Goal: Task Accomplishment & Management: Manage account settings

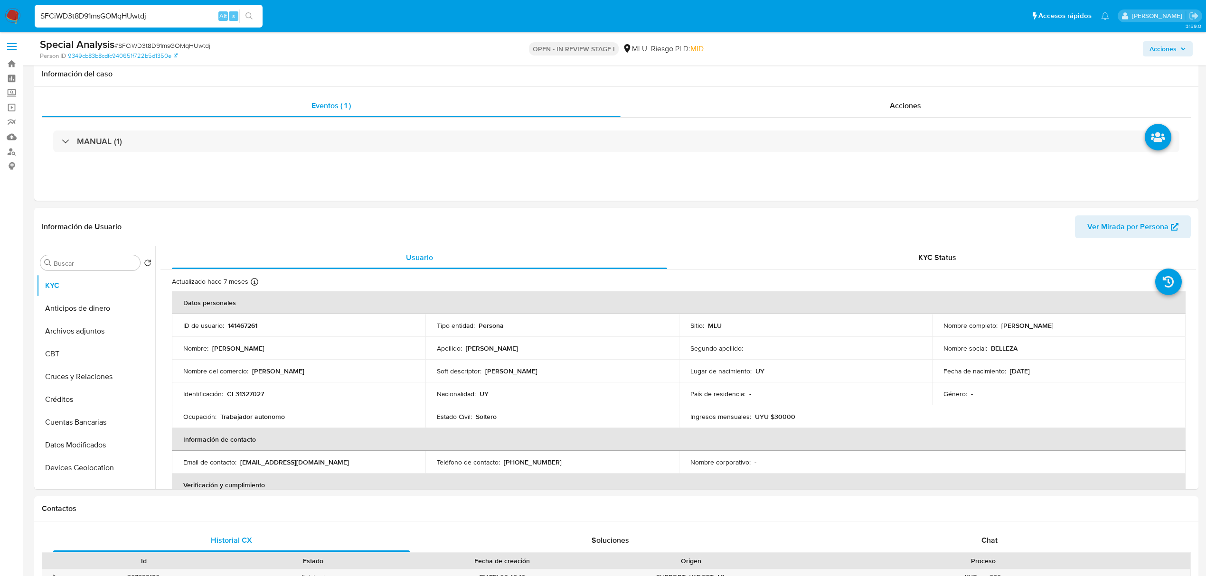
select select "10"
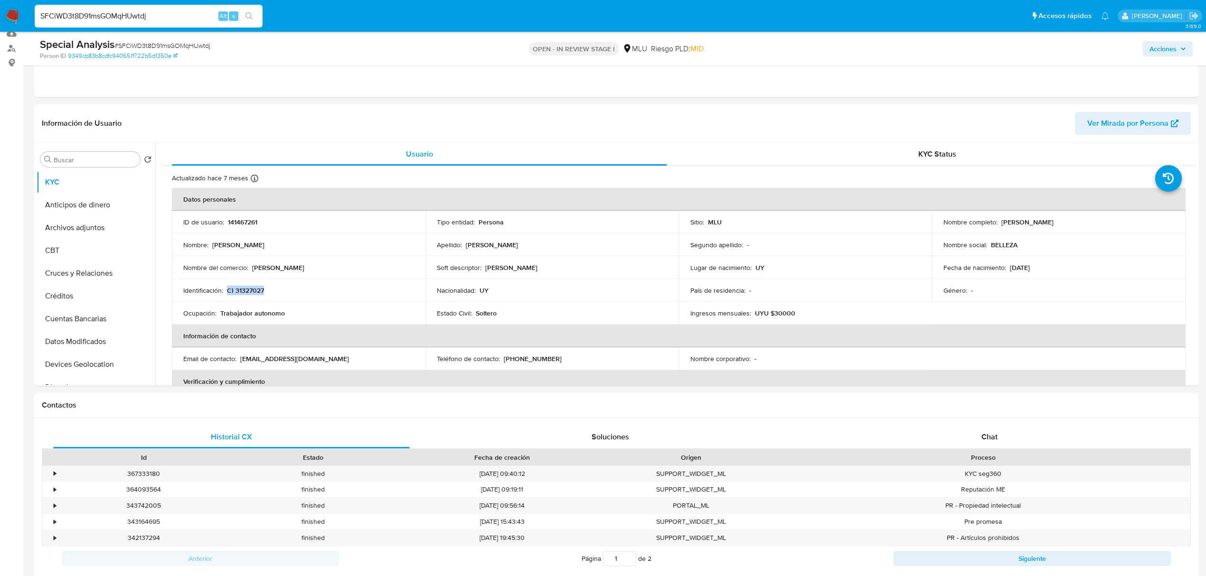
click at [137, 16] on input "SFCiWD3t8D91msGOMqHUwtdj" at bounding box center [149, 16] width 228 height 12
paste input "bo0fpMqa2Gc5xNyQtd86FEqE"
type input "bo0fpMqa2Gc5xNyQtd86FEqE"
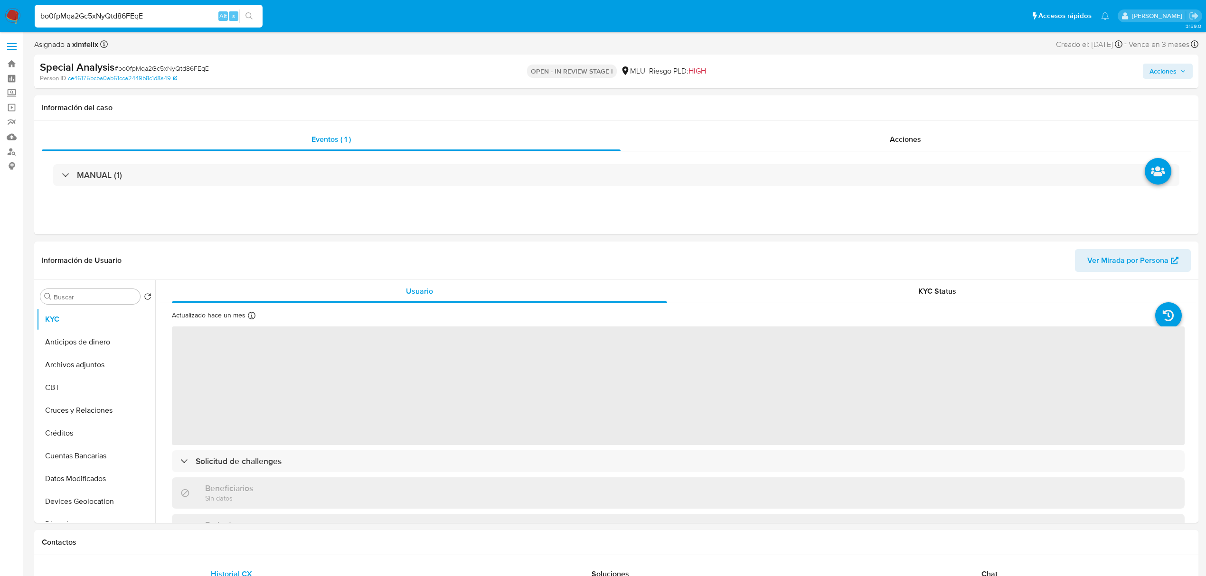
select select "10"
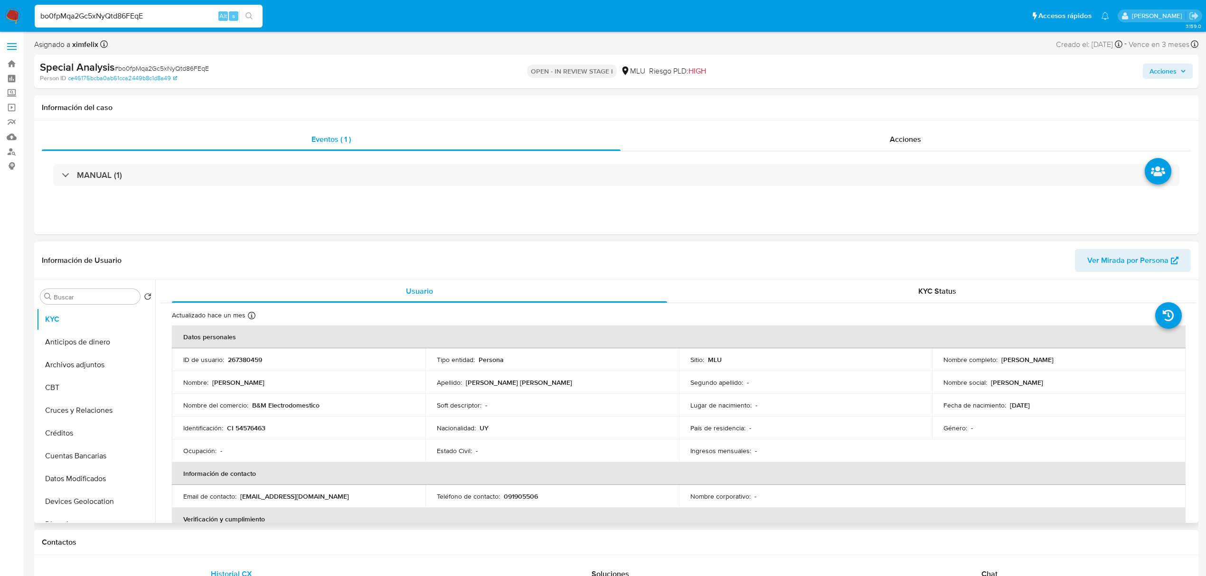
click at [1116, 258] on span "Ver Mirada por Persona" at bounding box center [1127, 260] width 81 height 23
click at [250, 362] on p "267380459" at bounding box center [245, 360] width 34 height 9
copy p "267380459"
drag, startPoint x: 1192, startPoint y: 324, endPoint x: 1211, endPoint y: 422, distance: 99.6
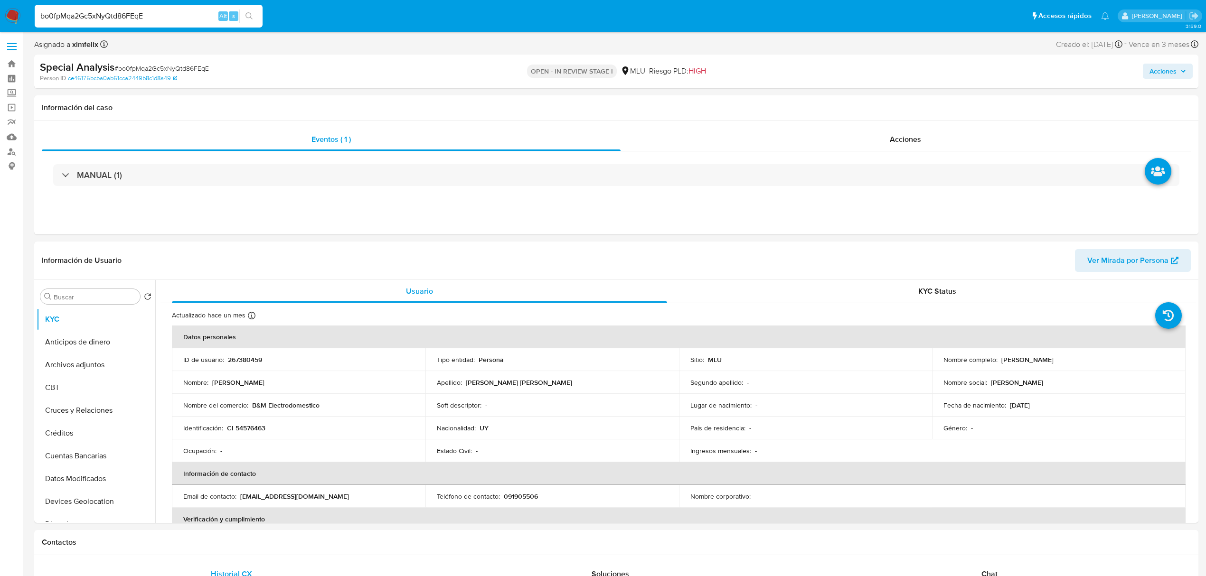
click at [103, 370] on button "Archivos adjuntos" at bounding box center [92, 365] width 111 height 23
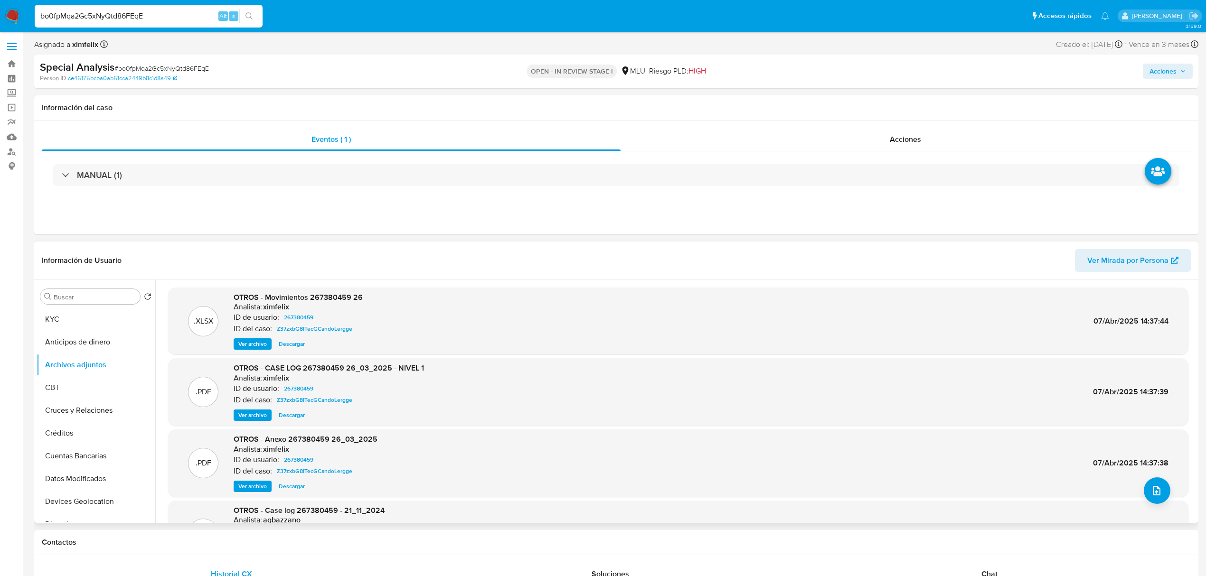
click at [252, 412] on span "Ver archivo" at bounding box center [252, 415] width 28 height 9
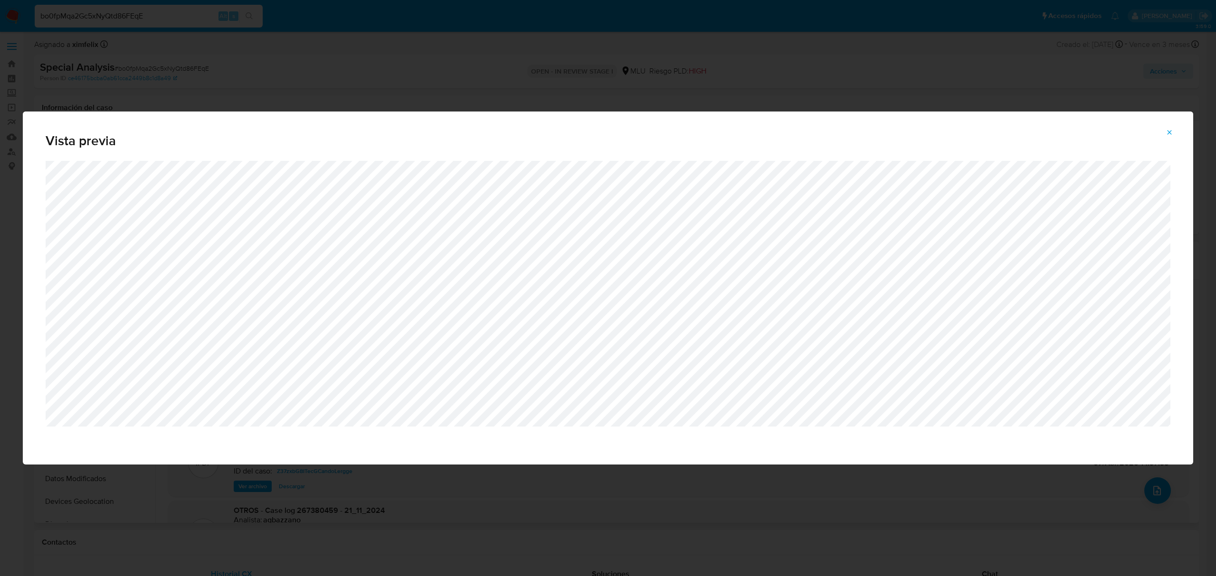
click at [1173, 133] on button "Attachment preview" at bounding box center [1169, 132] width 21 height 15
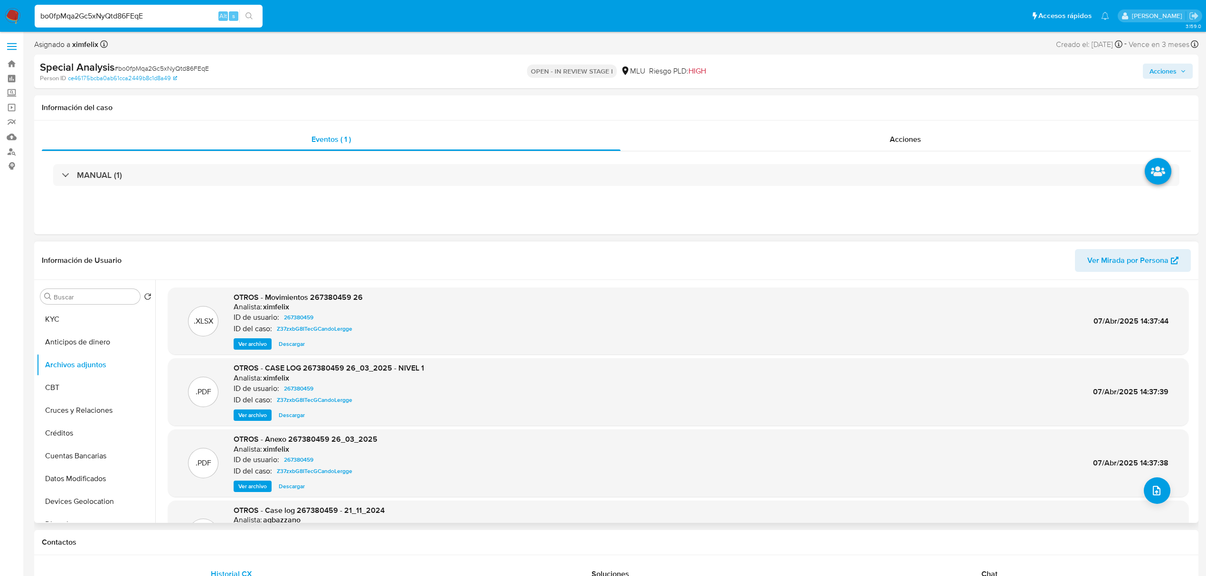
click at [135, 13] on input "bo0fpMqa2Gc5xNyQtd86FEqE" at bounding box center [149, 16] width 228 height 12
paste input "yYlS40fBXSufioqhpOfZPt9k"
type input "yYlS40fBXSufioqhpOfZPt9k"
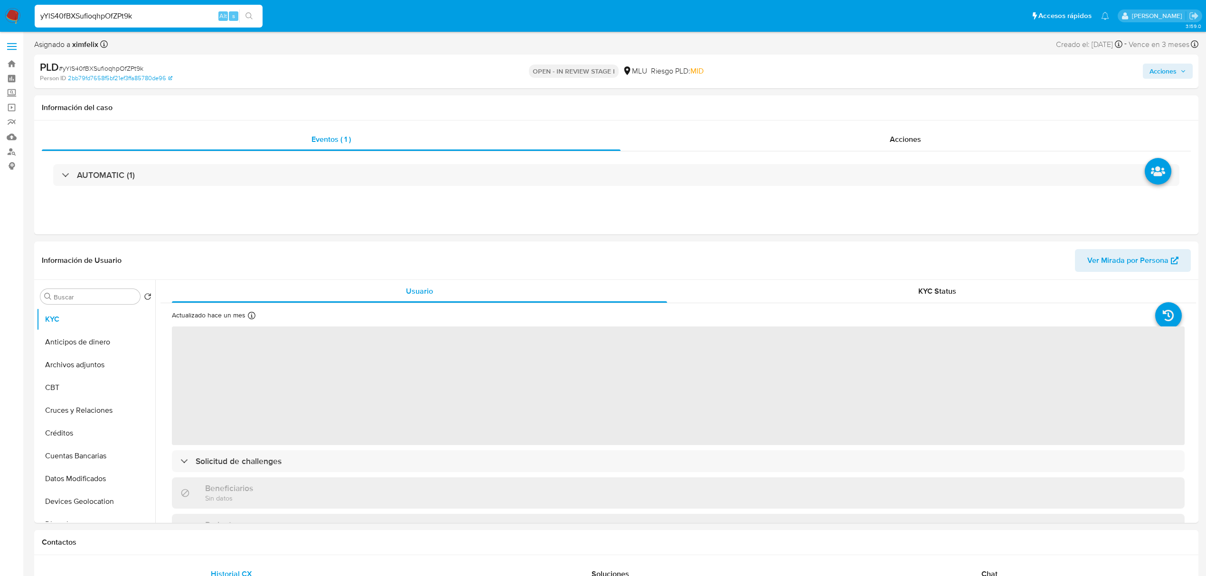
select select "10"
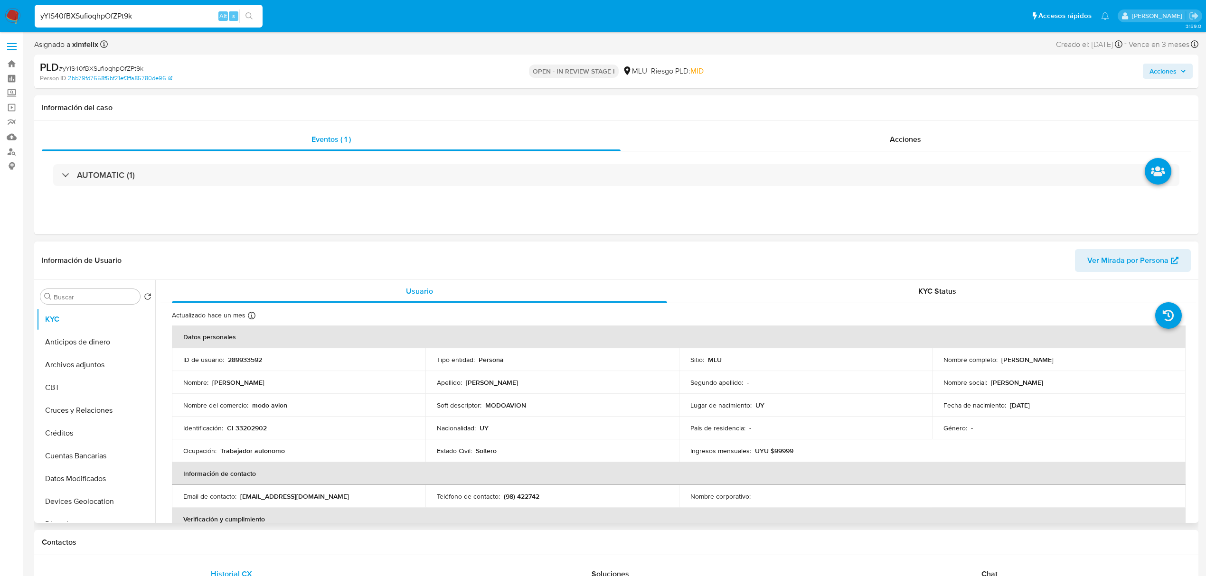
click at [1054, 364] on p "Alexis Gabriel Gonzalez Tejera" at bounding box center [1027, 360] width 52 height 9
drag, startPoint x: 1093, startPoint y: 362, endPoint x: 998, endPoint y: 363, distance: 95.5
click at [998, 363] on div "Nombre completo : Alexis Gabriel Gonzalez Tejera" at bounding box center [1058, 360] width 231 height 9
copy p "[PERSON_NAME] [PERSON_NAME] [PERSON_NAME]"
click at [251, 429] on p "CI 33202902" at bounding box center [247, 428] width 40 height 9
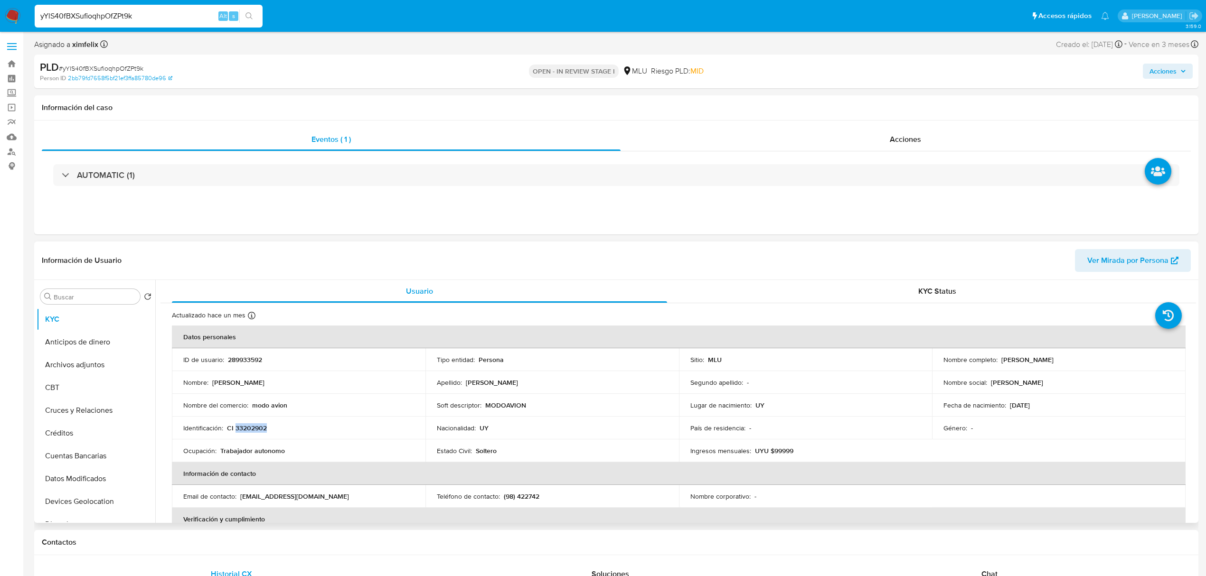
click at [251, 429] on p "CI 33202902" at bounding box center [247, 428] width 40 height 9
copy p "33202902"
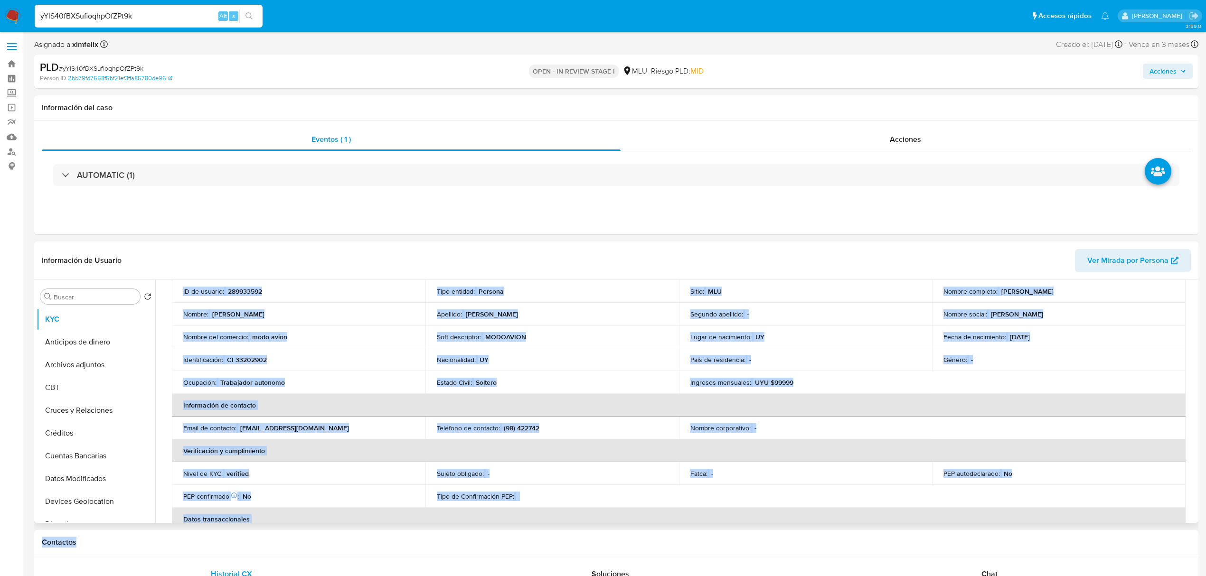
drag, startPoint x: 1196, startPoint y: 338, endPoint x: 1178, endPoint y: 496, distance: 158.7
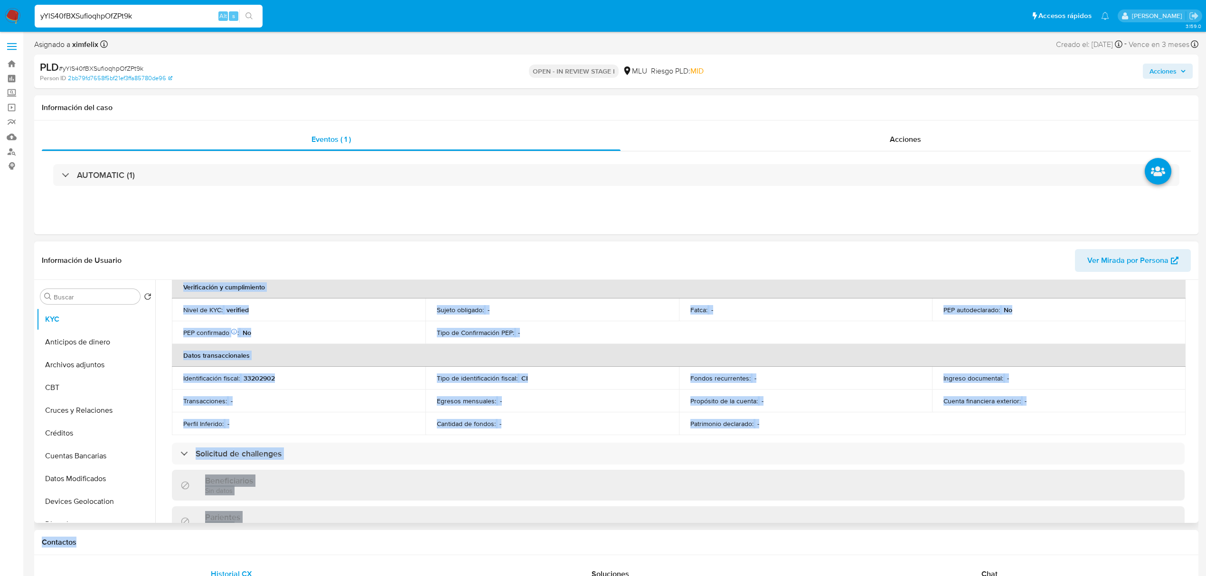
scroll to position [459, 0]
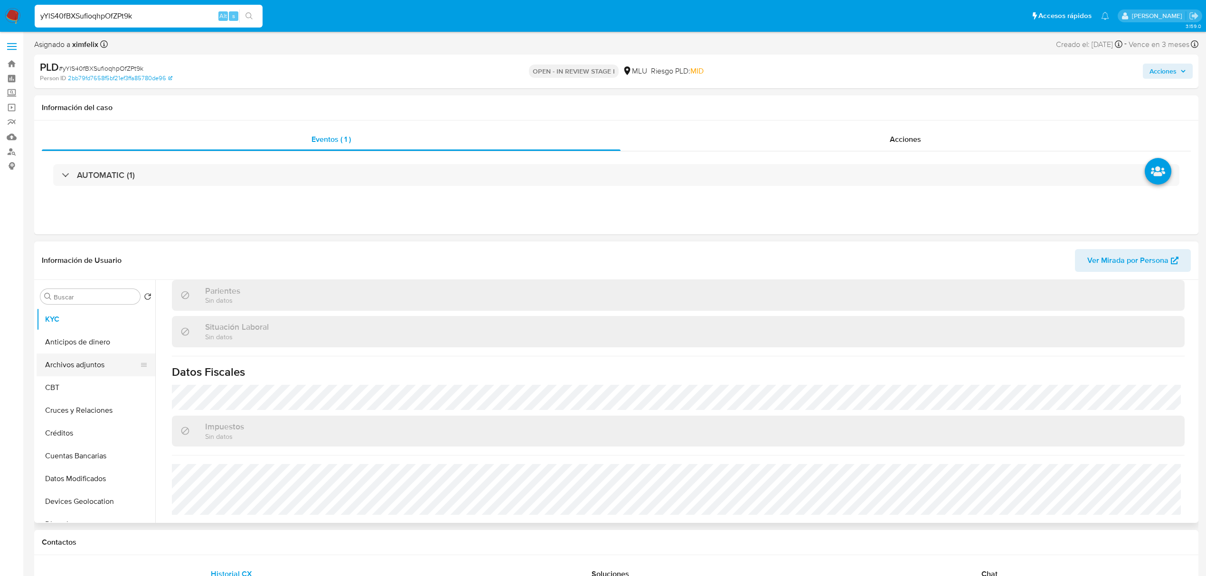
click at [98, 364] on button "Archivos adjuntos" at bounding box center [92, 365] width 111 height 23
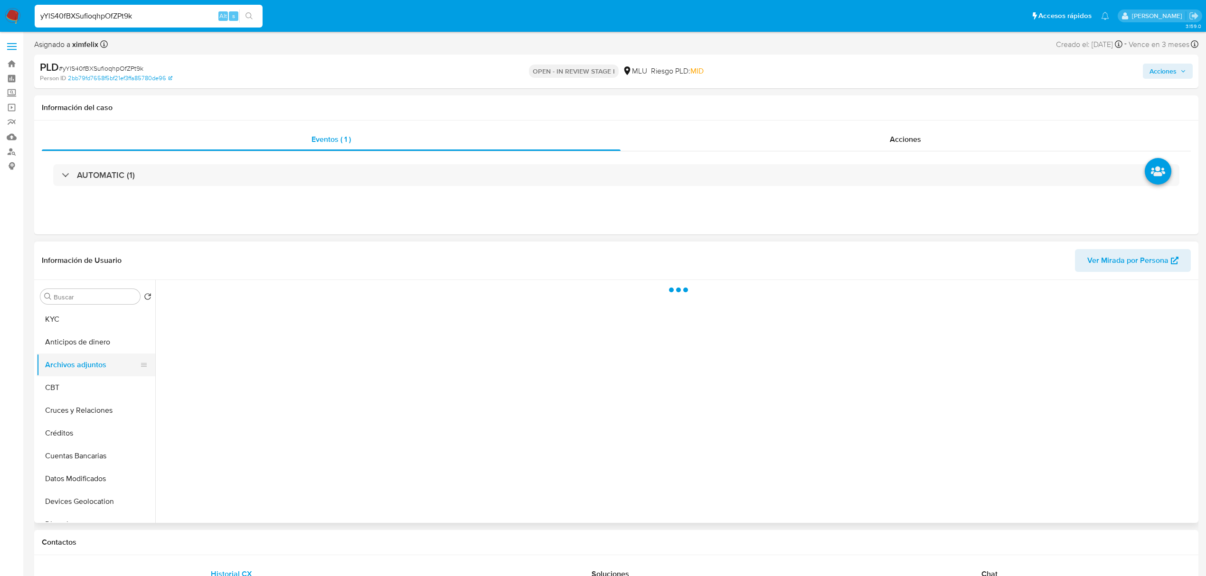
scroll to position [0, 0]
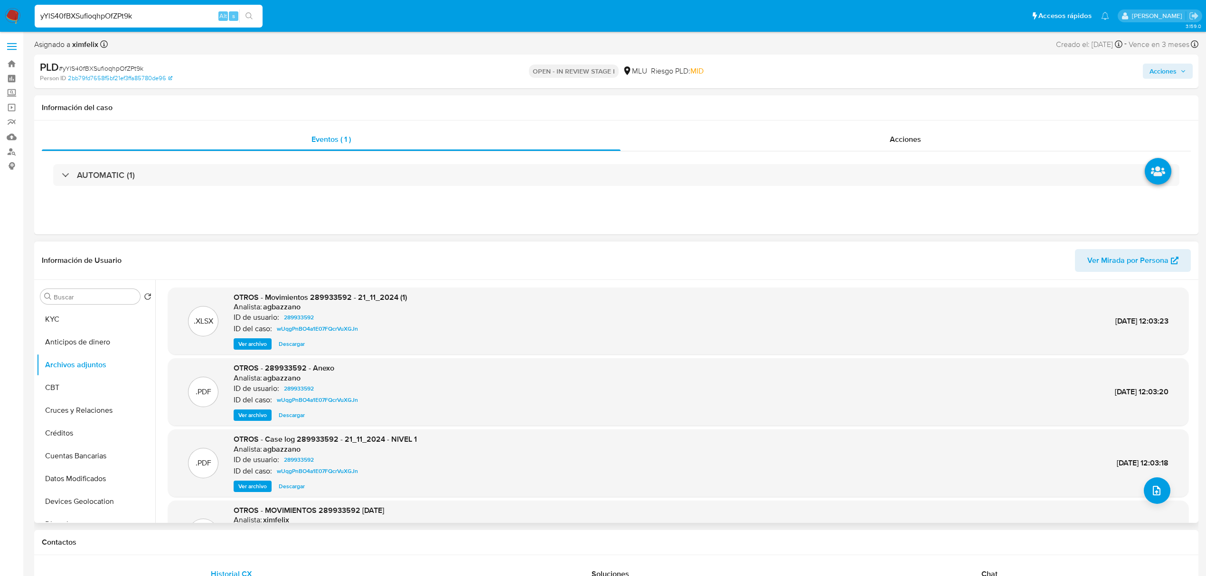
click at [1146, 261] on span "Ver Mirada por Persona" at bounding box center [1127, 260] width 81 height 23
click at [92, 329] on button "KYC" at bounding box center [92, 319] width 111 height 23
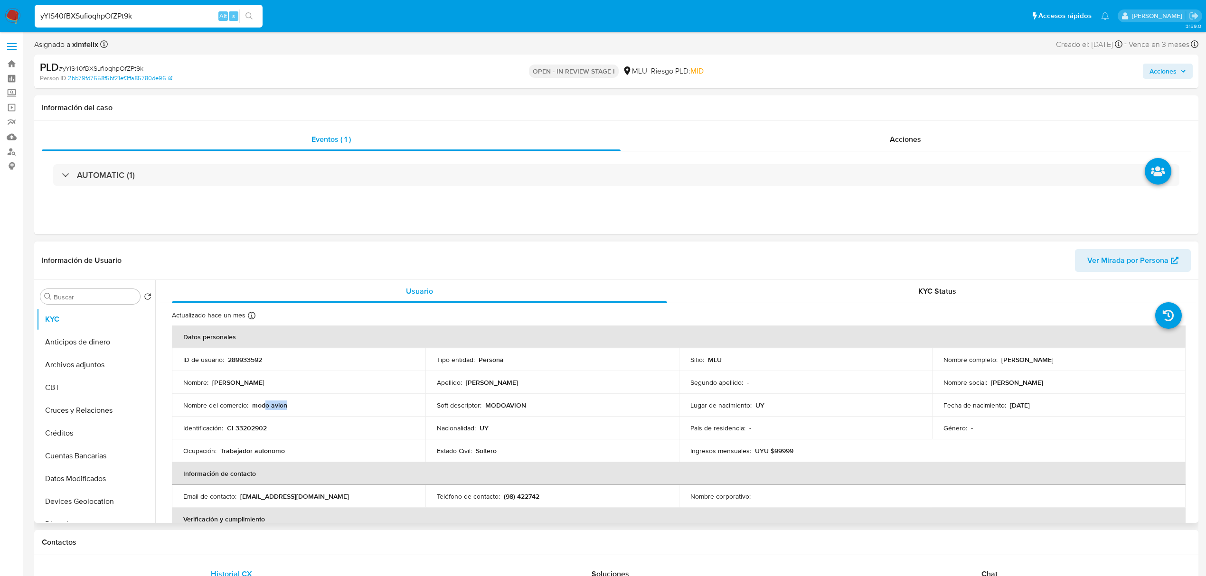
drag, startPoint x: 295, startPoint y: 406, endPoint x: 266, endPoint y: 407, distance: 29.4
click at [266, 407] on div "Nombre del comercio : modo avion" at bounding box center [298, 405] width 231 height 9
drag, startPoint x: 290, startPoint y: 453, endPoint x: 218, endPoint y: 454, distance: 71.2
click at [218, 454] on div "Ocupación : Trabajador autonomo" at bounding box center [298, 451] width 231 height 9
copy div "Trabajador autonomo"
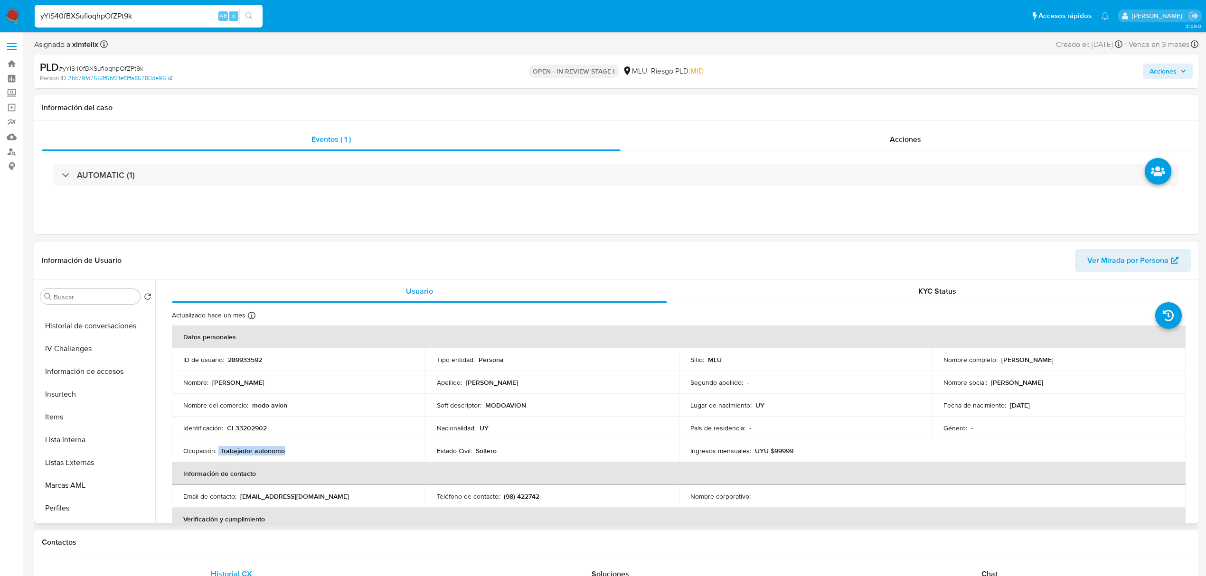
scroll to position [424, 0]
click at [86, 423] on button "Marcas AML" at bounding box center [92, 419] width 111 height 23
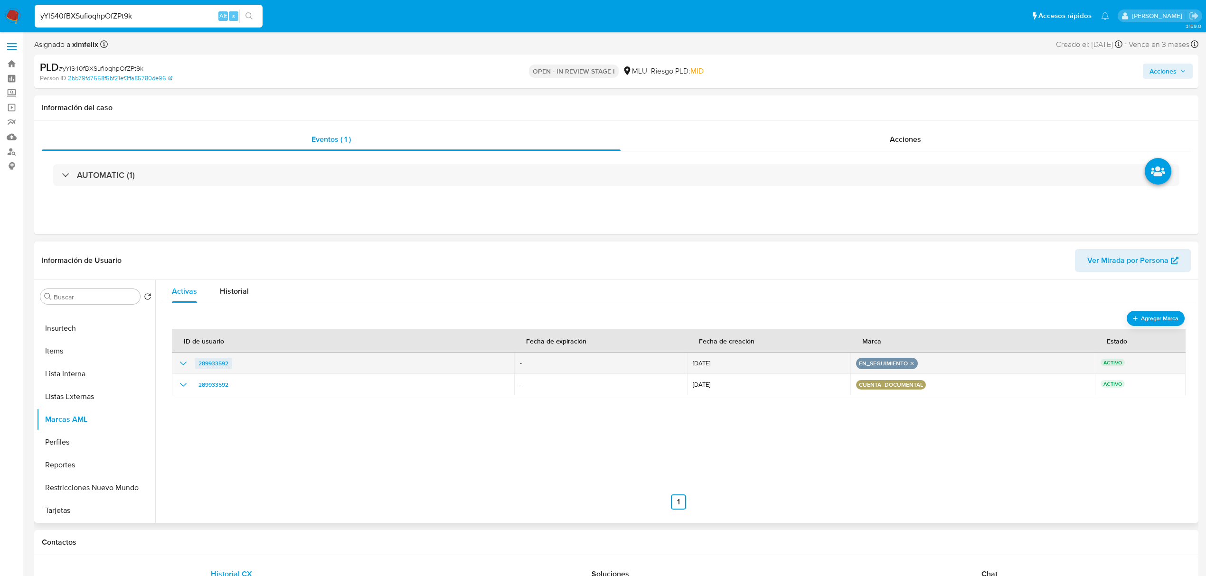
click at [230, 368] on link "289933592" at bounding box center [214, 363] width 38 height 11
click at [184, 364] on icon "show_hidden_detail_by_id_289933592" at bounding box center [183, 364] width 7 height 4
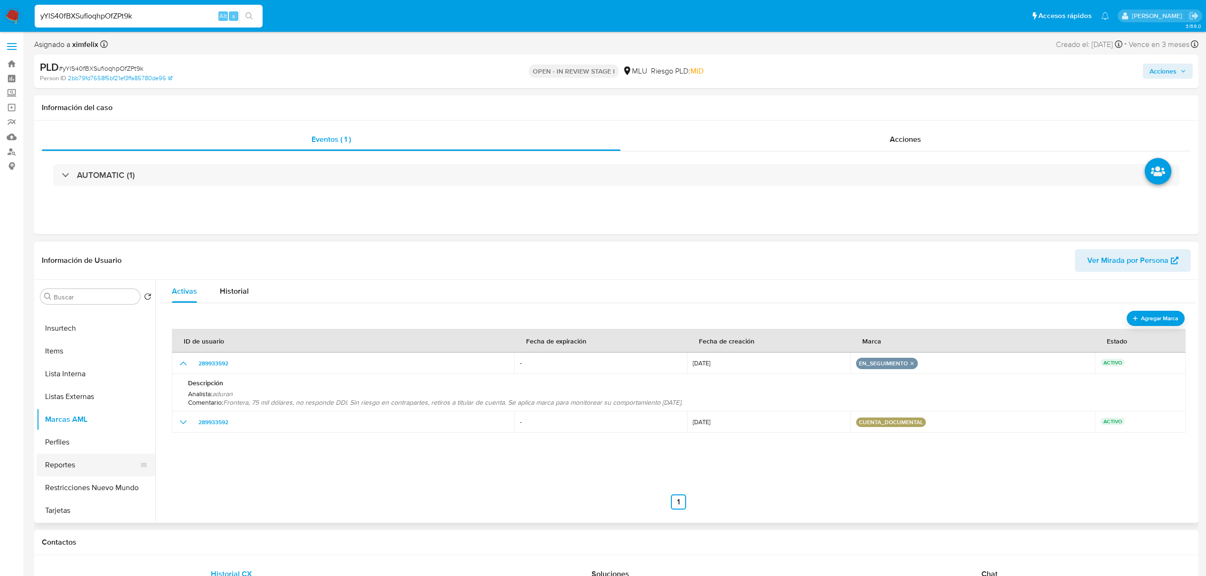
click at [148, 469] on button "Reportes" at bounding box center [92, 465] width 111 height 23
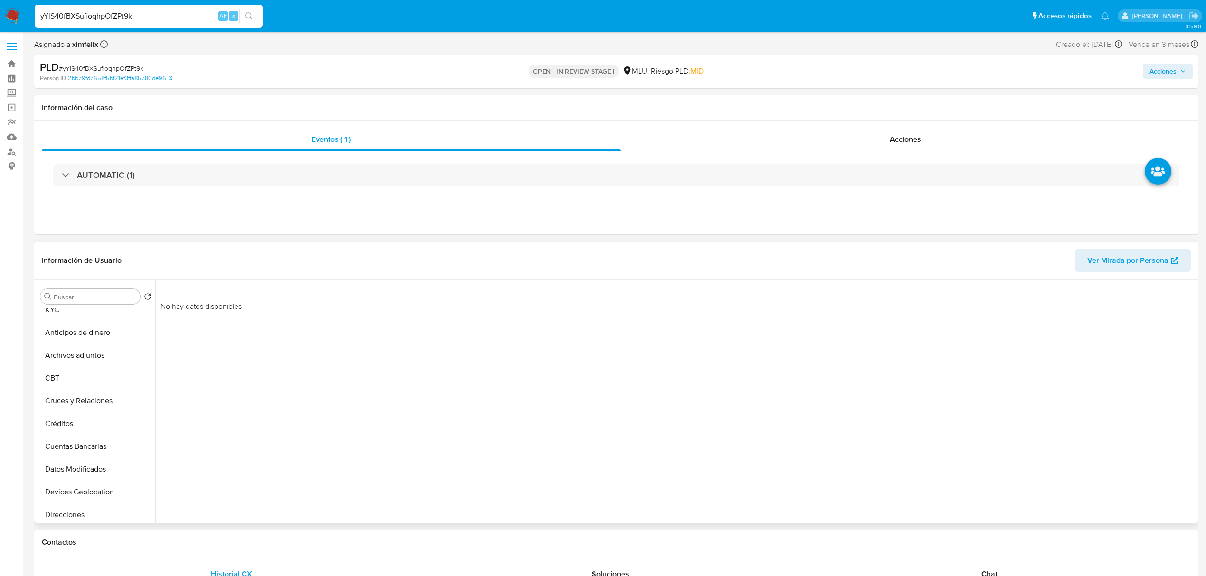
scroll to position [0, 0]
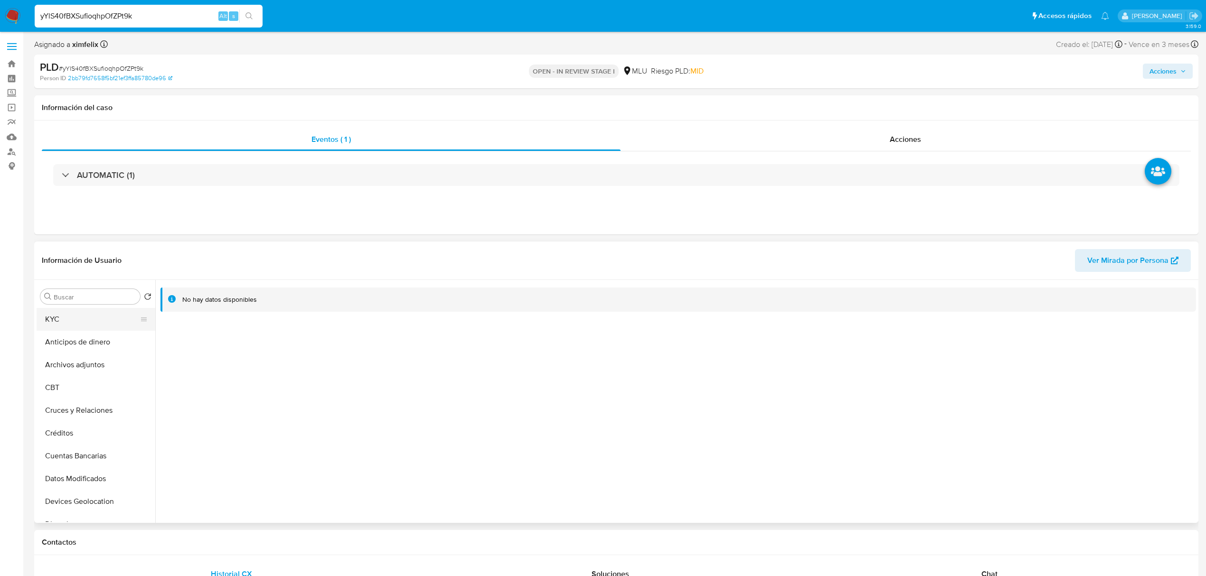
click at [94, 312] on button "KYC" at bounding box center [92, 319] width 111 height 23
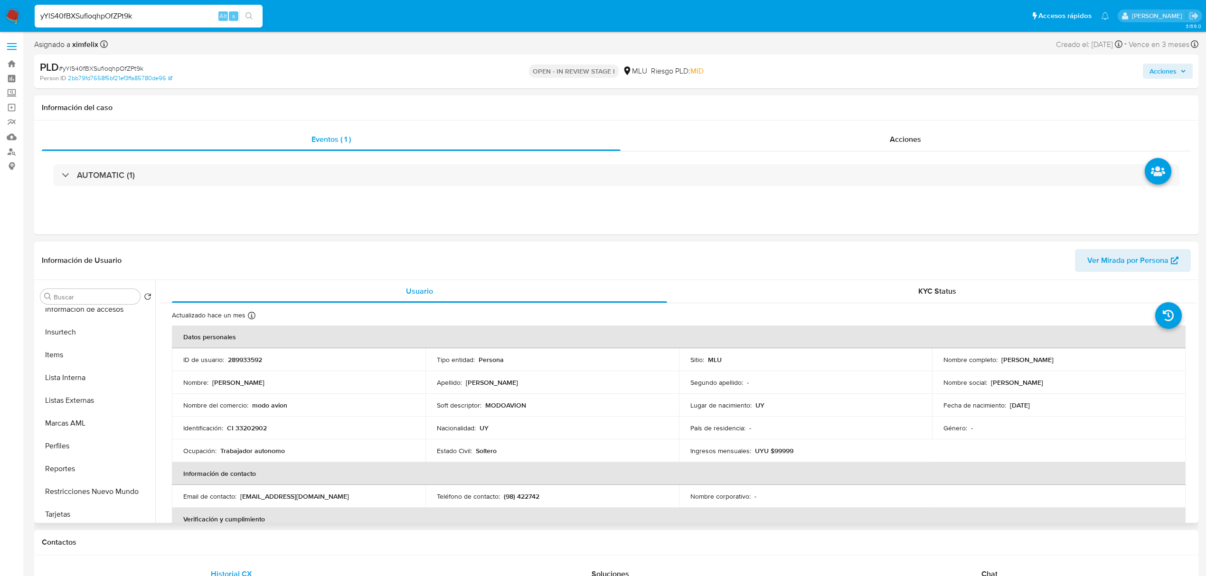
scroll to position [424, 0]
click at [71, 441] on button "Perfiles" at bounding box center [92, 442] width 111 height 23
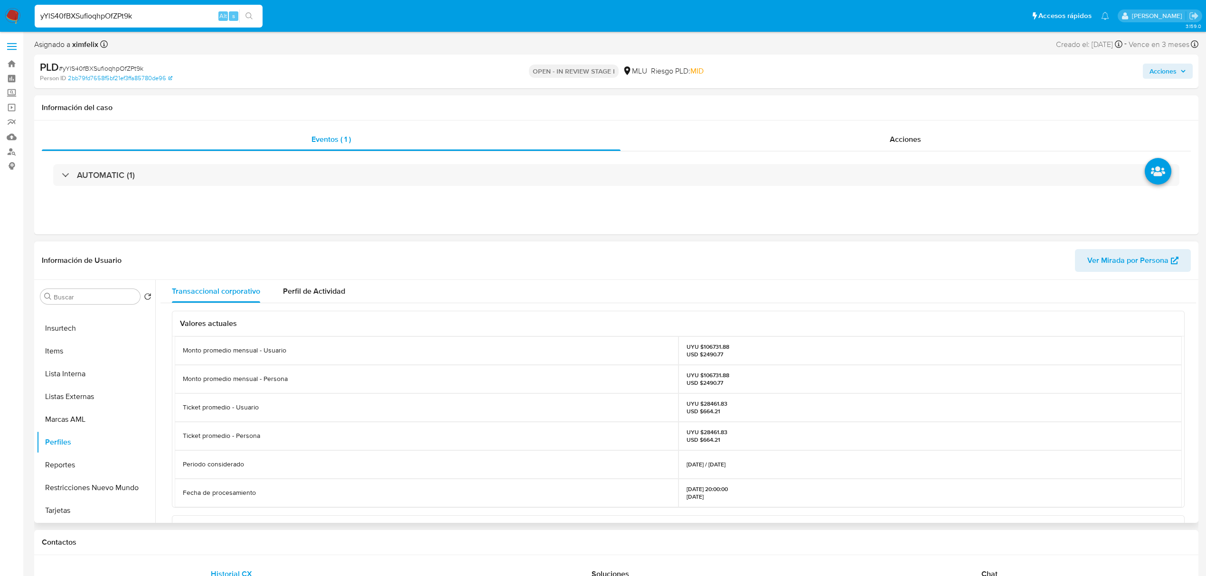
click at [713, 374] on p "UYU $106731.88 USD $2490.77" at bounding box center [708, 379] width 43 height 15
copy p "106731.88"
click at [85, 418] on button "Direcciones" at bounding box center [92, 415] width 111 height 23
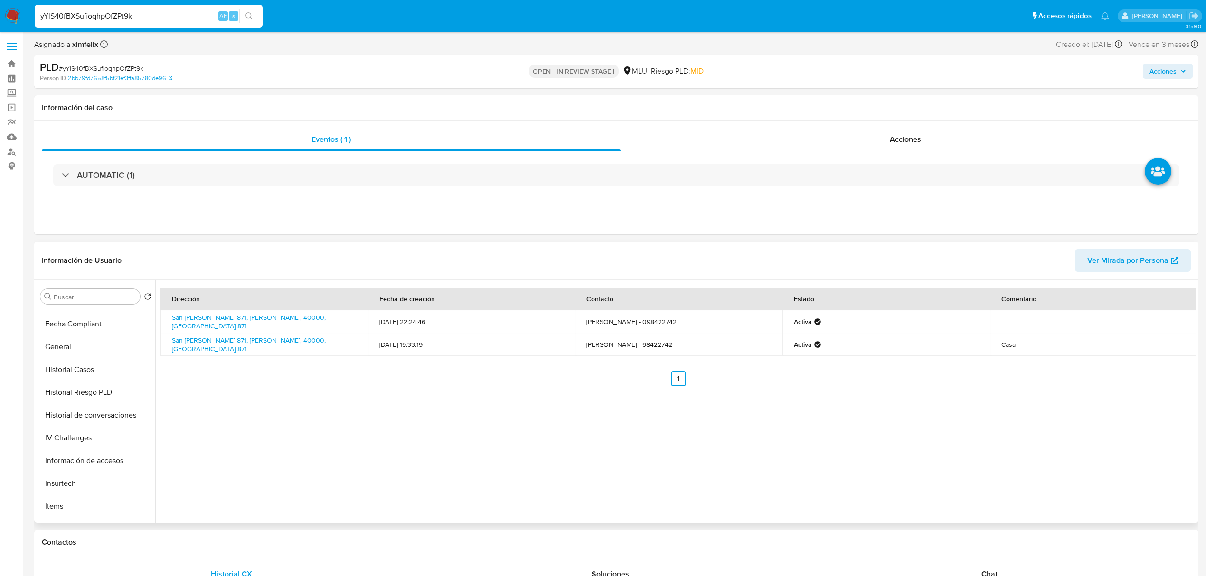
scroll to position [424, 0]
click at [80, 418] on button "Marcas AML" at bounding box center [92, 419] width 111 height 23
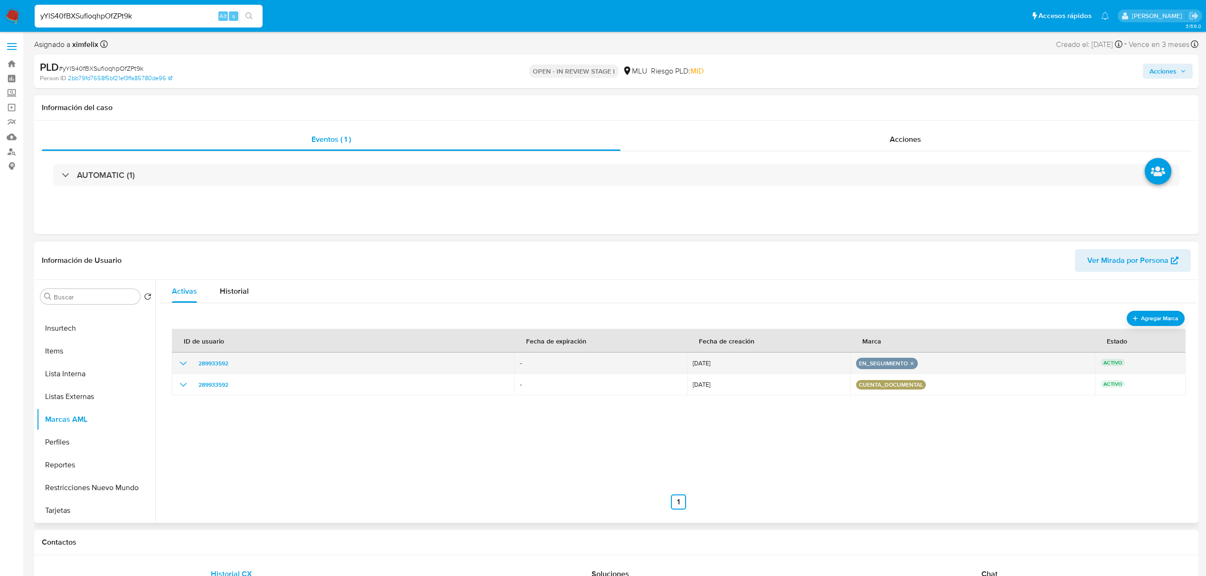
click at [183, 364] on icon "show_hidden_detail_by_id_289933592" at bounding box center [183, 363] width 11 height 11
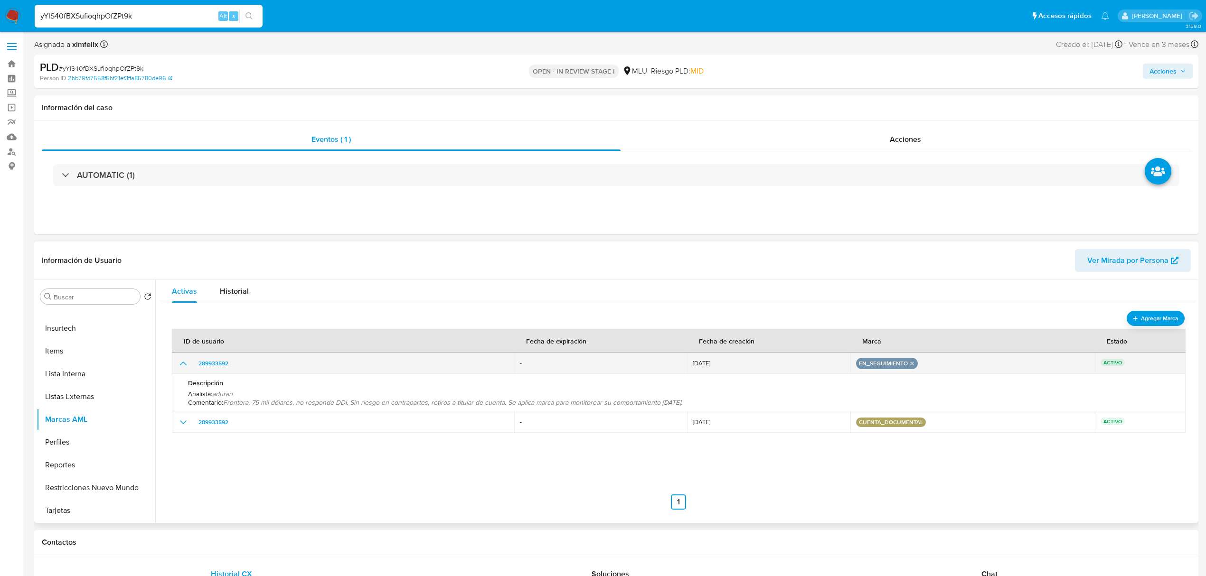
click at [909, 361] on icon "remove-mark-EN_SEGUIMIENTO" at bounding box center [912, 363] width 6 height 6
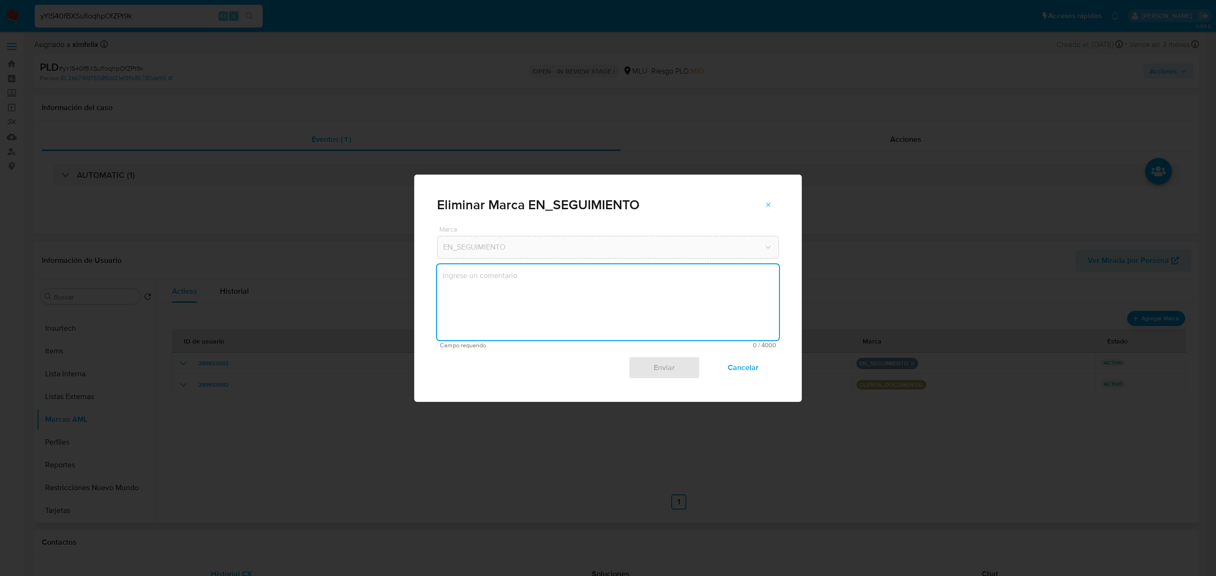
click at [550, 302] on textarea "marks-modal" at bounding box center [608, 302] width 342 height 76
type textarea "A"
type textarea "Se quita Marca de "En Seguimiento" y se crea caso de forma manual para analizar…"
click at [663, 365] on span "Enviar" at bounding box center [664, 368] width 47 height 21
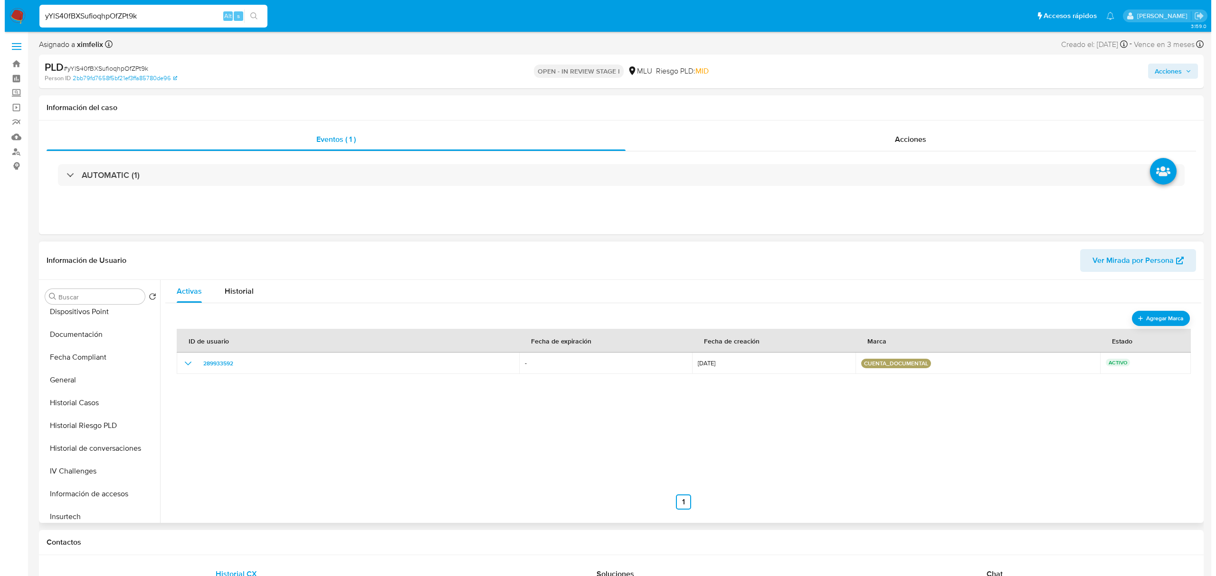
scroll to position [237, 0]
click at [127, 447] on button "Historial de conversaciones" at bounding box center [92, 446] width 111 height 23
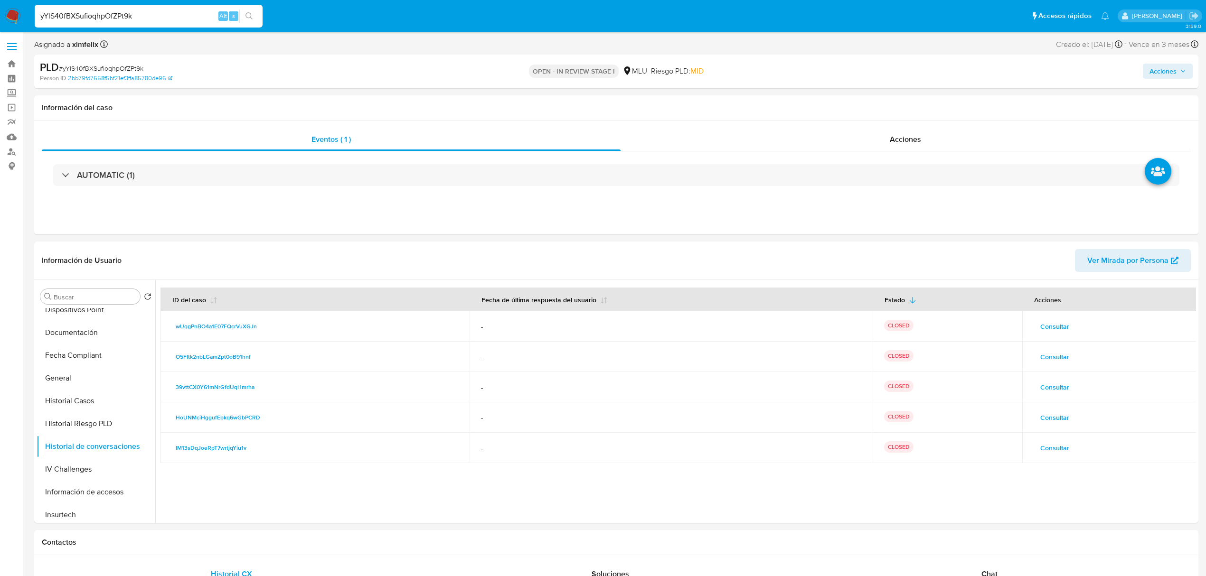
click at [1045, 320] on span "Consultar" at bounding box center [1054, 326] width 29 height 13
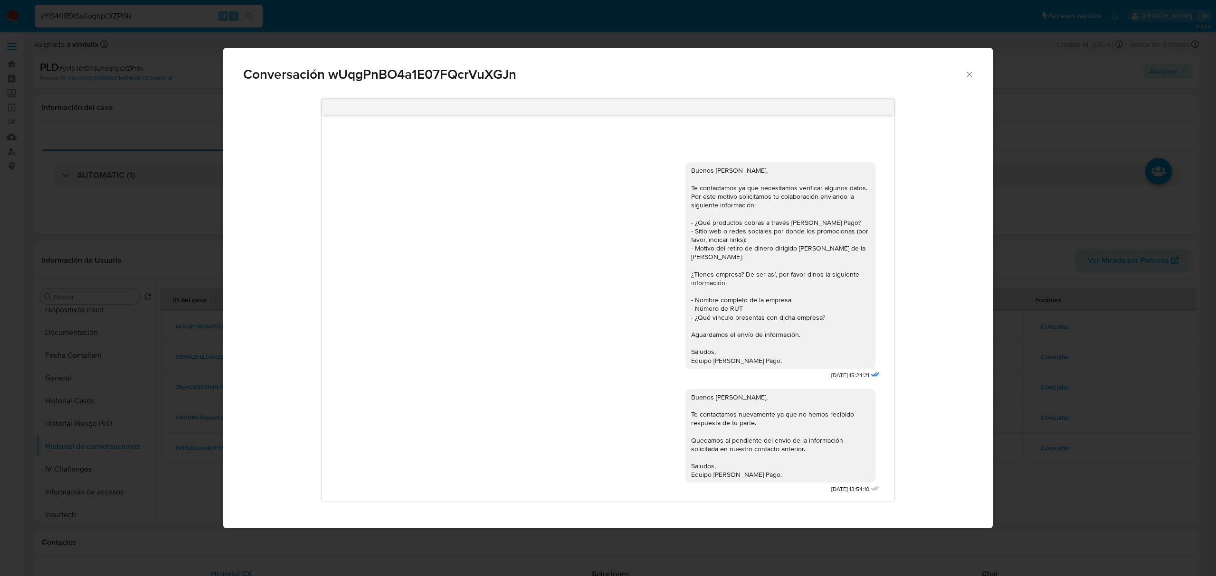
click at [1024, 400] on div "Conversación wUqgPnBO4a1E07FQcrVuXGJn Buenos días Alexis, Te contactamos ya que…" at bounding box center [608, 288] width 1216 height 576
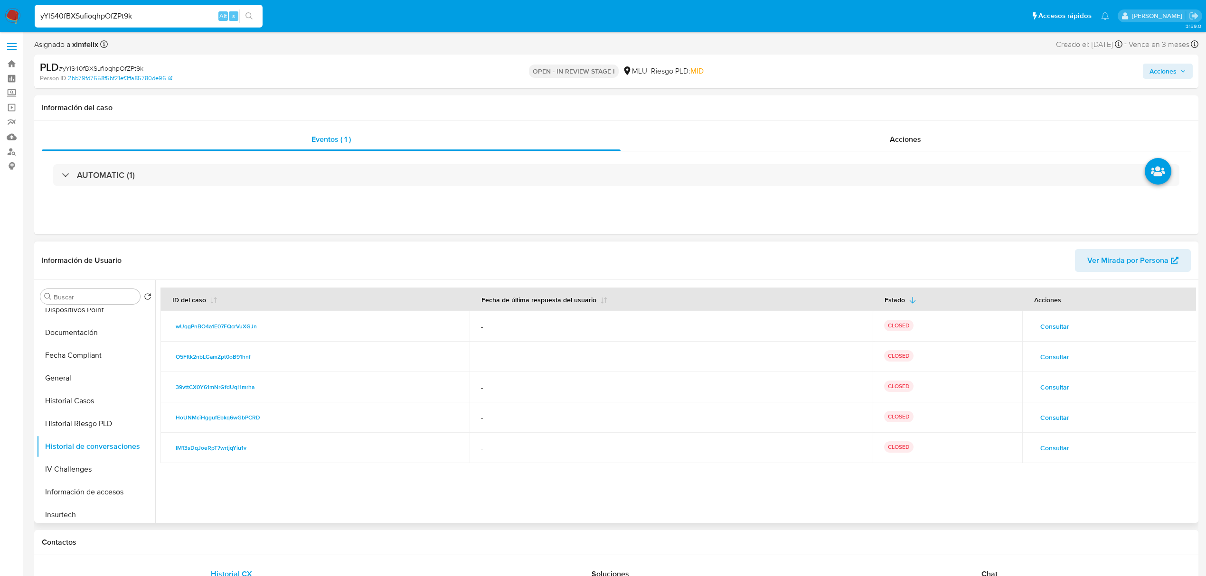
click at [1055, 364] on span "Consultar" at bounding box center [1054, 356] width 29 height 13
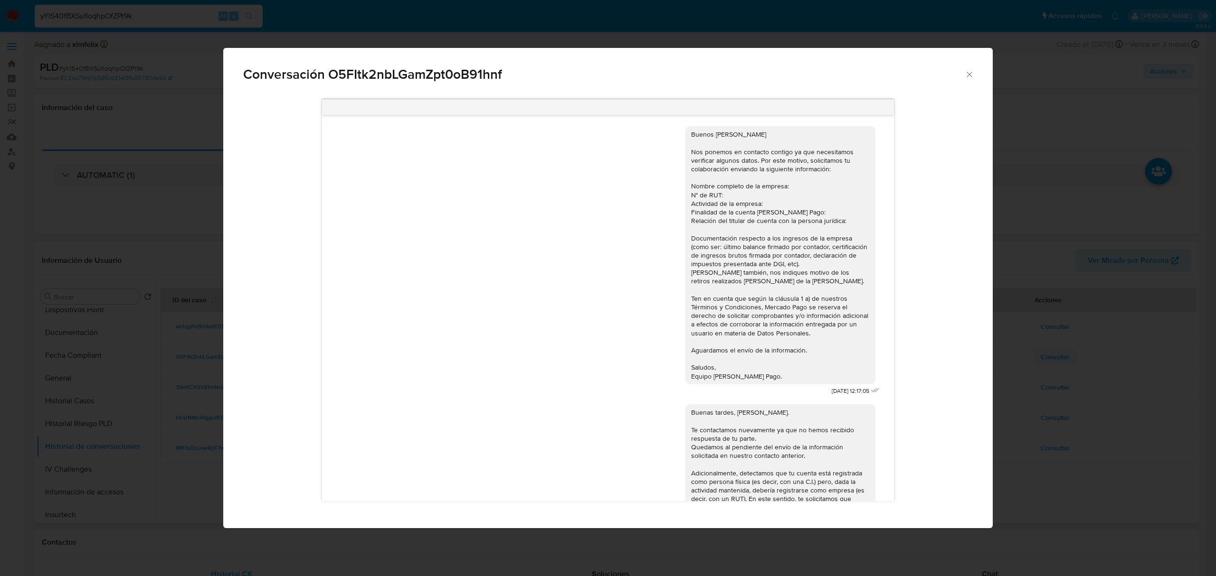
scroll to position [93, 0]
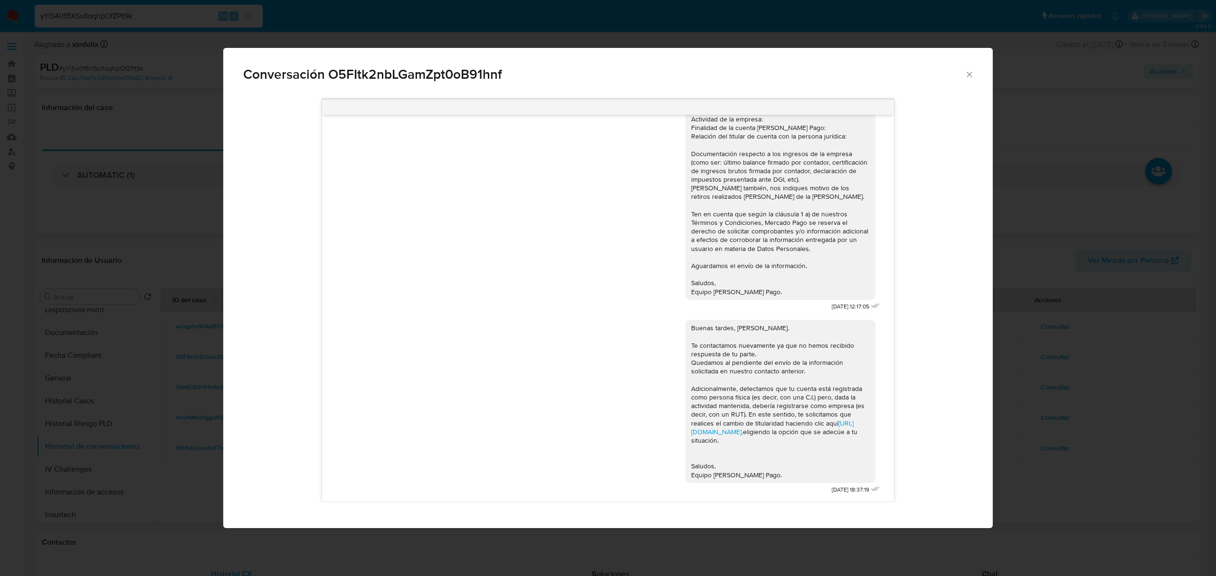
click at [1049, 369] on div "Conversación O5FItk2nbLGamZpt0oB91hnf 03/06/2024 12:17:05 Buenas tardes, Alexis…" at bounding box center [608, 288] width 1216 height 576
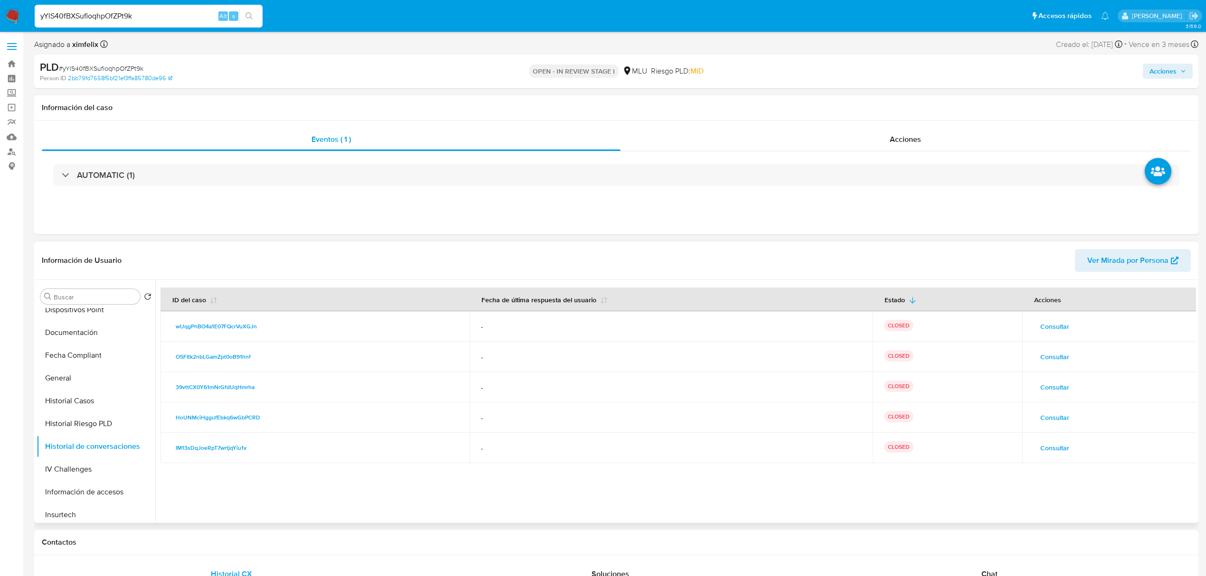
click at [1059, 388] on span "Consultar" at bounding box center [1054, 387] width 29 height 13
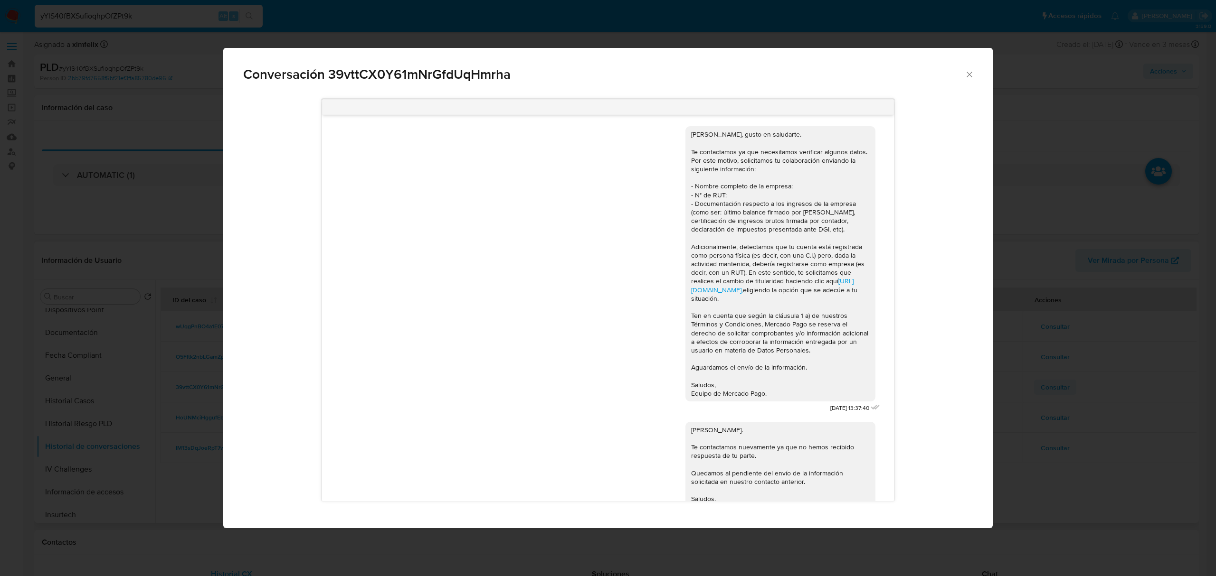
scroll to position [41, 0]
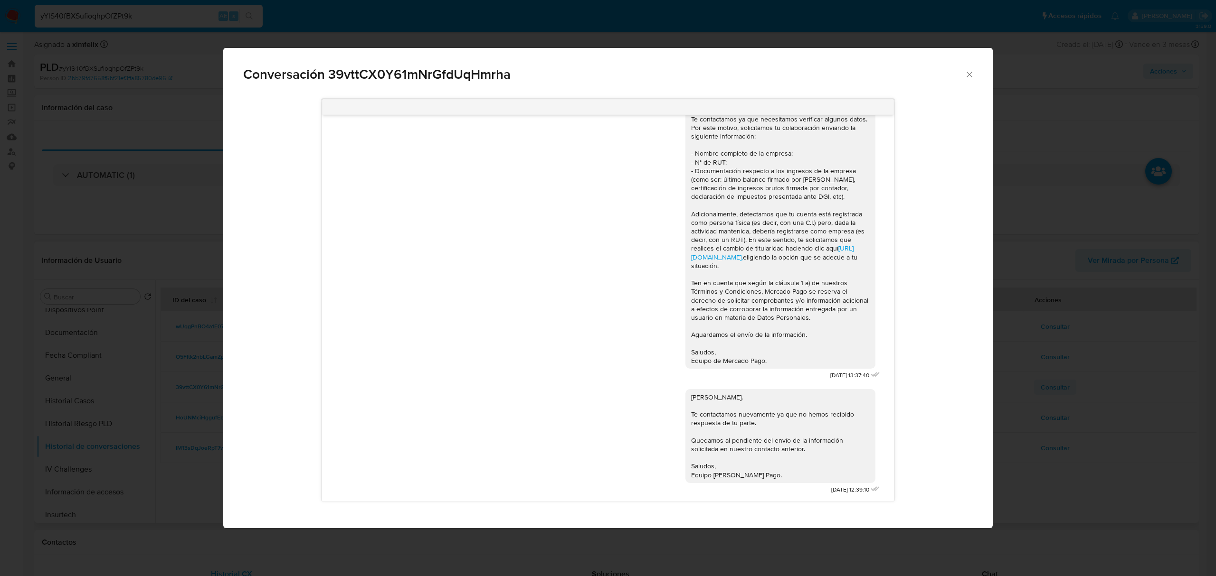
click at [1059, 388] on div "Conversación 39vttCX0Y61mNrGfdUqHmrha Hola, Alexis, gusto en saludarte. Te cont…" at bounding box center [608, 288] width 1216 height 576
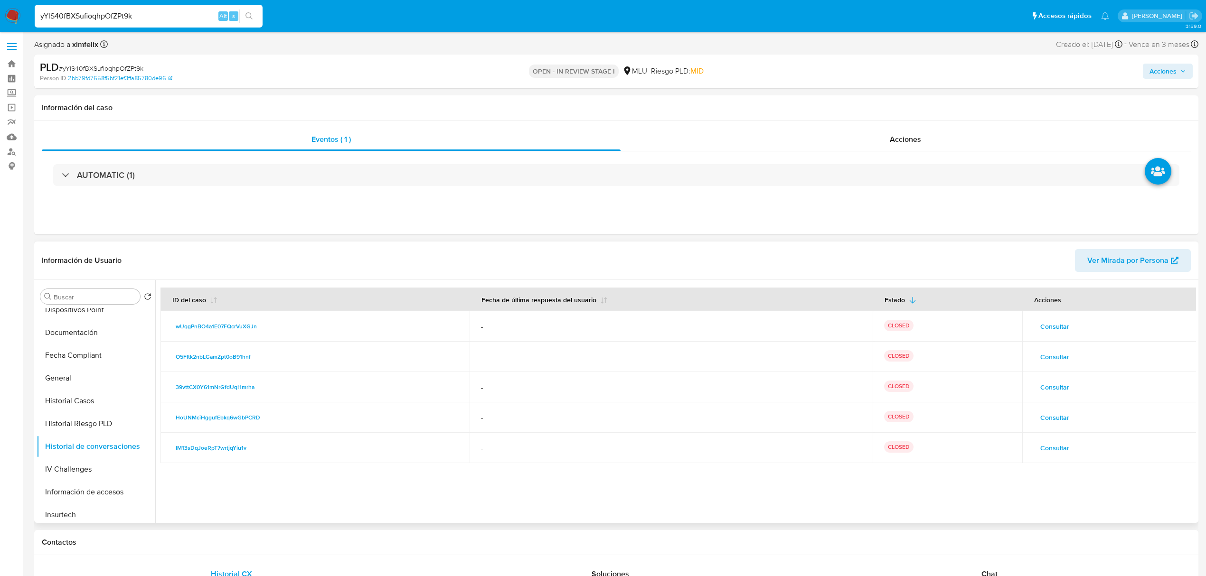
click at [1058, 415] on span "Consultar" at bounding box center [1054, 417] width 29 height 13
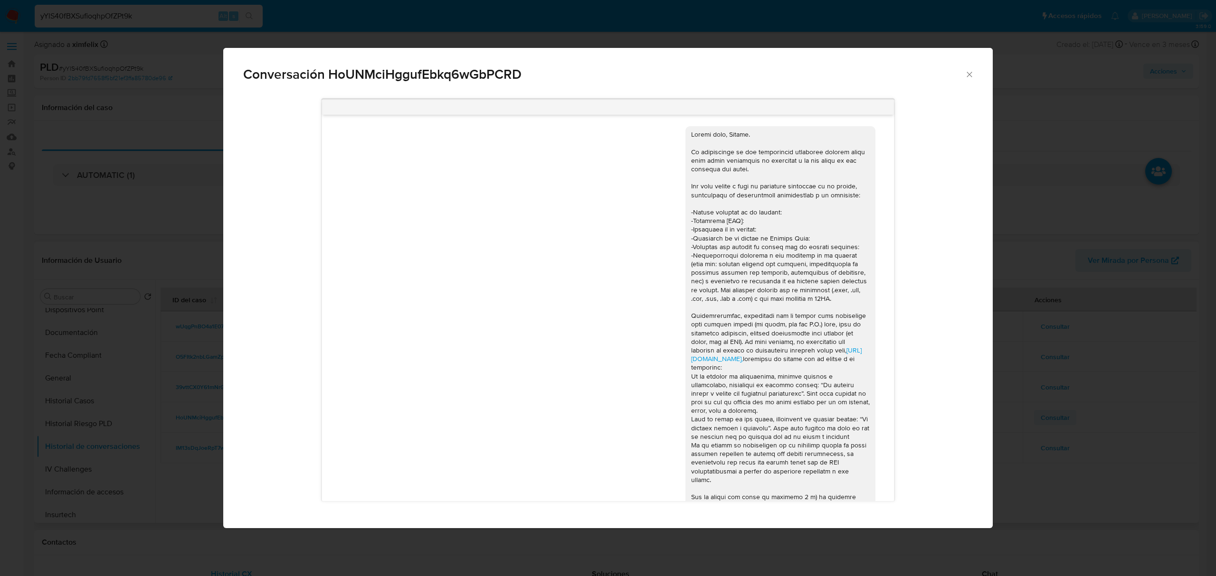
scroll to position [248, 0]
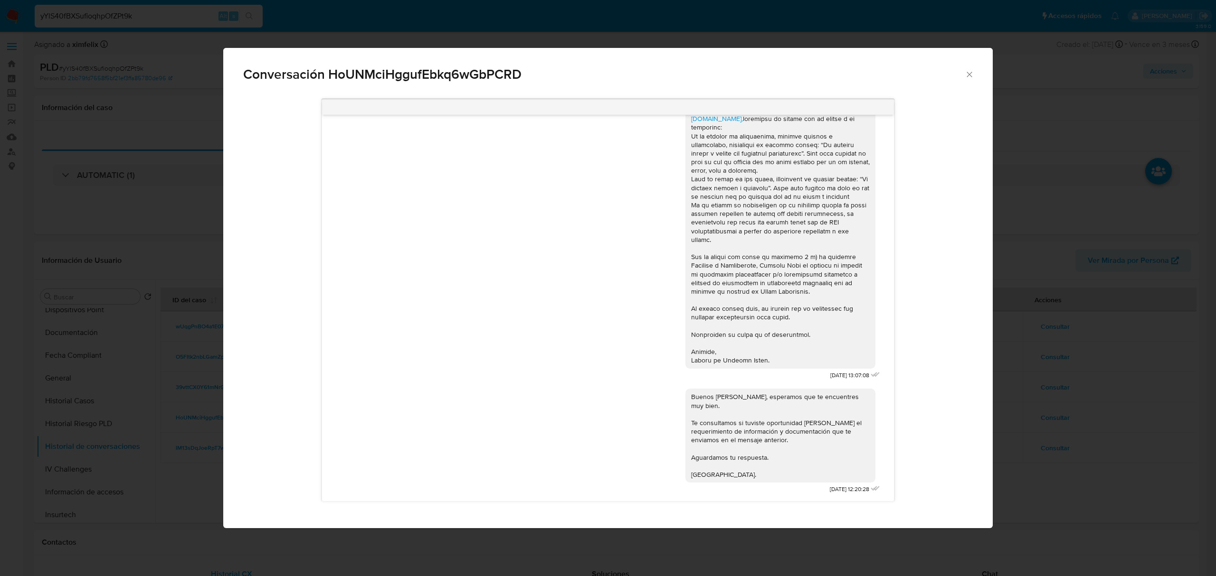
click at [1055, 430] on div "Conversación HoUNMciHggufEbkq6wGbPCRD https://www.mercadolibre.com.uy/ayuda/Tra…" at bounding box center [608, 288] width 1216 height 576
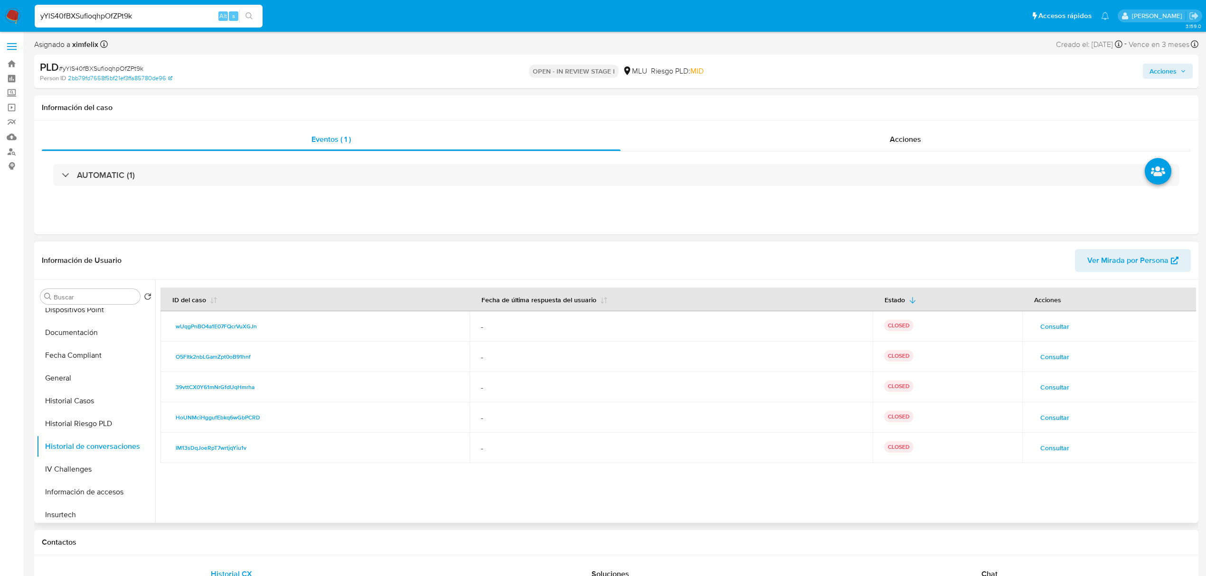
click at [1055, 448] on span "Consultar" at bounding box center [1054, 448] width 29 height 13
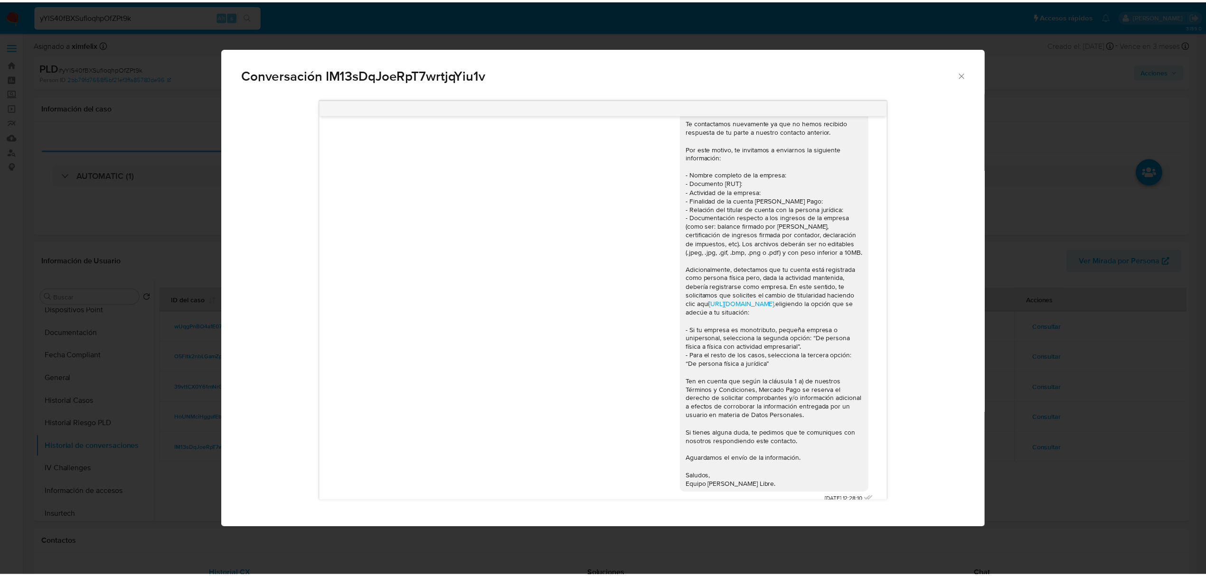
scroll to position [481, 0]
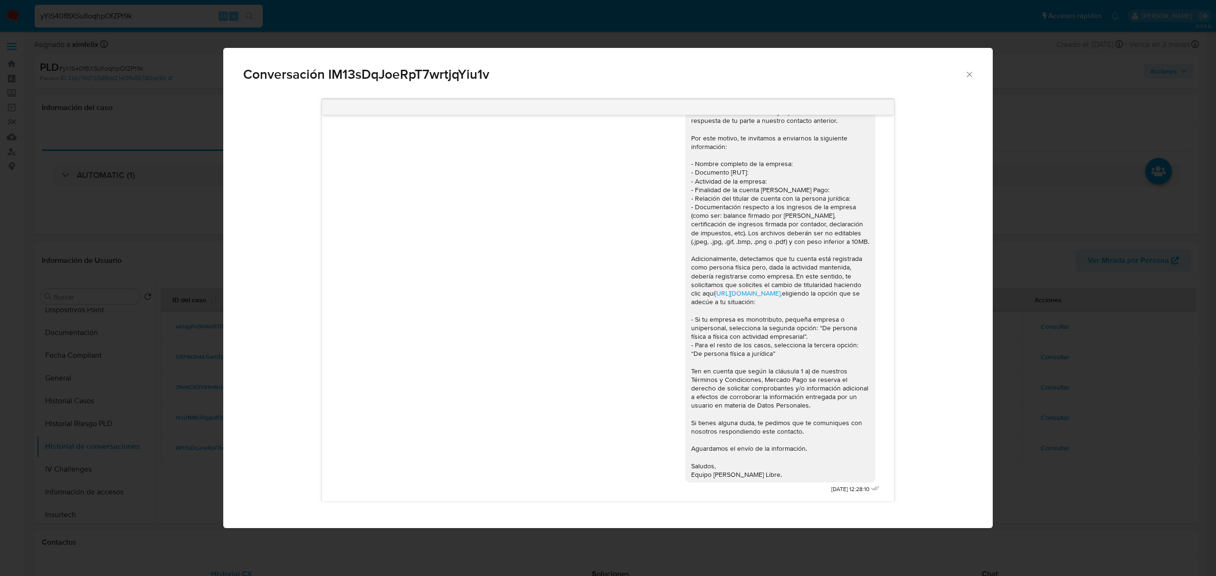
click at [968, 76] on icon "Cerrar" at bounding box center [968, 74] width 9 height 9
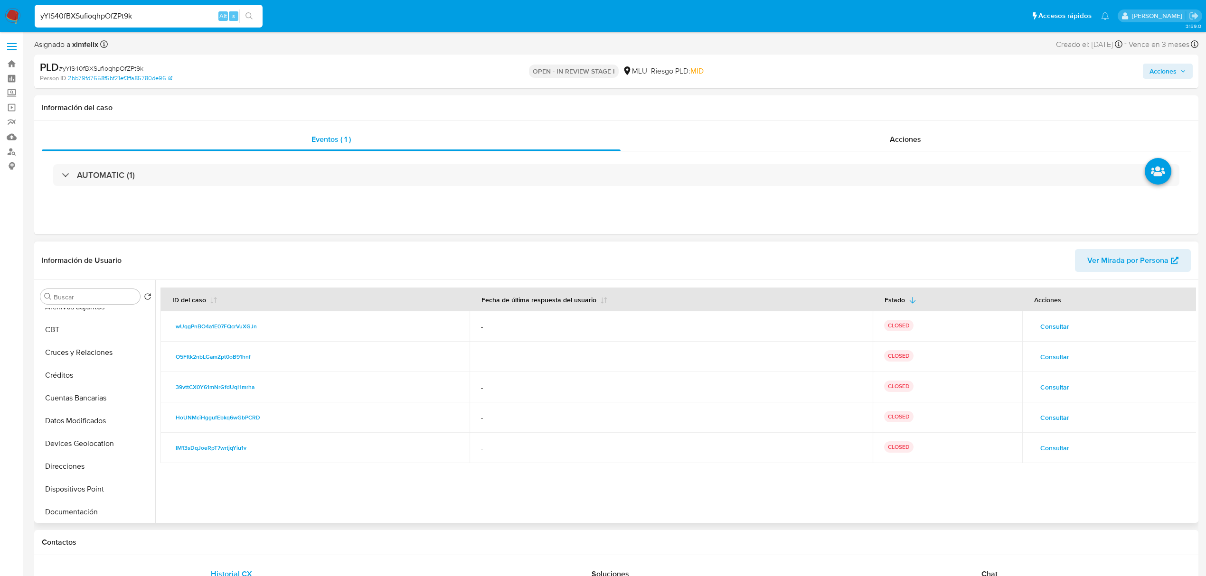
scroll to position [62, 0]
click at [96, 401] on button "Cuentas Bancarias" at bounding box center [92, 394] width 111 height 23
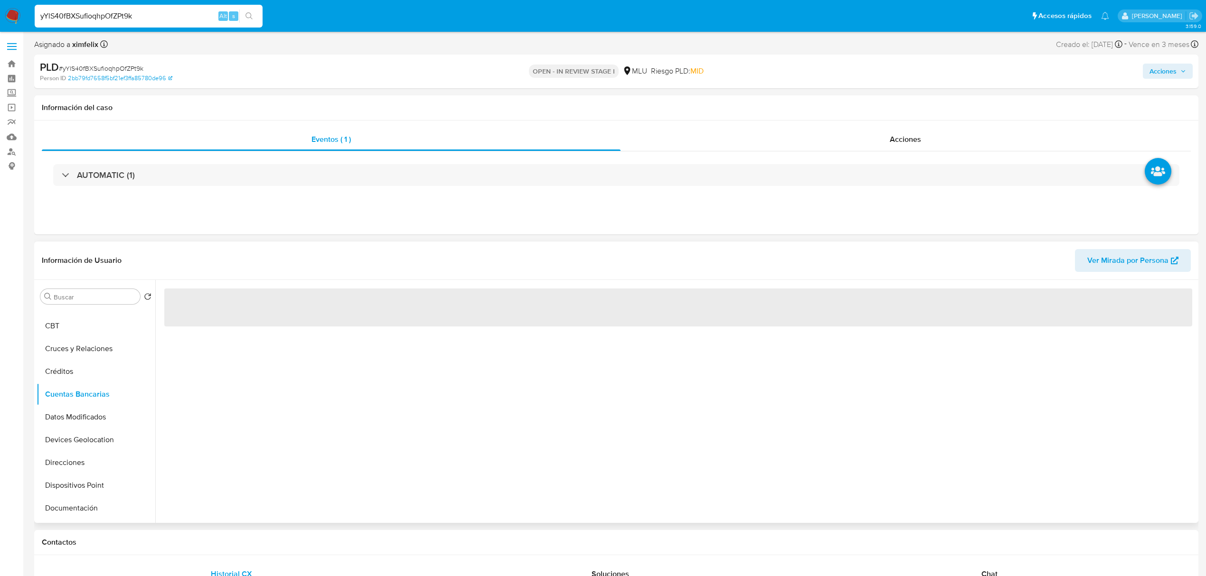
click at [399, 420] on div "‌" at bounding box center [675, 401] width 1041 height 243
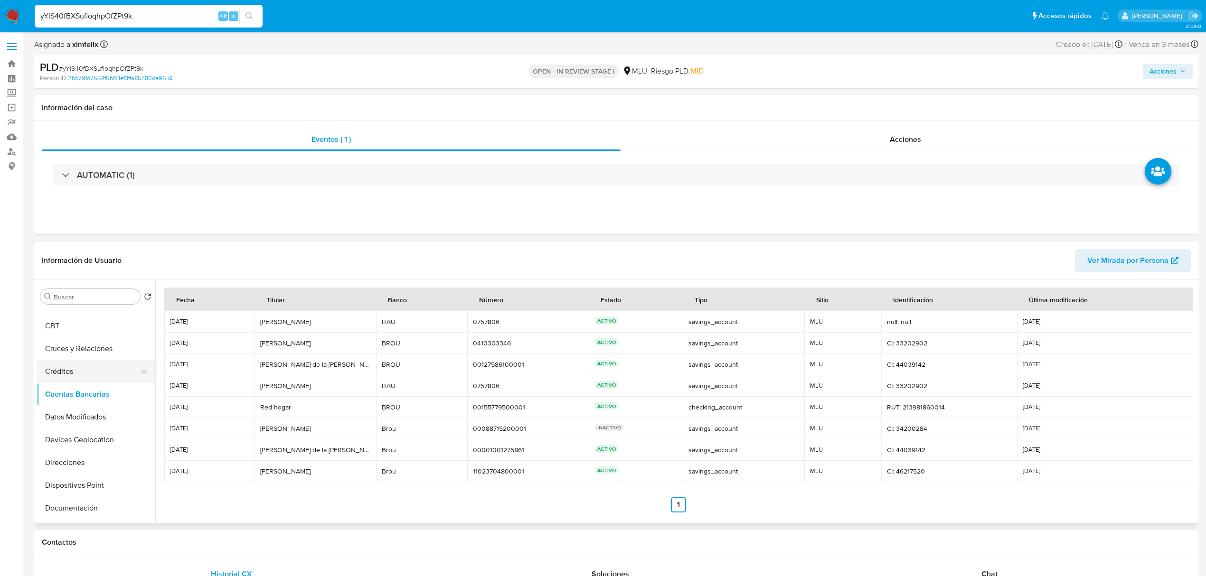
click at [148, 367] on button "Créditos" at bounding box center [92, 371] width 111 height 23
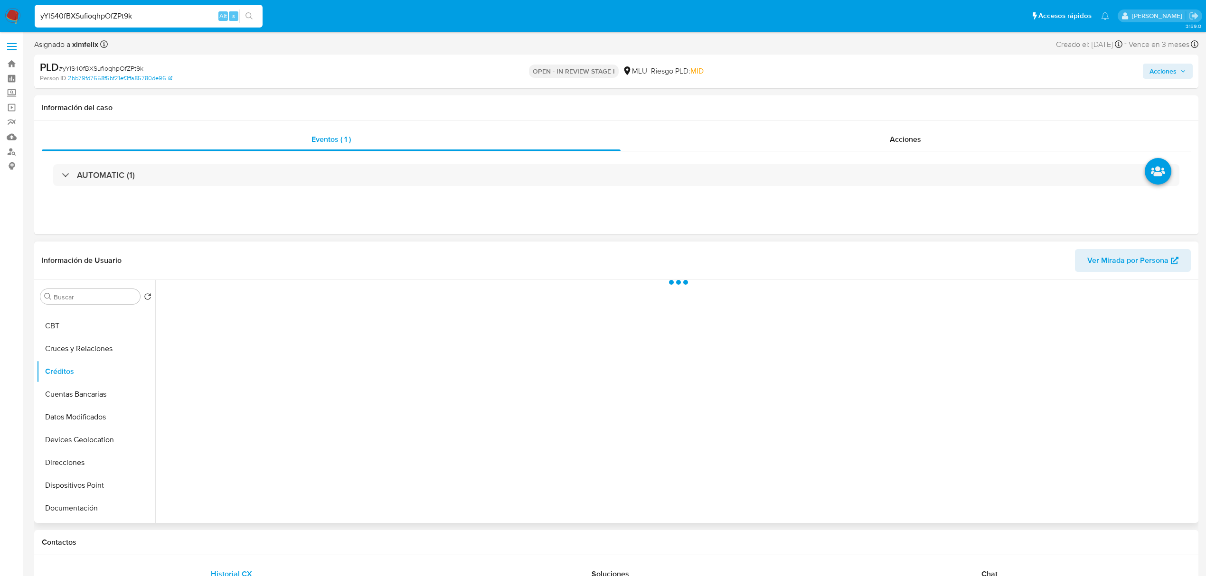
scroll to position [0, 0]
click at [82, 327] on button "KYC" at bounding box center [92, 319] width 111 height 23
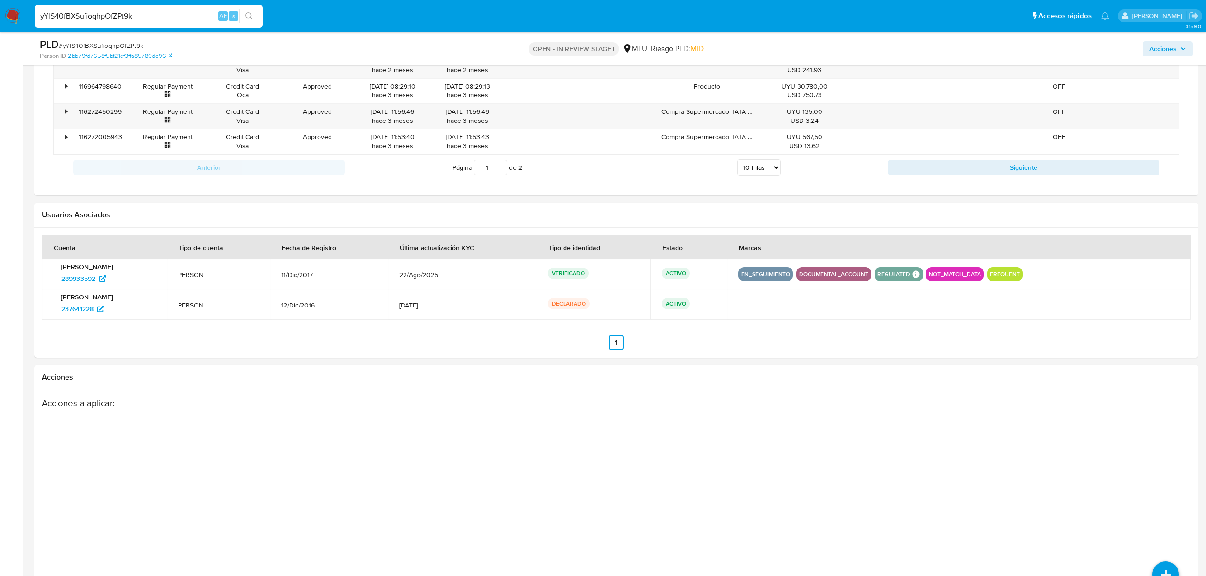
scroll to position [1132, 0]
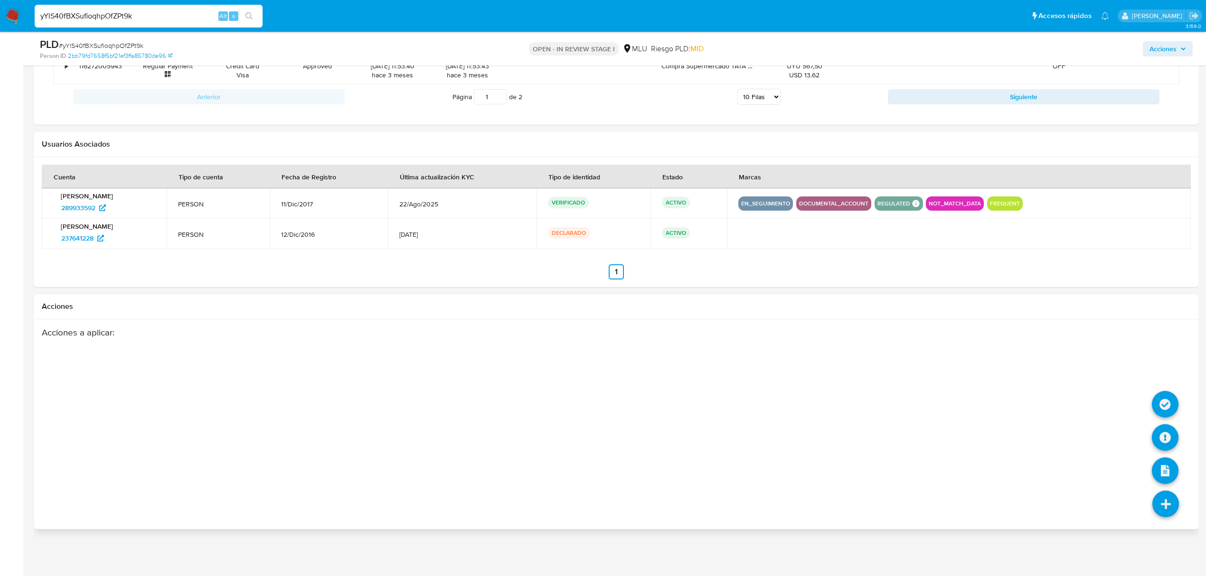
click at [1179, 500] on icon at bounding box center [1165, 504] width 27 height 27
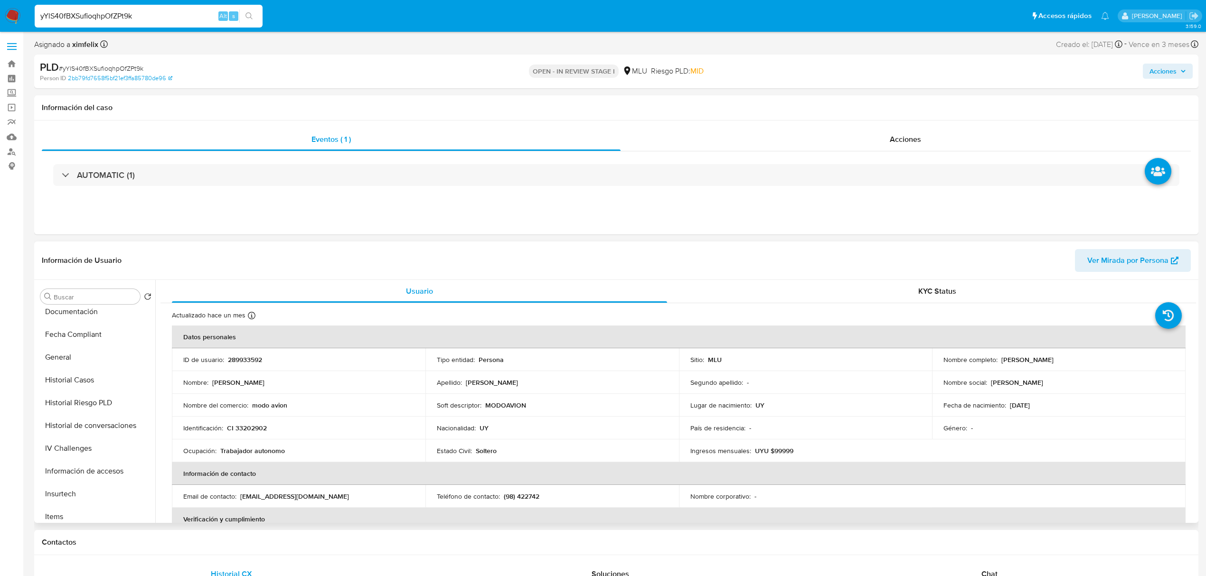
scroll to position [245, 0]
click at [109, 443] on button "Historial de conversaciones" at bounding box center [92, 439] width 111 height 23
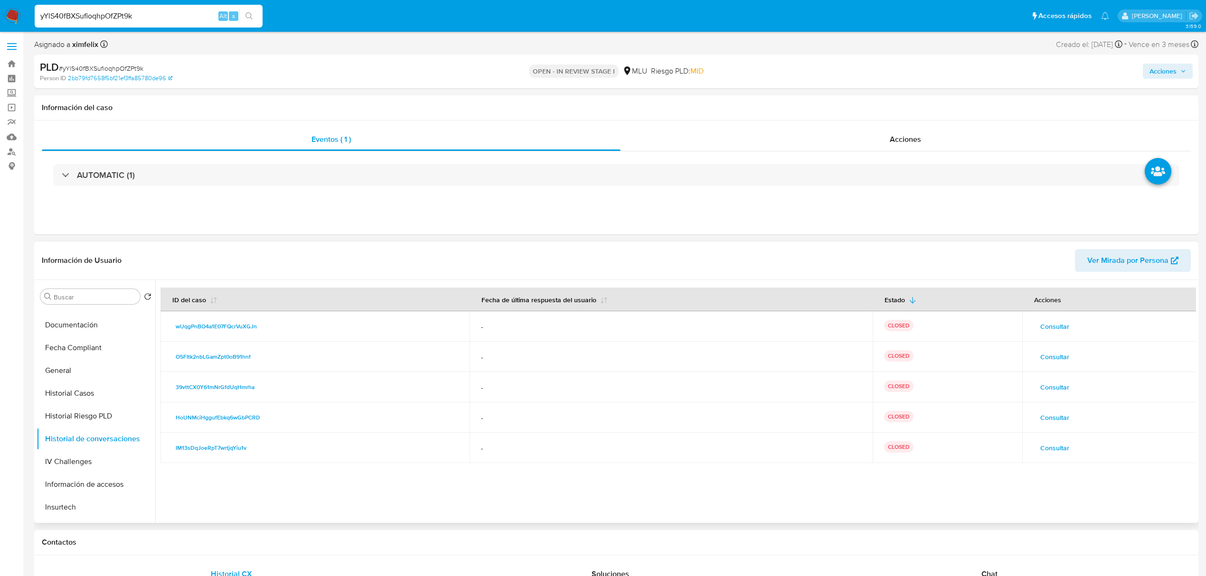
click at [1055, 325] on span "Consultar" at bounding box center [1054, 326] width 29 height 13
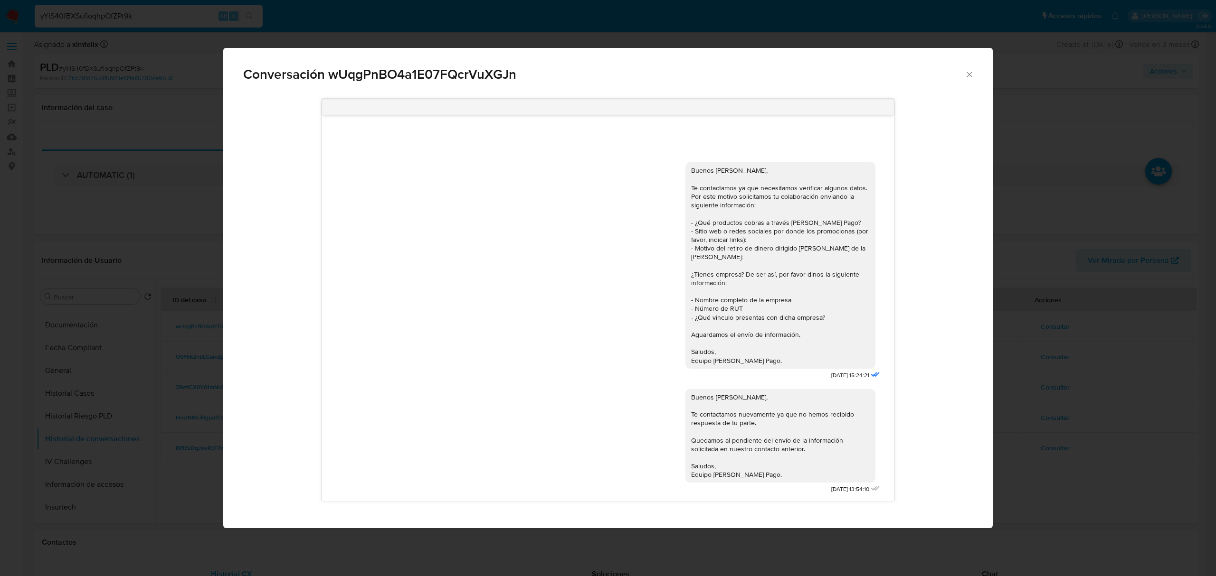
click at [973, 78] on icon "Cerrar" at bounding box center [968, 74] width 9 height 9
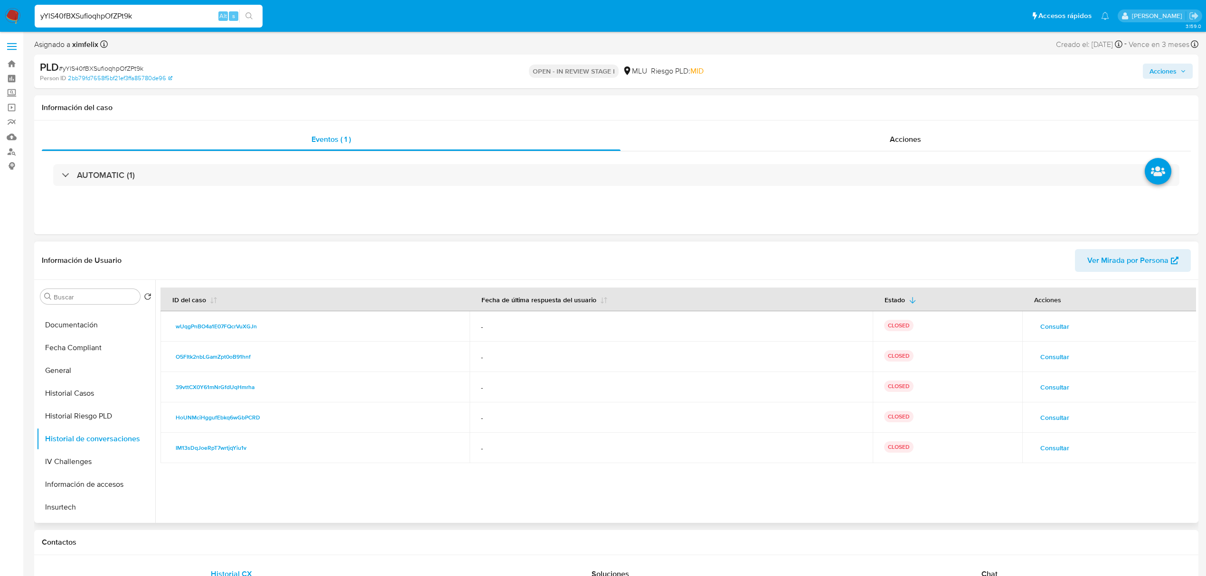
drag, startPoint x: 156, startPoint y: 422, endPoint x: 153, endPoint y: 444, distance: 23.0
click at [153, 444] on div "Buscar Volver al orden por defecto KYC Anticipos de dinero Archivos adjuntos CB…" at bounding box center [617, 401] width 1160 height 243
click at [73, 446] on button "Marcas AML" at bounding box center [92, 450] width 111 height 23
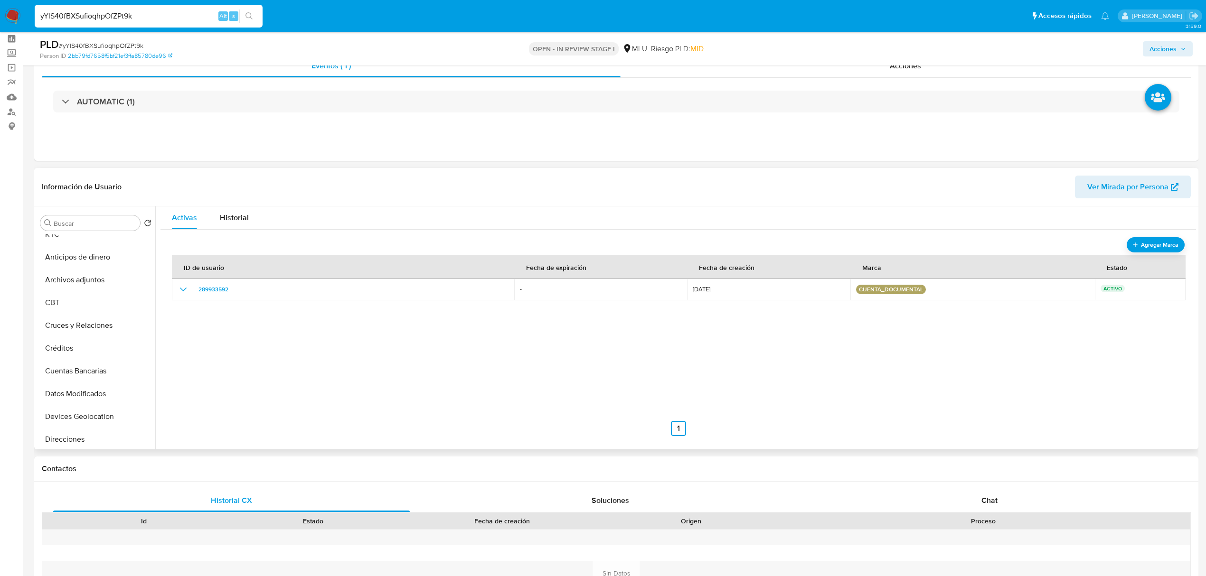
scroll to position [9, 0]
click at [75, 437] on button "Direcciones" at bounding box center [92, 442] width 111 height 23
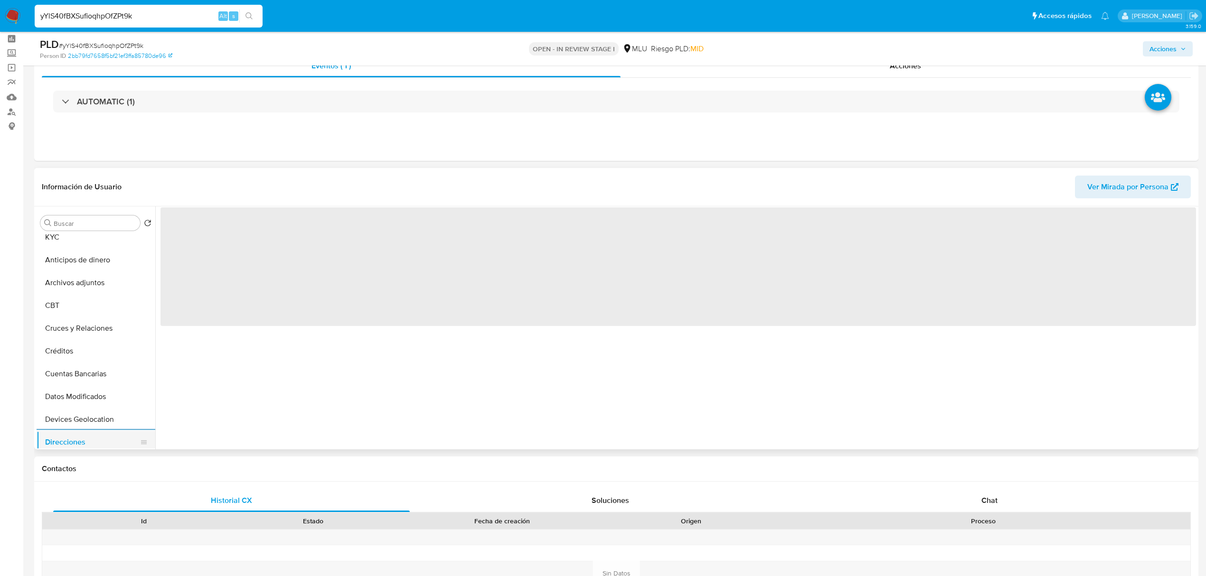
scroll to position [34, 0]
click at [75, 437] on button "Dispositivos Point" at bounding box center [96, 439] width 119 height 23
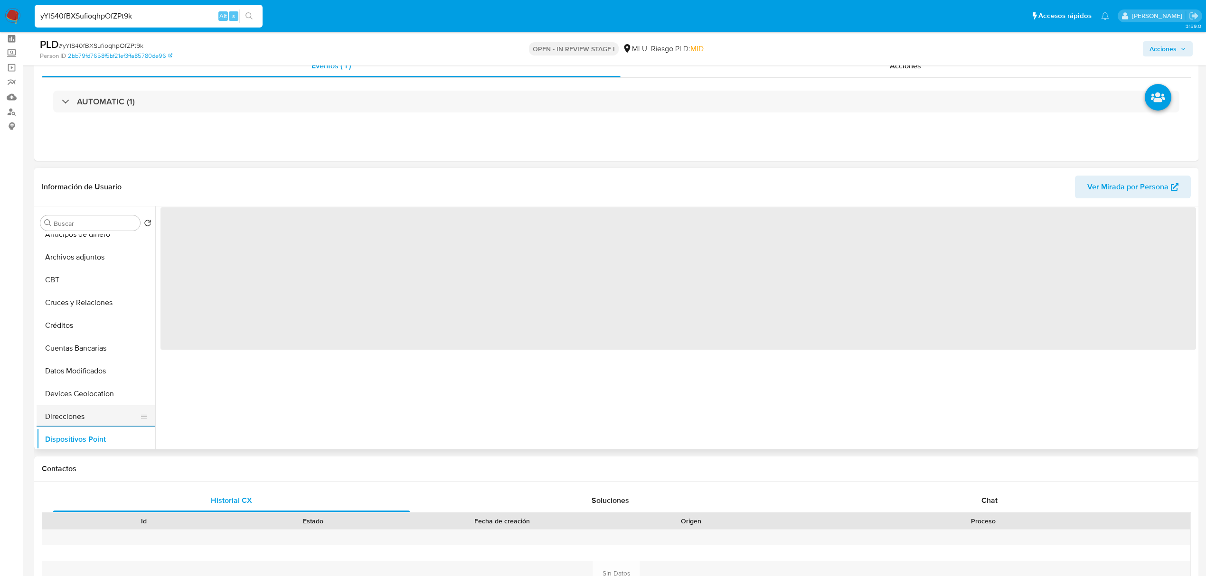
scroll to position [59, 0]
click at [75, 437] on button "Documentación" at bounding box center [96, 437] width 119 height 23
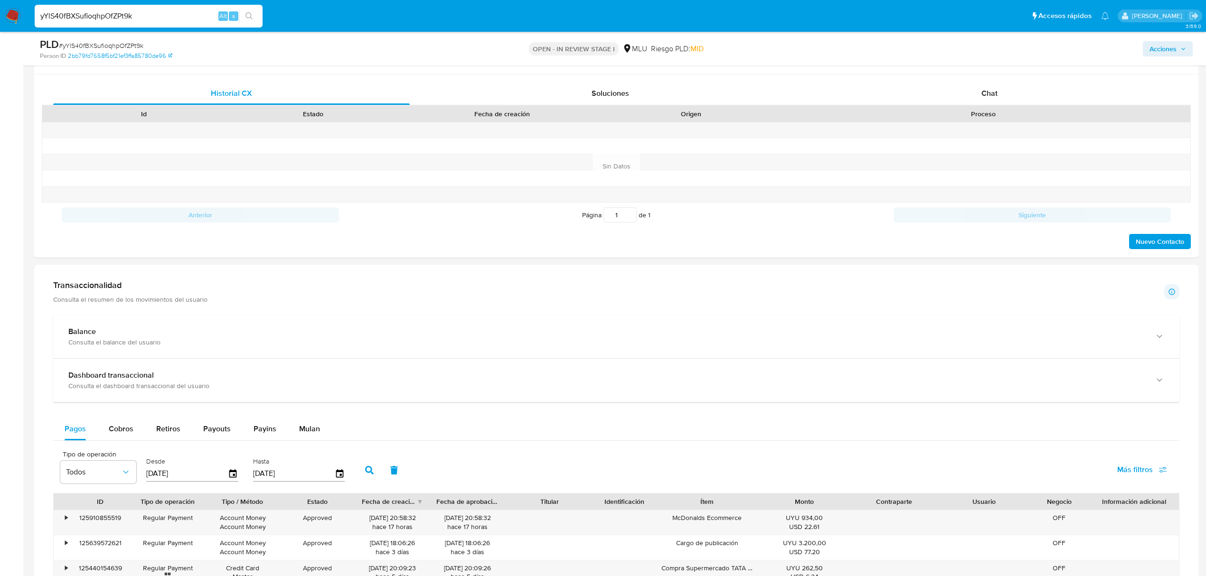
scroll to position [432, 0]
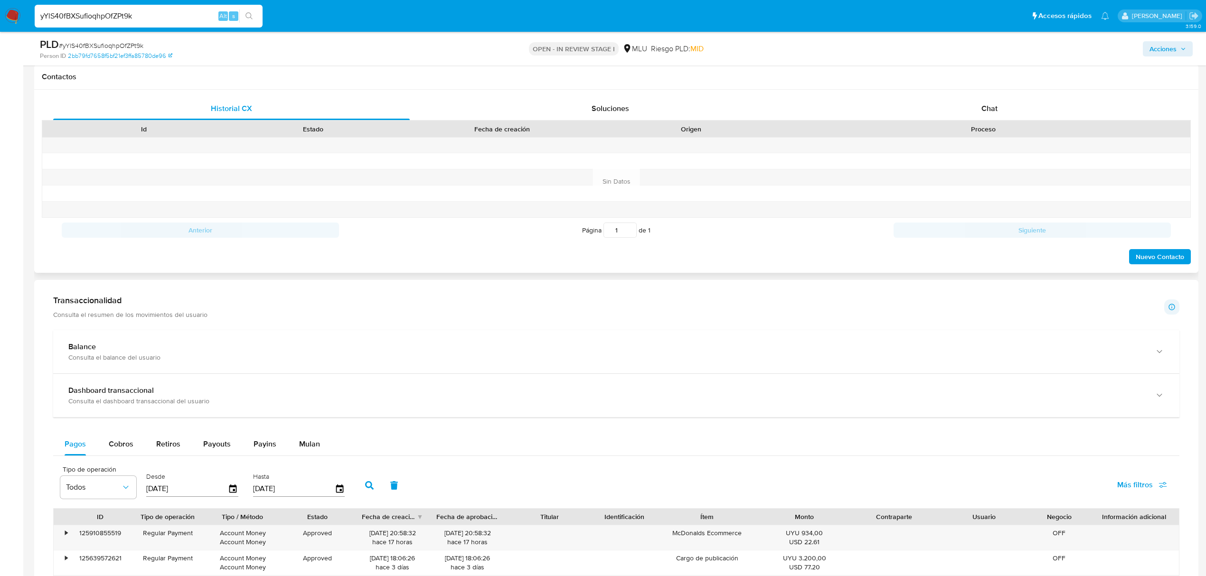
click at [1008, 121] on div "Id Estado Fecha de creación Origen Proceso" at bounding box center [616, 129] width 1149 height 17
click at [994, 107] on span "Chat" at bounding box center [989, 108] width 16 height 11
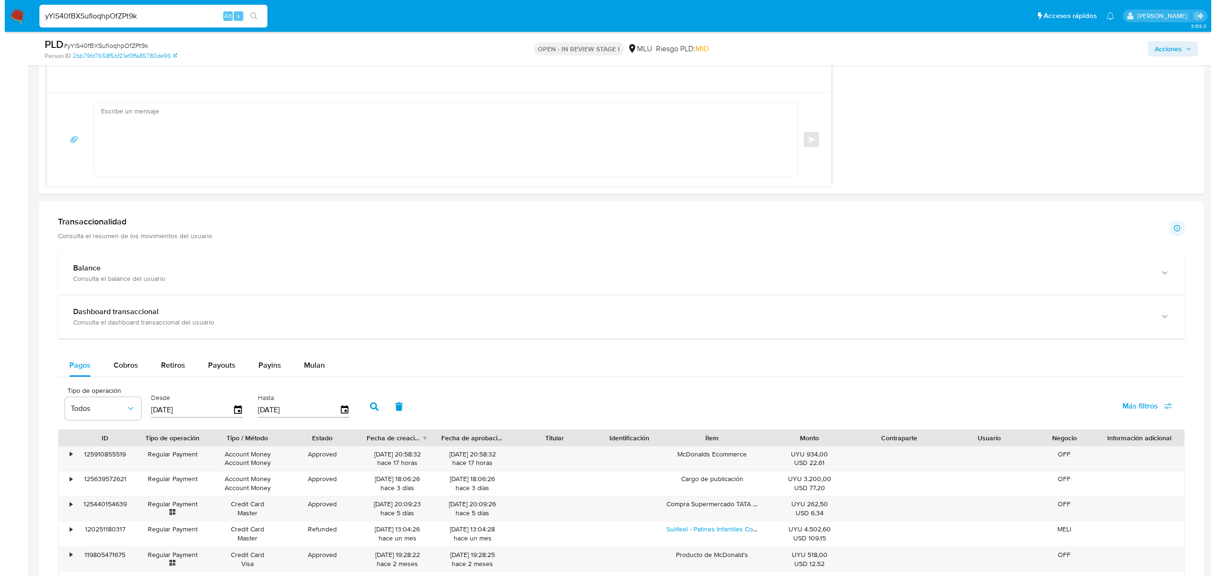
scroll to position [1491, 0]
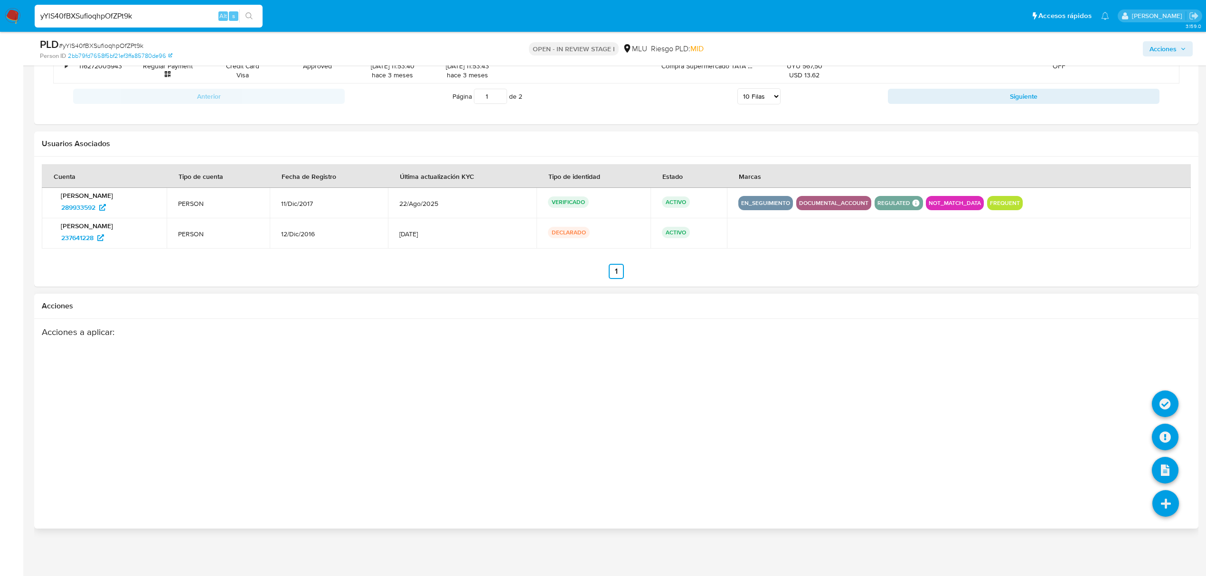
click at [1166, 502] on icon at bounding box center [1165, 503] width 27 height 27
click at [1165, 401] on icon at bounding box center [1165, 404] width 27 height 27
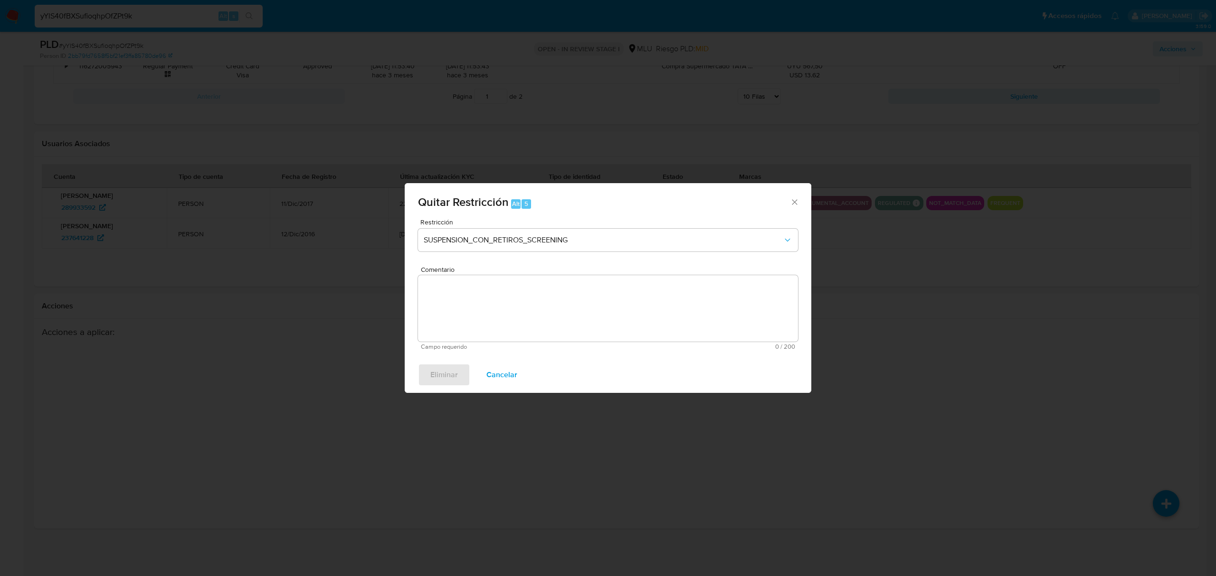
click at [1010, 387] on div "Quitar Restricción Alt 5 Restricción SUSPENSION_CON_RETIROS_SCREENING Comentari…" at bounding box center [608, 288] width 1216 height 576
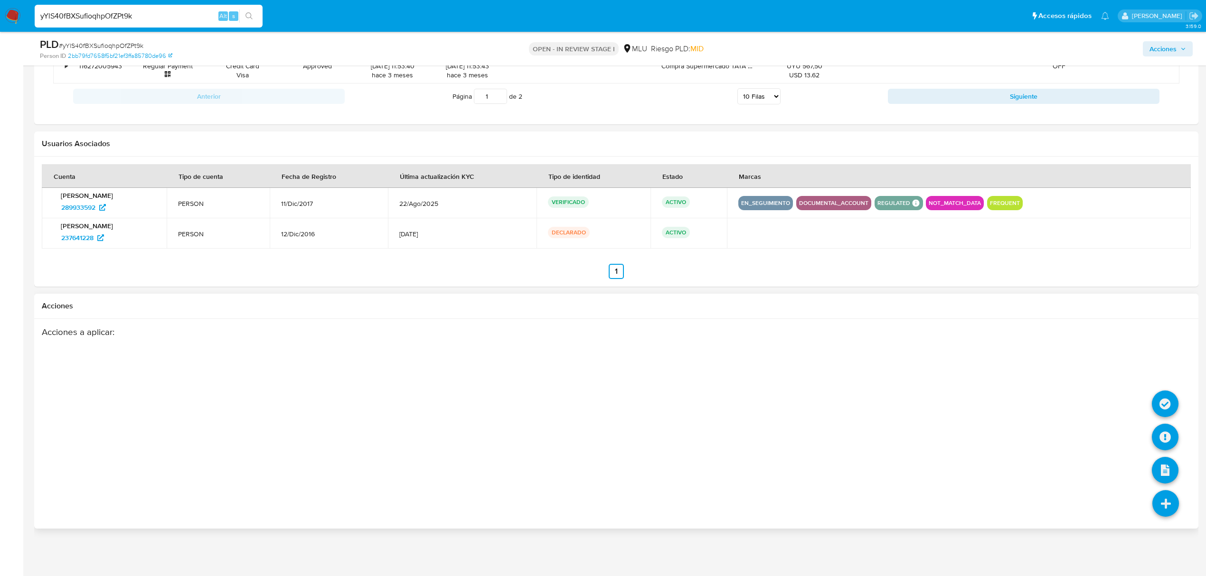
click at [1172, 509] on icon at bounding box center [1165, 503] width 27 height 27
click at [1167, 441] on icon at bounding box center [1165, 437] width 27 height 27
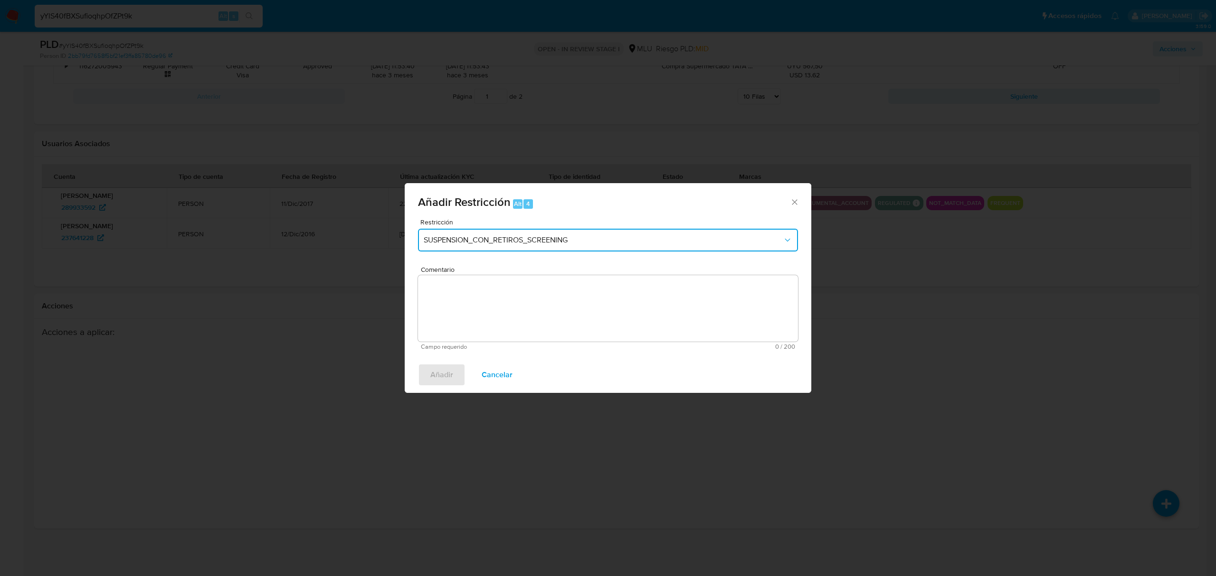
click at [626, 243] on span "SUSPENSION_CON_RETIROS_SCREENING" at bounding box center [603, 240] width 359 height 9
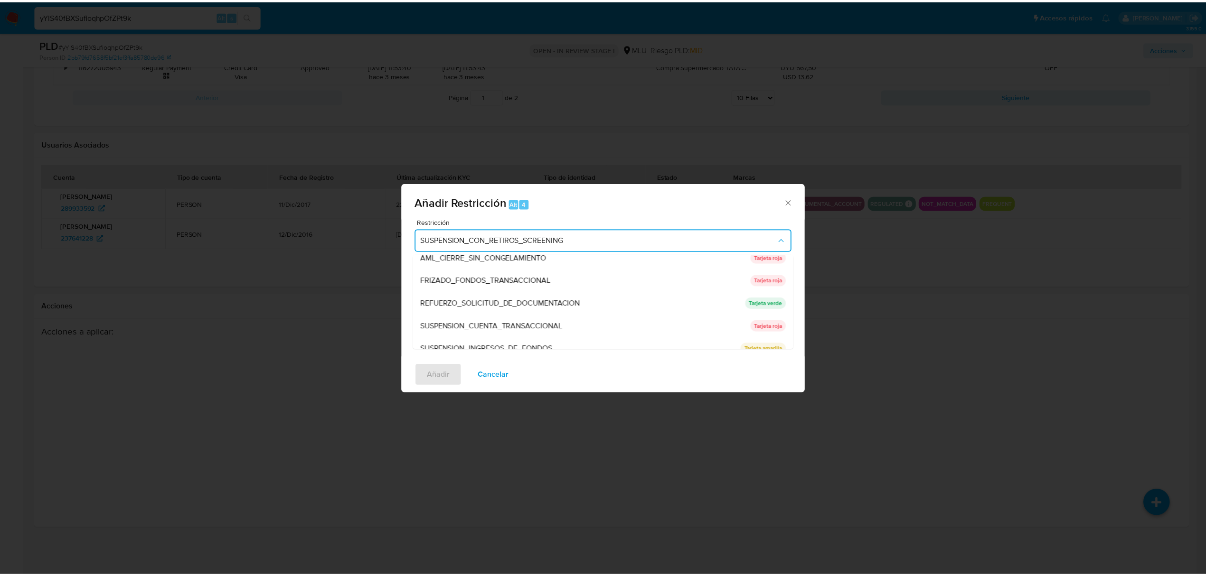
scroll to position [87, 0]
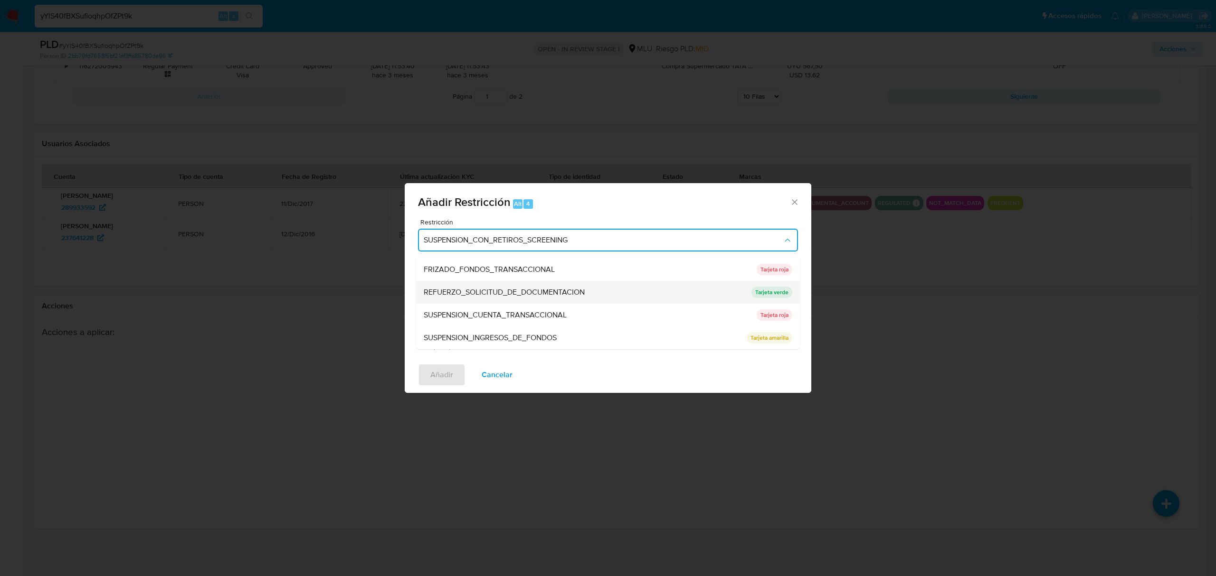
click at [760, 292] on p "Tarjeta verde" at bounding box center [771, 292] width 41 height 11
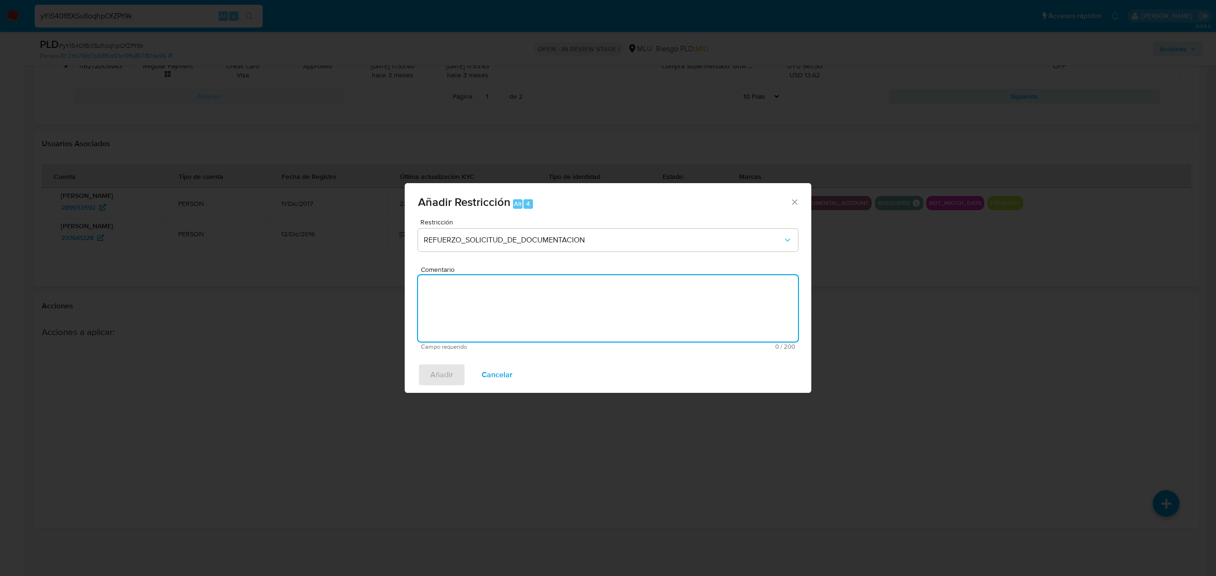
click at [606, 280] on textarea "Comentario" at bounding box center [608, 308] width 380 height 66
type textarea "Se aplica tarjeta verde con la finalidad de motivar la respuesta del cliente."
click at [443, 373] on span "Añadir" at bounding box center [441, 375] width 23 height 21
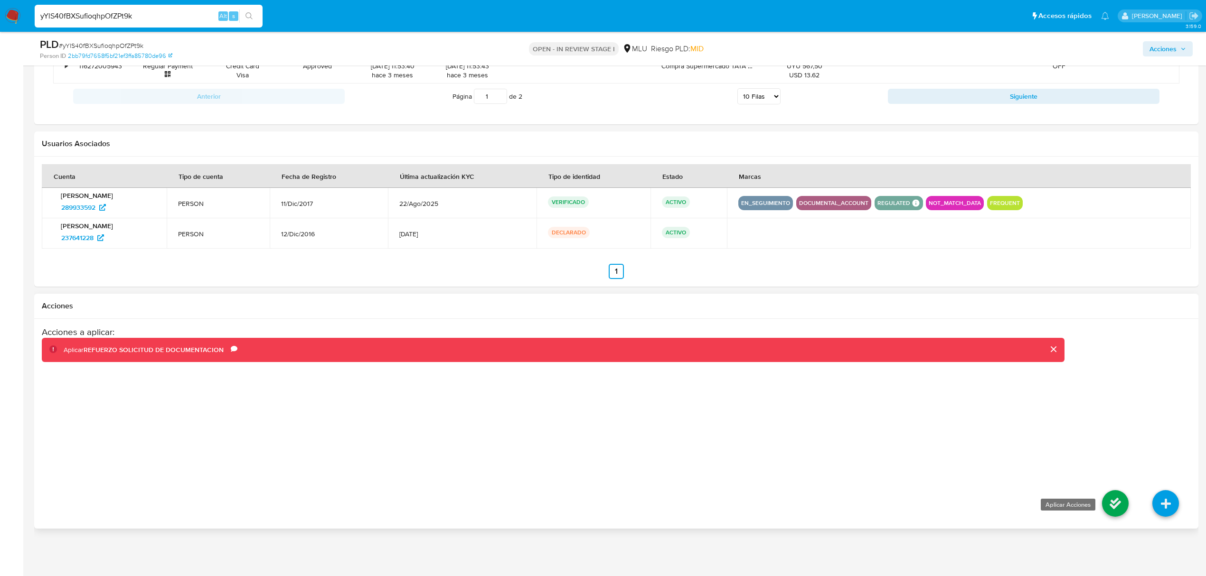
click at [1104, 496] on icon at bounding box center [1115, 503] width 27 height 27
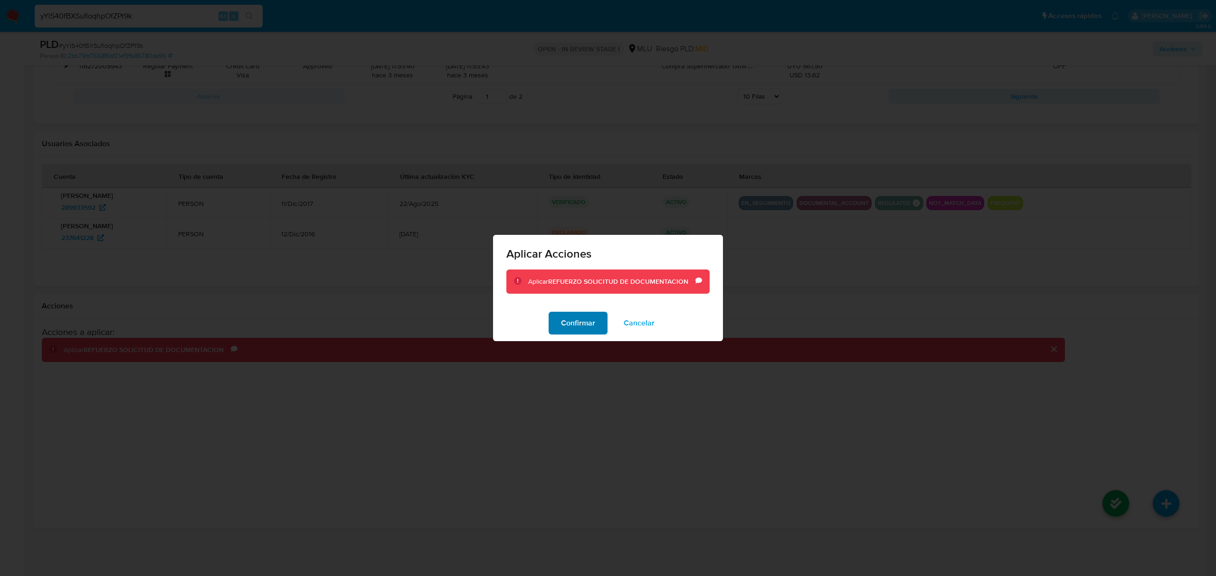
click at [556, 319] on button "Confirmar" at bounding box center [577, 323] width 59 height 23
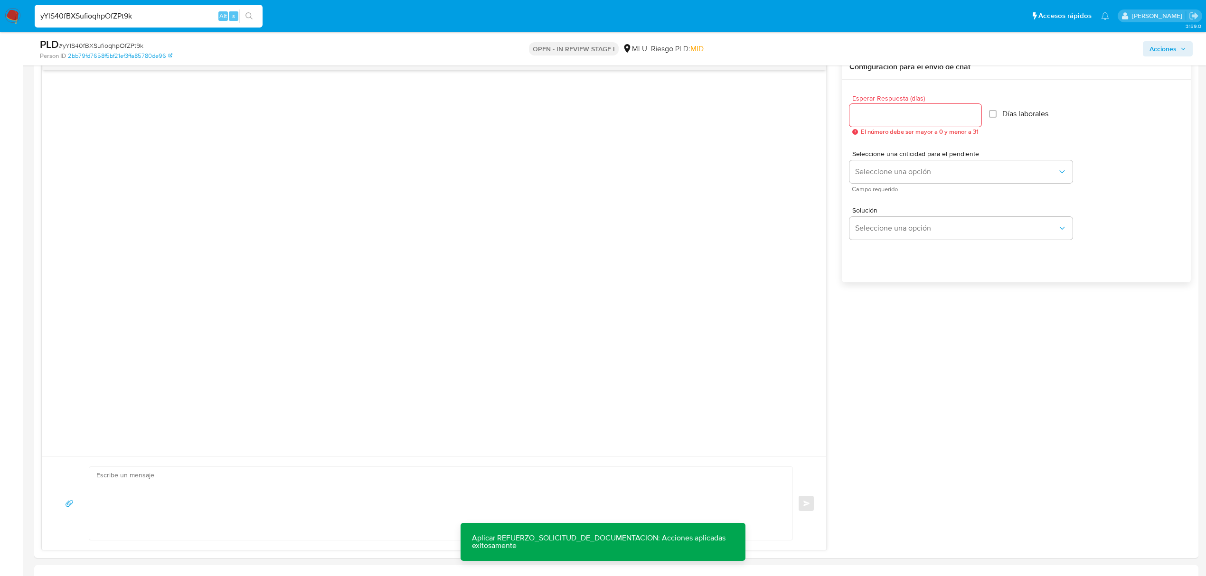
scroll to position [638, 0]
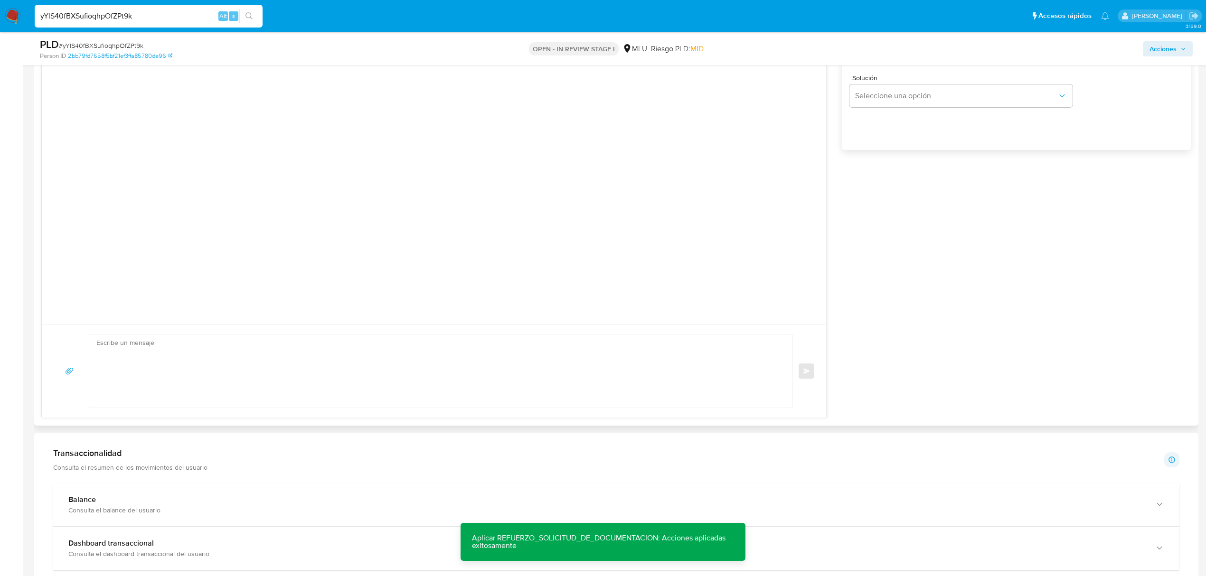
click at [159, 363] on textarea at bounding box center [438, 371] width 684 height 73
paste textarea "Nombre completo de la empresa: N° de RUT: Actividad de la empresa: Finalidad de…"
type textarea "Nombre completo de la empresa: N° de RUT: Actividad de la empresa: Finalidad de…"
drag, startPoint x: 272, startPoint y: 404, endPoint x: 63, endPoint y: 276, distance: 245.0
click at [63, 276] on div "Nombre completo de la empresa: N° de RUT: Actividad de la empresa: Finalidad de…" at bounding box center [434, 170] width 785 height 496
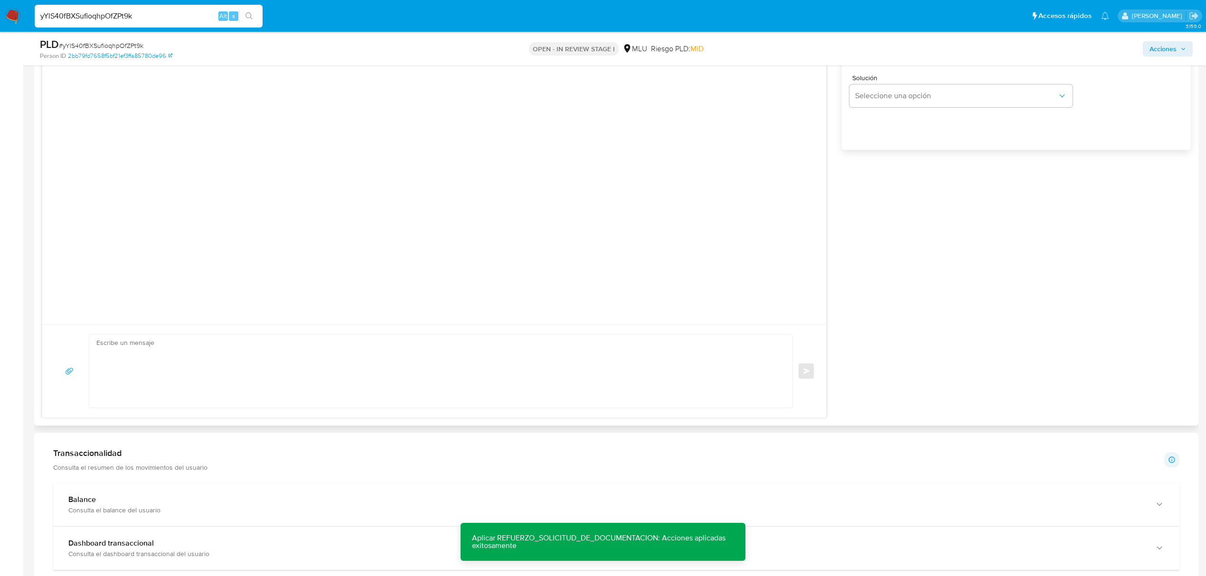
click at [156, 367] on textarea at bounding box center [438, 371] width 684 height 73
paste textarea "Buenas tardes Alexis, En reiteradas oportunidades te hemos contactado solicitan…"
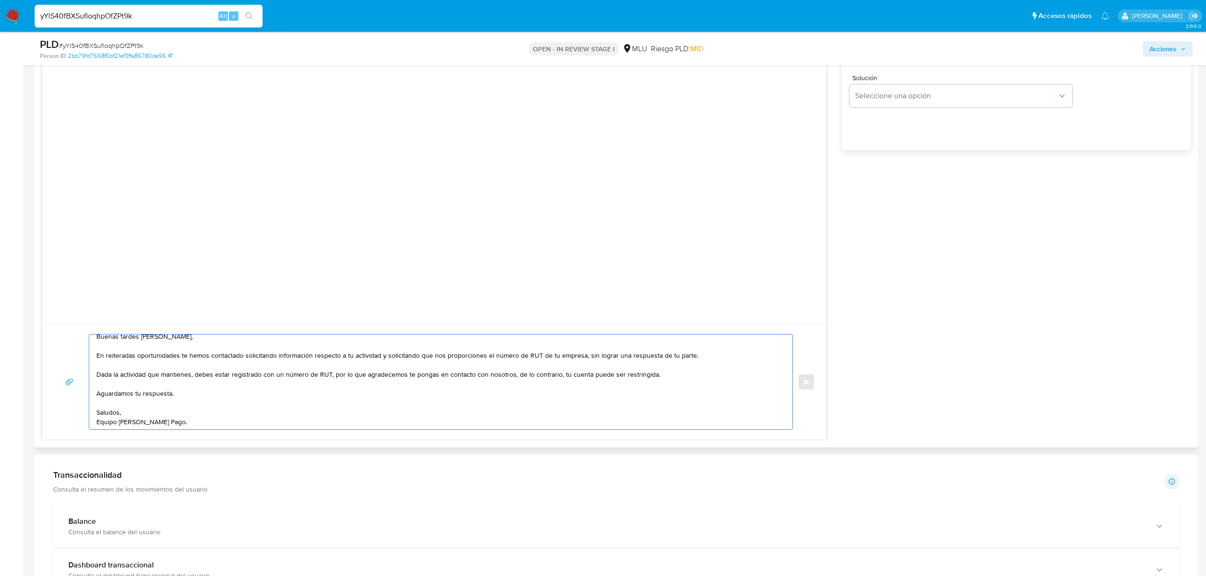
scroll to position [0, 0]
click at [604, 384] on textarea "Buenas tardes Alexis, En reiteradas oportunidades te hemos contactado solicitan…" at bounding box center [438, 382] width 684 height 95
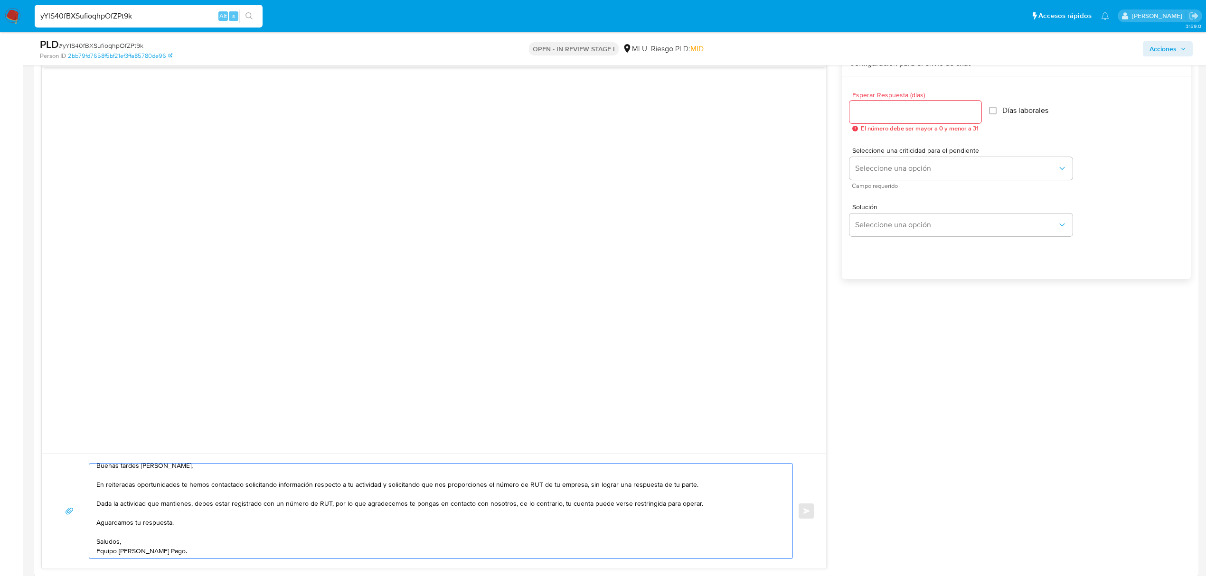
scroll to position [485, 0]
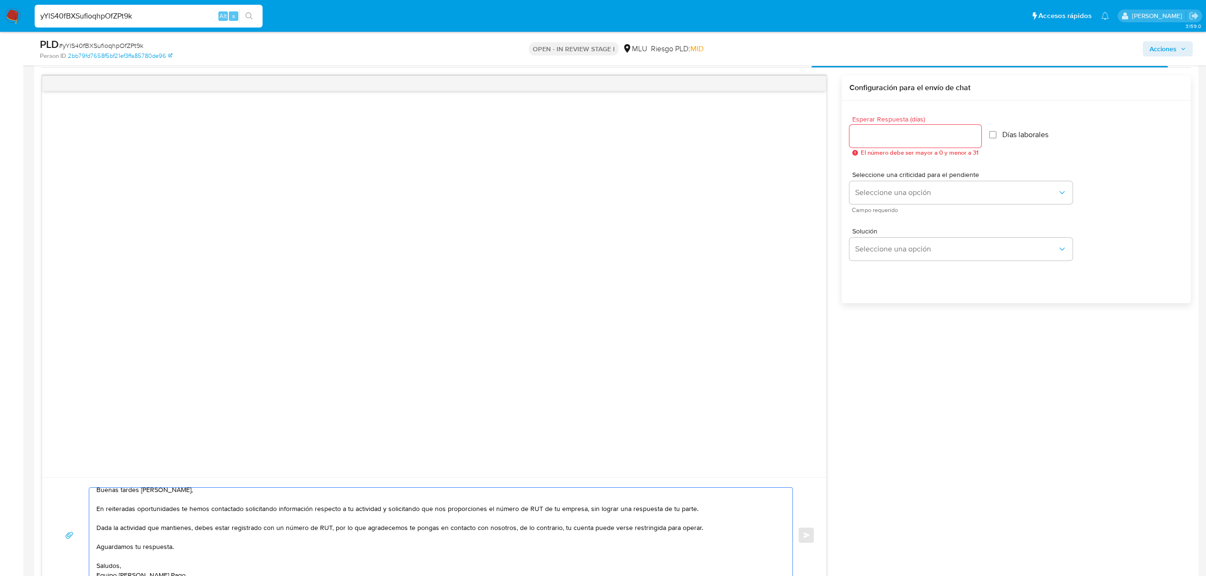
type textarea "Buenas tardes Alexis, En reiteradas oportunidades te hemos contactado solicitan…"
click at [933, 136] on input "Esperar Respuesta (días)" at bounding box center [915, 136] width 132 height 12
type input "3"
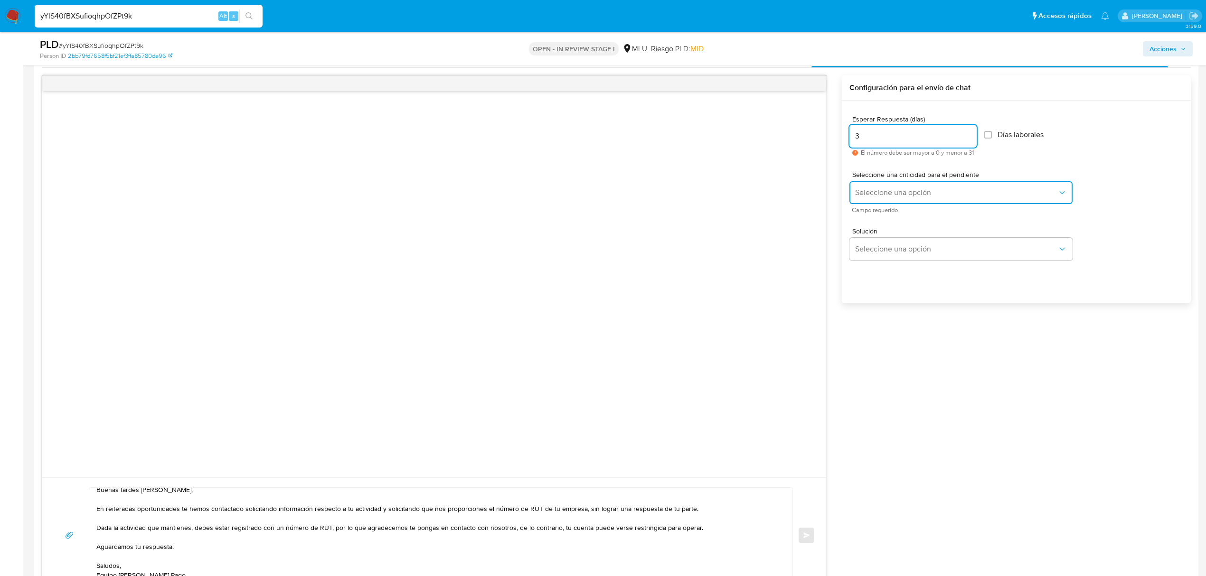
click at [899, 204] on button "Seleccione una opción" at bounding box center [960, 192] width 223 height 23
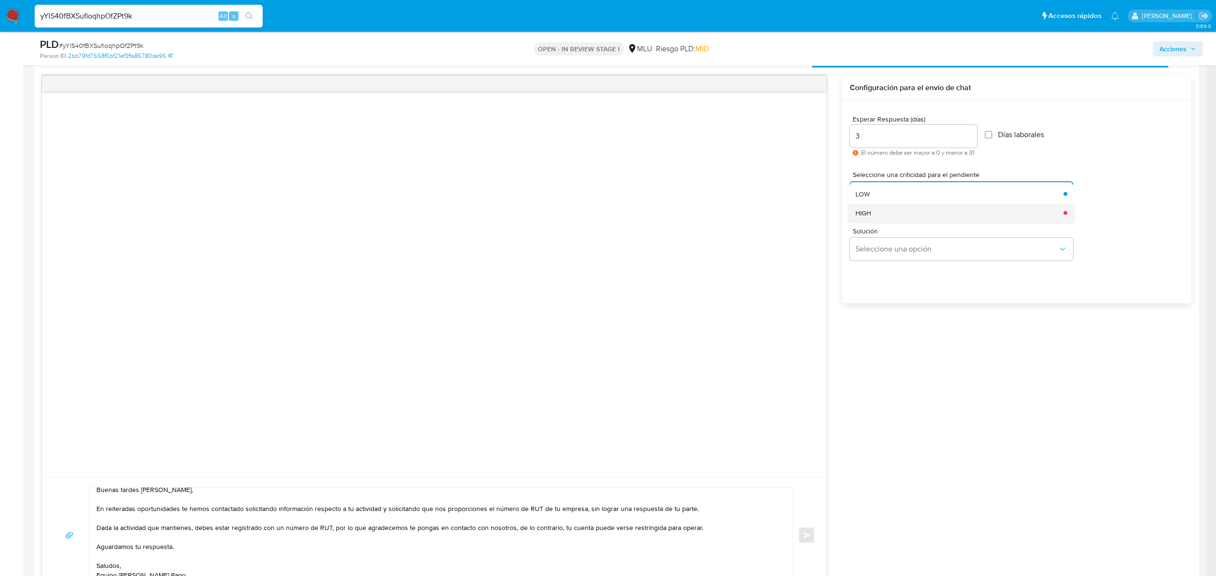
click at [885, 214] on div "HIGH" at bounding box center [956, 212] width 202 height 19
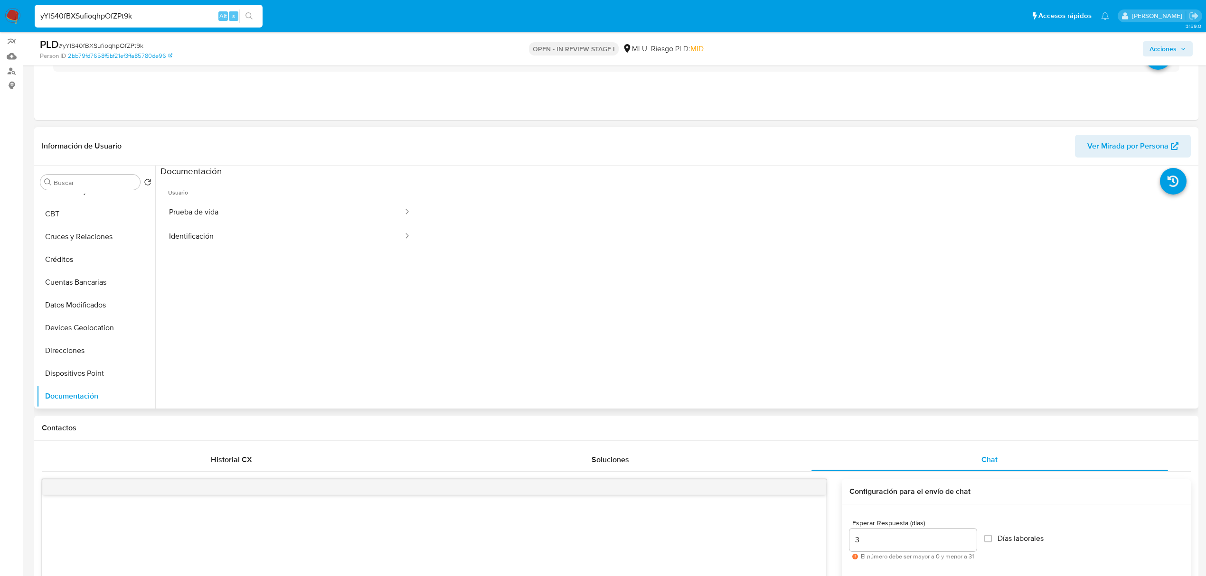
scroll to position [0, 0]
click at [88, 204] on button "KYC" at bounding box center [92, 205] width 111 height 23
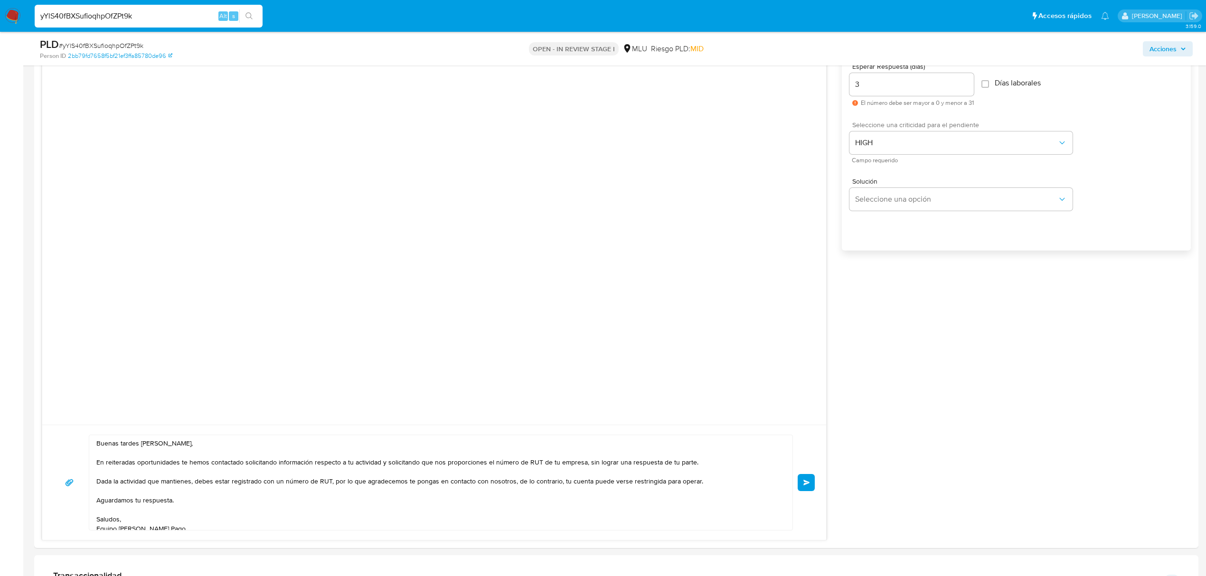
scroll to position [555, 0]
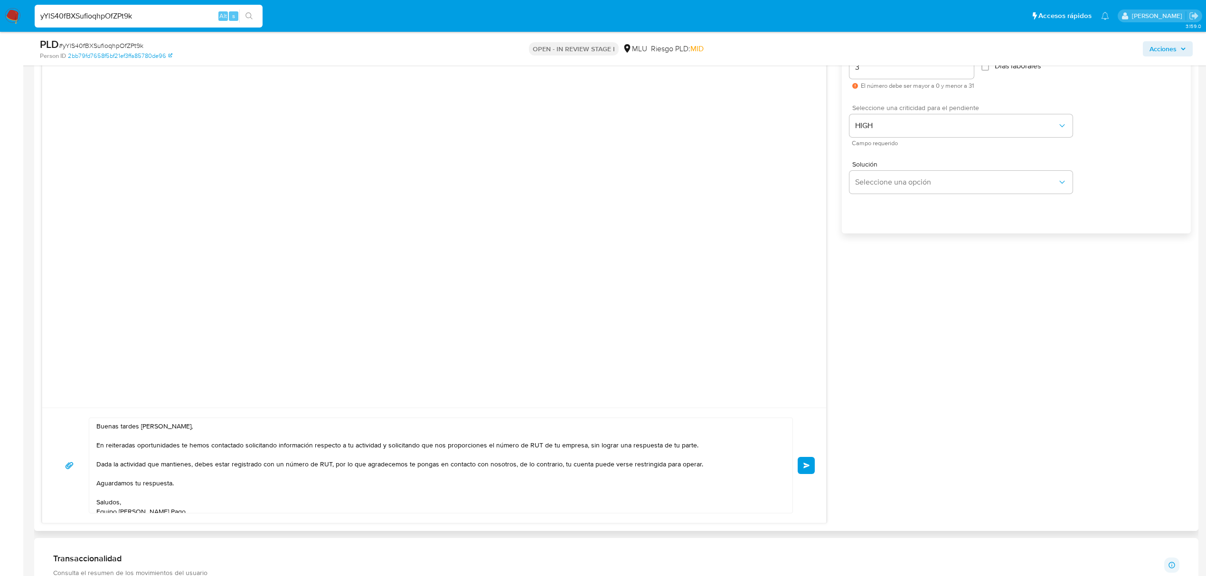
click at [810, 466] on span "Enviar" at bounding box center [806, 466] width 7 height 6
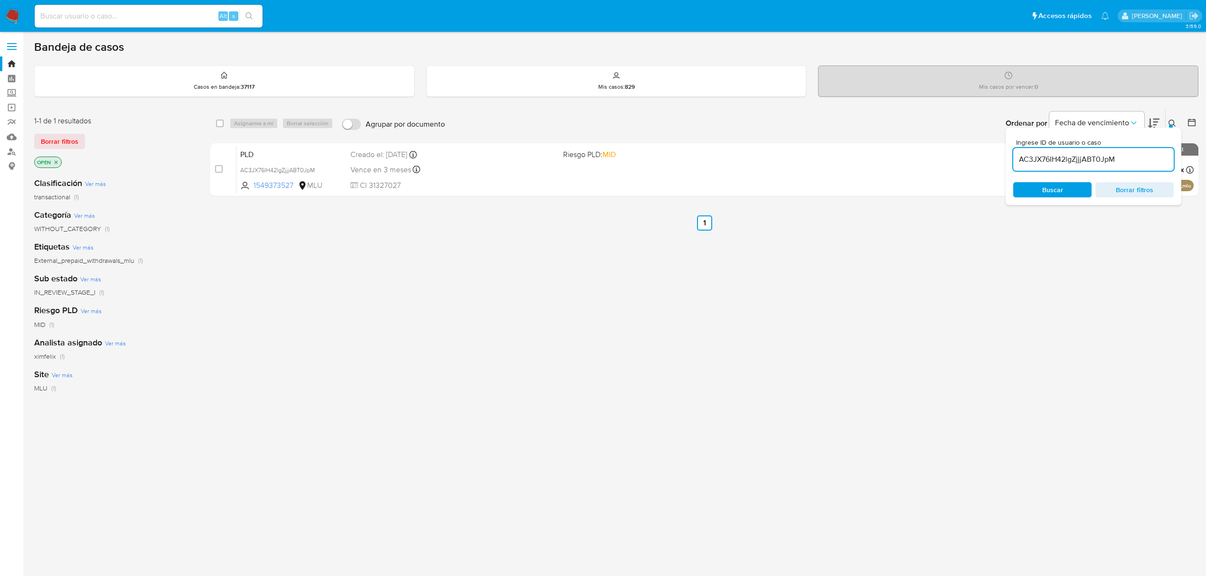
drag, startPoint x: 0, startPoint y: 0, endPoint x: 14, endPoint y: 21, distance: 25.4
click at [14, 21] on img at bounding box center [13, 16] width 16 height 16
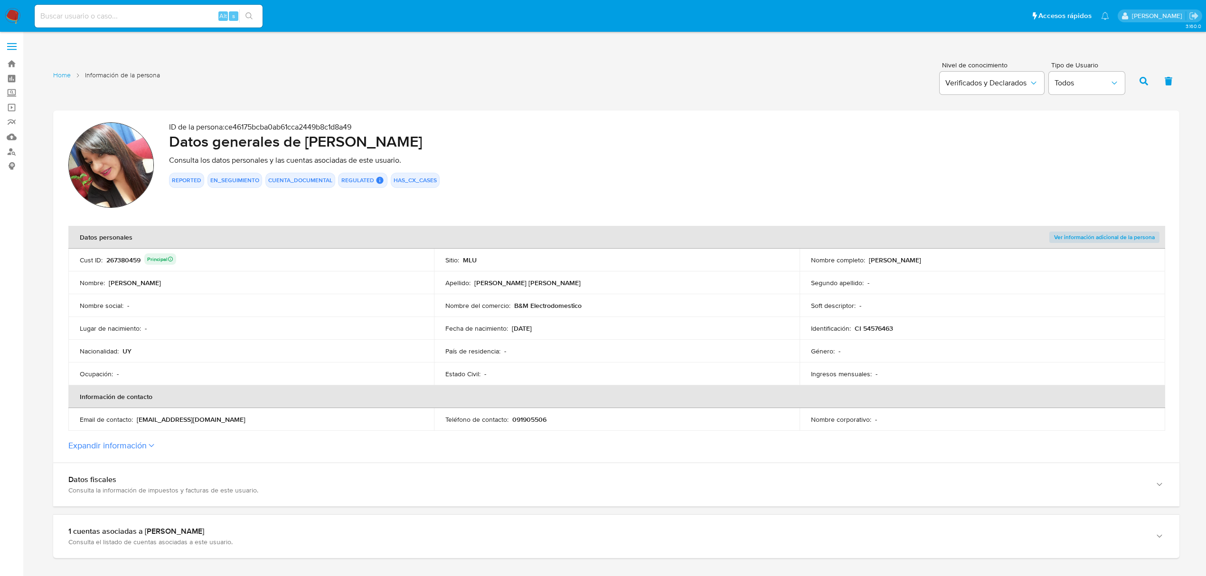
drag, startPoint x: 964, startPoint y: 261, endPoint x: 868, endPoint y: 263, distance: 95.9
click at [868, 263] on div "Nombre completo : [PERSON_NAME]" at bounding box center [982, 260] width 343 height 9
drag, startPoint x: 895, startPoint y: 327, endPoint x: 853, endPoint y: 326, distance: 41.8
click at [853, 326] on div "Identificación : CI 54576463" at bounding box center [982, 328] width 343 height 9
drag, startPoint x: 561, startPoint y: 306, endPoint x: 512, endPoint y: 306, distance: 48.9
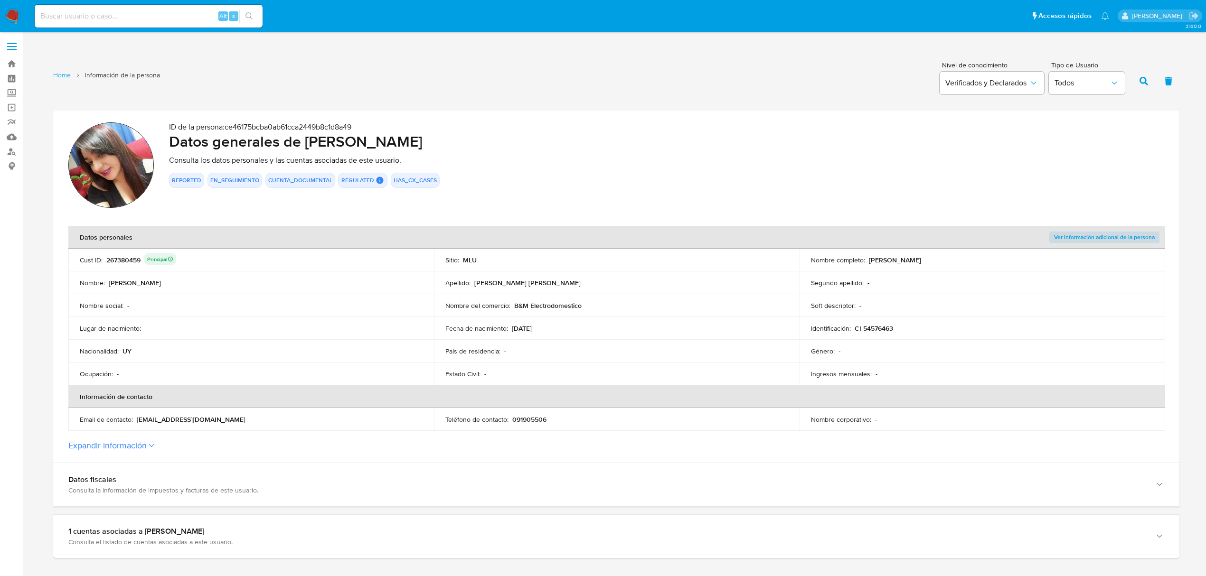
click at [512, 306] on div "Nombre del comercio : B&M Electrodomestico" at bounding box center [616, 306] width 343 height 9
click at [964, 274] on td "Segundo apellido : -" at bounding box center [983, 283] width 366 height 23
drag, startPoint x: 965, startPoint y: 262, endPoint x: 868, endPoint y: 263, distance: 96.9
click at [868, 263] on div "Nombre completo : Brenda Teresita Zabala Borges" at bounding box center [982, 260] width 343 height 9
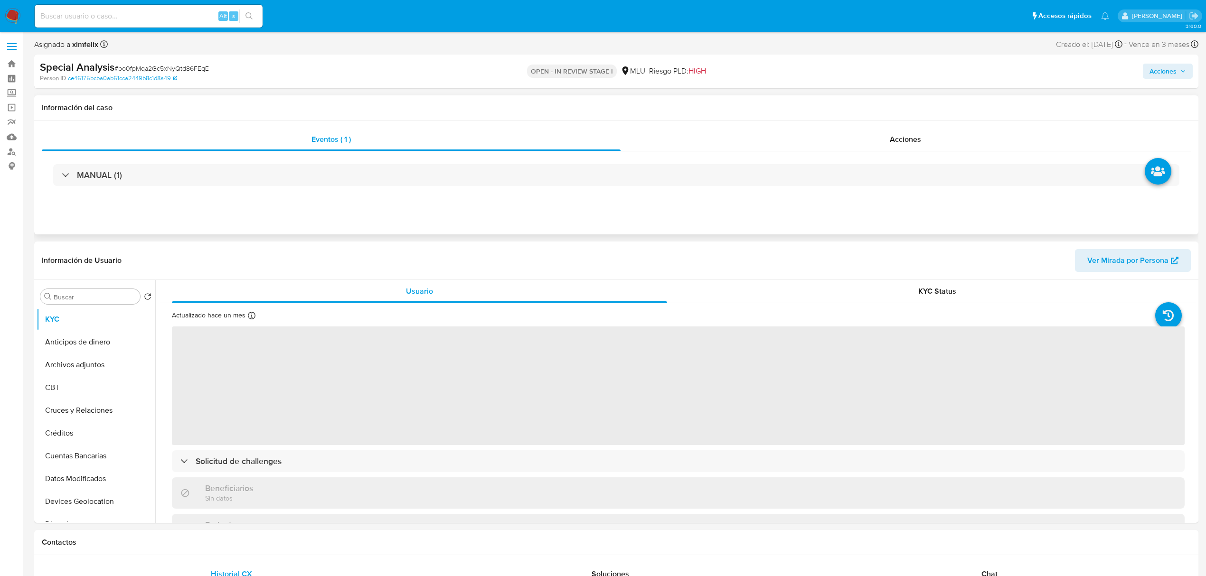
select select "10"
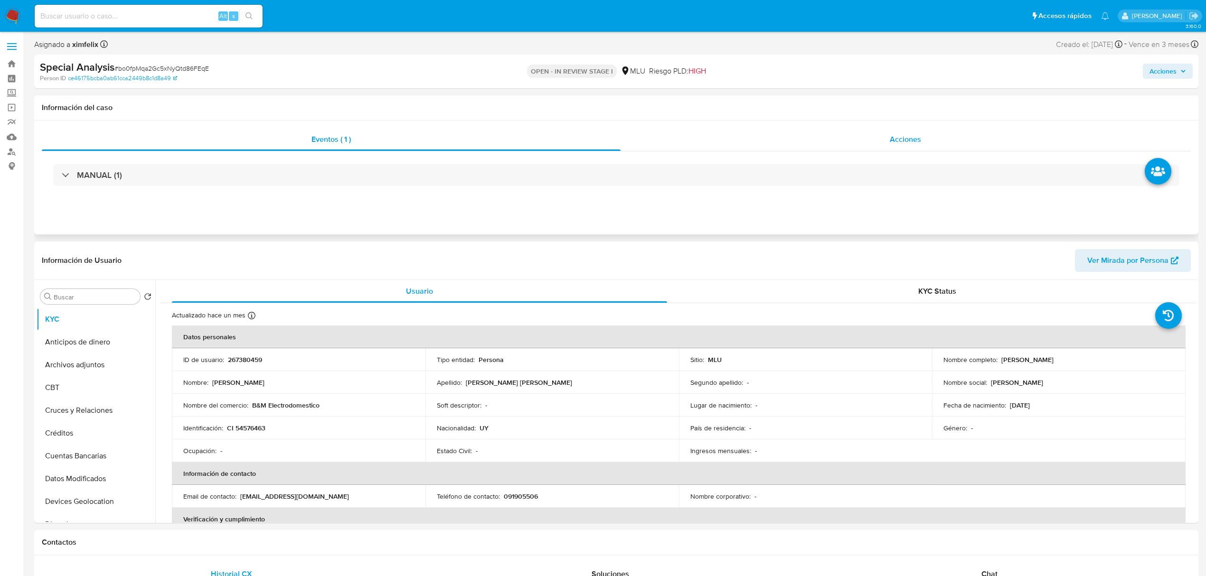
click at [779, 137] on div "Acciones" at bounding box center [906, 139] width 571 height 23
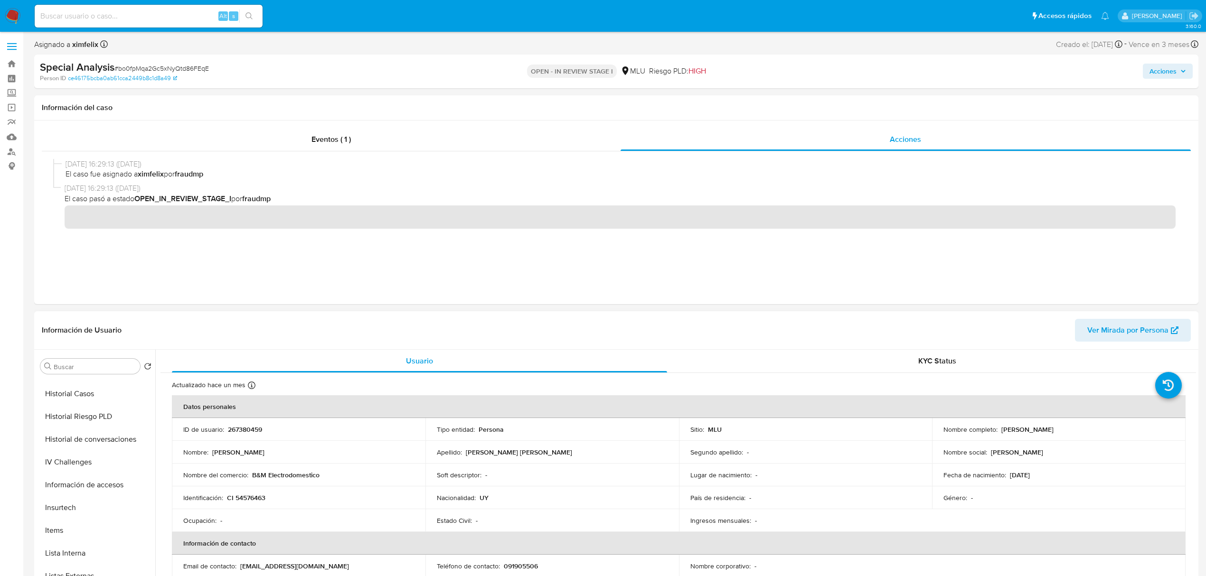
scroll to position [309, 0]
click at [95, 398] on button "Historial Casos" at bounding box center [92, 399] width 111 height 23
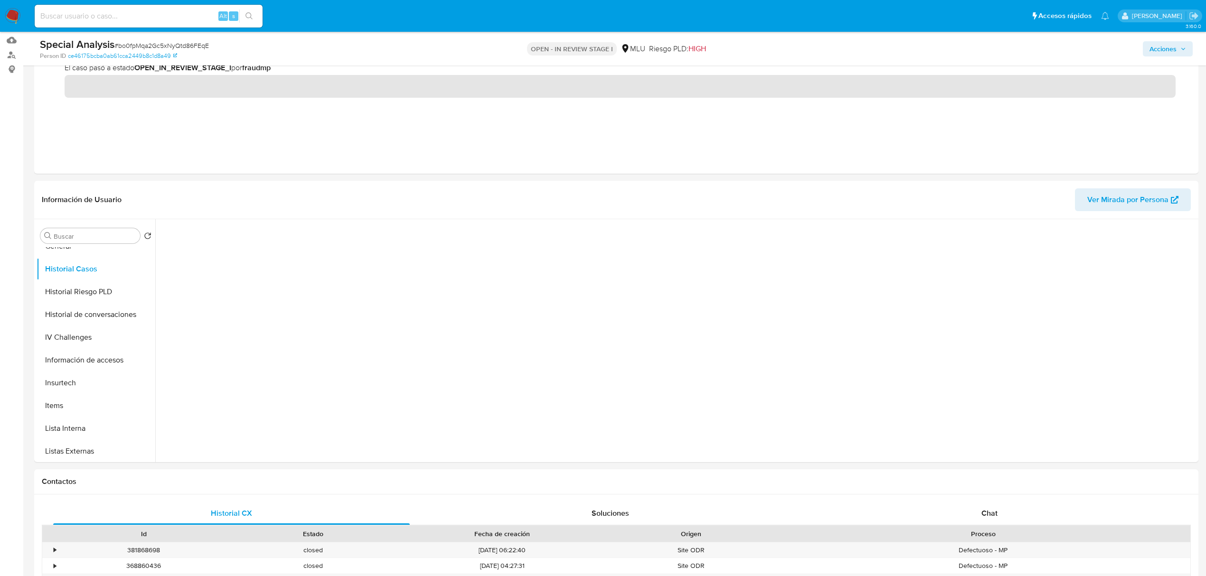
scroll to position [103, 0]
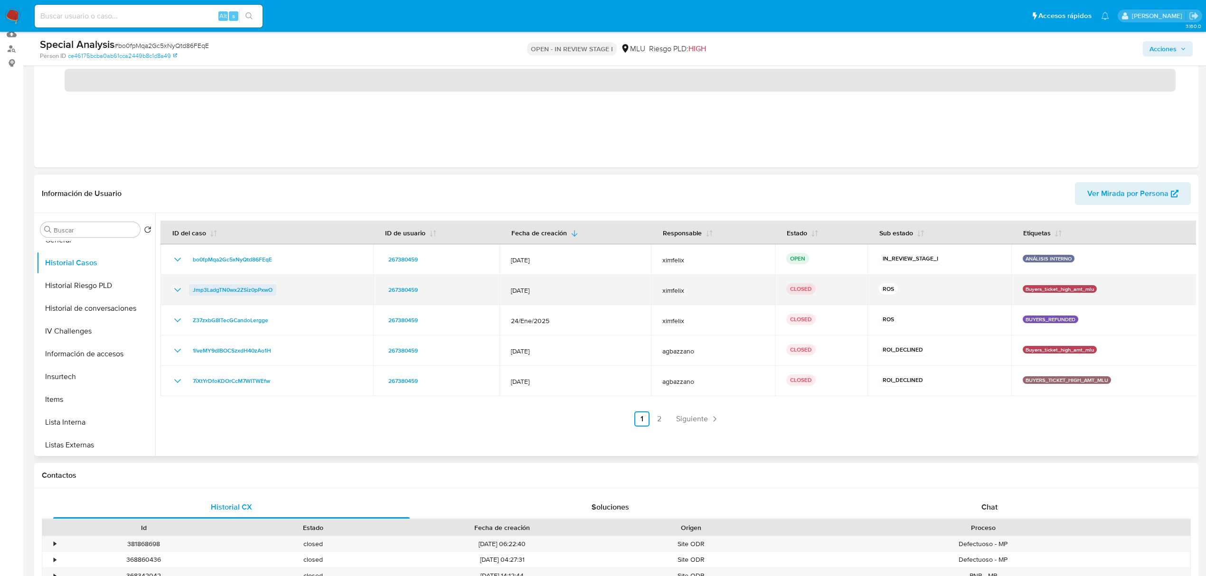
click at [271, 291] on span "Jmp3LadgTN0wx2ZSiz0pPxwO" at bounding box center [233, 289] width 80 height 11
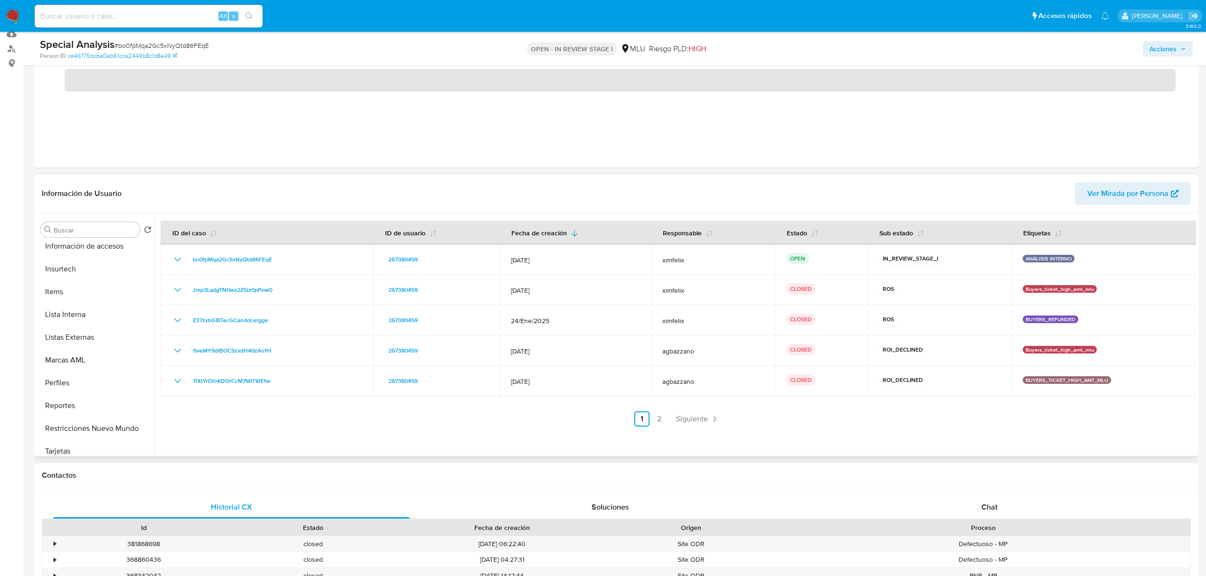
scroll to position [424, 0]
click at [73, 352] on button "Marcas AML" at bounding box center [92, 352] width 111 height 23
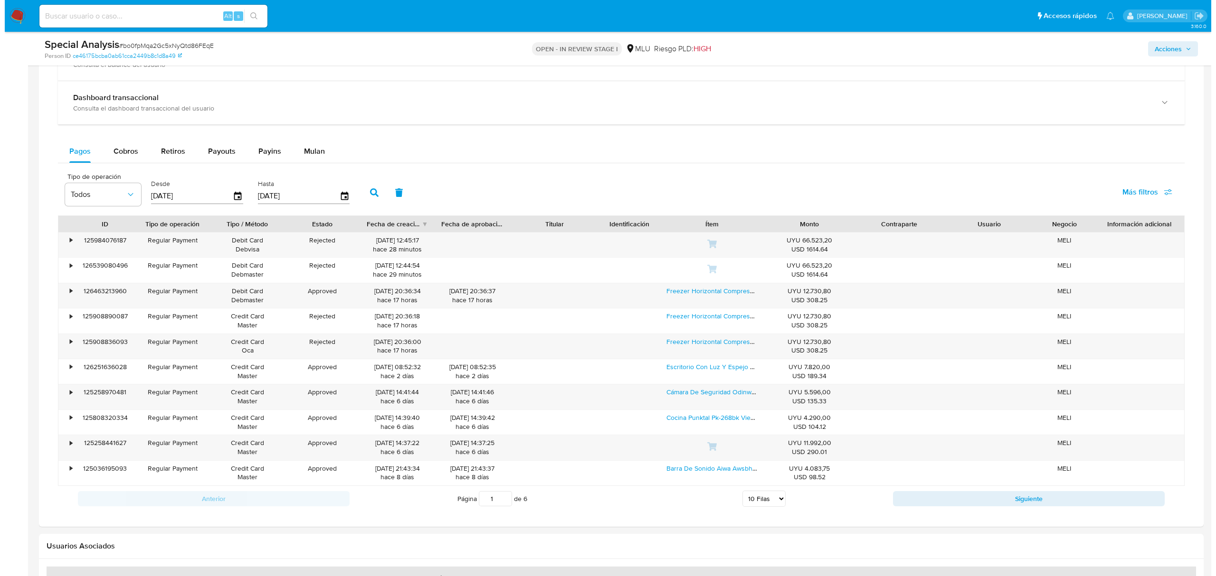
scroll to position [843, 0]
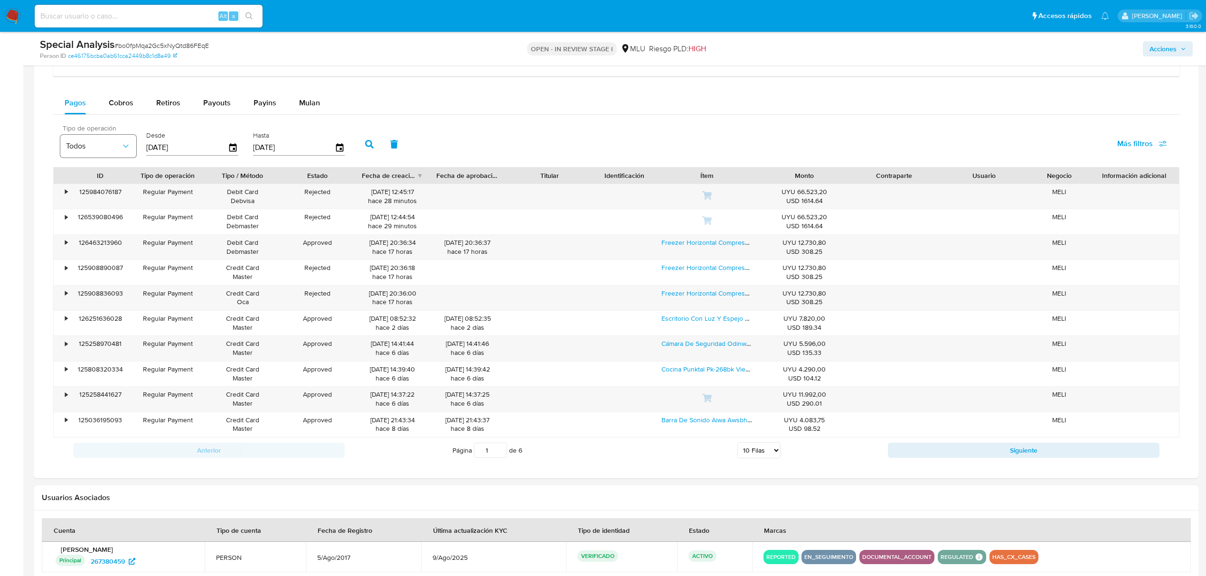
click at [126, 158] on button "Todos" at bounding box center [98, 146] width 76 height 23
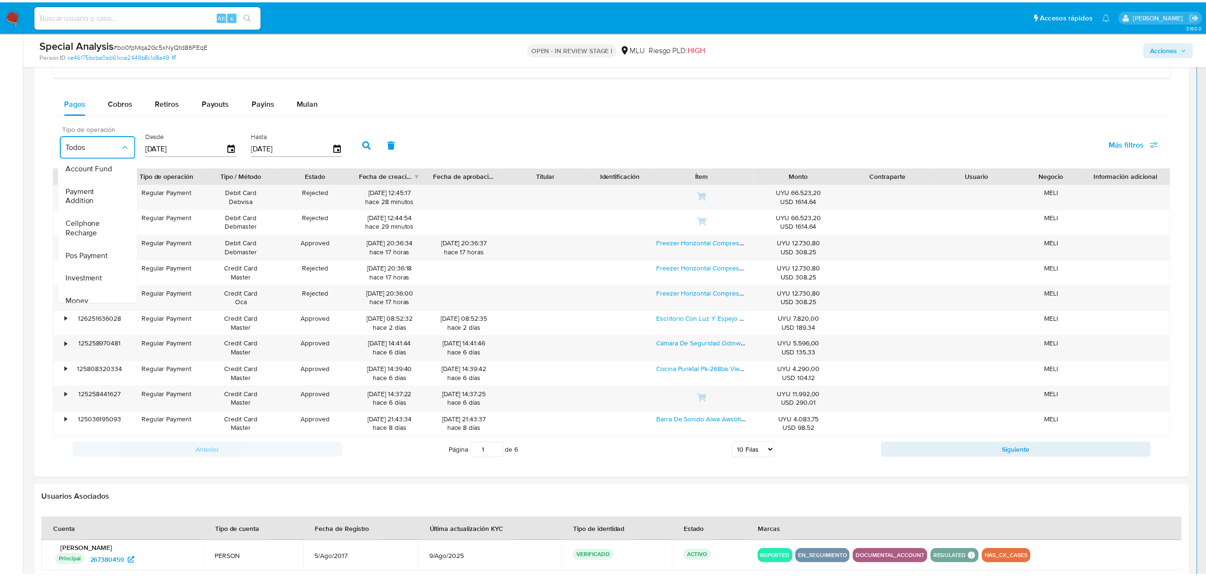
scroll to position [142, 0]
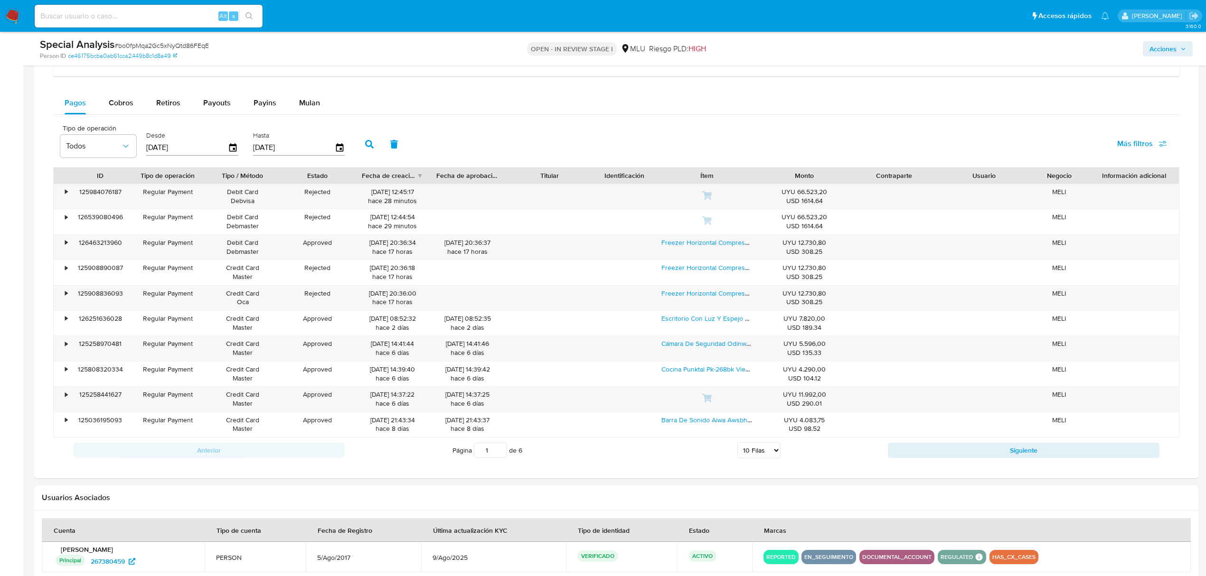
click at [6, 277] on aside "Bandeja Tablero Screening Búsqueda en Listas Watchlist Herramientas Operaciones…" at bounding box center [11, 29] width 23 height 1744
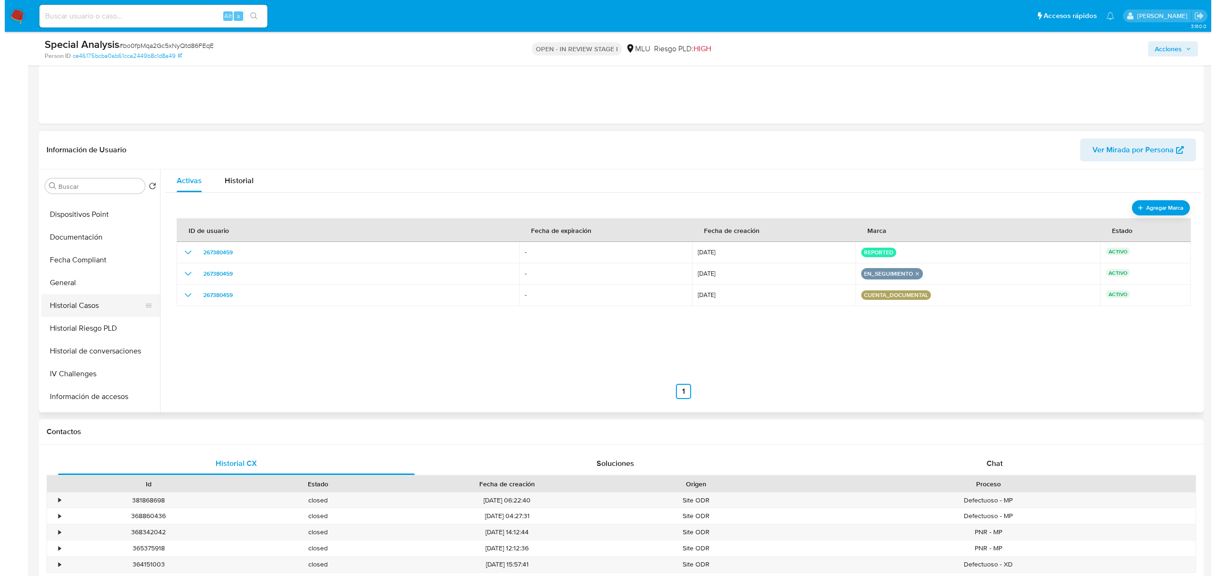
scroll to position [223, 0]
click at [96, 346] on button "Historial de conversaciones" at bounding box center [92, 350] width 111 height 23
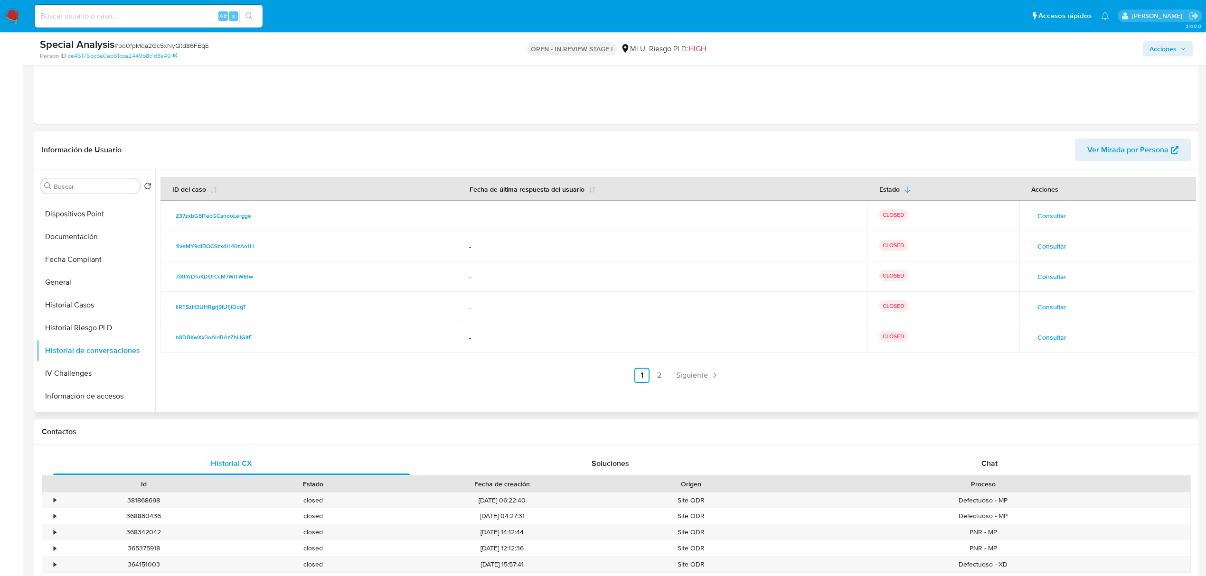
click at [1038, 217] on span "Consultar" at bounding box center [1051, 215] width 29 height 13
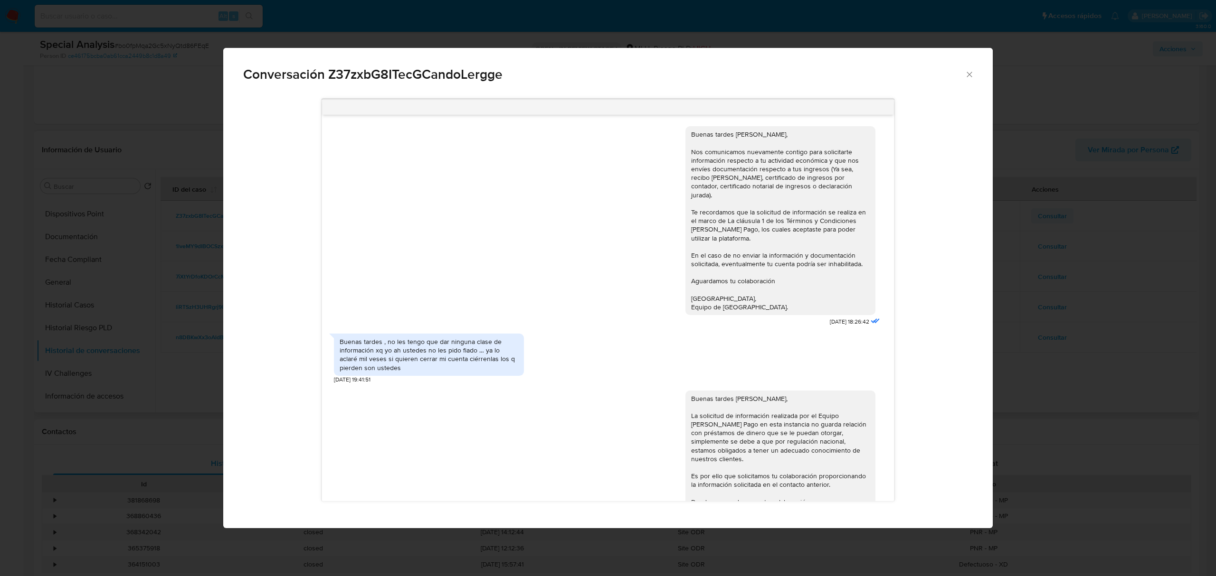
scroll to position [35, 0]
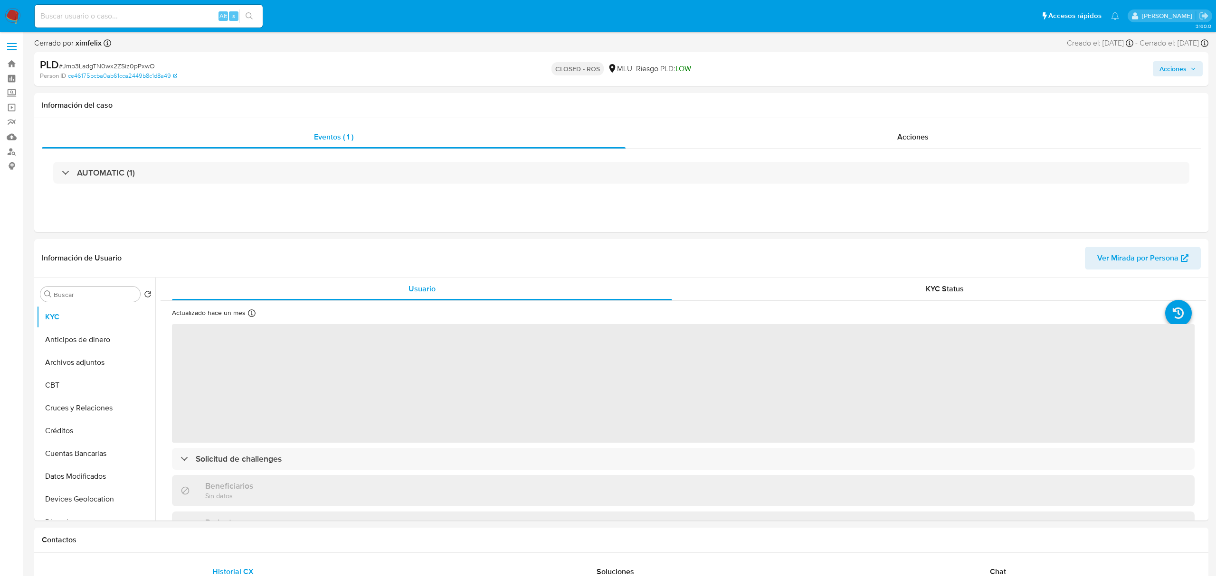
select select "10"
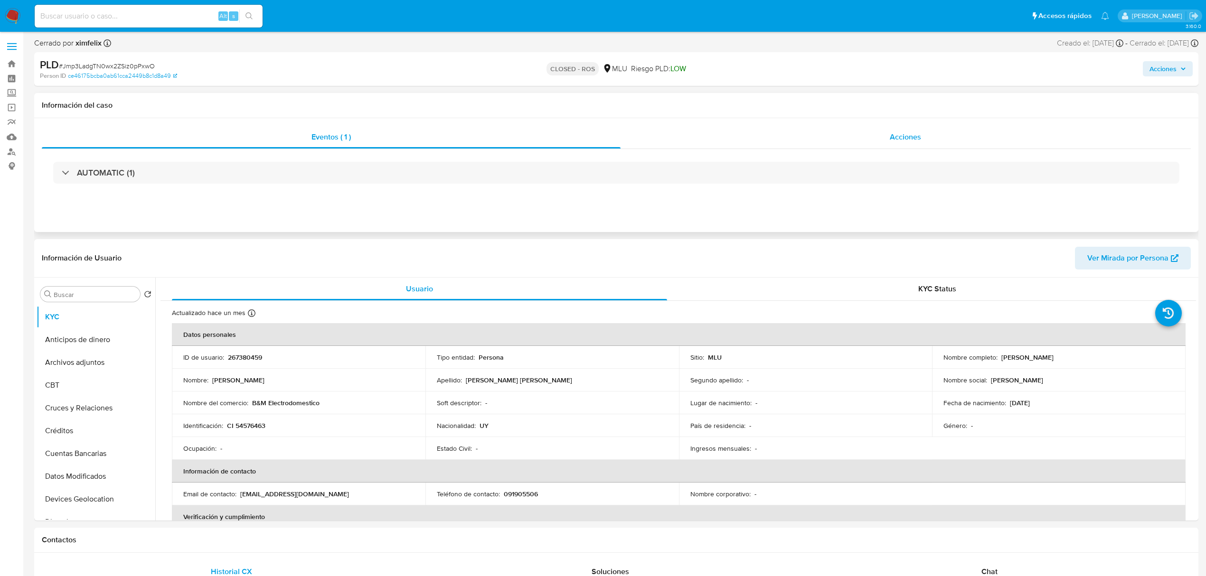
click at [792, 139] on div "Acciones" at bounding box center [906, 137] width 571 height 23
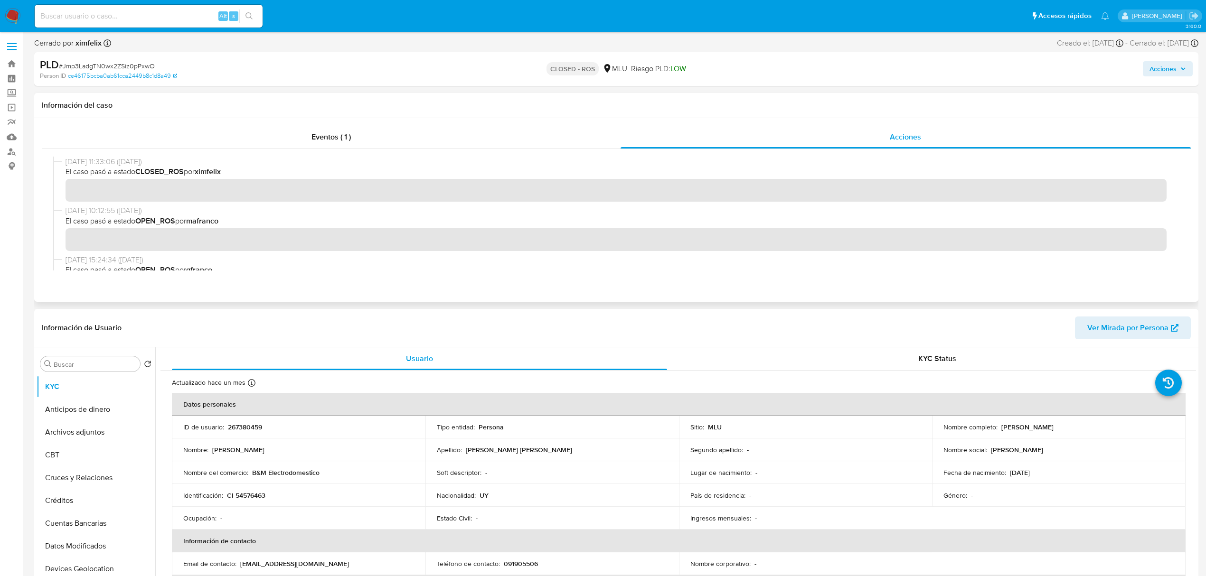
click at [622, 206] on span "10/04/2025 10:12:55 (hace 5 meses)" at bounding box center [621, 211] width 1110 height 10
click at [78, 500] on button "Marcas AML" at bounding box center [92, 494] width 111 height 23
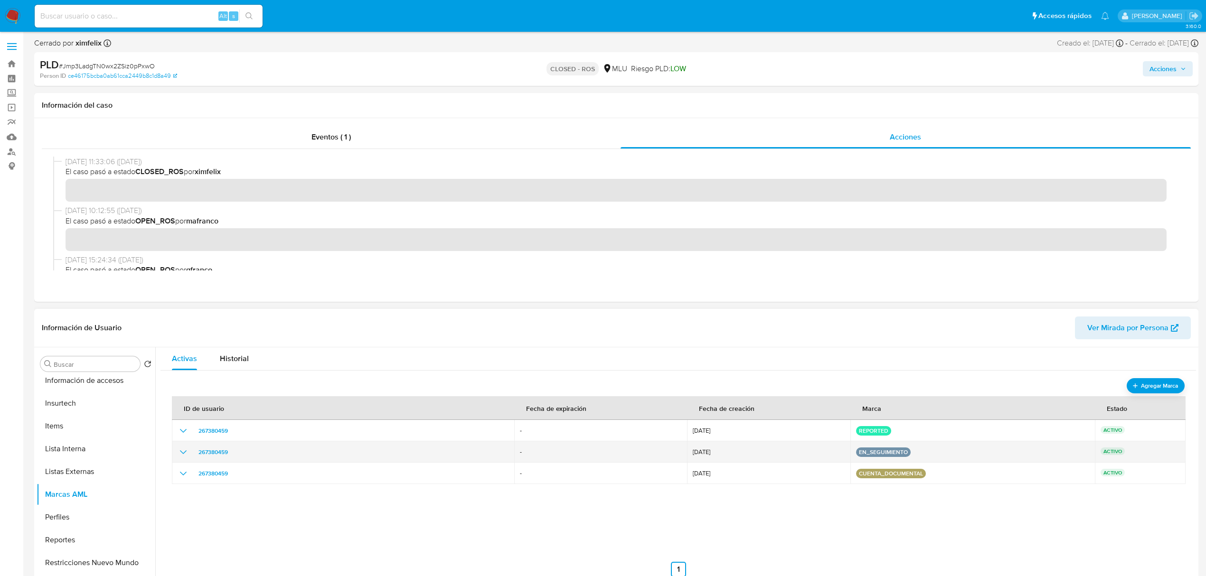
click at [184, 454] on icon "show_hidden_detail_by_id_267380459" at bounding box center [183, 452] width 11 height 11
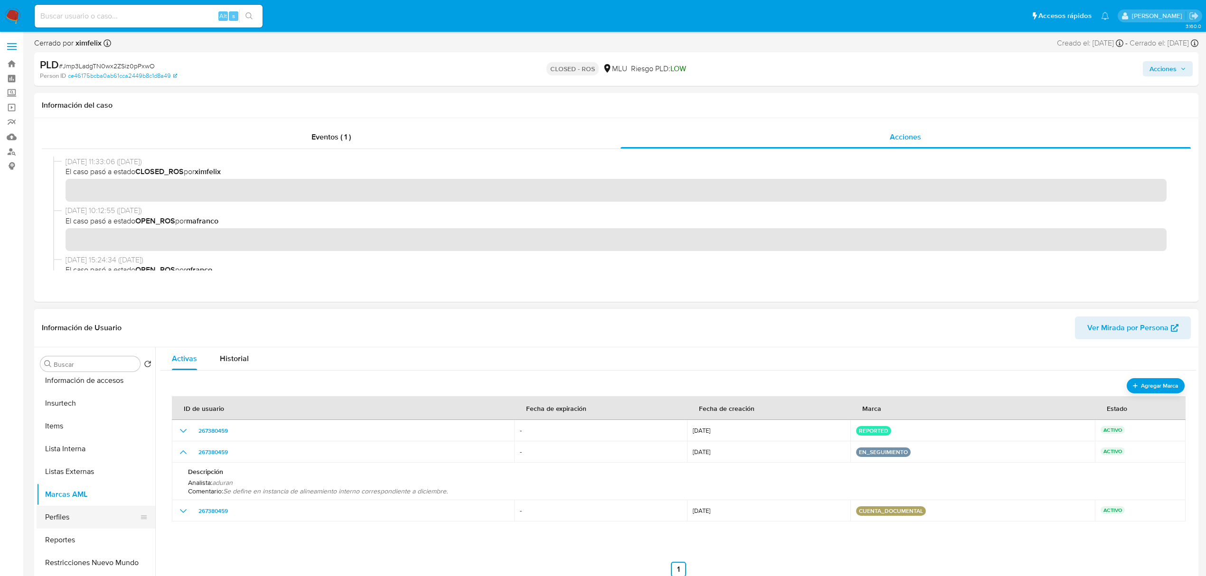
click at [85, 512] on button "Perfiles" at bounding box center [92, 517] width 111 height 23
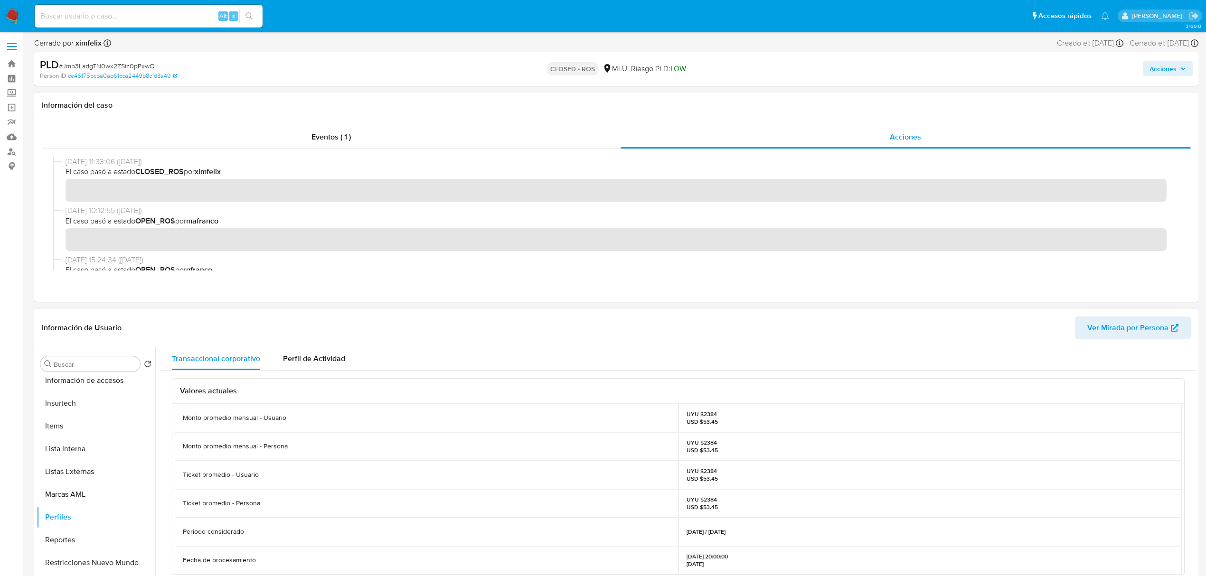
click at [710, 468] on p "UYU $2384 USD $53.45" at bounding box center [702, 475] width 31 height 15
copy p "2384"
click at [104, 498] on button "Marcas AML" at bounding box center [92, 494] width 111 height 23
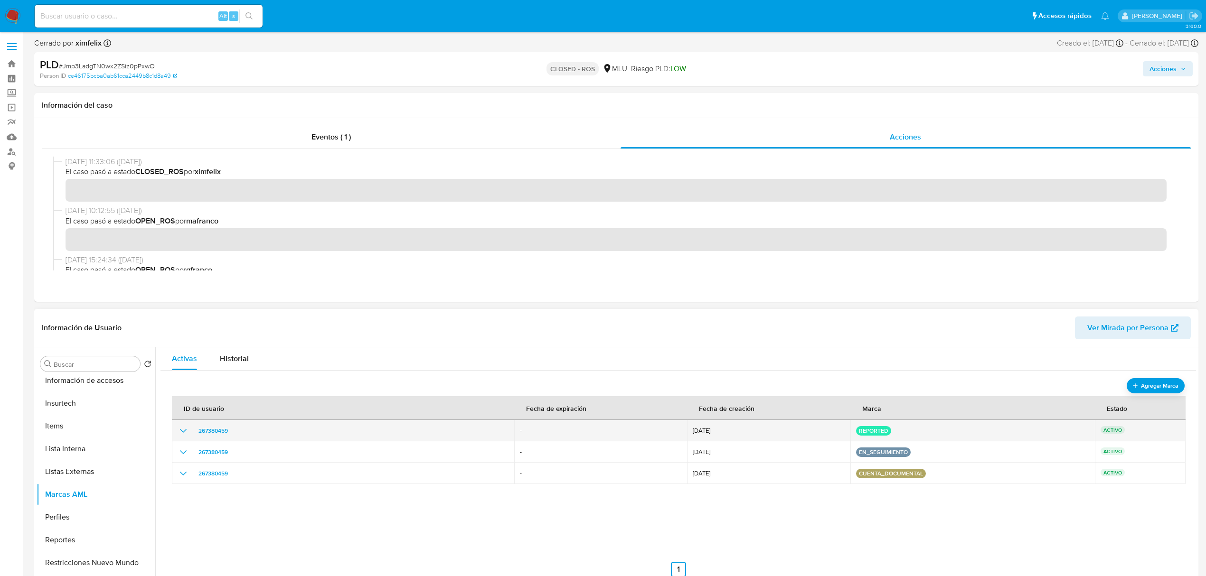
click at [182, 428] on icon "show_hidden_detail_by_id_267380459" at bounding box center [183, 430] width 11 height 11
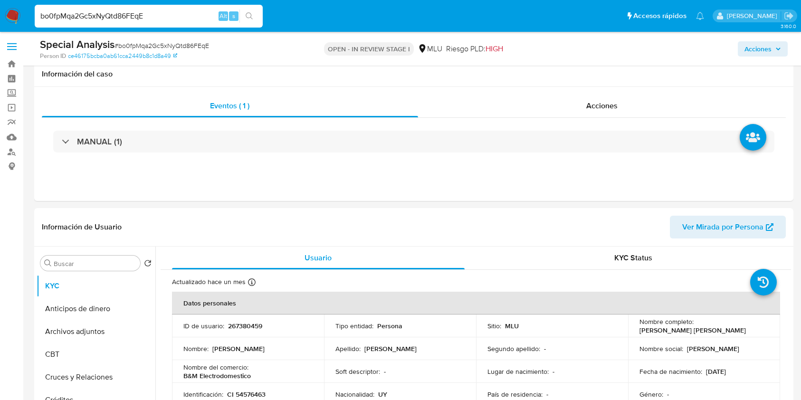
select select "10"
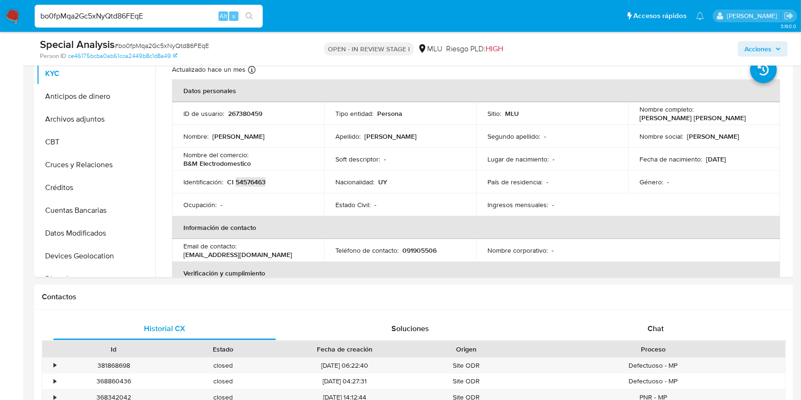
scroll to position [424, 0]
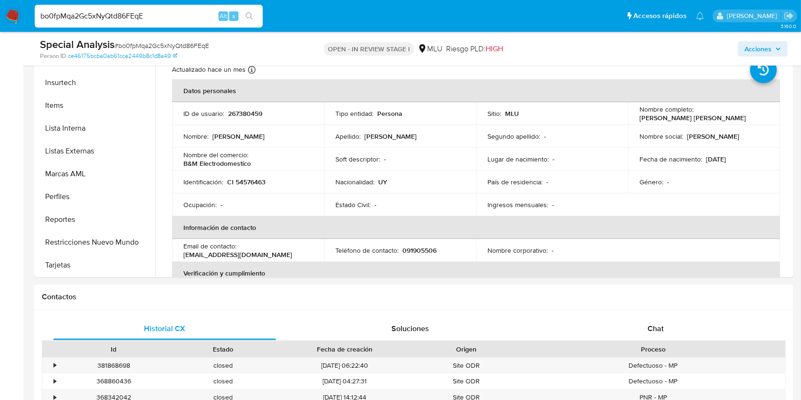
click at [131, 13] on input "bo0fpMqa2Gc5xNyQtd86FEqE" at bounding box center [149, 16] width 228 height 12
paste input "81437469"
type input "81437469"
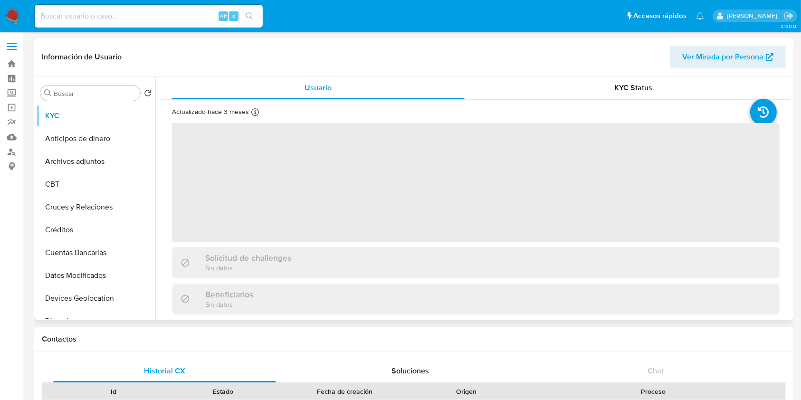
select select "10"
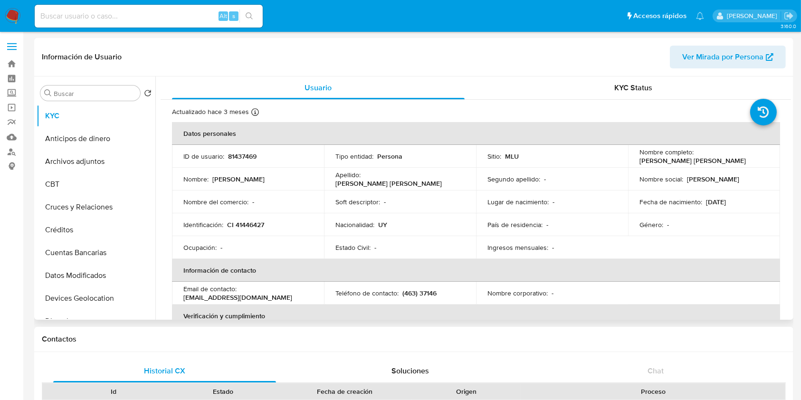
drag, startPoint x: 736, startPoint y: 158, endPoint x: 634, endPoint y: 160, distance: 101.7
click at [634, 160] on td "Nombre completo : Pablo Andres Bentancour Castro" at bounding box center [704, 156] width 152 height 23
copy p "Pablo Andres Bentancour Castro"
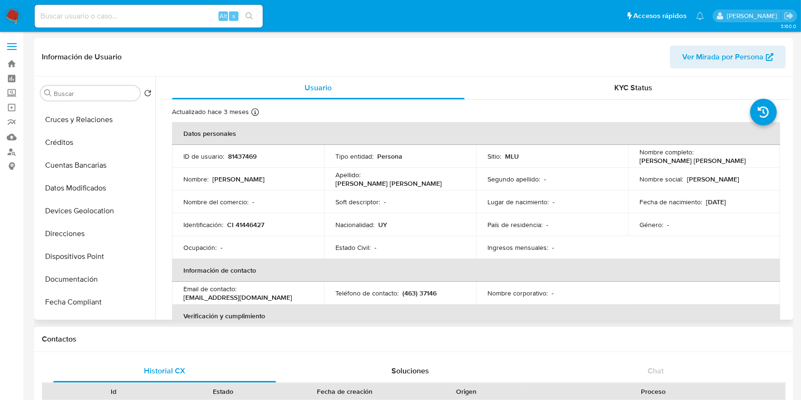
scroll to position [88, 0]
click at [72, 222] on button "Direcciones" at bounding box center [92, 233] width 111 height 23
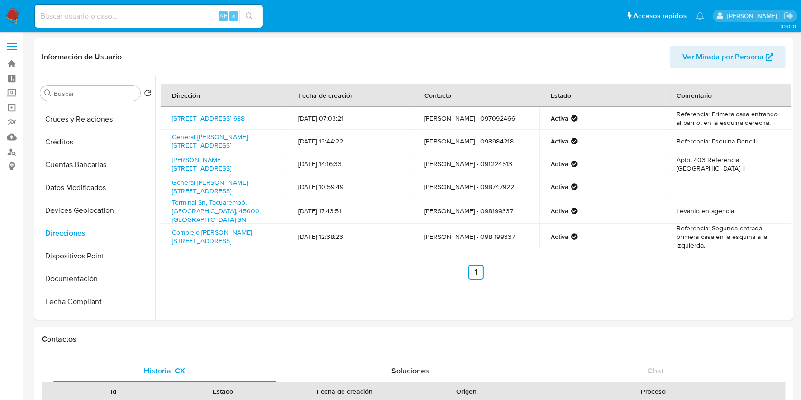
click at [136, 22] on div "Alt s" at bounding box center [149, 16] width 228 height 23
click at [137, 20] on input at bounding box center [149, 16] width 228 height 12
paste input "bo0fpMqa2Gc5xNyQtd86FEqE"
type input "bo0fpMqa2Gc5xNyQtd86FEqE"
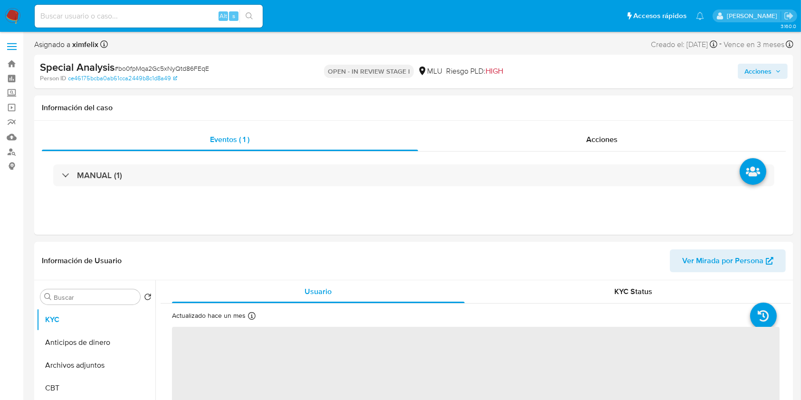
select select "10"
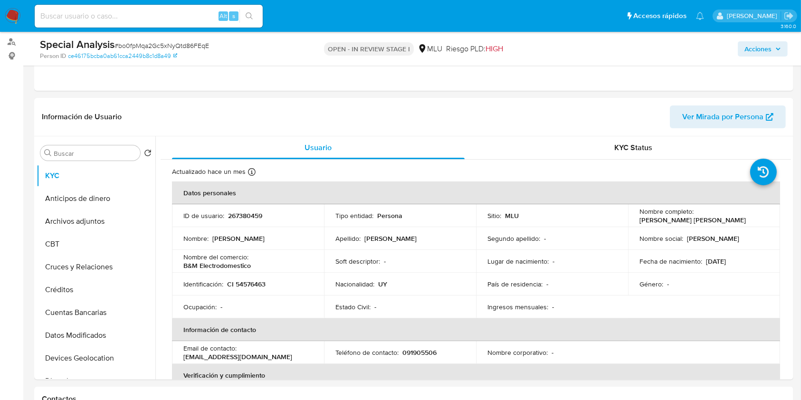
scroll to position [118, 0]
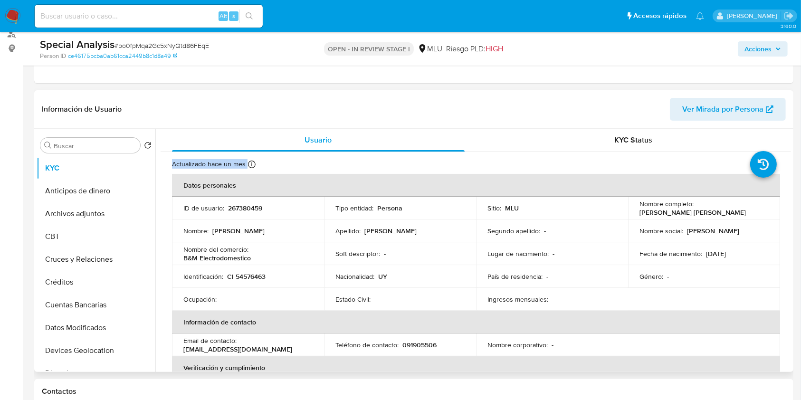
drag, startPoint x: 791, startPoint y: 139, endPoint x: 791, endPoint y: 160, distance: 20.4
click at [791, 160] on div "Buscar Volver al orden por defecto KYC Anticipos de dinero Archivos adjuntos CB…" at bounding box center [413, 250] width 759 height 243
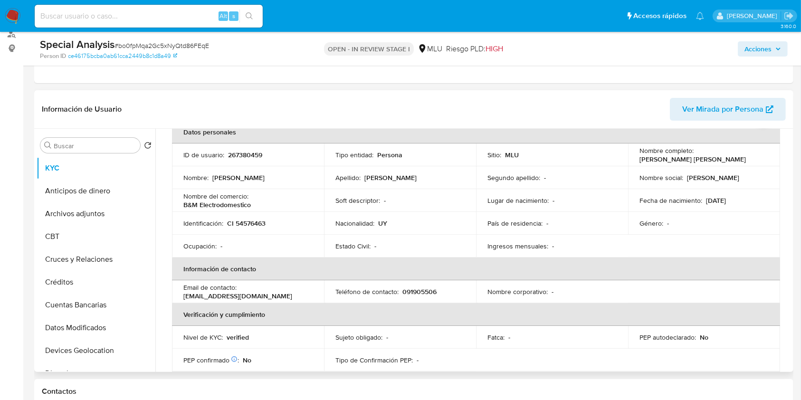
scroll to position [53, 0]
click at [765, 254] on table "Datos personales ID de usuario : 267380459 Tipo entidad : Persona Sitio : MLU N…" at bounding box center [476, 292] width 608 height 342
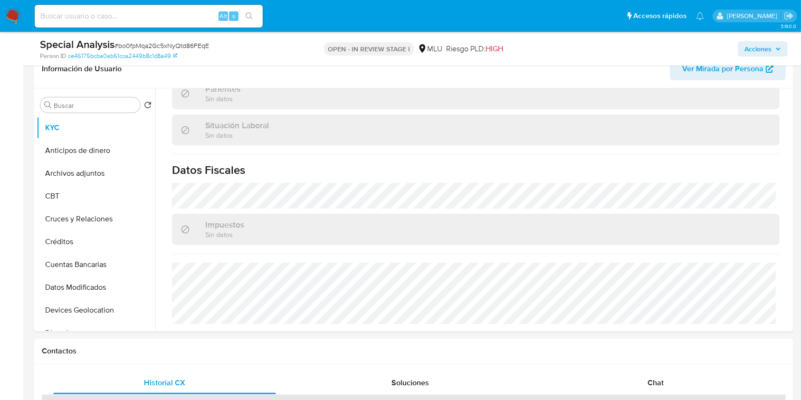
scroll to position [152, 0]
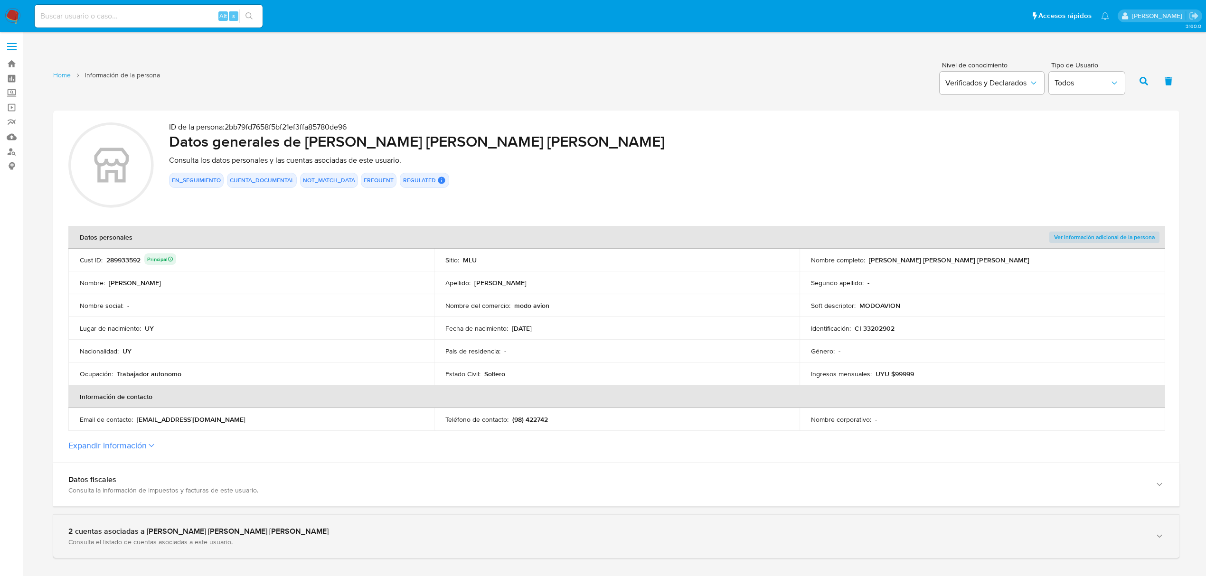
click at [472, 525] on div "2 cuentas asociadas a [PERSON_NAME] [PERSON_NAME] [PERSON_NAME] Consulta el lis…" at bounding box center [616, 536] width 1126 height 43
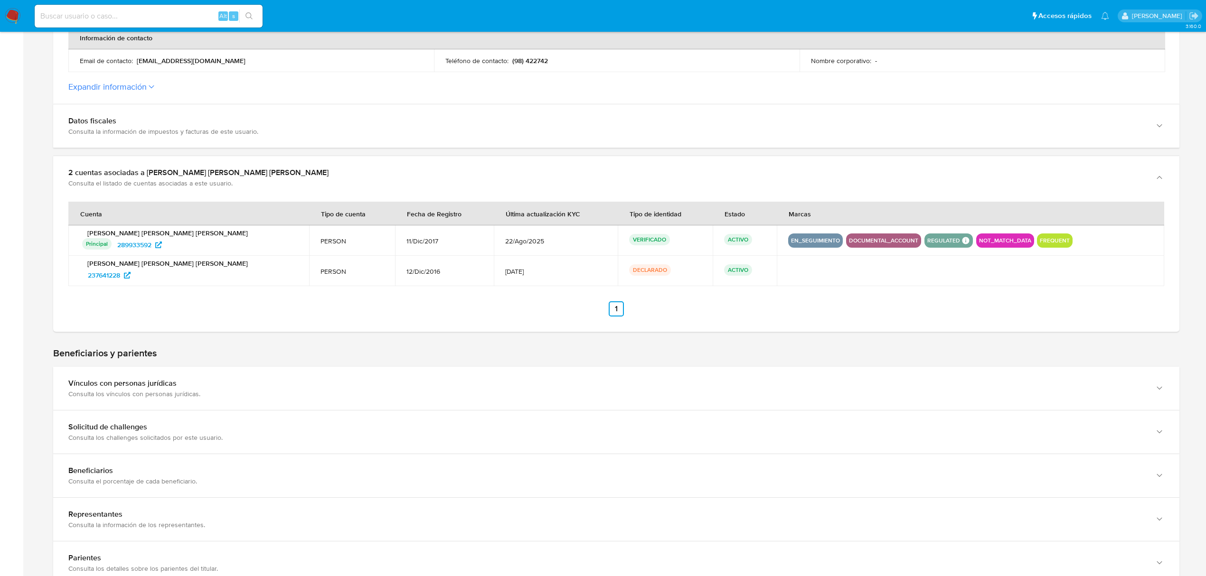
scroll to position [352, 0]
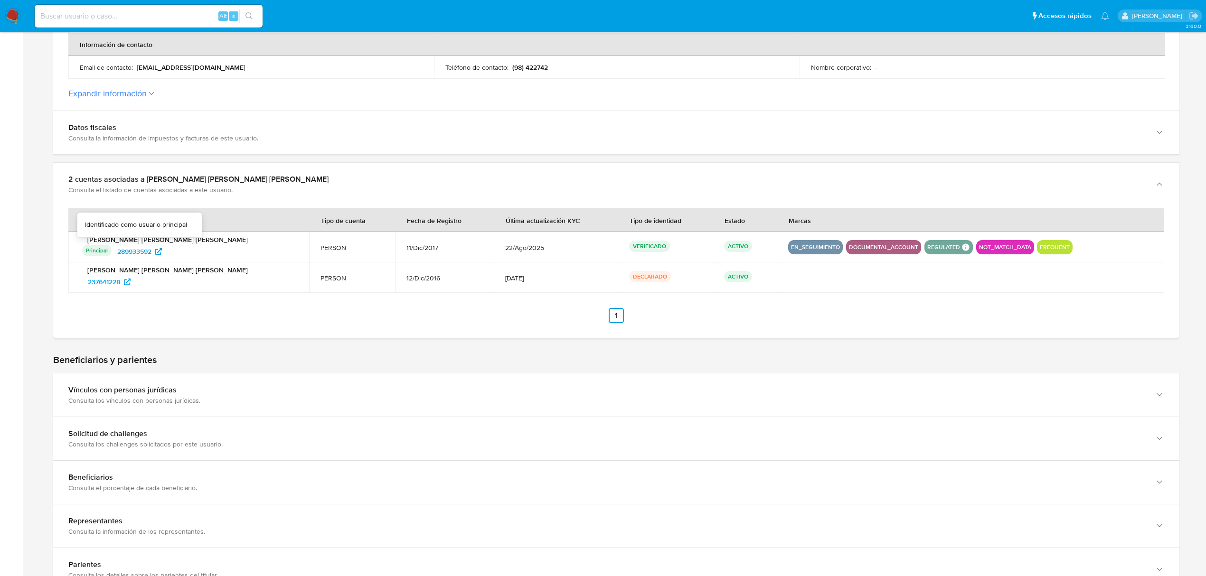
drag, startPoint x: 205, startPoint y: 249, endPoint x: 103, endPoint y: 253, distance: 102.6
click at [103, 253] on div "Principal Identificado como usuario principal 289933592" at bounding box center [190, 251] width 216 height 15
drag, startPoint x: 145, startPoint y: 280, endPoint x: 86, endPoint y: 287, distance: 58.8
click at [86, 287] on div "237641228" at bounding box center [190, 281] width 216 height 15
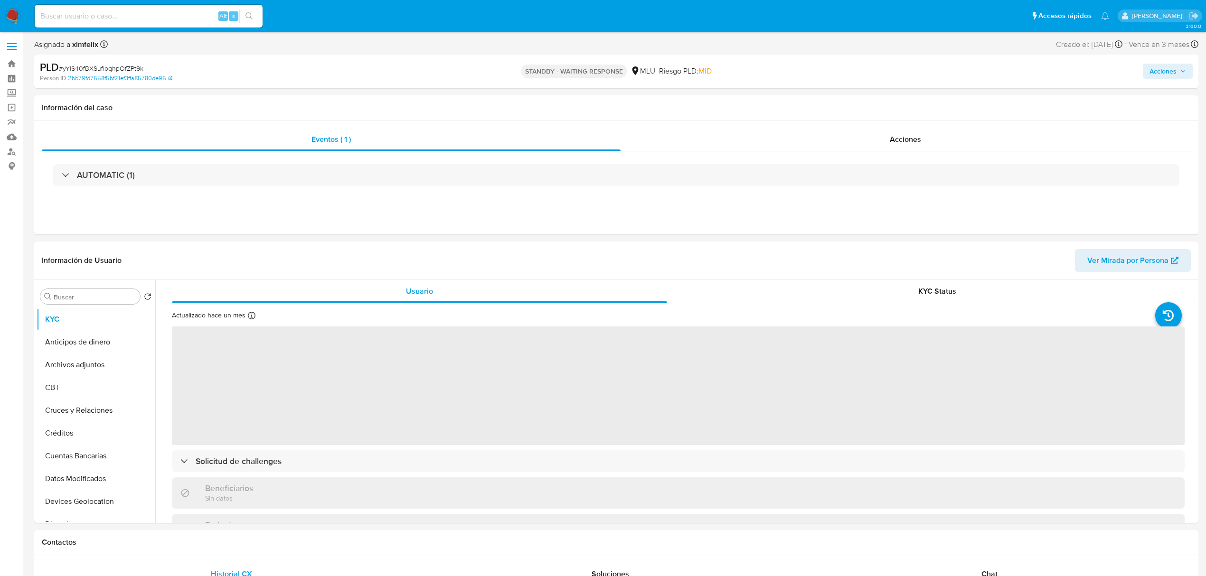
select select "10"
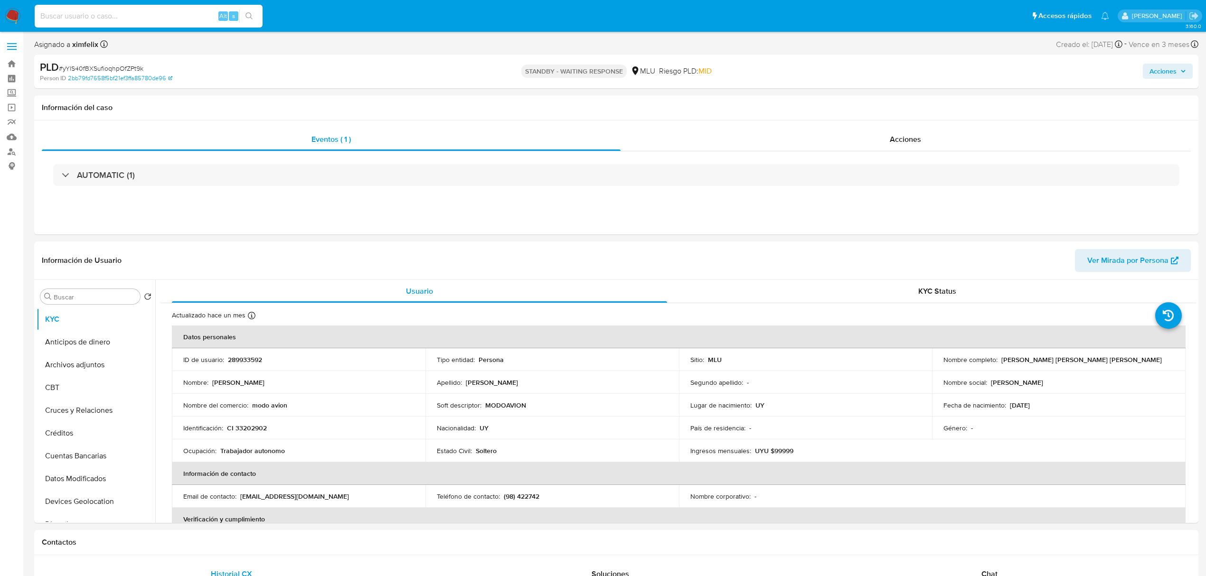
click at [142, 18] on input at bounding box center [149, 16] width 228 height 12
paste input "bo0fpMqa2Gc5xNyQtd86FEqE"
type input "bo0fpMqa2Gc5xNyQtd86FEqE"
click at [242, 14] on button "search-icon" at bounding box center [248, 15] width 19 height 13
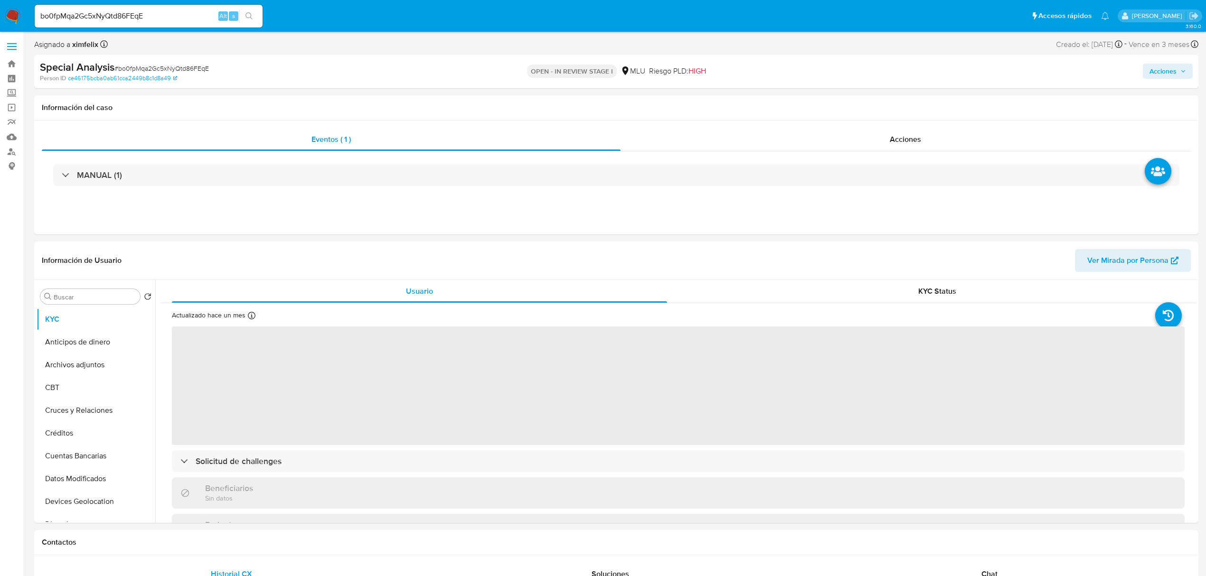
select select "10"
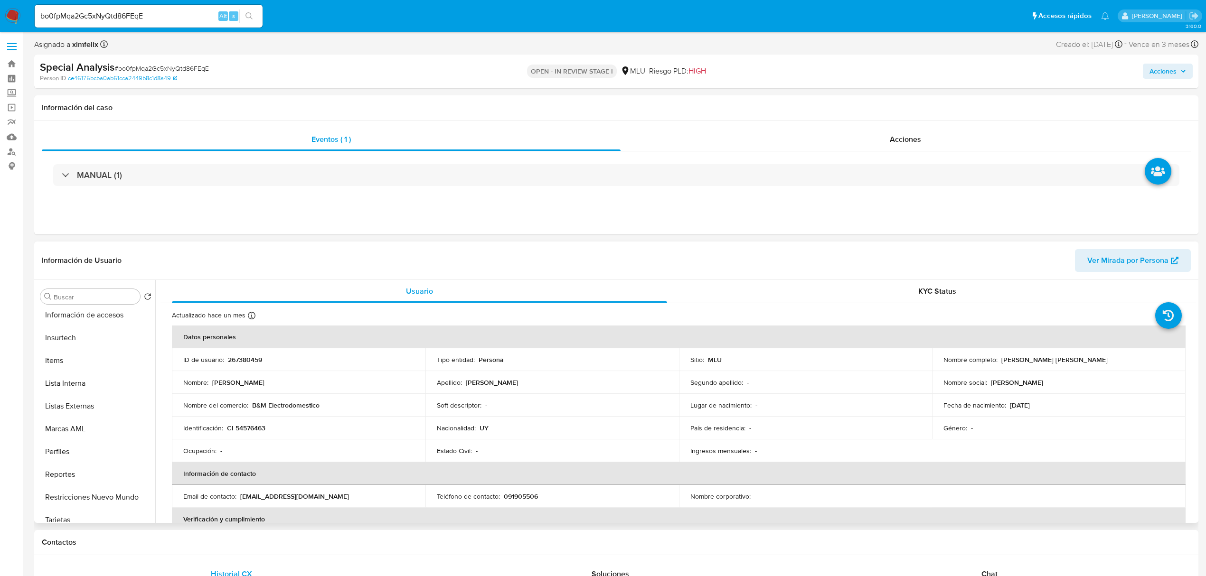
scroll to position [424, 0]
click at [84, 423] on button "Marcas AML" at bounding box center [92, 419] width 111 height 23
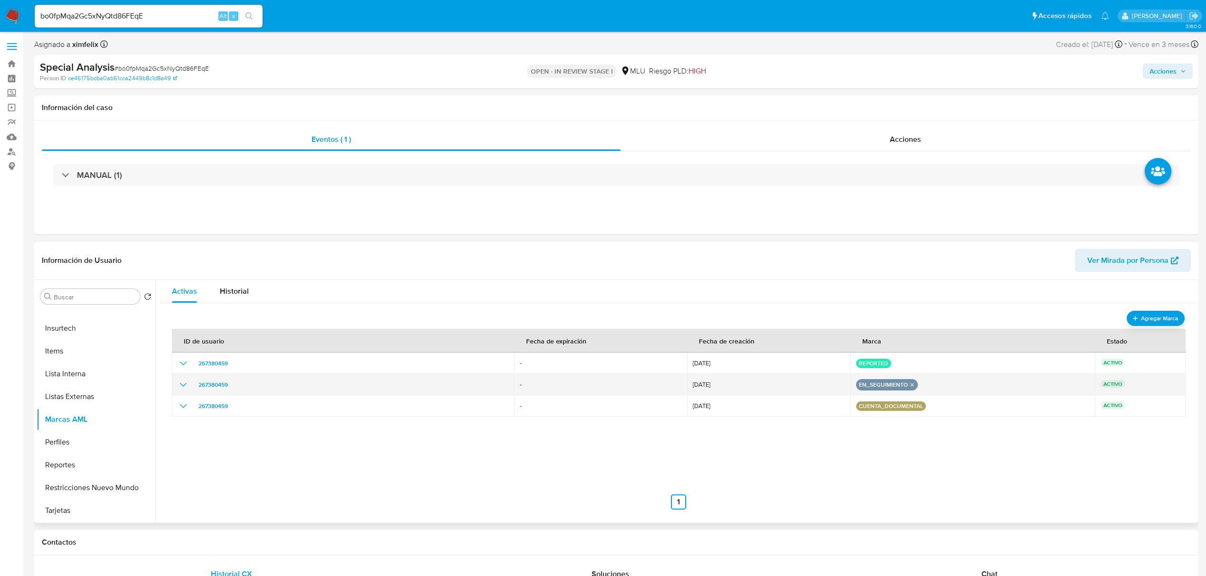
click at [909, 388] on icon "remove-mark-EN_SEGUIMIENTO" at bounding box center [912, 385] width 6 height 6
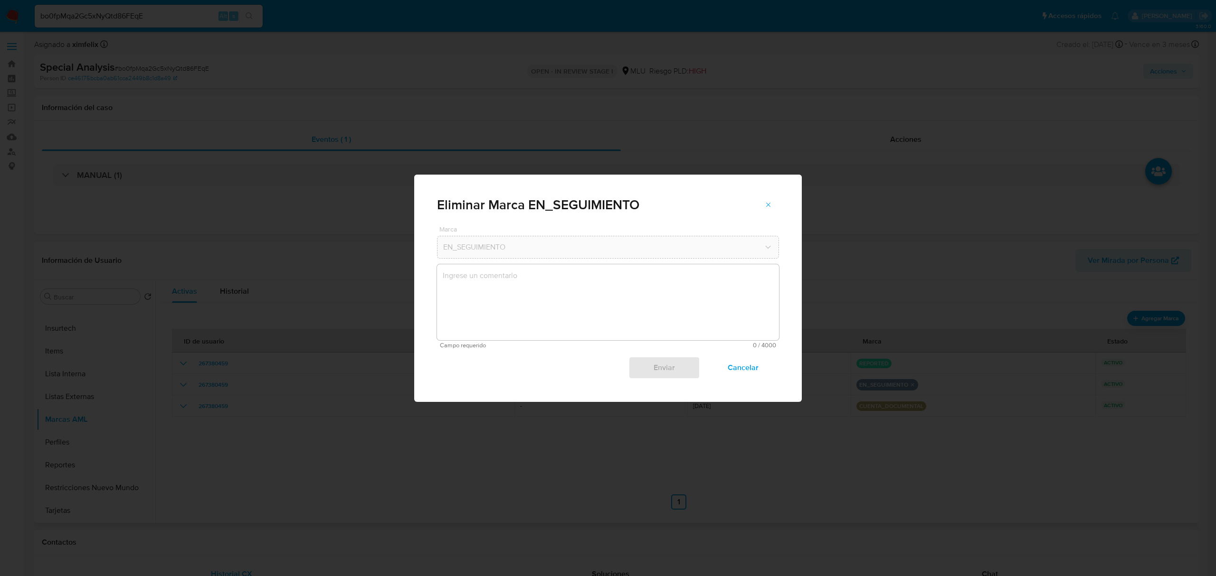
click at [580, 292] on textarea "marks-modal" at bounding box center [608, 302] width 342 height 76
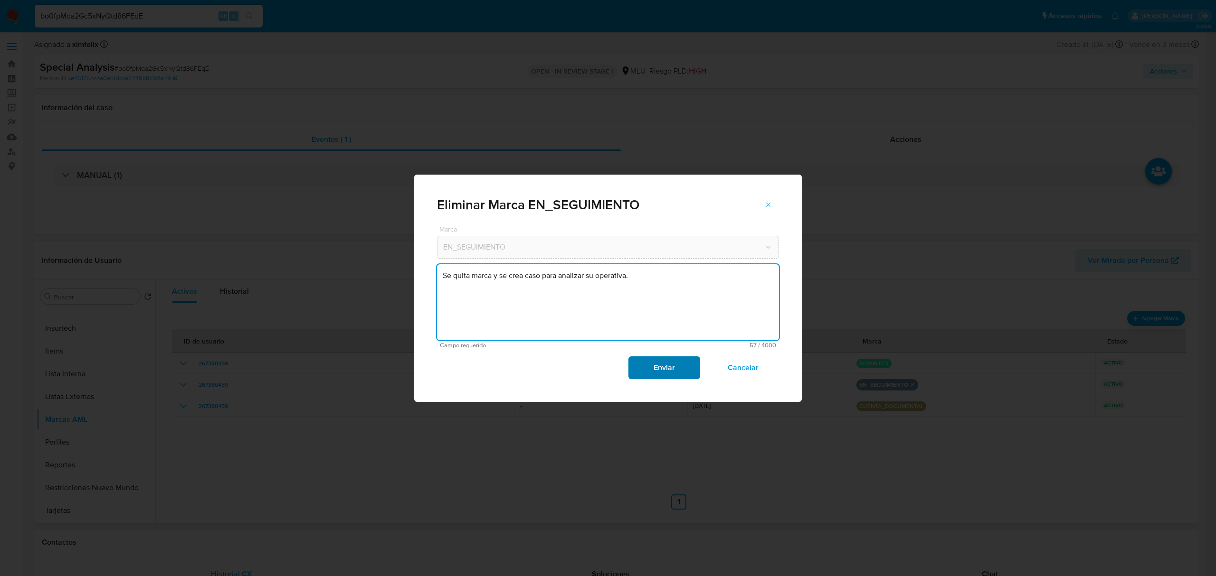
type textarea "Se quita marca y se crea caso para analizar su operativa."
click at [646, 374] on span "Enviar" at bounding box center [664, 368] width 47 height 21
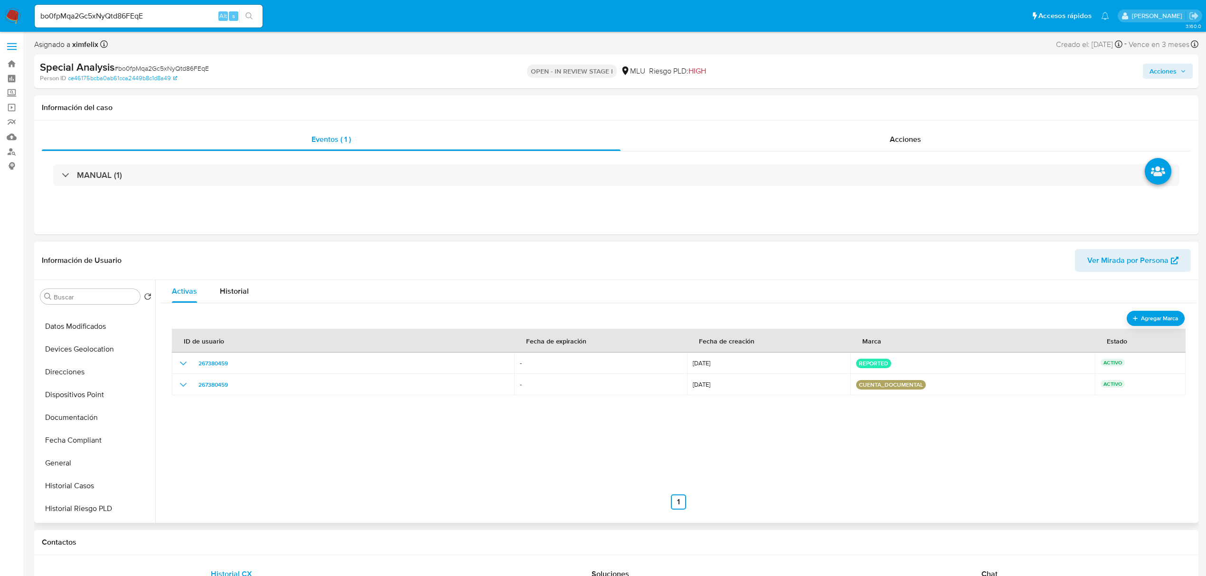
scroll to position [170, 0]
click at [73, 401] on button "Documentación" at bounding box center [92, 400] width 111 height 23
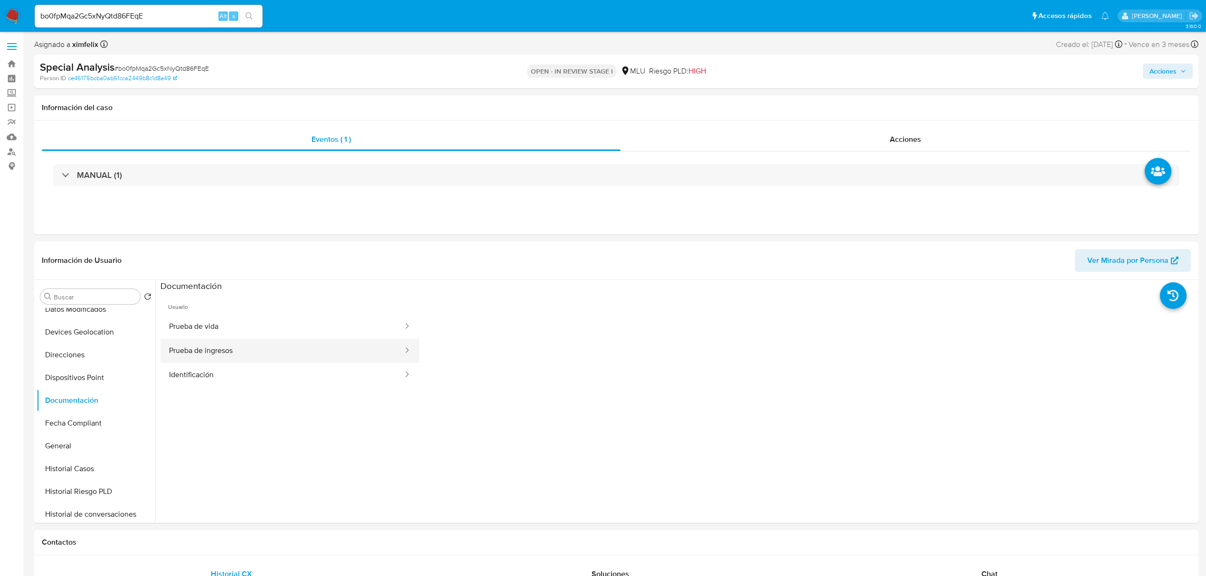
click at [317, 354] on button "Prueba de ingresos" at bounding box center [282, 351] width 244 height 24
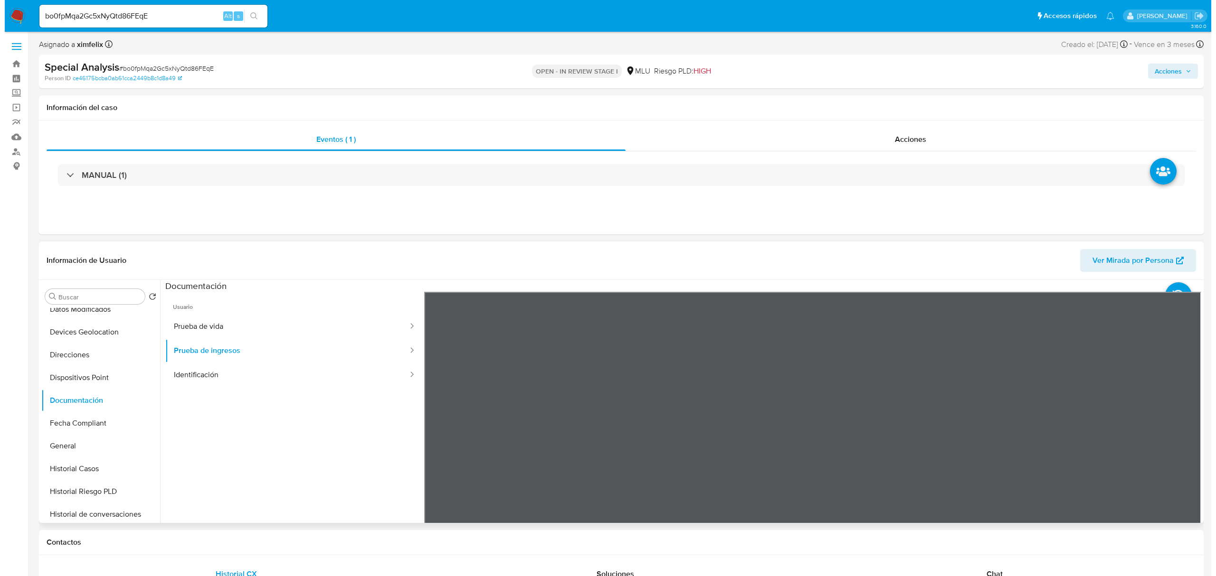
scroll to position [0, 0]
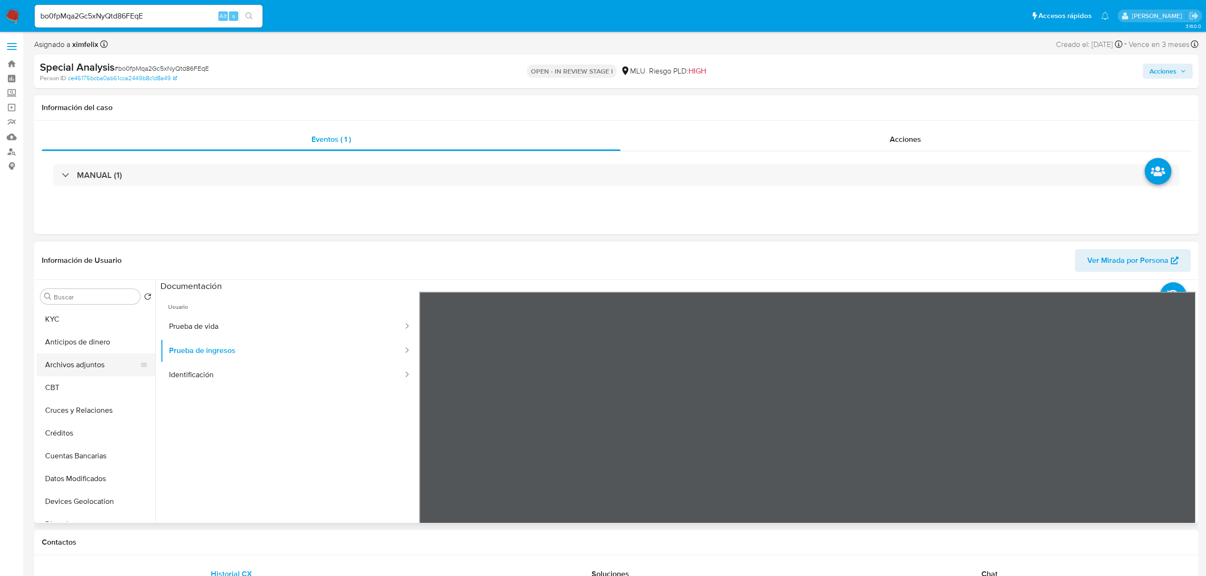
click at [107, 365] on button "Archivos adjuntos" at bounding box center [92, 365] width 111 height 23
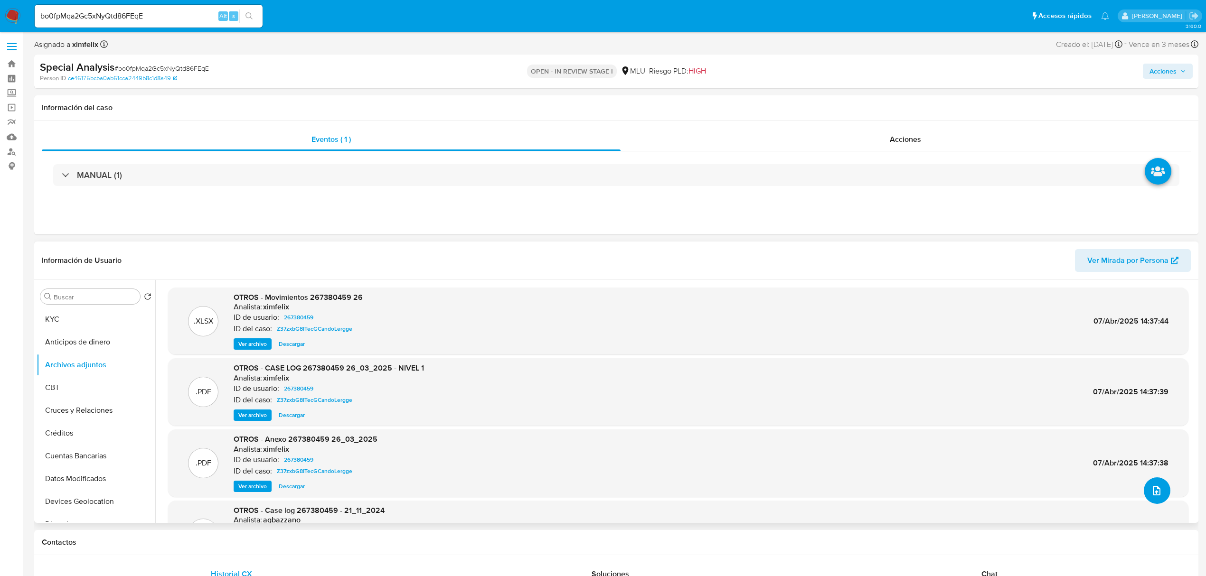
click at [1151, 494] on icon "upload-file" at bounding box center [1156, 490] width 11 height 11
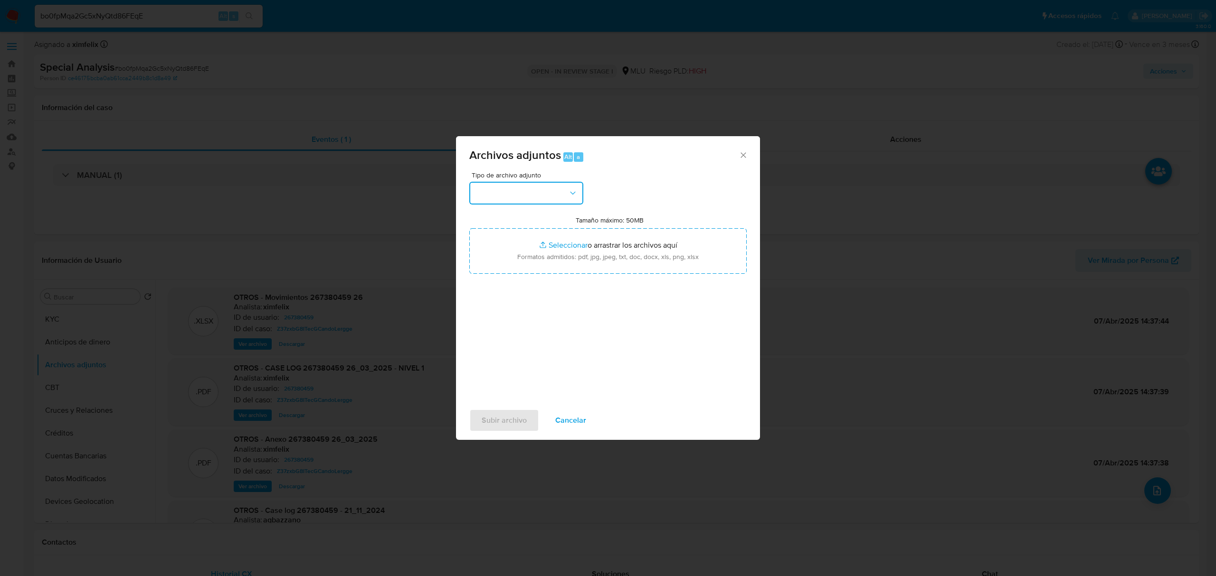
click at [531, 202] on button "button" at bounding box center [526, 193] width 114 height 23
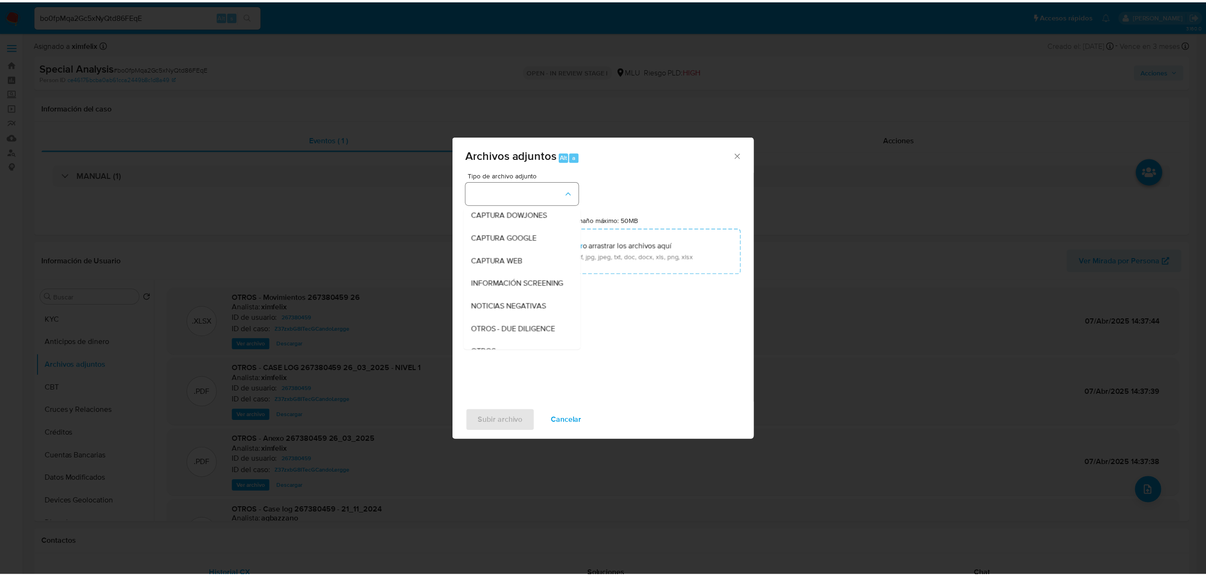
scroll to position [49, 0]
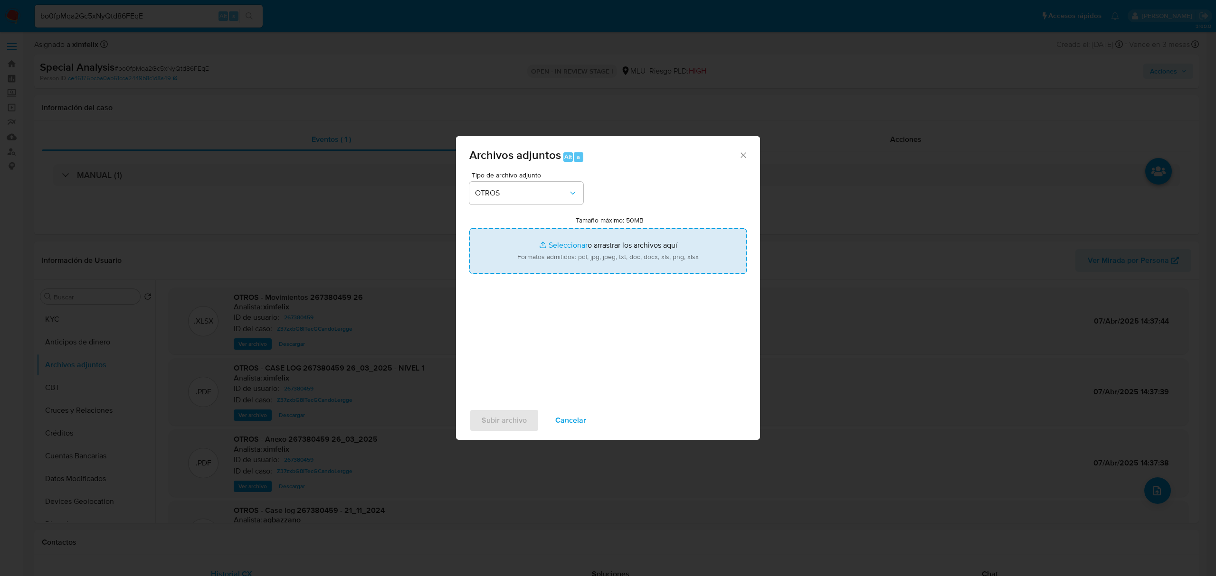
type input "C:\fakepath\Anexo 267380459 - 16_09_2025.pdf"
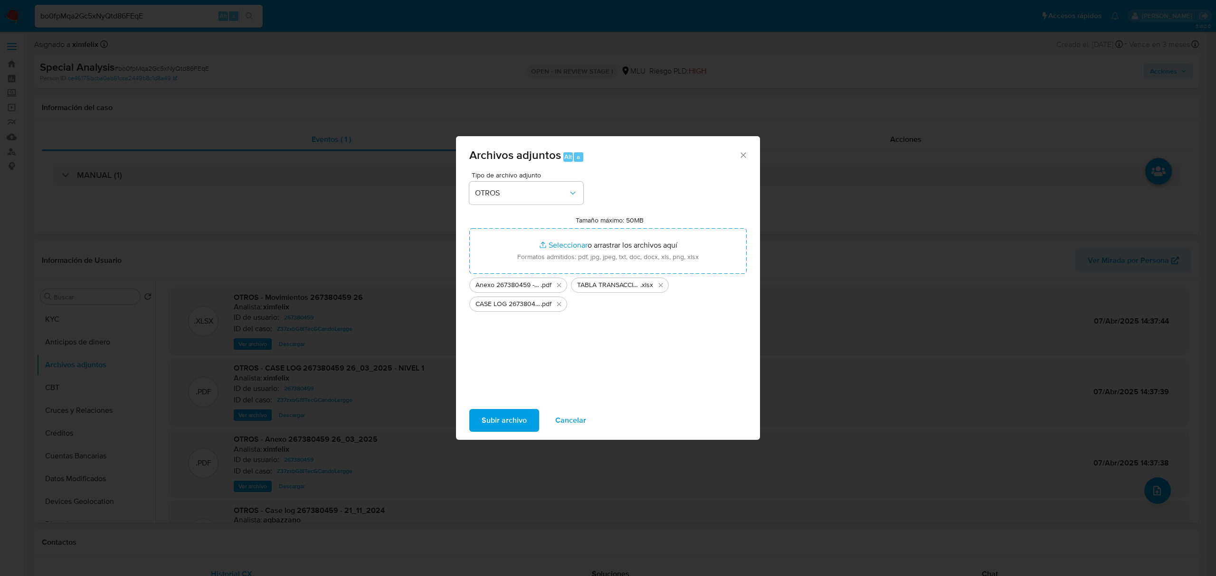
click at [500, 424] on span "Subir archivo" at bounding box center [503, 420] width 45 height 21
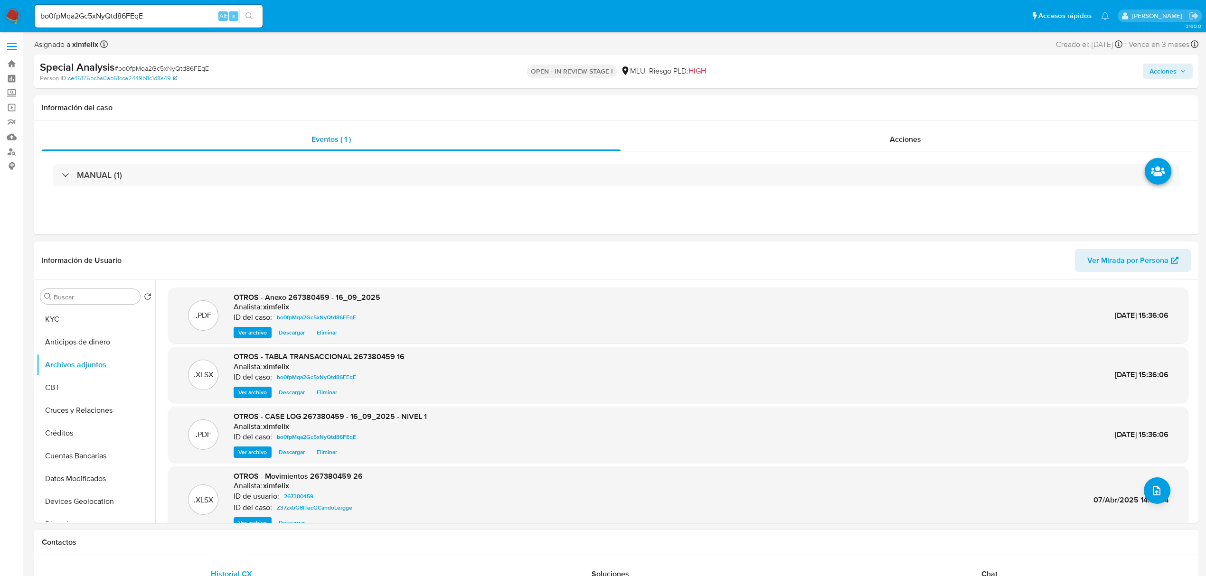
click at [1179, 66] on span "Acciones" at bounding box center [1168, 71] width 37 height 13
click at [918, 96] on span "Resolución del caso" at bounding box center [898, 101] width 68 height 11
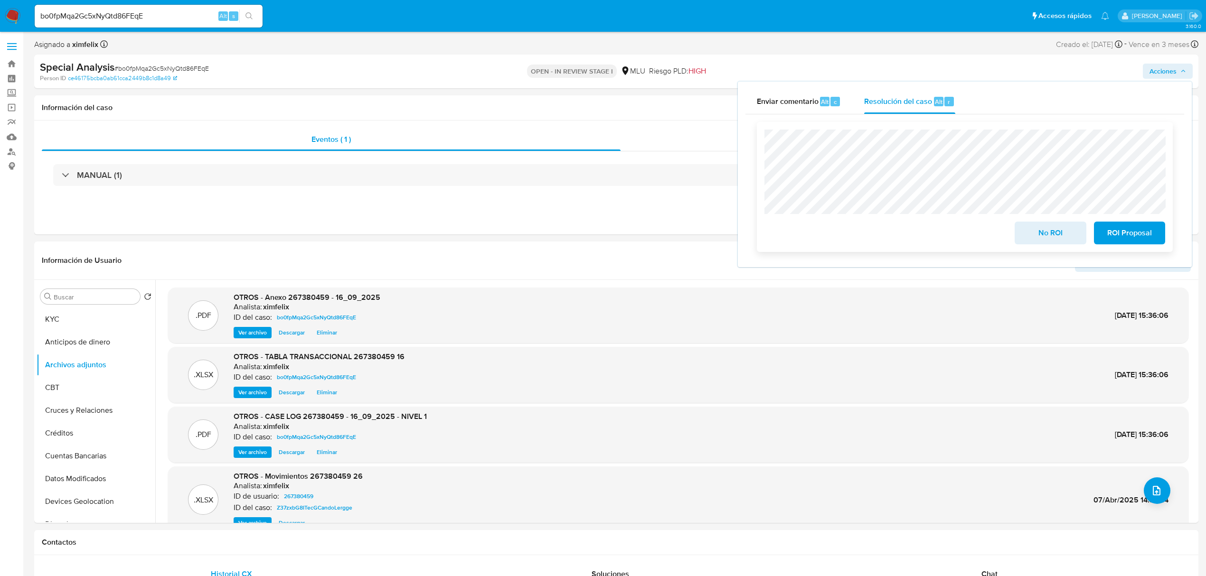
click at [1039, 241] on span "No ROI" at bounding box center [1050, 233] width 47 height 21
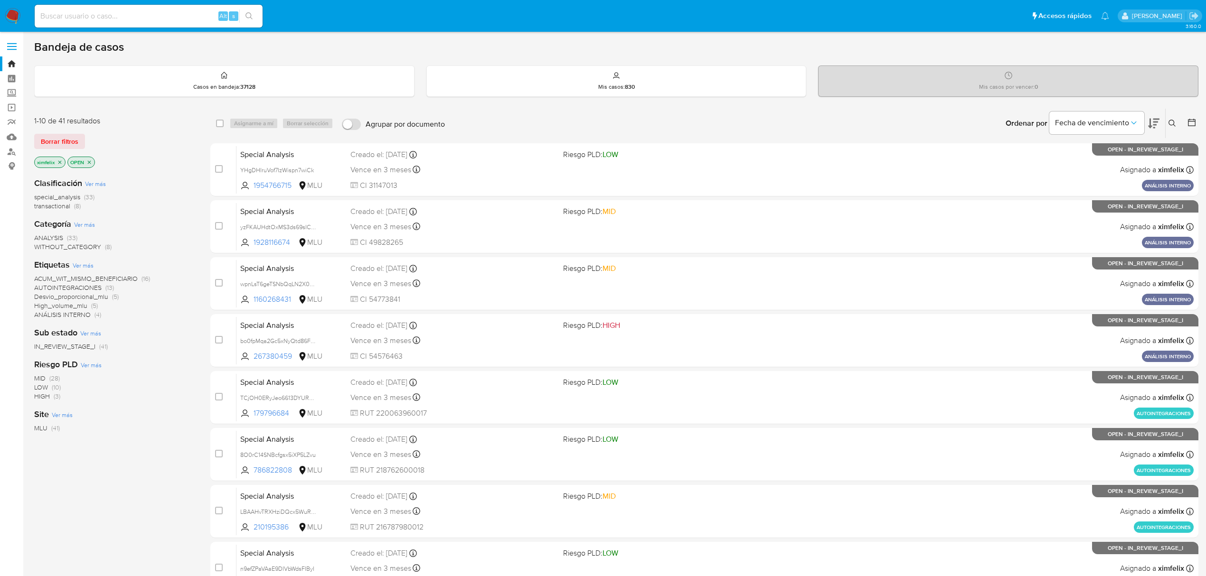
click at [14, 22] on img at bounding box center [13, 16] width 16 height 16
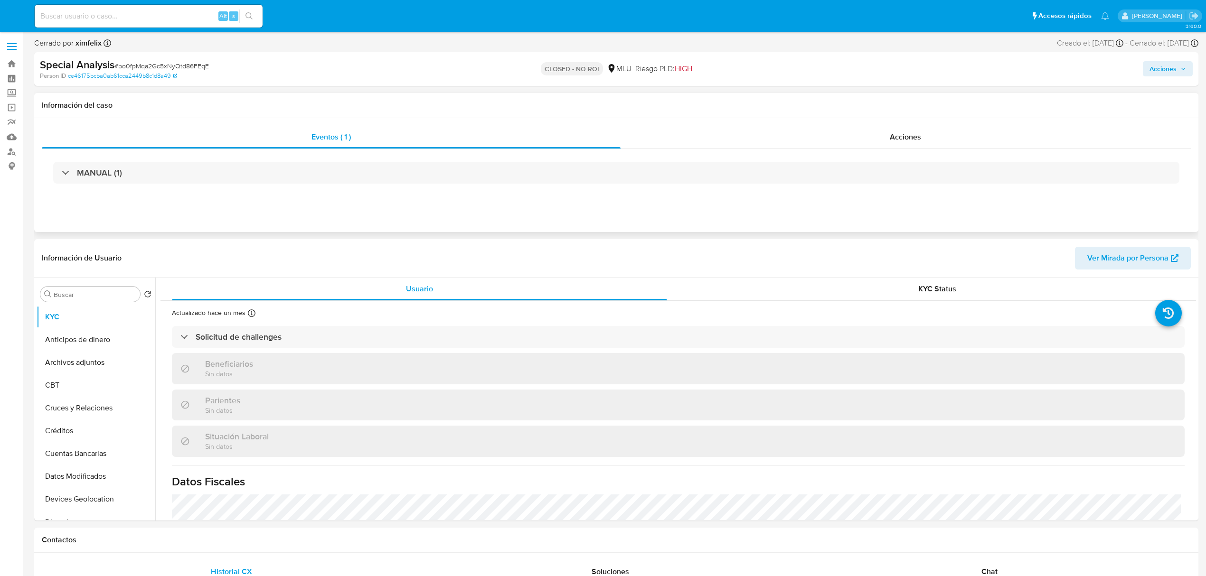
select select "10"
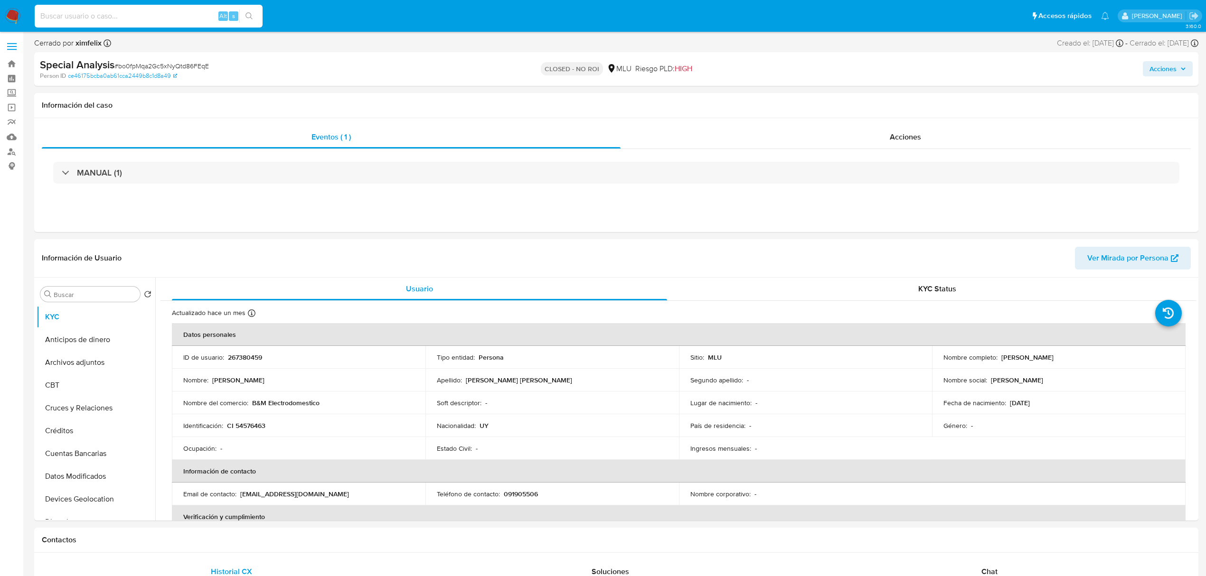
click at [162, 18] on input at bounding box center [149, 16] width 228 height 12
paste input "wpnLsT6geTSNbQqLN2X0Miol"
type input "wpnLsT6geTSNbQqLN2X0Miol"
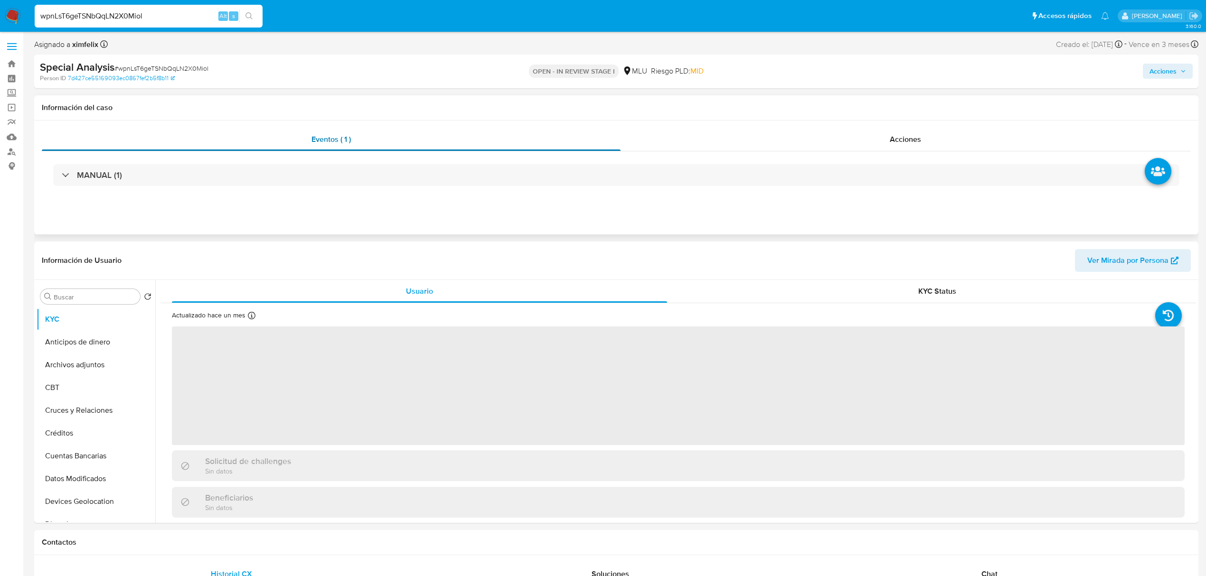
select select "10"
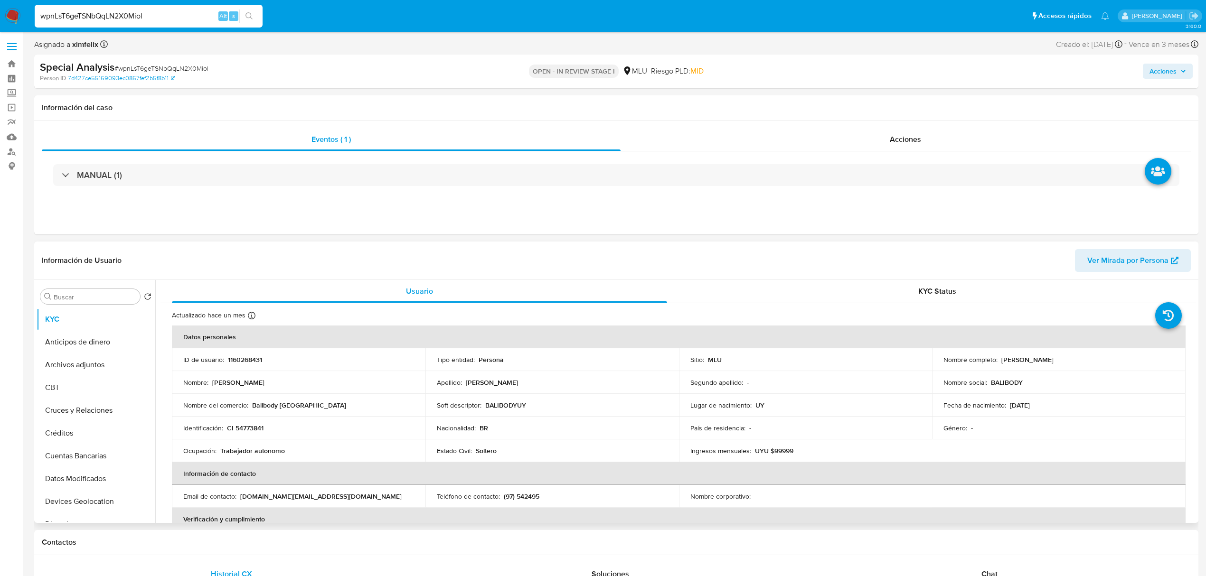
click at [1070, 368] on td "Nombre completo : [PERSON_NAME]" at bounding box center [1059, 360] width 254 height 23
drag, startPoint x: 1096, startPoint y: 356, endPoint x: 999, endPoint y: 361, distance: 97.5
click at [999, 361] on div "Nombre completo : Lucas Henrique Lamberti Felipe" at bounding box center [1058, 360] width 231 height 9
copy p "[PERSON_NAME]"
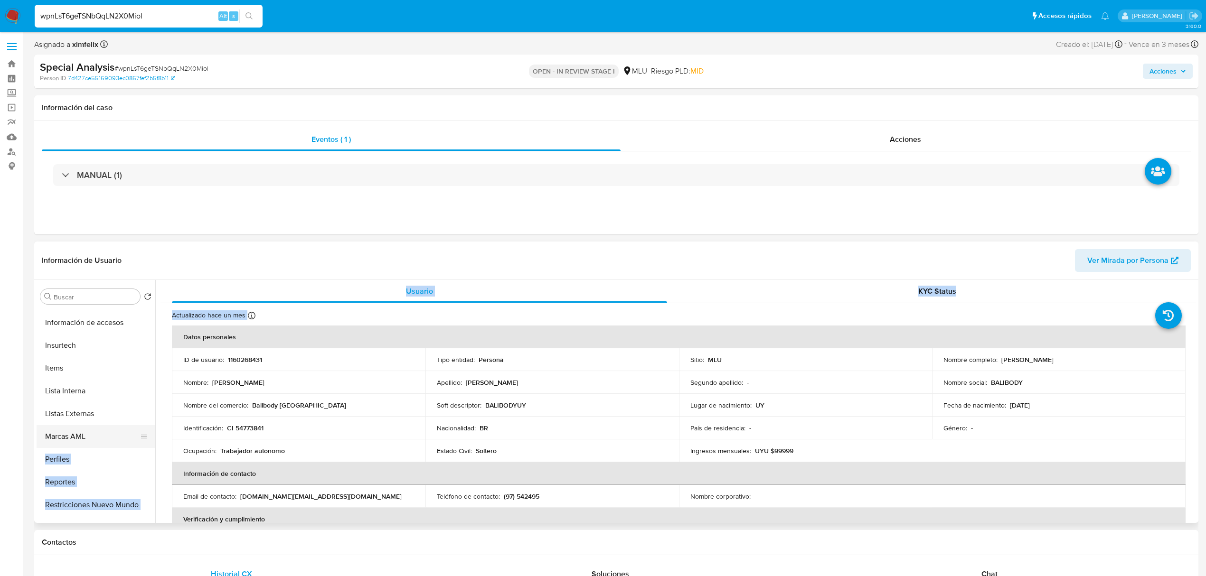
drag, startPoint x: 156, startPoint y: 462, endPoint x: 151, endPoint y: 425, distance: 36.5
click at [151, 425] on div "Buscar Volver al orden por defecto KYC Anticipos de dinero Archivos adjuntos CB…" at bounding box center [617, 401] width 1160 height 243
click at [77, 424] on button "Marcas AML" at bounding box center [92, 419] width 111 height 23
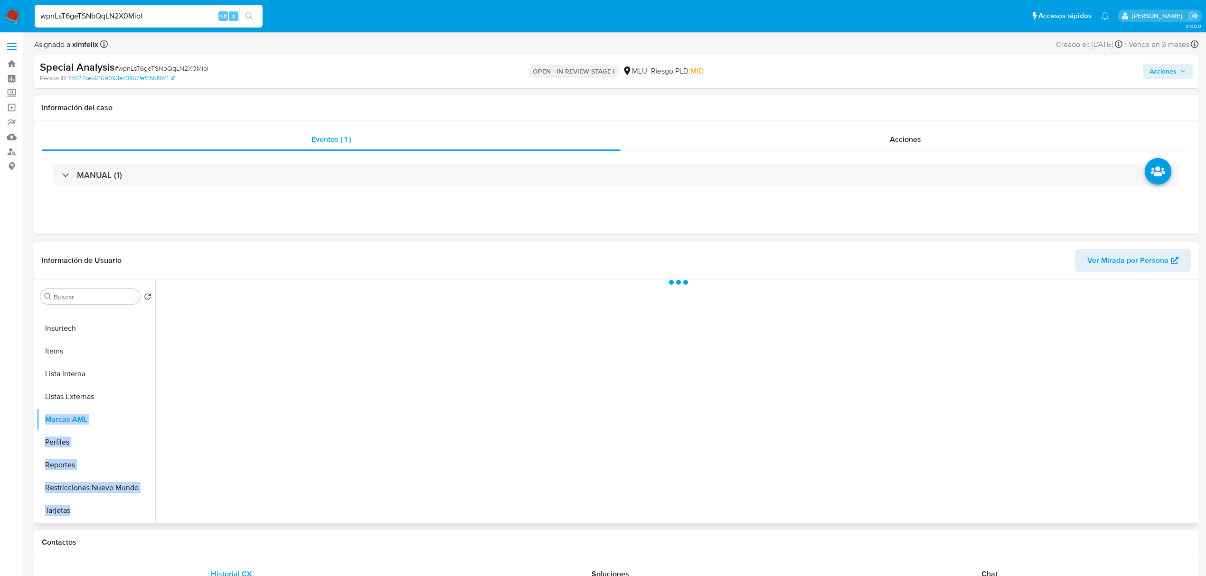
click at [311, 394] on div at bounding box center [675, 401] width 1041 height 243
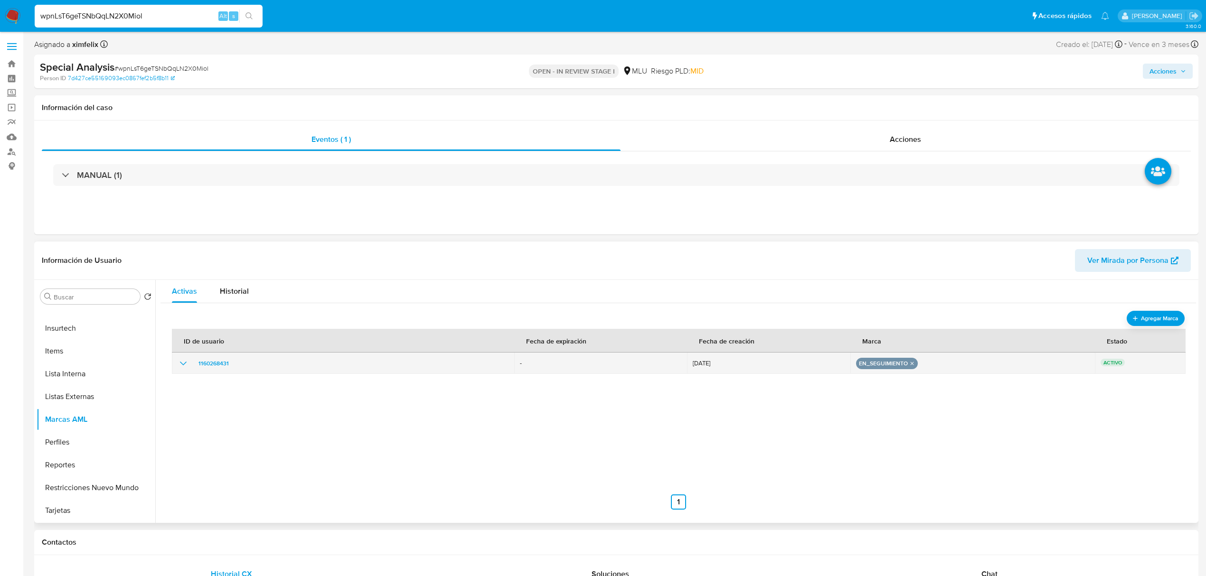
click at [179, 365] on icon "show_hidden_detail_by_id_1160268431" at bounding box center [183, 363] width 11 height 11
click at [909, 365] on icon "remove-mark-EN_SEGUIMIENTO" at bounding box center [912, 363] width 6 height 6
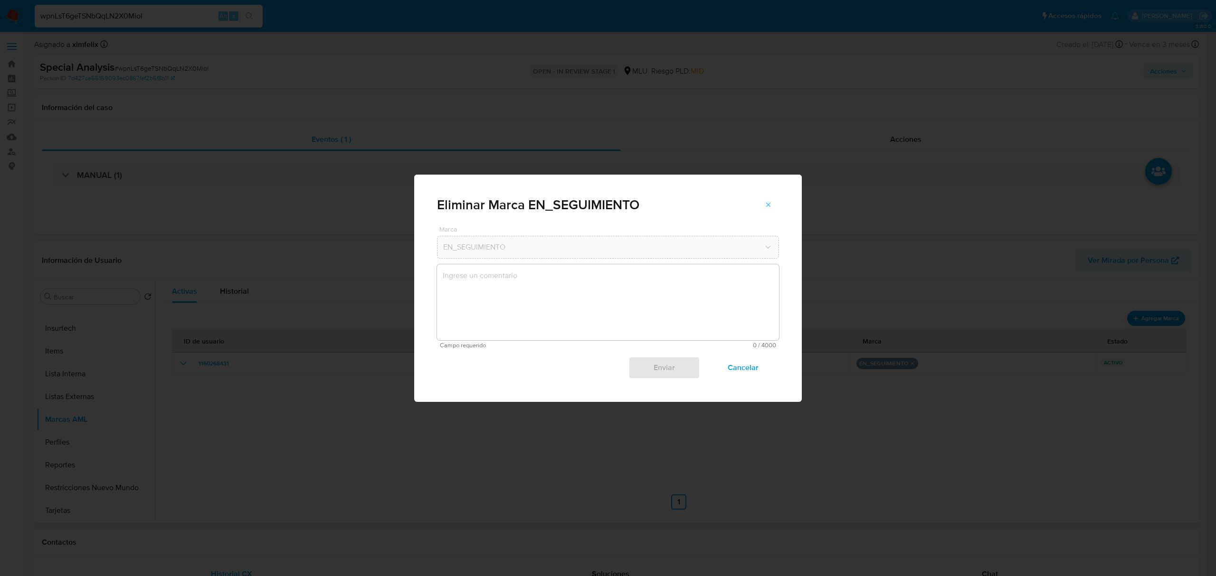
click at [527, 295] on textarea "marks-modal" at bounding box center [608, 302] width 342 height 76
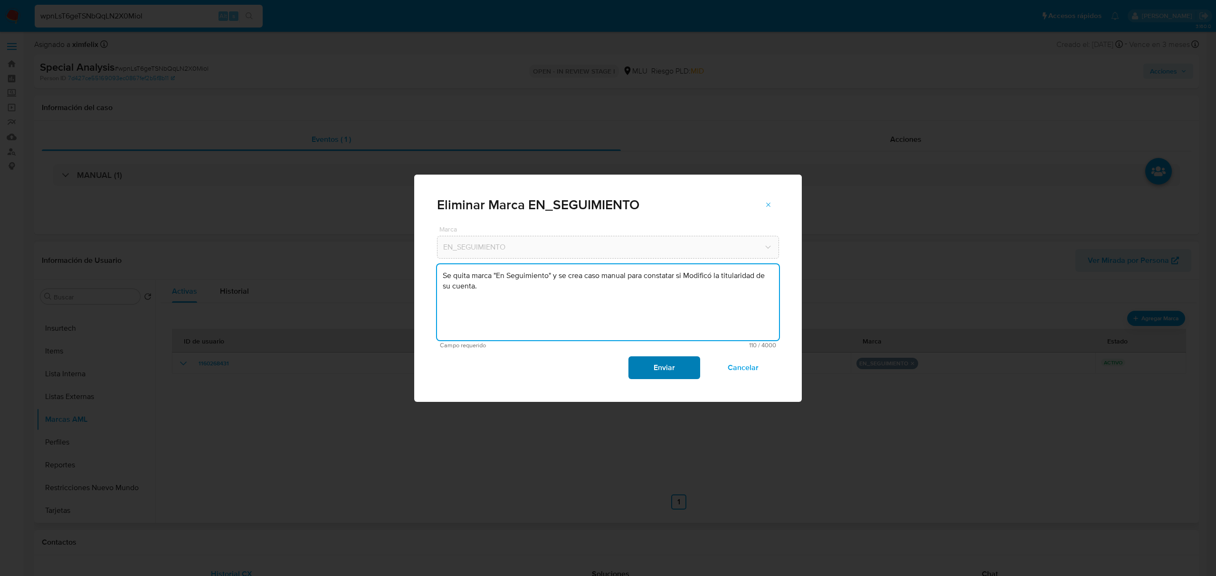
type textarea "Se quita marca "En Seguimiento" y se crea caso manual para constatar si Modific…"
click at [683, 367] on span "Enviar" at bounding box center [664, 368] width 47 height 21
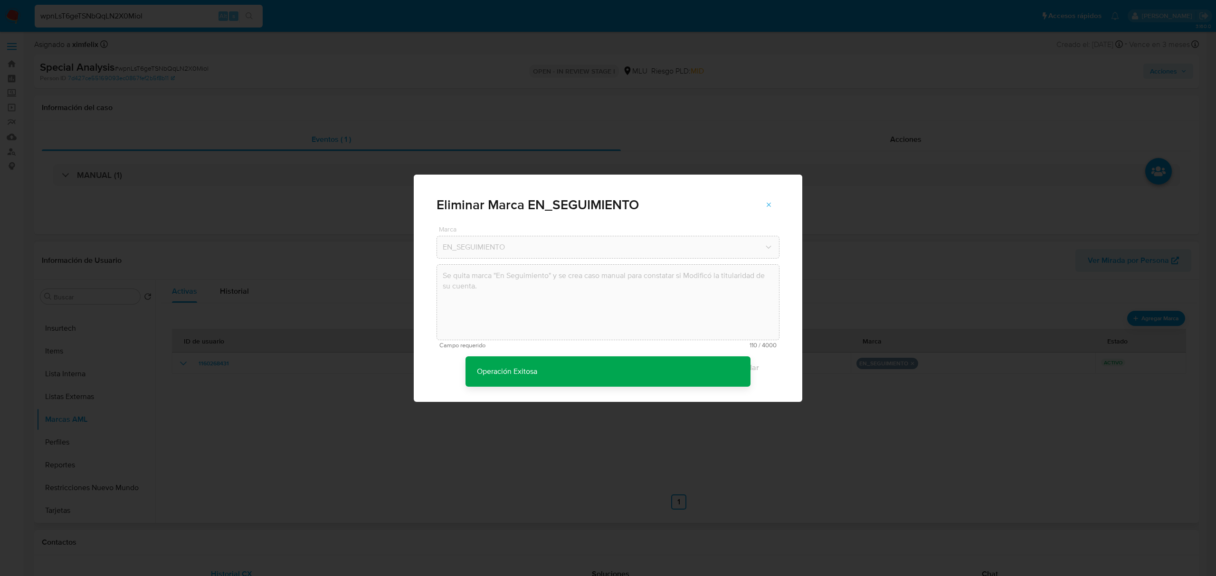
click at [210, 371] on div "Eliminar Marca EN_SEGUIMIENTO Marca EN_SEGUIMIENTO Se quita marca "En Seguimien…" at bounding box center [608, 288] width 1216 height 576
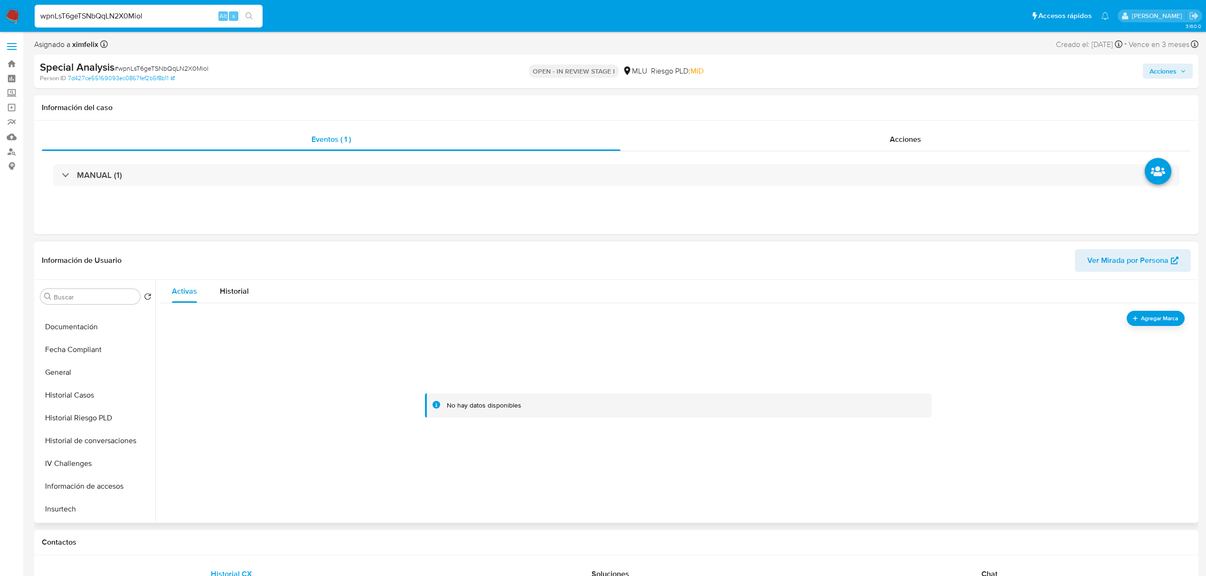
scroll to position [232, 0]
click at [93, 409] on button "Historial Casos" at bounding box center [92, 407] width 111 height 23
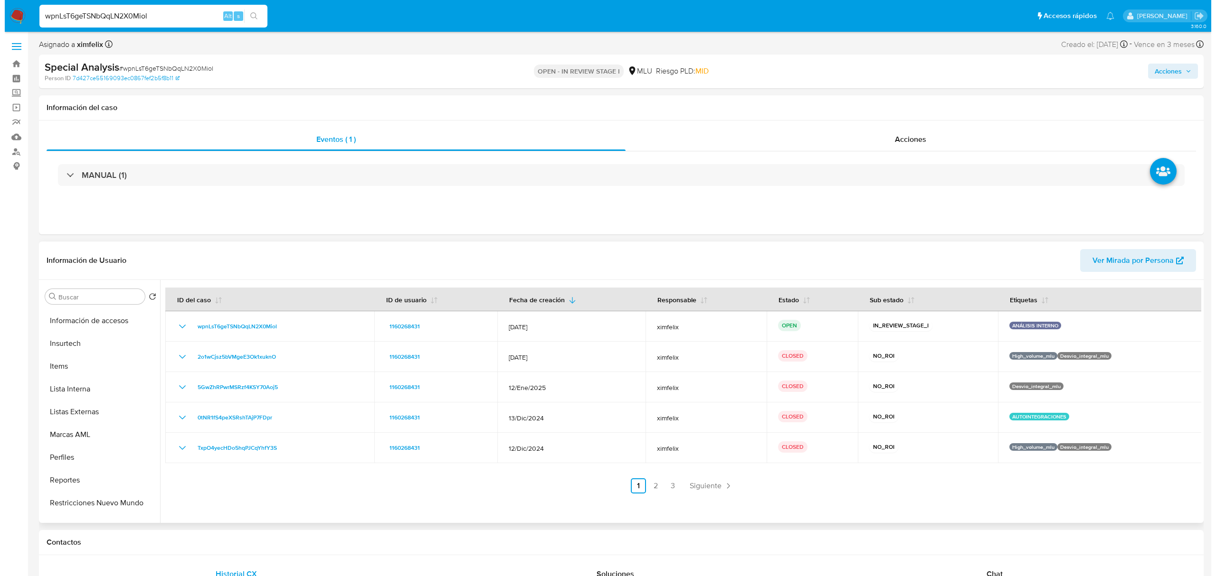
scroll to position [0, 0]
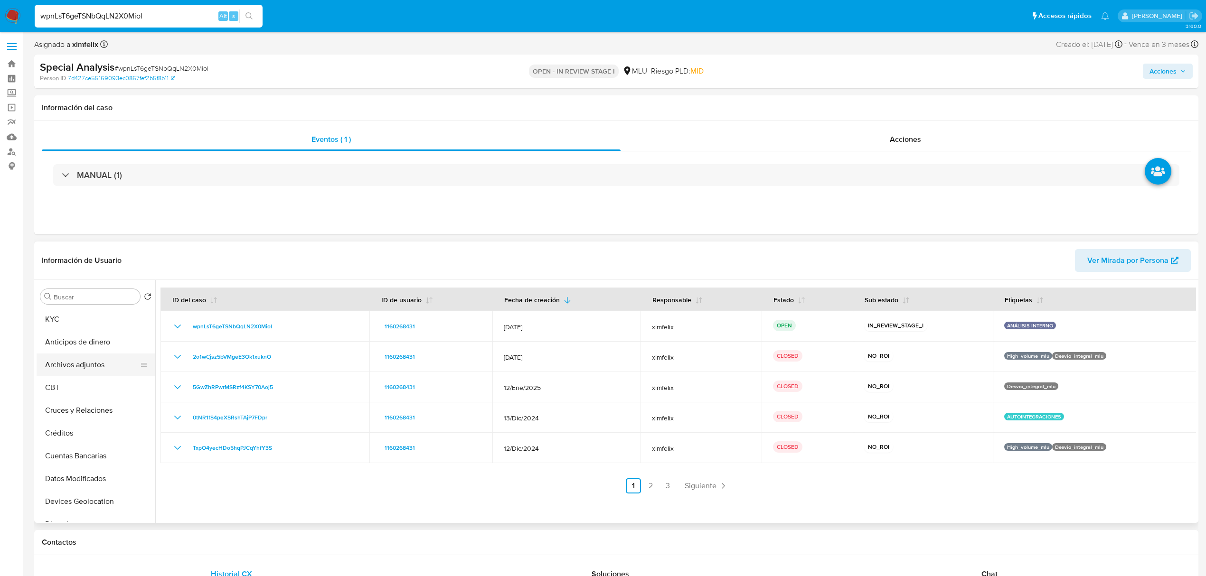
click at [89, 373] on button "Archivos adjuntos" at bounding box center [92, 365] width 111 height 23
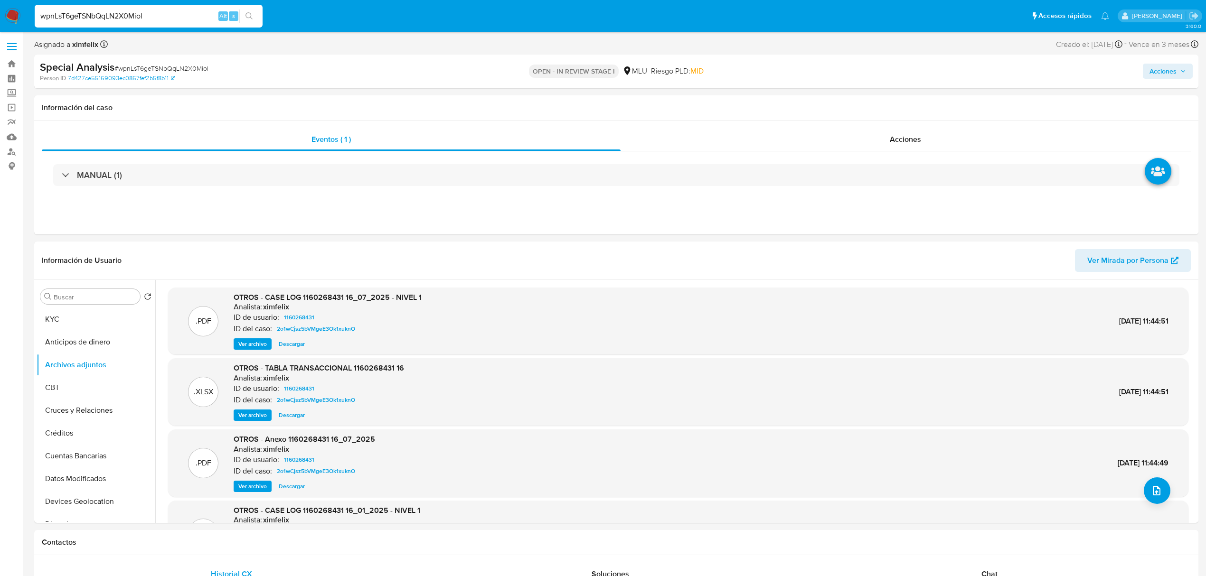
click at [259, 348] on span "Ver archivo" at bounding box center [252, 343] width 28 height 9
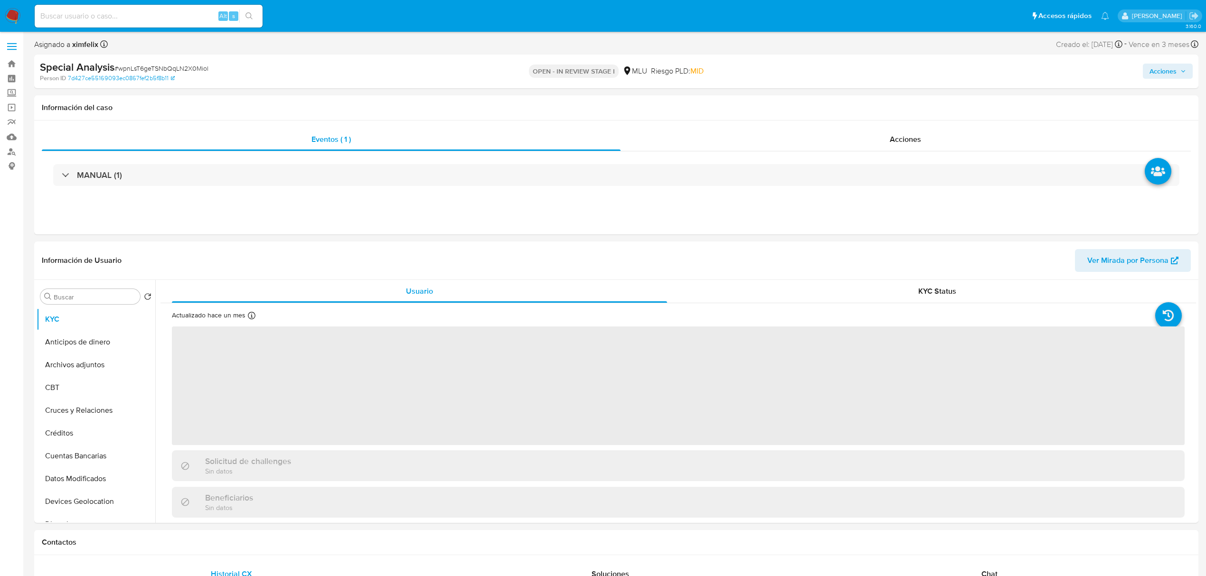
select select "10"
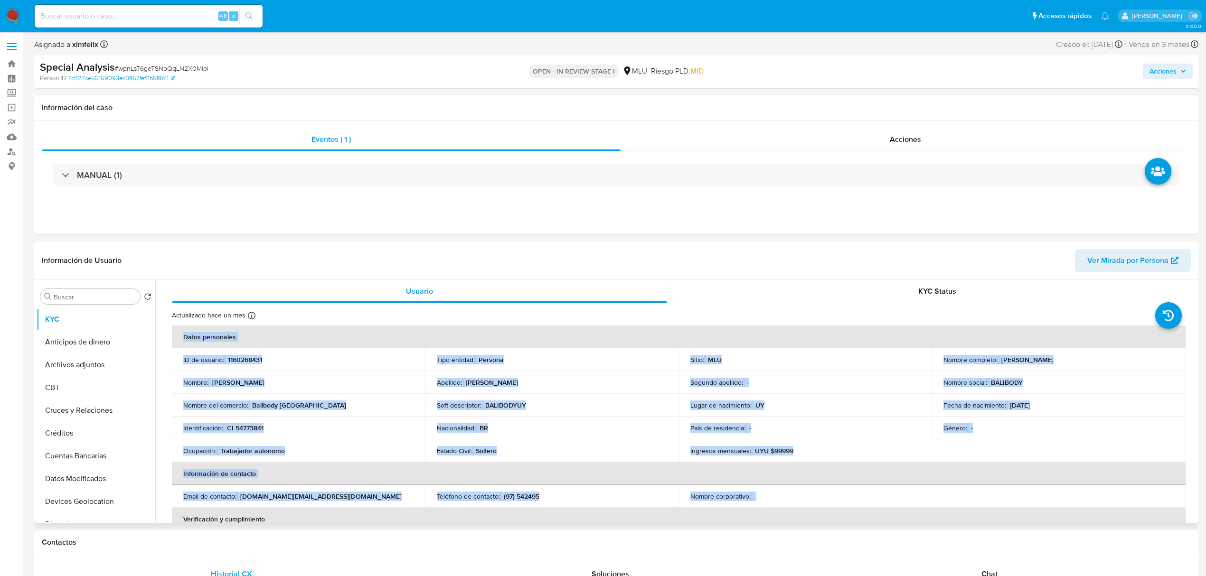
drag, startPoint x: 1196, startPoint y: 312, endPoint x: 1161, endPoint y: 496, distance: 187.0
click at [1161, 496] on div "Usuario KYC Status Actualizado [DATE] Creado: [DATE] 19:49:38 Actualizado: [DAT…" at bounding box center [675, 401] width 1041 height 243
click at [1165, 475] on th "Información de contacto" at bounding box center [679, 473] width 1014 height 23
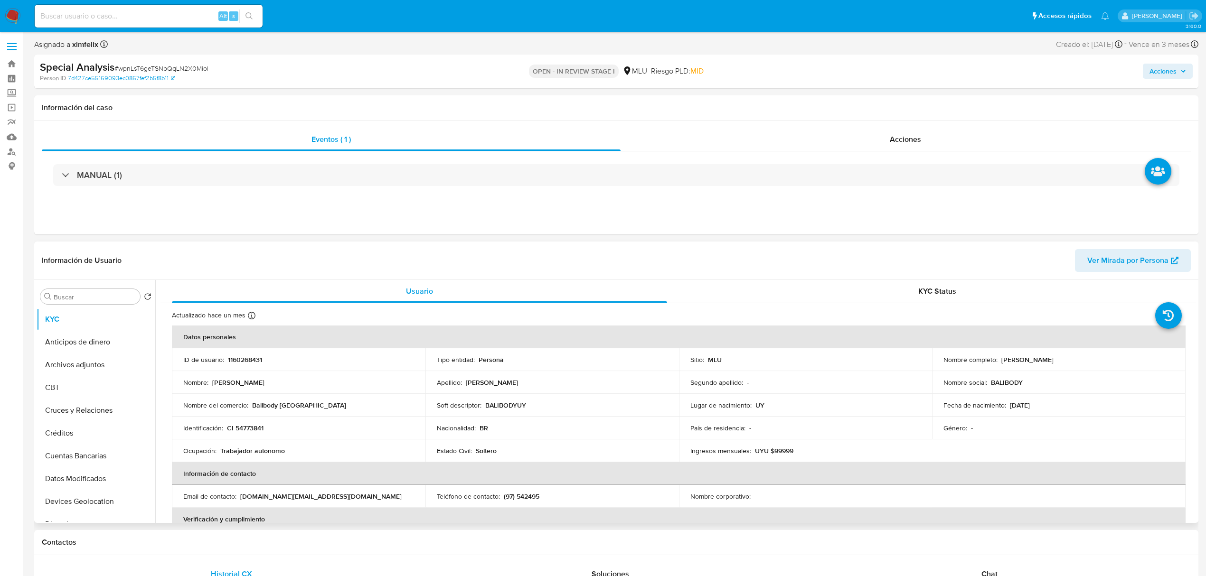
click at [261, 427] on p "CI 54773841" at bounding box center [245, 428] width 37 height 9
copy p "54773841"
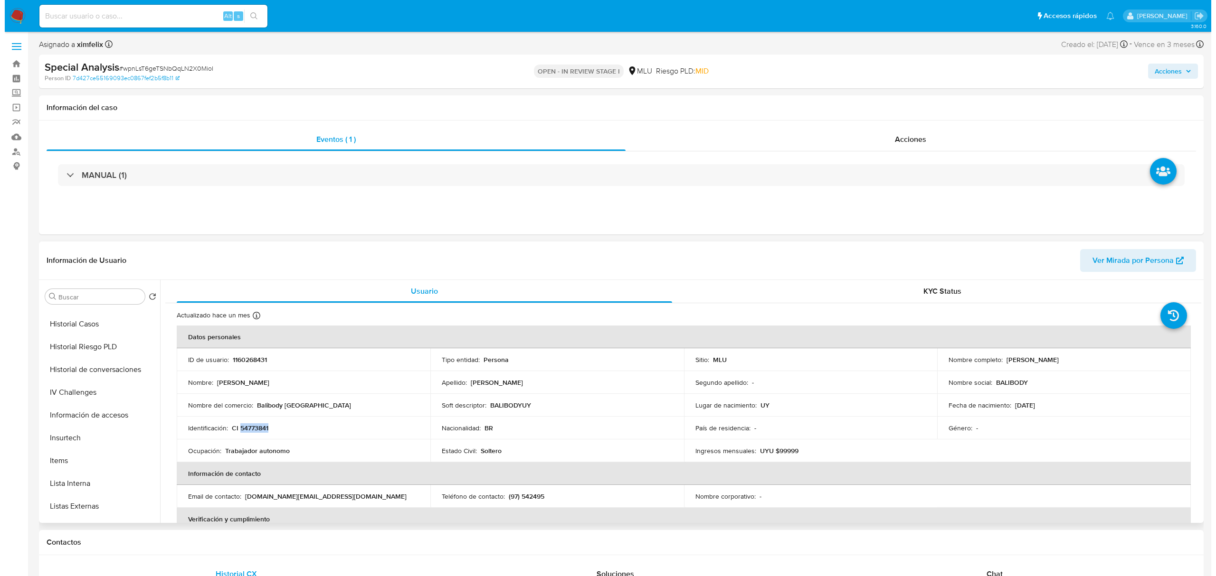
scroll to position [319, 0]
click at [94, 372] on button "Historial de conversaciones" at bounding box center [92, 365] width 111 height 23
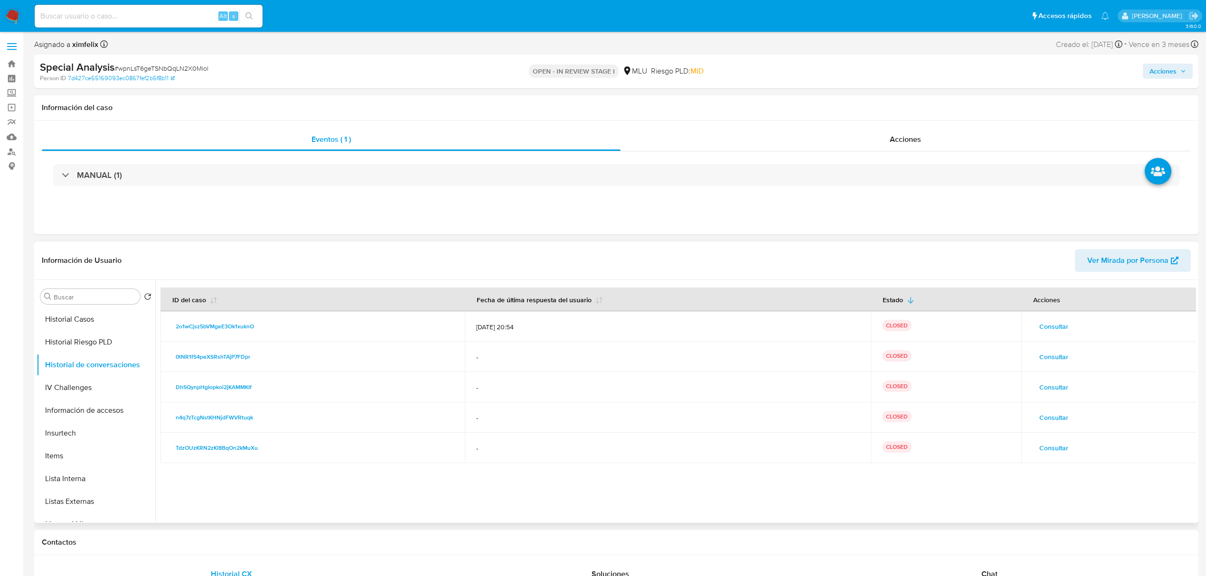
click at [1045, 358] on span "Consultar" at bounding box center [1053, 356] width 29 height 13
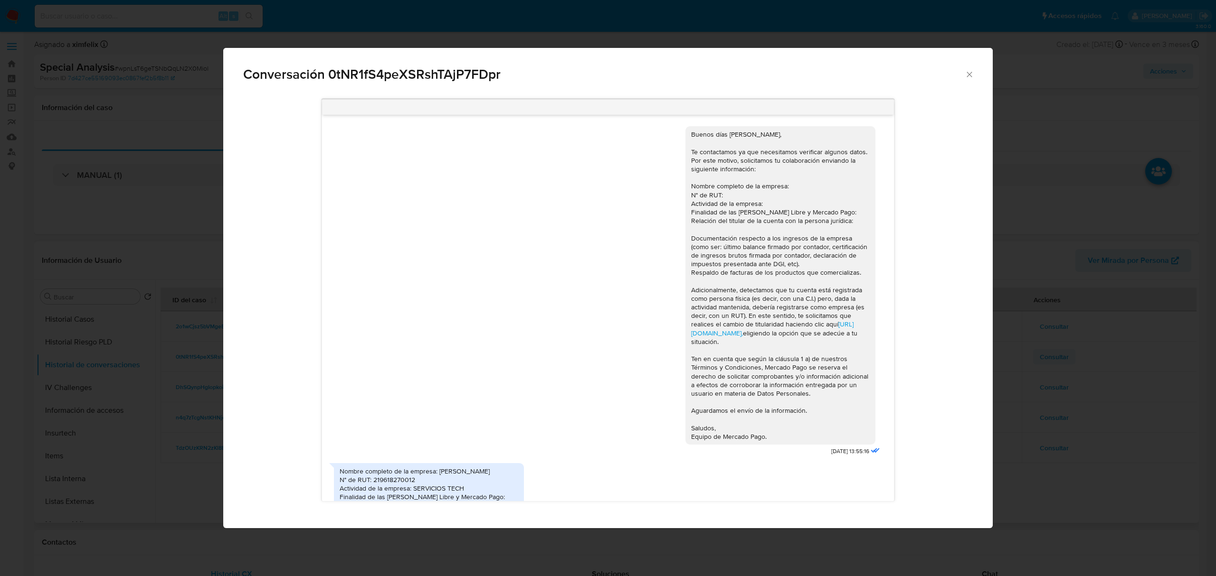
scroll to position [251, 0]
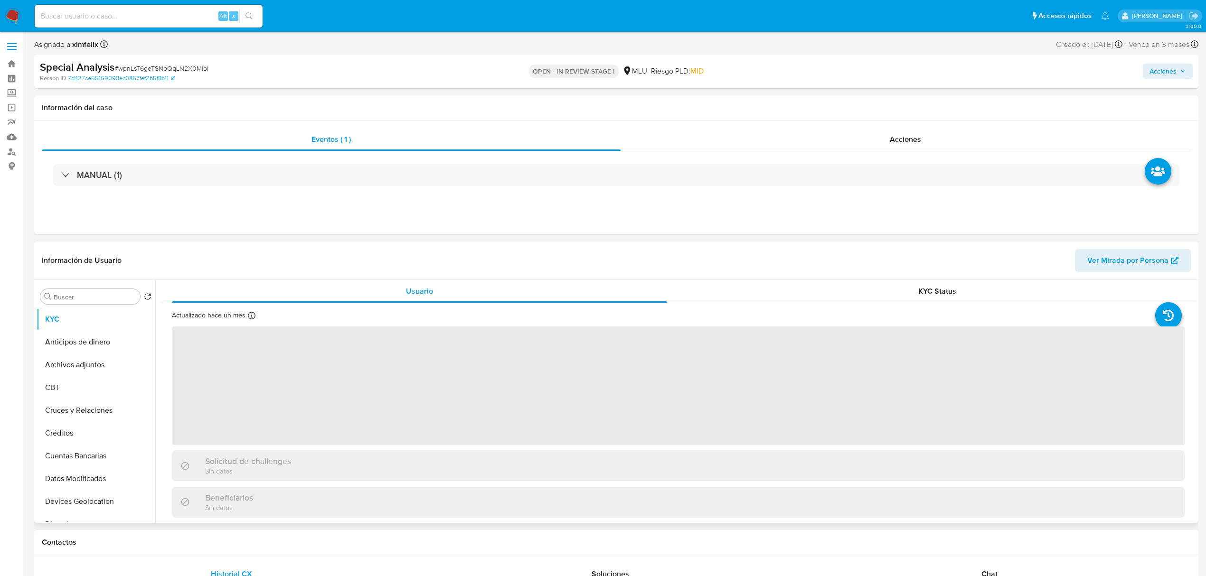
select select "10"
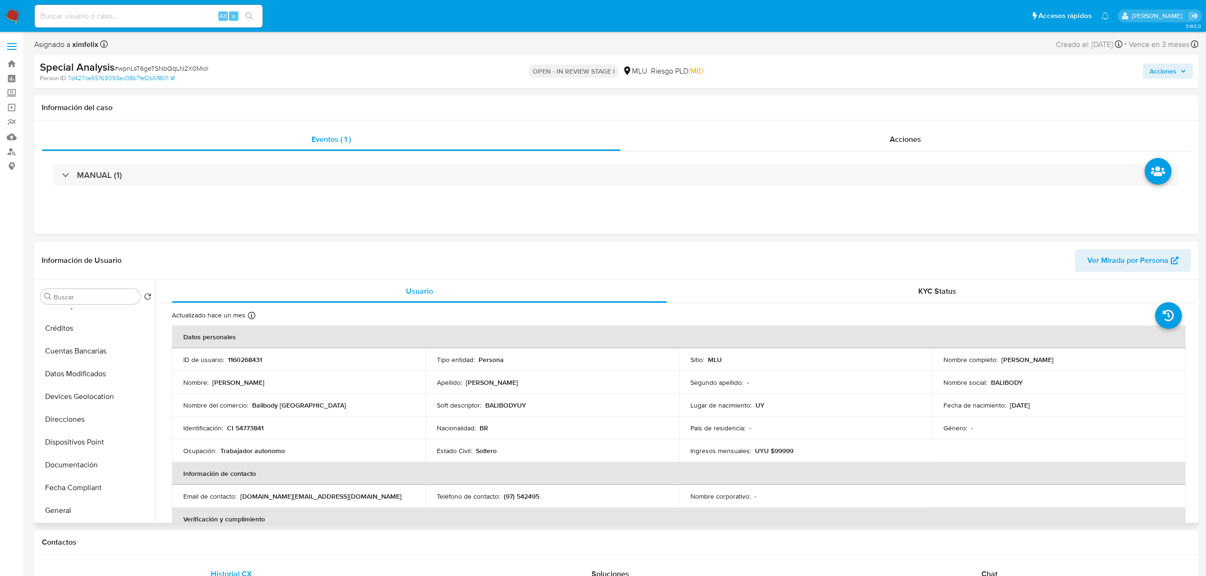
scroll to position [7, 0]
click at [114, 357] on button "Archivos adjuntos" at bounding box center [92, 358] width 111 height 23
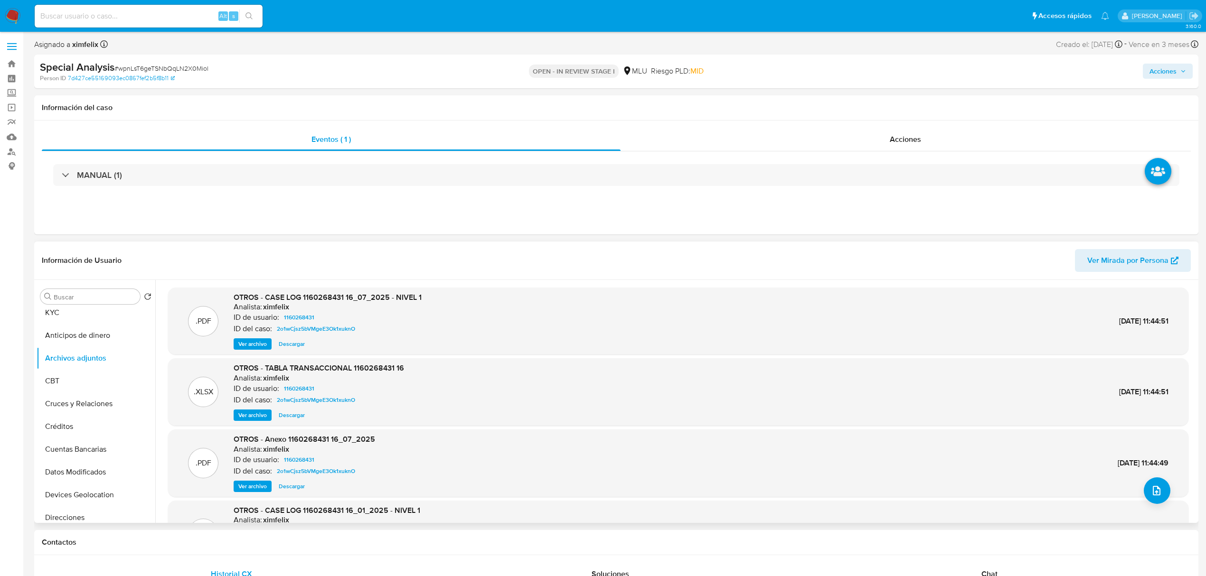
scroll to position [80, 0]
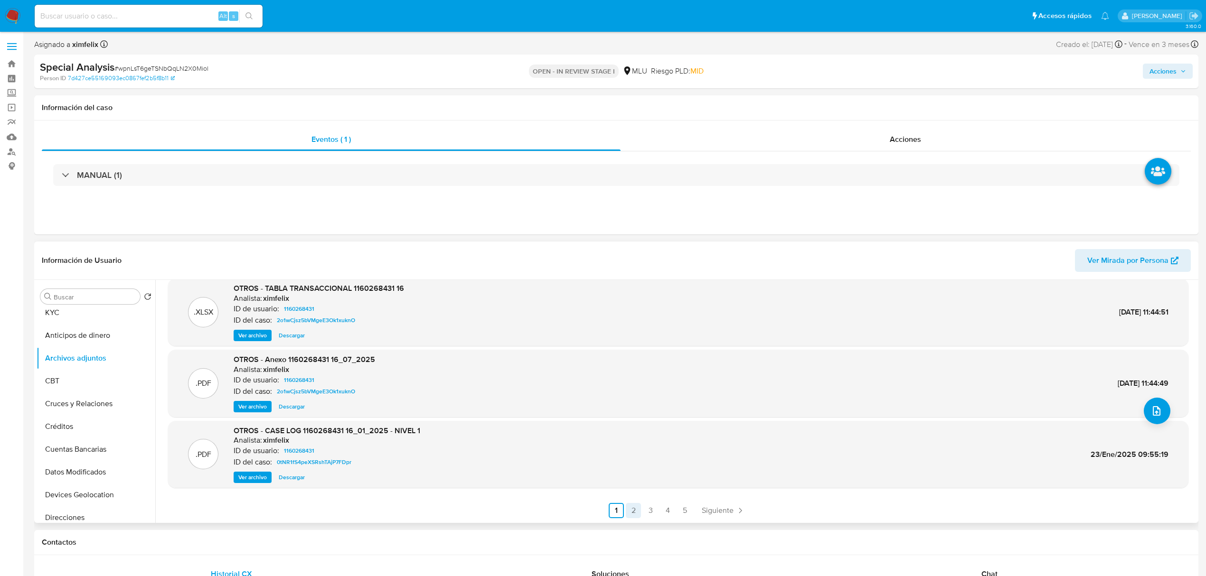
click at [629, 506] on link "2" at bounding box center [633, 510] width 15 height 15
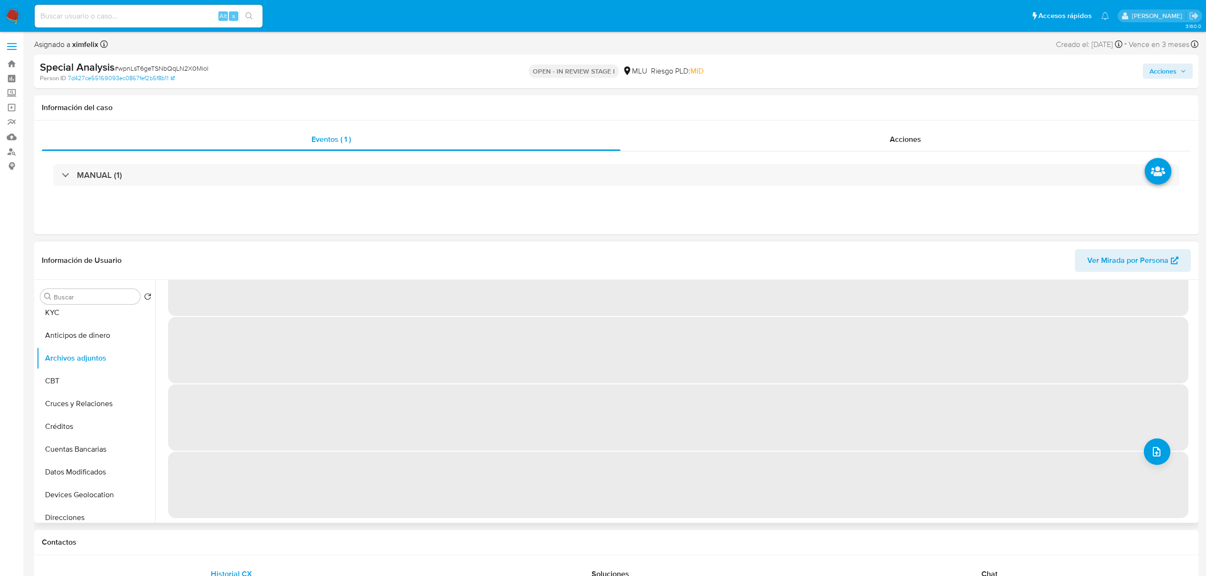
scroll to position [0, 0]
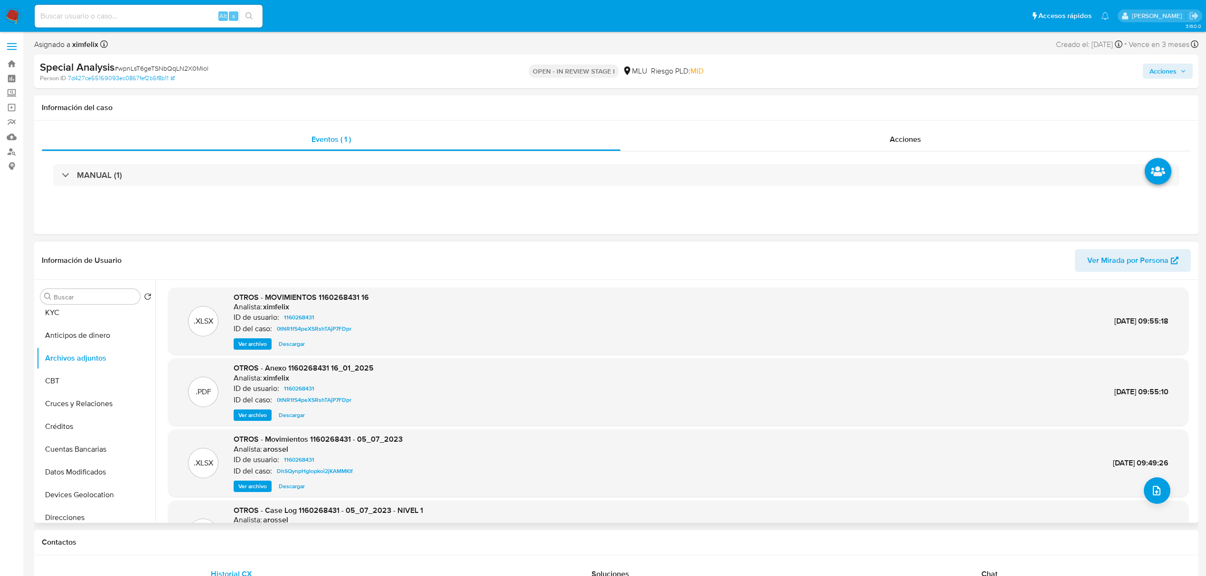
drag, startPoint x: 1196, startPoint y: 377, endPoint x: 1195, endPoint y: 405, distance: 28.0
click at [1195, 405] on div ".XLSX OTROS - MOVIMIENTOS 1160268431 16 Analista: ximfelix ID de usuario: 11602…" at bounding box center [675, 401] width 1041 height 243
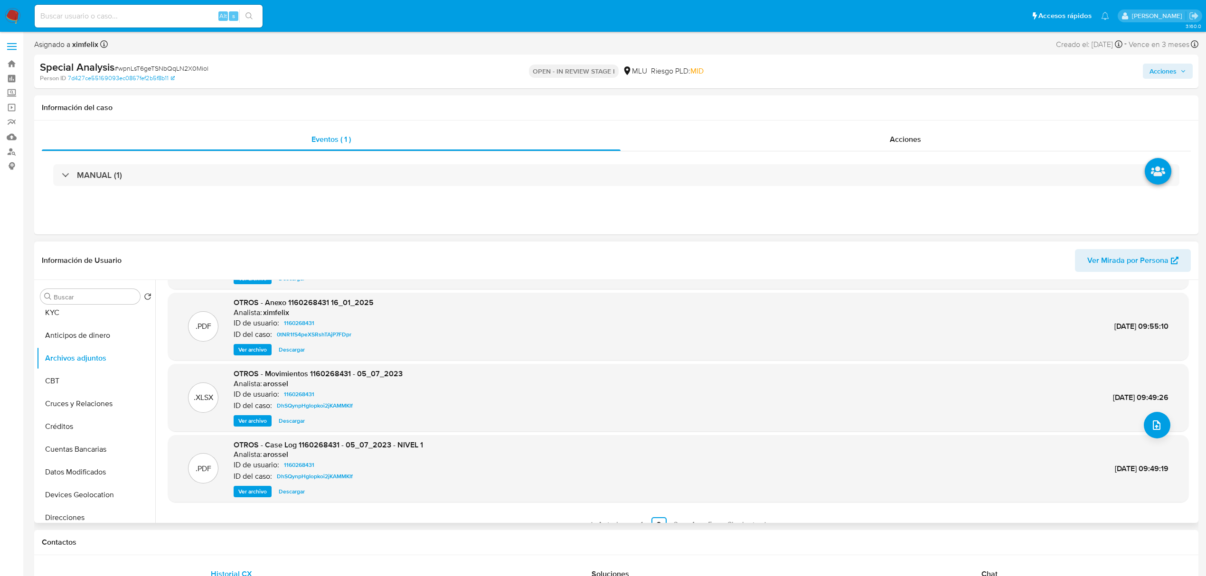
scroll to position [80, 0]
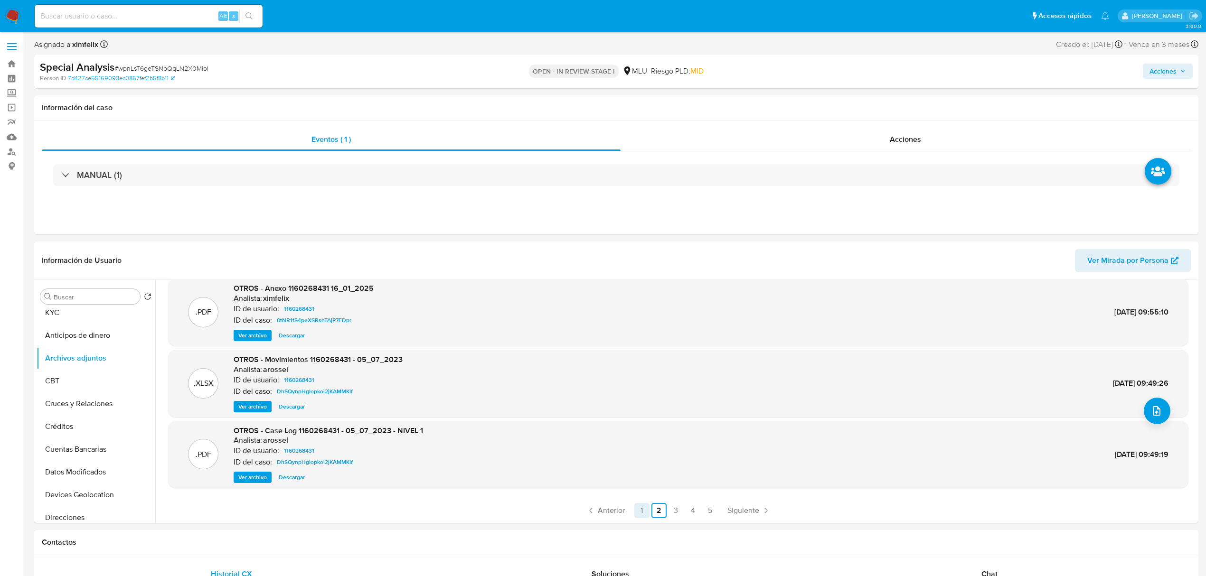
click at [641, 511] on link "1" at bounding box center [641, 510] width 15 height 15
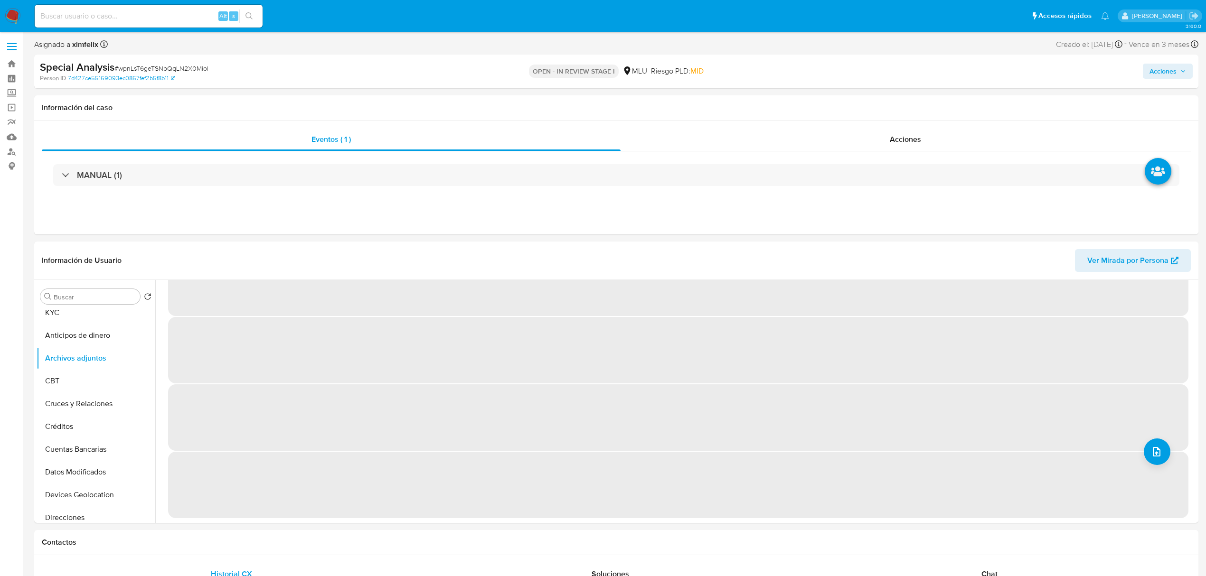
scroll to position [0, 0]
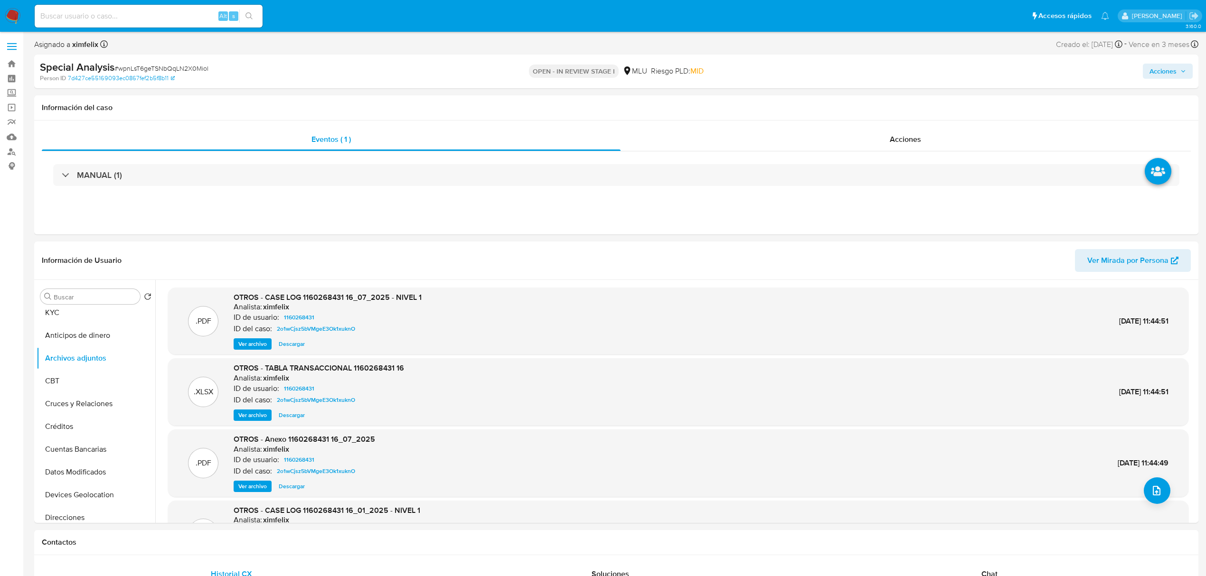
drag, startPoint x: 1196, startPoint y: 342, endPoint x: 1174, endPoint y: 446, distance: 106.3
click at [1174, 446] on div ".PDF OTROS - CASE LOG 1160268431 16_07_2025 - NIVEL 1 Analista: ximfelix ID de …" at bounding box center [675, 401] width 1041 height 243
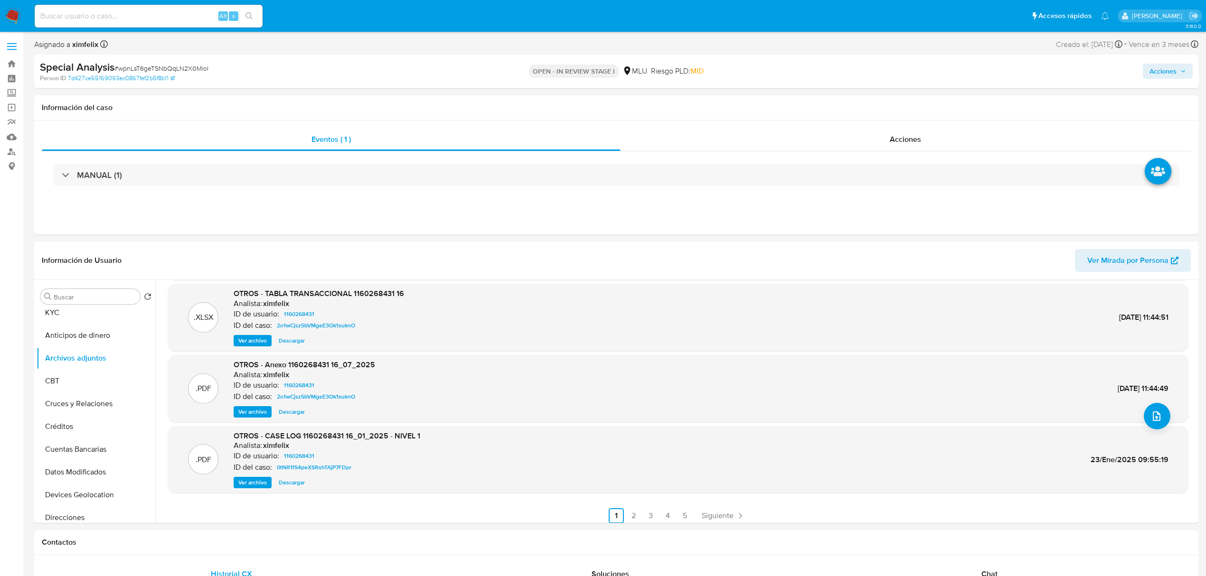
scroll to position [80, 0]
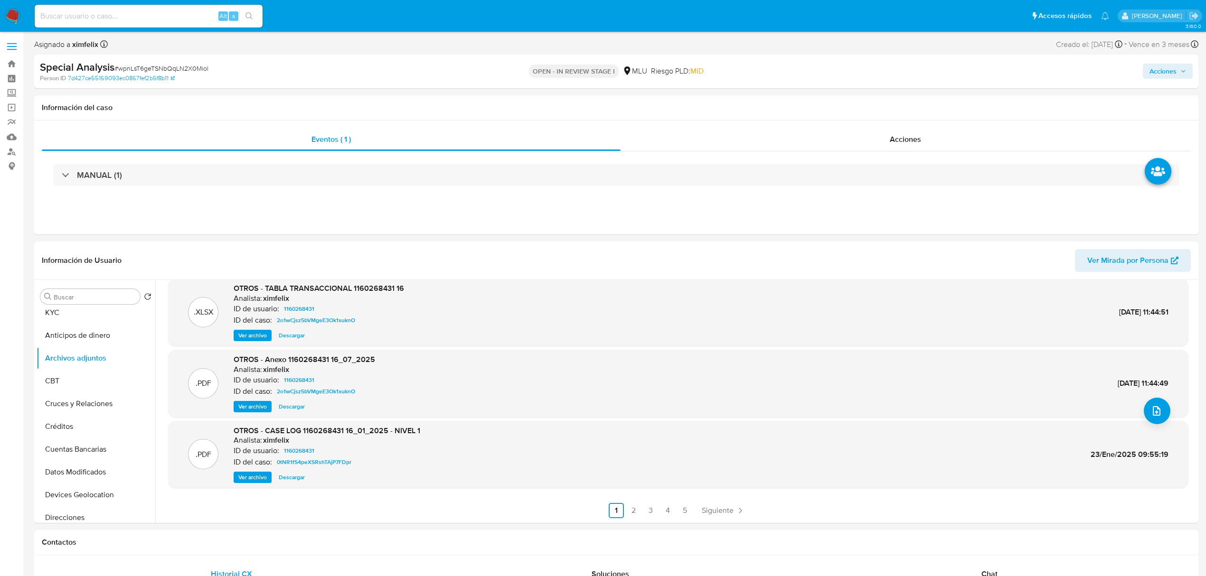
click at [958, 466] on div ".PDF OTROS - CASE LOG 1160268431 16_01_2025 - NIVEL 1 Analista: ximfelix ID de …" at bounding box center [678, 455] width 1011 height 58
click at [255, 479] on span "Ver archivo" at bounding box center [252, 477] width 28 height 9
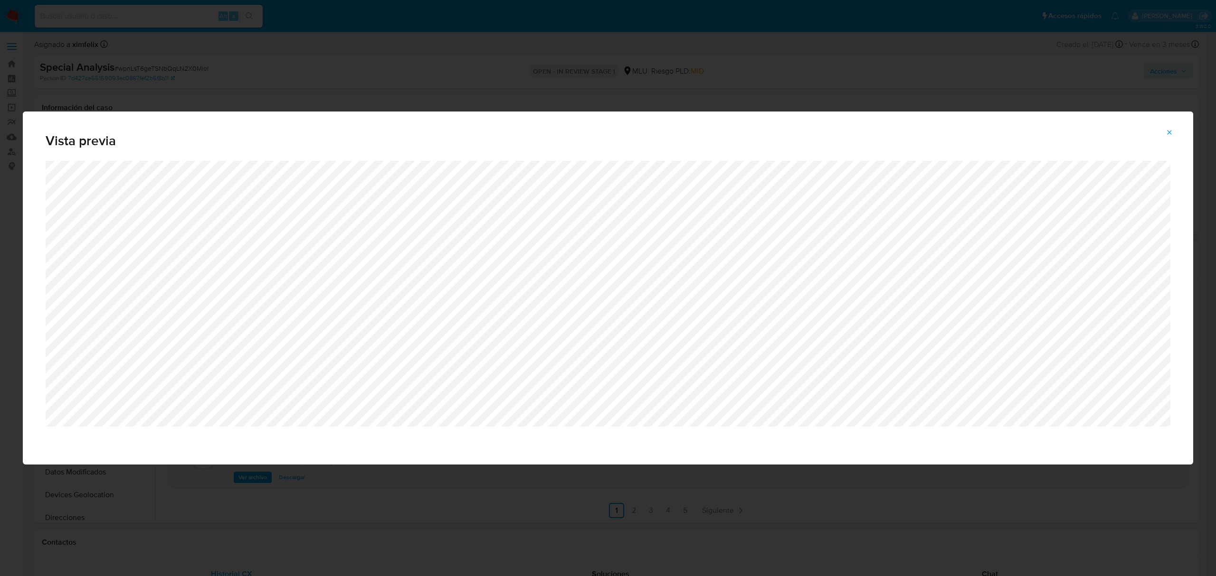
click at [1171, 132] on icon "Attachment preview" at bounding box center [1169, 133] width 8 height 8
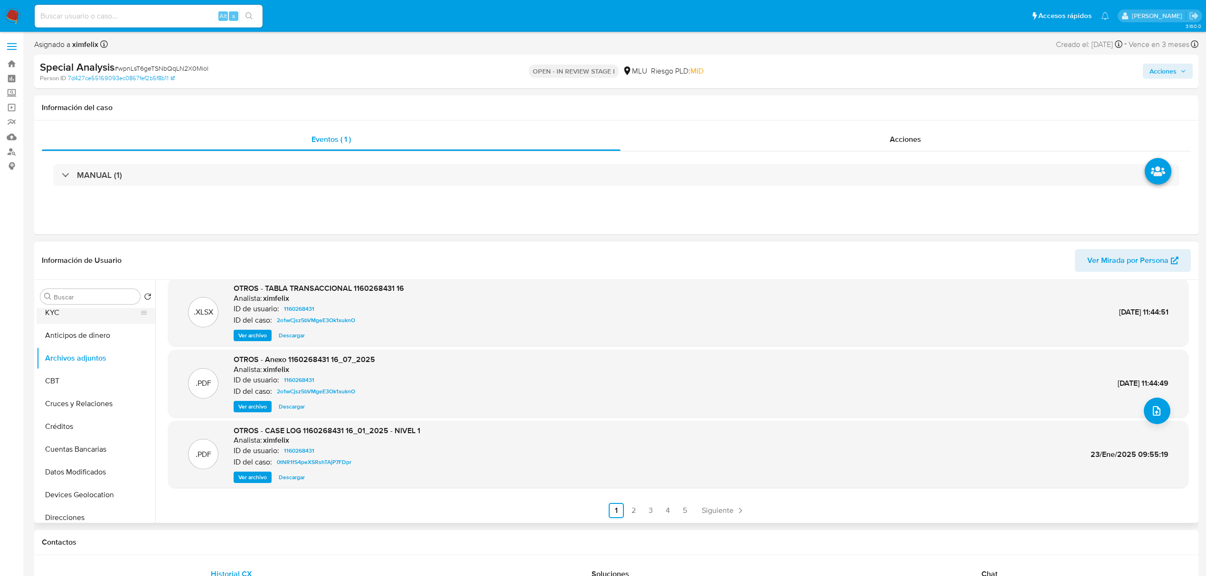
click at [95, 310] on button "KYC" at bounding box center [92, 313] width 111 height 23
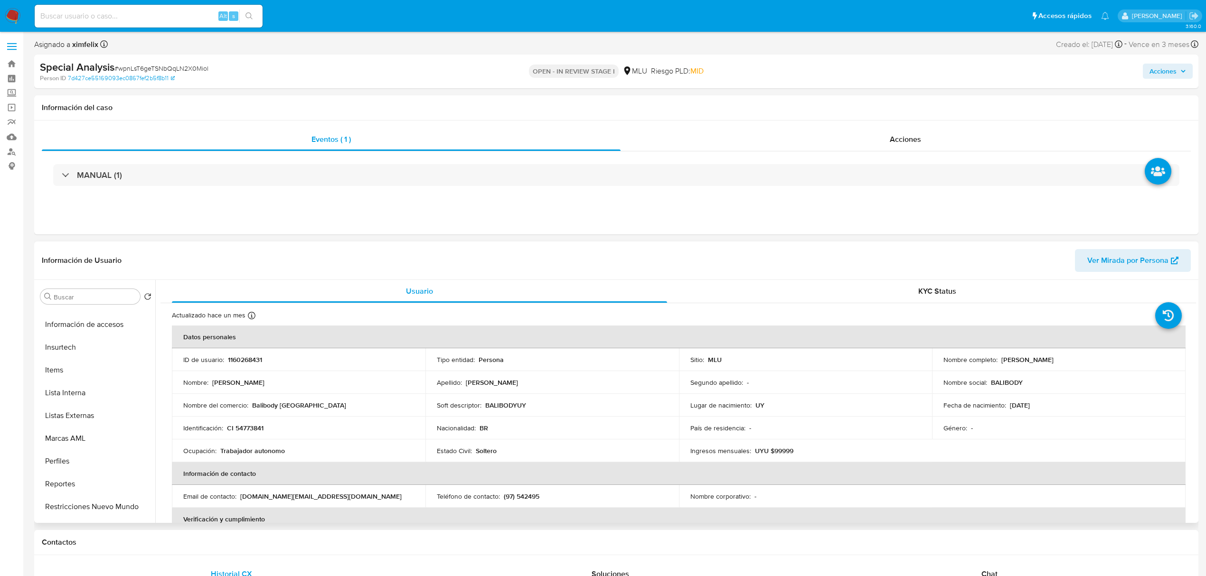
scroll to position [424, 0]
click at [95, 445] on button "Perfiles" at bounding box center [92, 442] width 111 height 23
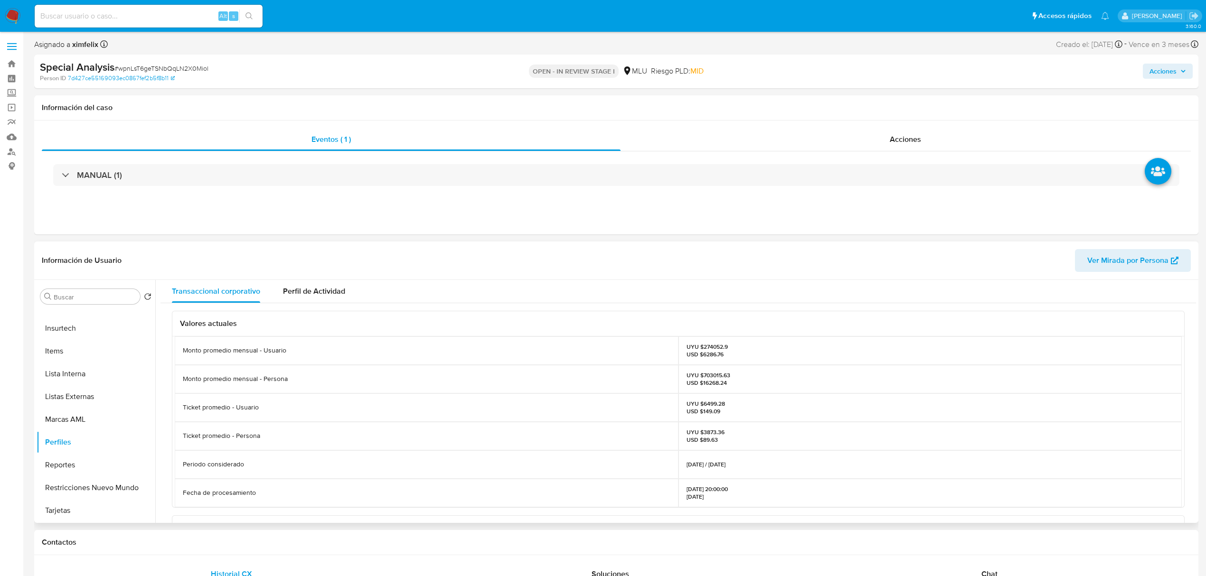
click at [713, 374] on p "UYU $703015.63 USD $16268.24" at bounding box center [709, 379] width 44 height 15
click at [710, 378] on p "UYU $703015.63 USD $16268.24" at bounding box center [709, 379] width 44 height 15
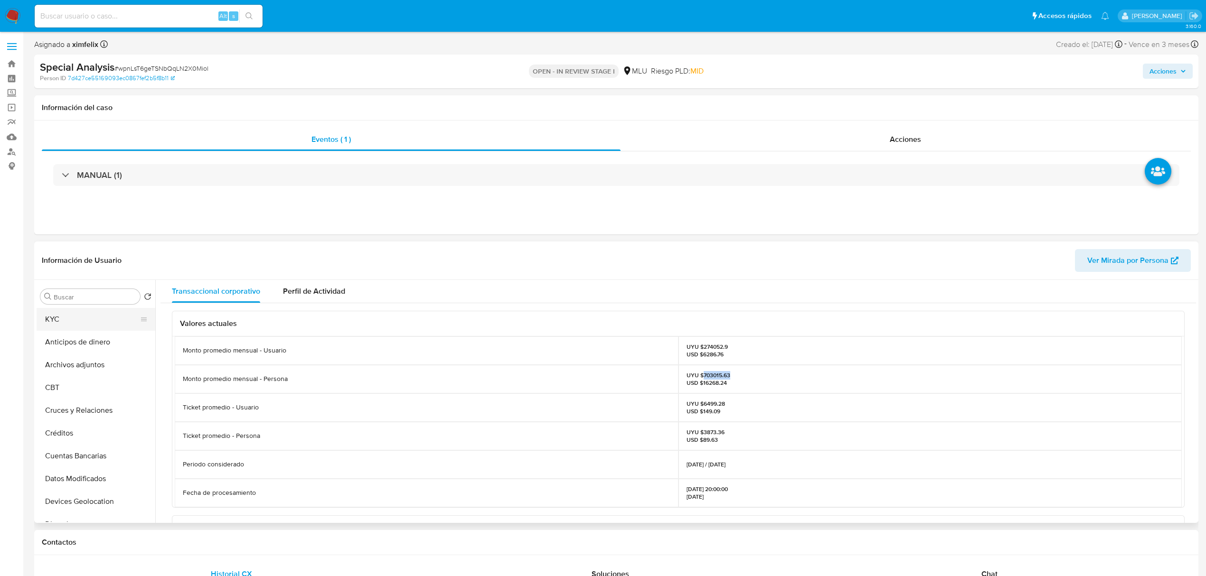
click at [69, 326] on button "KYC" at bounding box center [92, 319] width 111 height 23
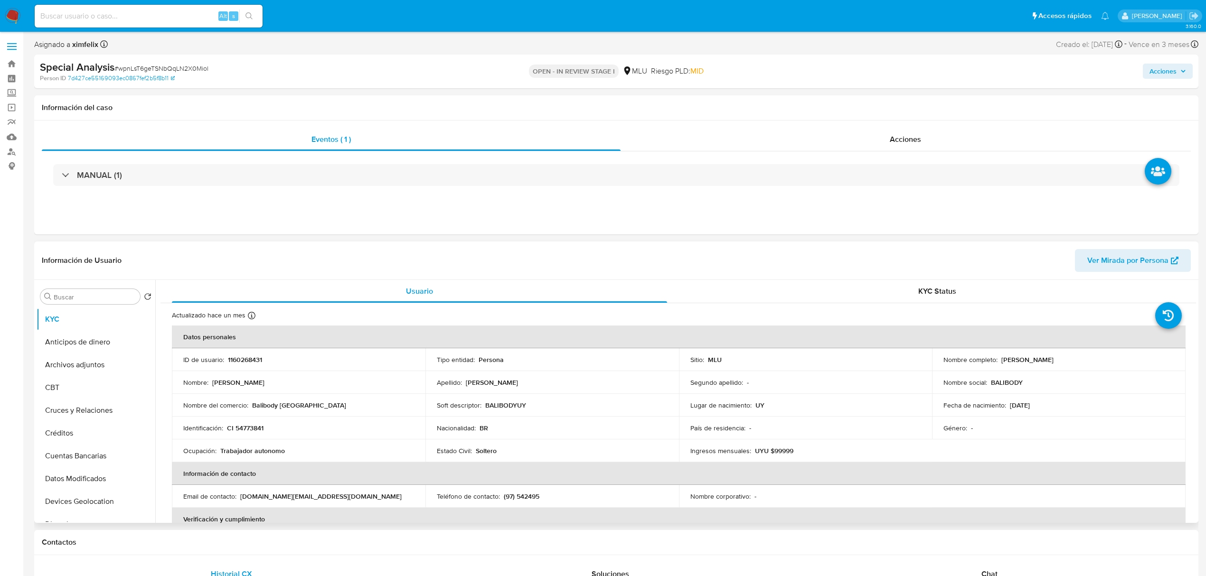
drag, startPoint x: 1097, startPoint y: 360, endPoint x: 998, endPoint y: 365, distance: 99.4
click at [998, 365] on td "Nombre completo : Lucas Henrique Lamberti Felipe" at bounding box center [1059, 360] width 254 height 23
copy p "Lucas Henrique Lamberti Felipe"
click at [244, 431] on p "CI 54773841" at bounding box center [245, 428] width 37 height 9
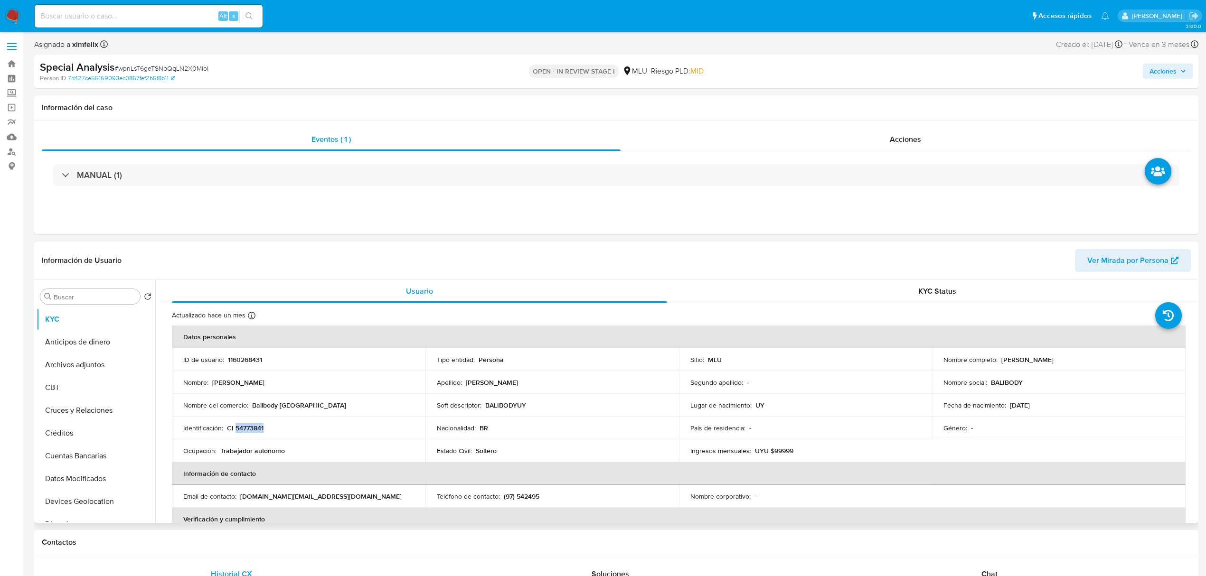
copy p "54773841"
drag, startPoint x: 329, startPoint y: 406, endPoint x: 251, endPoint y: 408, distance: 77.9
click at [251, 408] on div "Nombre del comercio : Balibody Uruguay" at bounding box center [298, 405] width 231 height 9
copy p "Balibody Uruguay"
click at [86, 469] on button "Datos Modificados" at bounding box center [92, 479] width 111 height 23
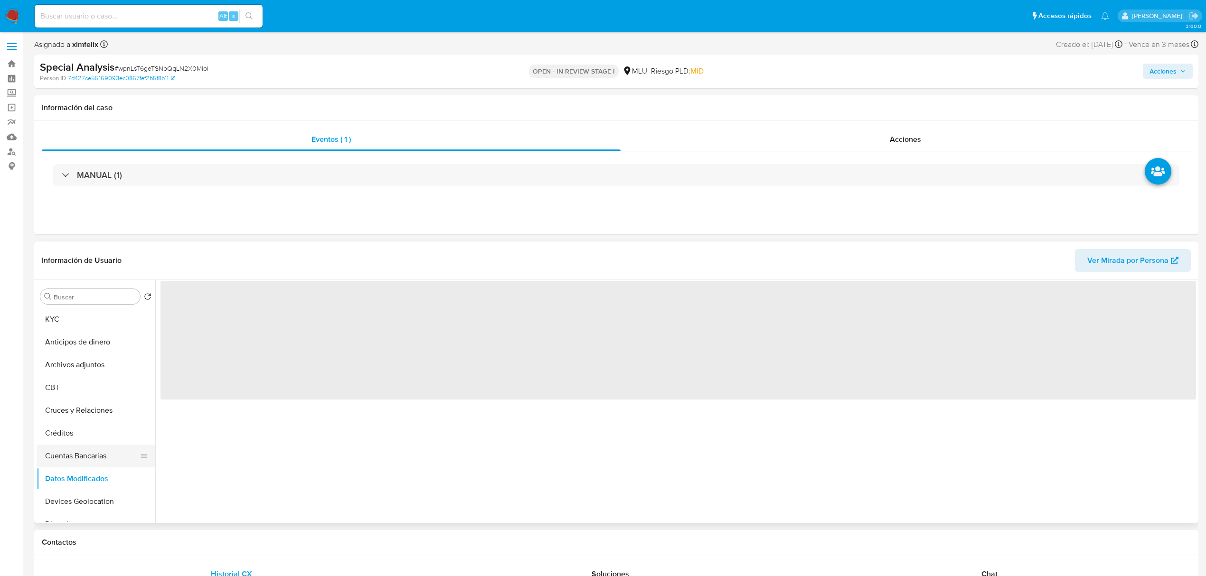
click at [110, 458] on button "Cuentas Bancarias" at bounding box center [92, 456] width 111 height 23
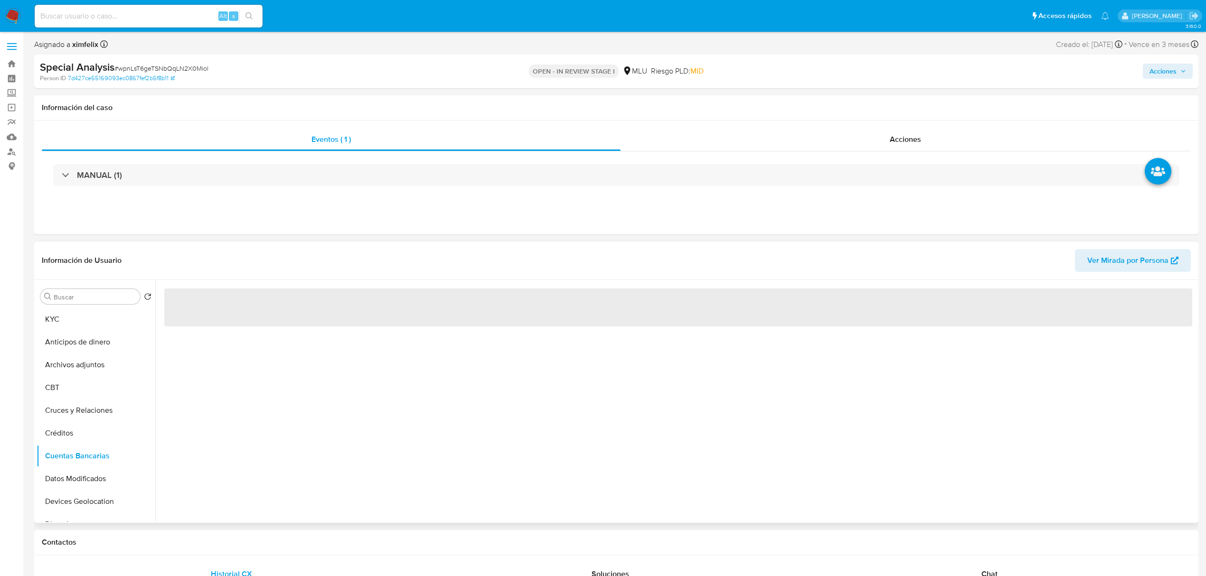
click at [278, 449] on div "‌" at bounding box center [675, 401] width 1041 height 243
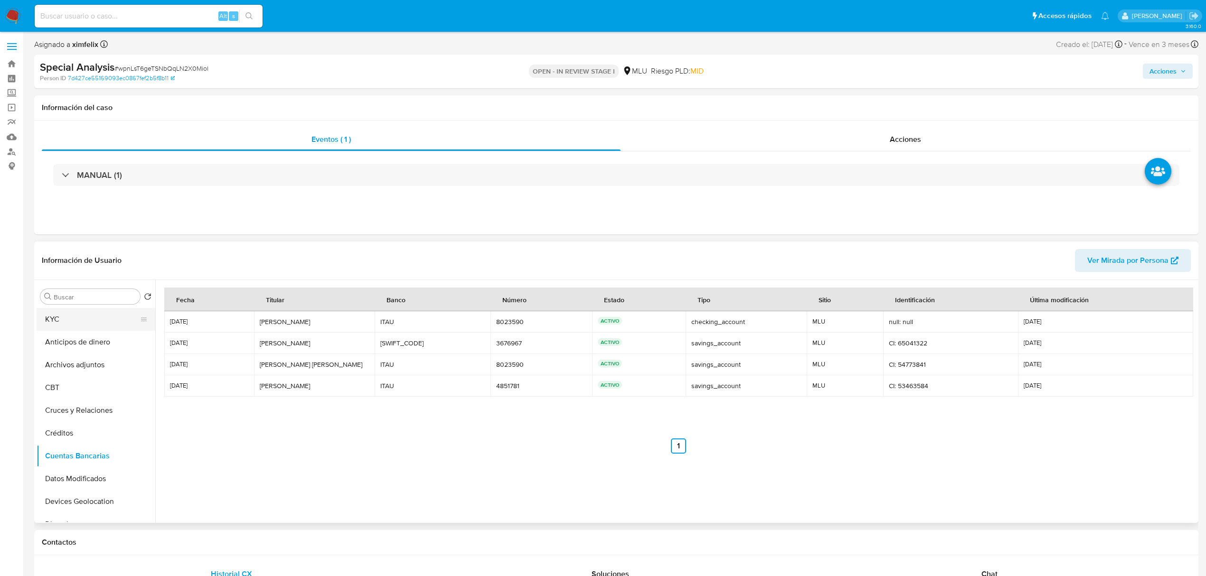
click at [53, 321] on button "KYC" at bounding box center [92, 319] width 111 height 23
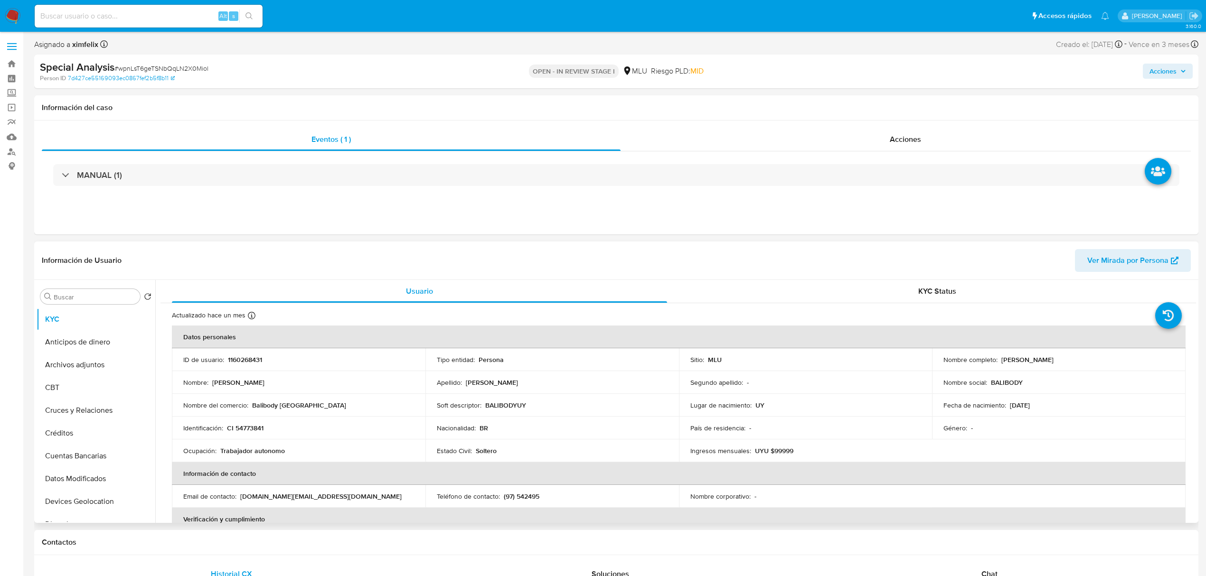
drag, startPoint x: 155, startPoint y: 327, endPoint x: 155, endPoint y: 333, distance: 5.7
click at [155, 333] on div "Usuario KYC Status Actualizado hace un mes Creado: 13/07/2022 19:49:38 Actualiz…" at bounding box center [675, 401] width 1041 height 243
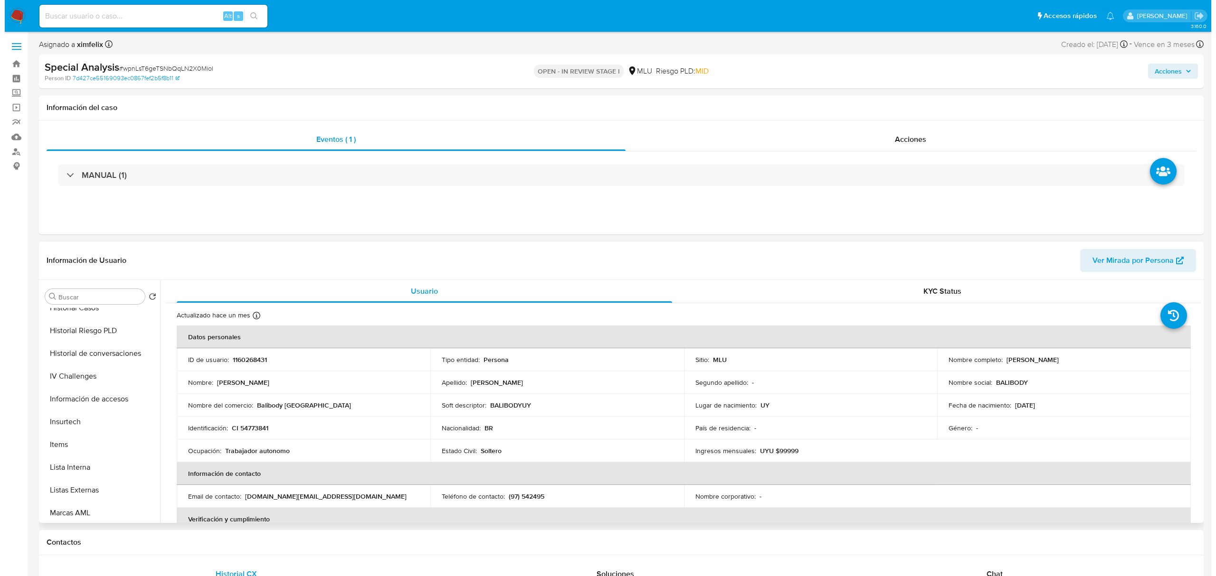
scroll to position [337, 0]
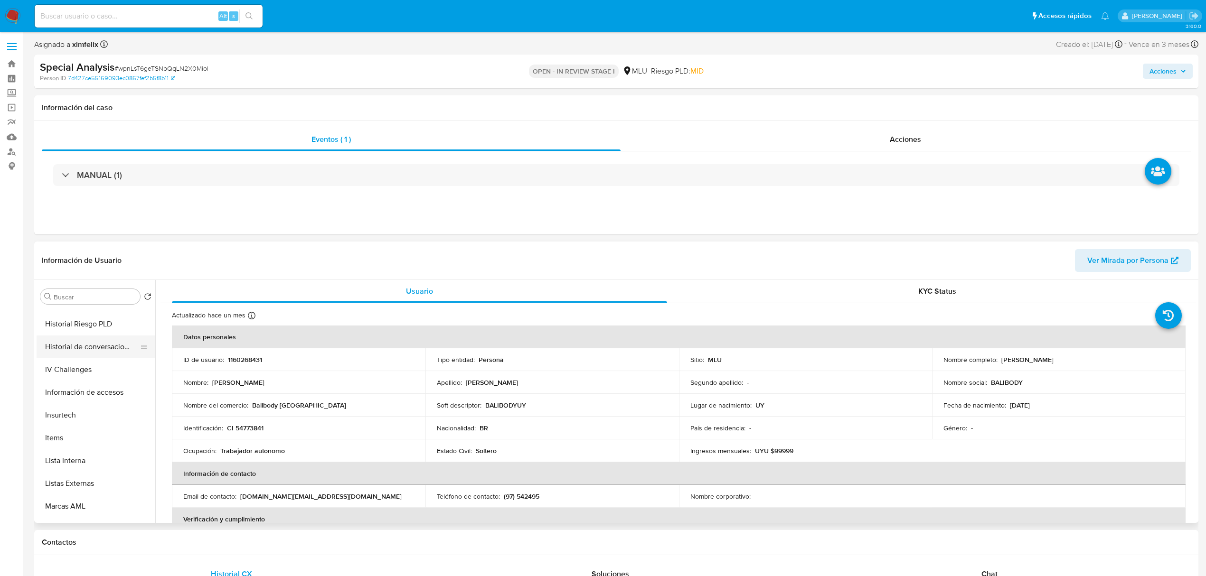
click at [115, 350] on button "Historial de conversaciones" at bounding box center [92, 347] width 111 height 23
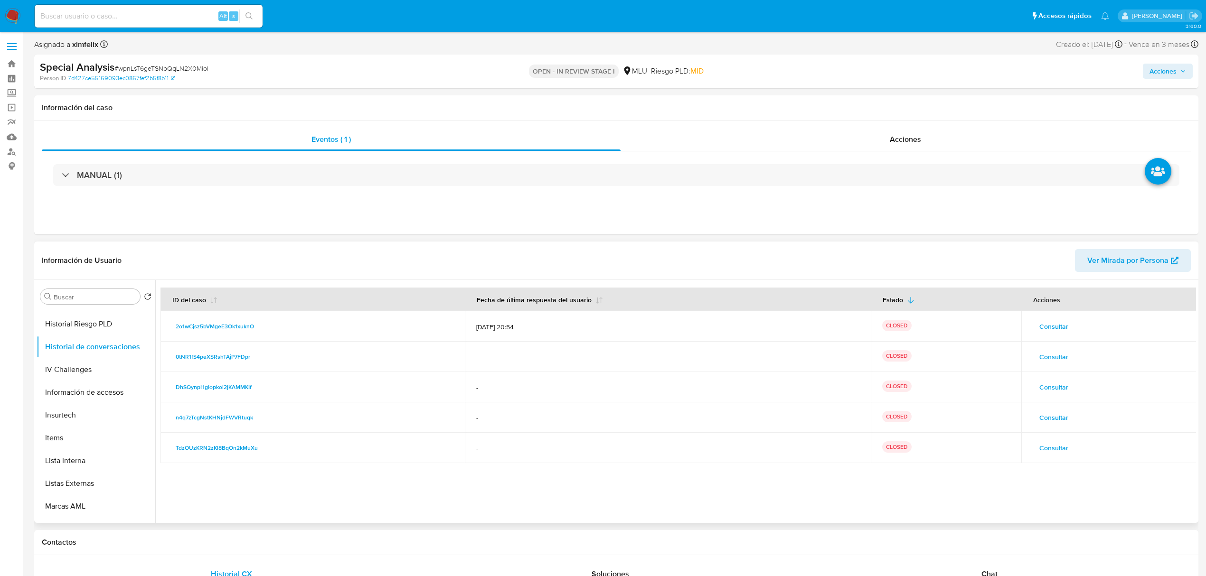
click at [1052, 330] on span "Consultar" at bounding box center [1053, 326] width 29 height 13
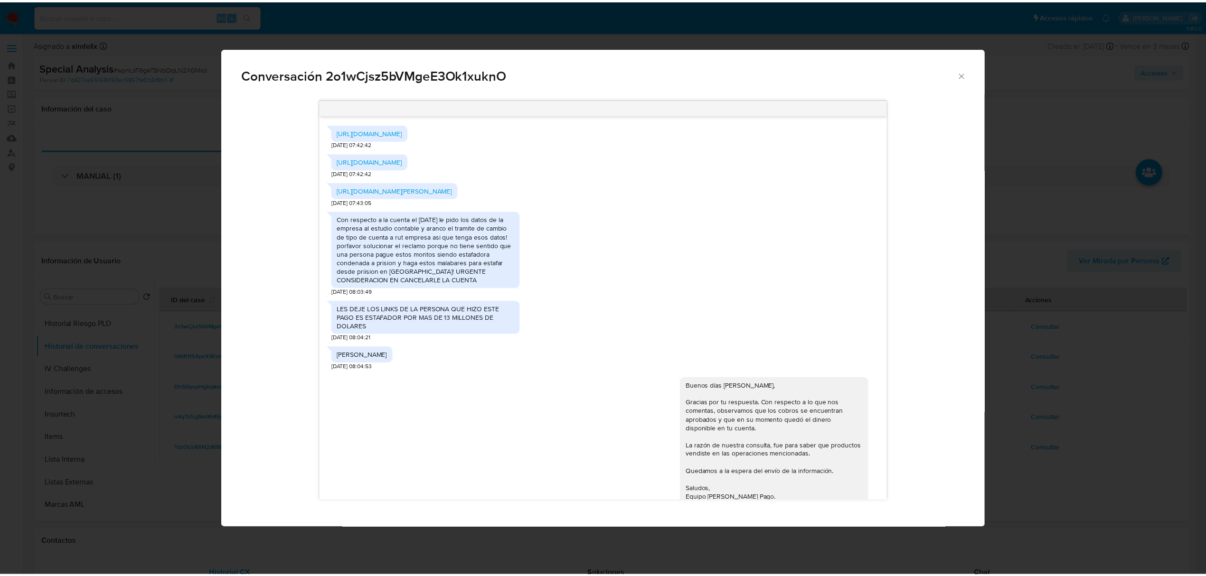
scroll to position [282, 0]
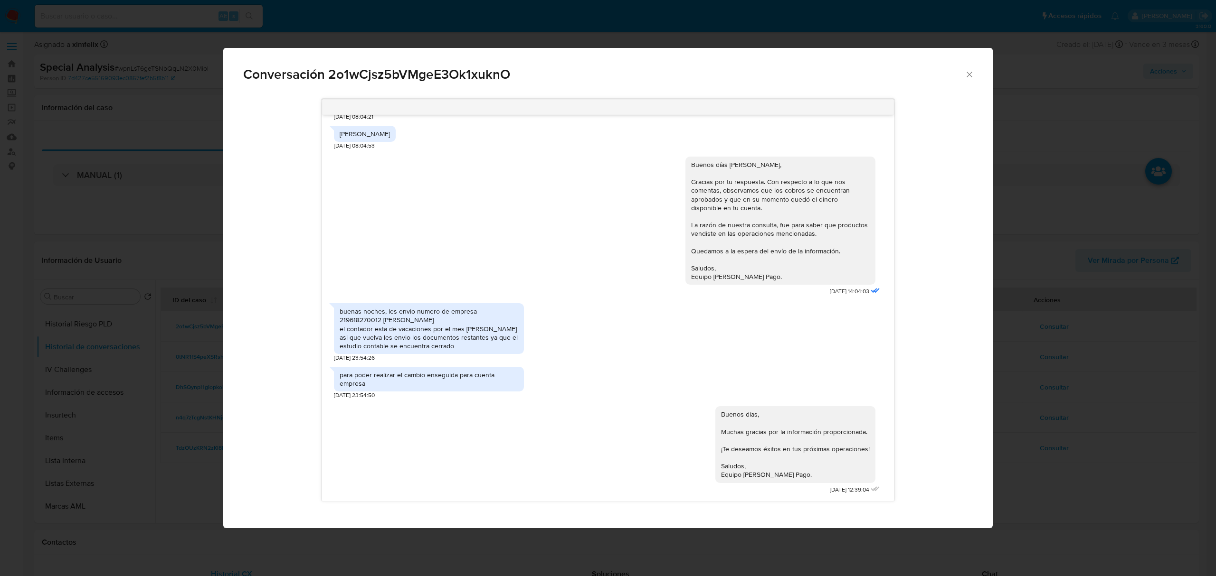
click at [971, 73] on icon "Cerrar" at bounding box center [968, 74] width 9 height 9
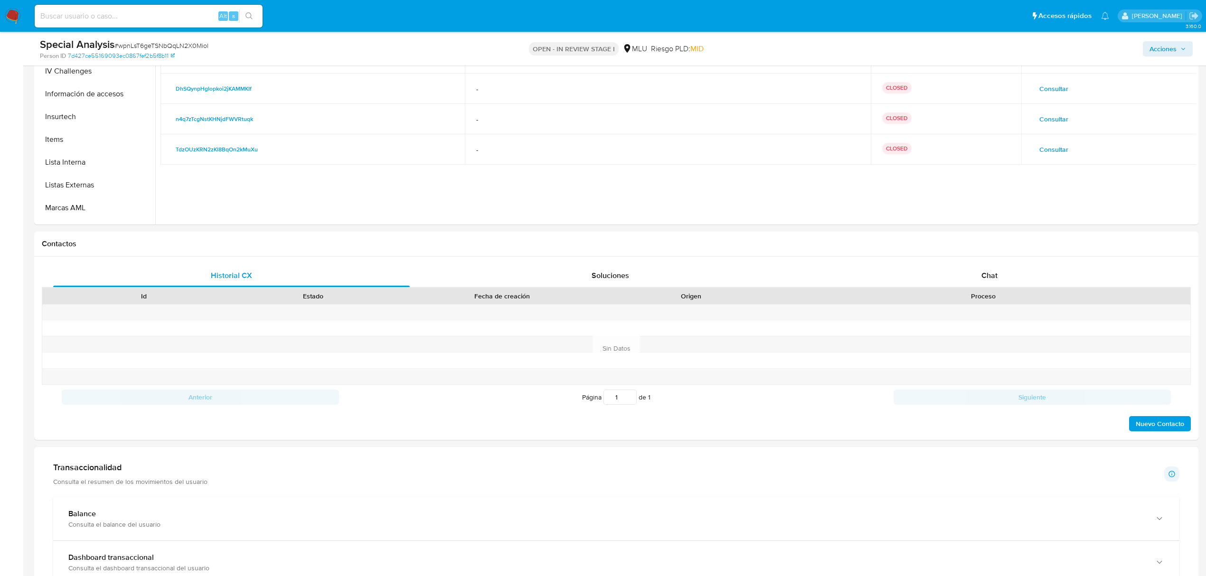
scroll to position [269, 0]
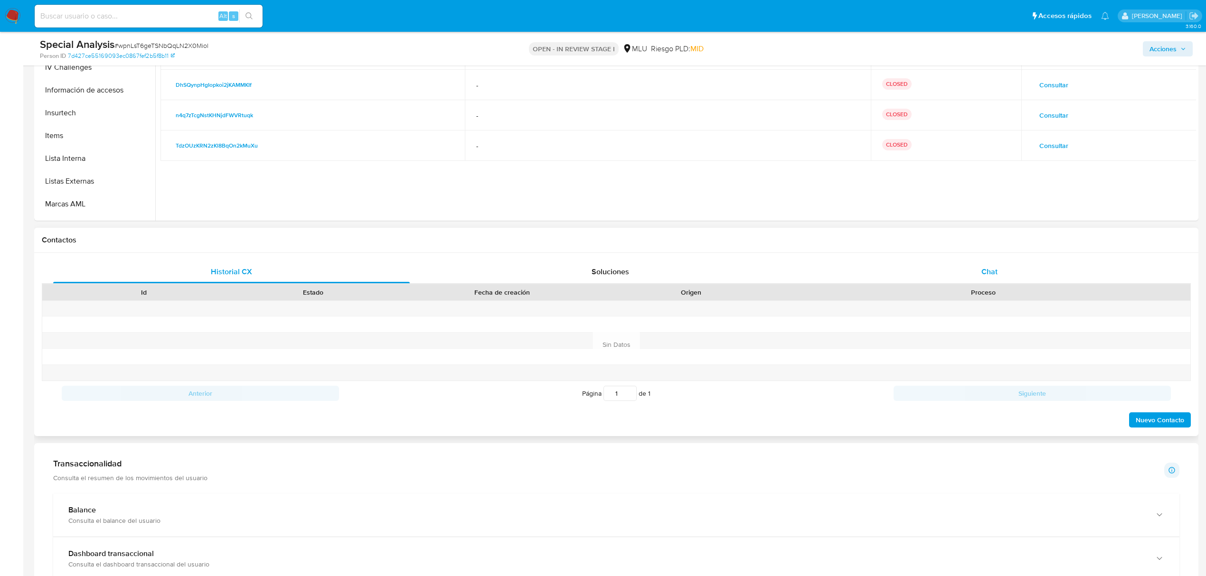
click at [995, 275] on span "Chat" at bounding box center [989, 271] width 16 height 11
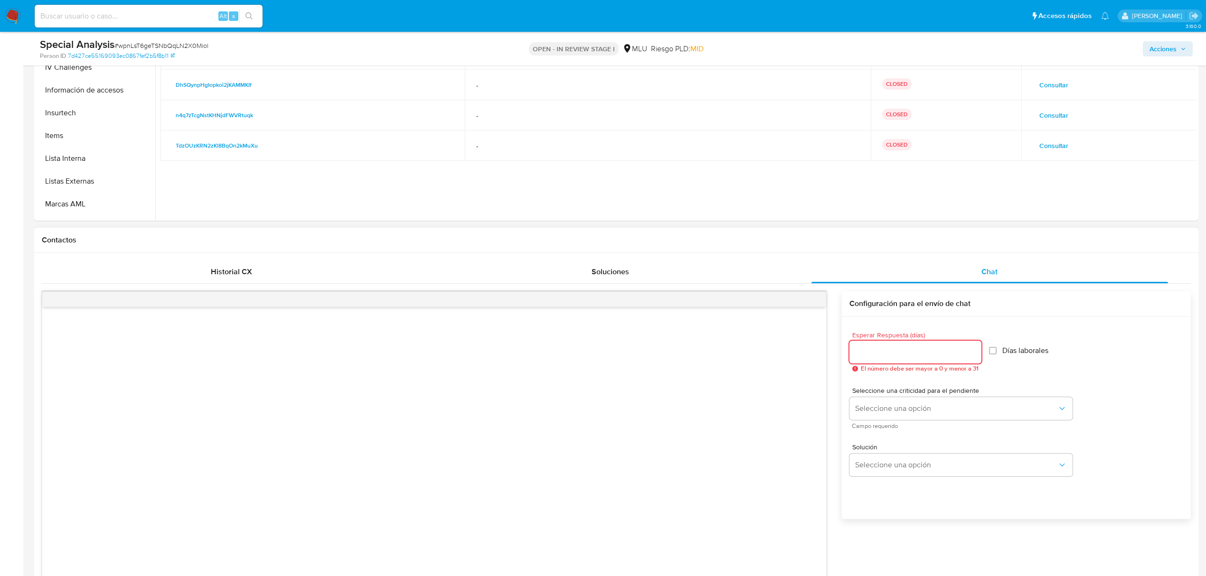
click at [857, 356] on input "Esperar Respuesta (días)" at bounding box center [915, 352] width 132 height 12
type input "3"
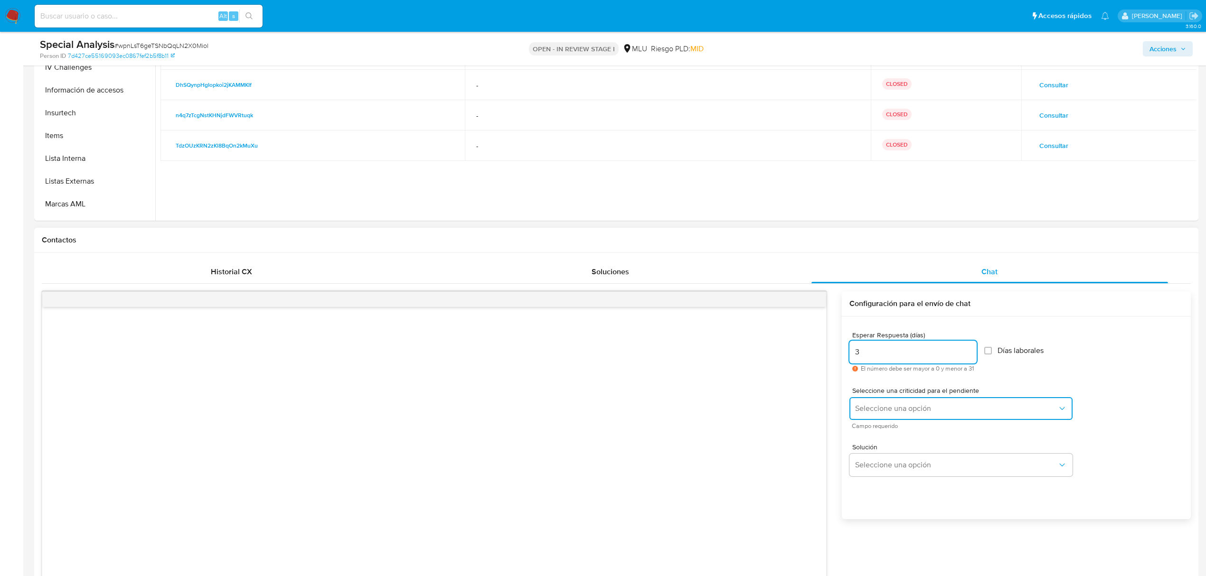
click at [881, 402] on button "Seleccione una opción" at bounding box center [960, 408] width 223 height 23
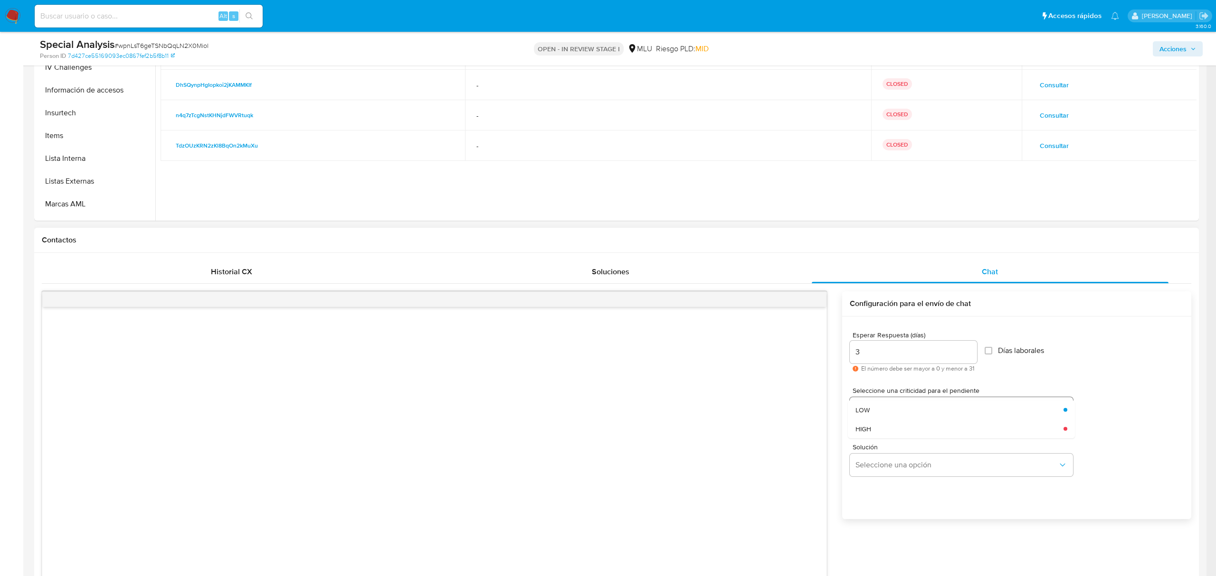
click at [867, 411] on span "LOW" at bounding box center [862, 409] width 14 height 9
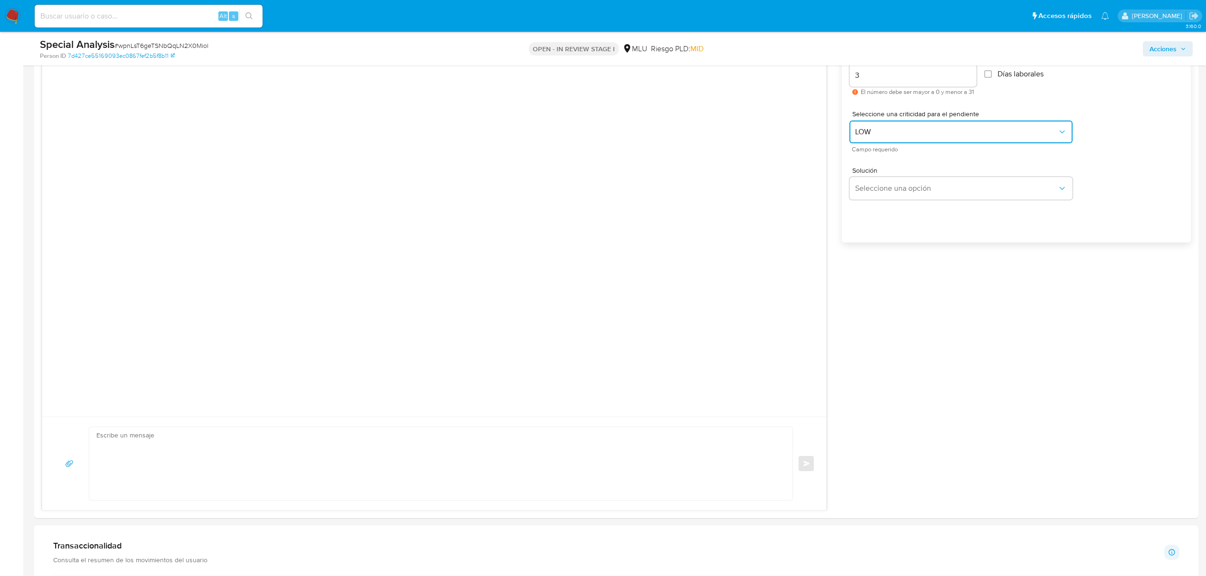
scroll to position [551, 0]
click at [372, 445] on textarea at bounding box center [438, 458] width 684 height 73
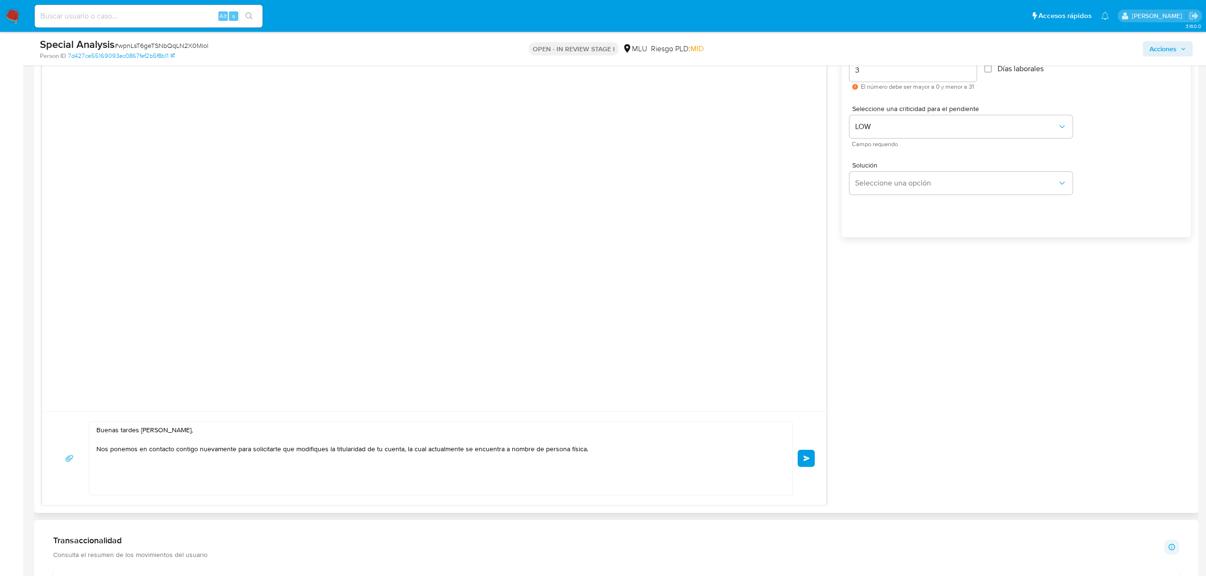
click at [611, 458] on textarea "Buenas tardes Lucas, Nos ponemos en contacto contigo nuevamente para solicitart…" at bounding box center [438, 458] width 684 height 73
click at [613, 452] on textarea "Buenas tardes Lucas, Nos ponemos en contacto contigo nuevamente para solicitart…" at bounding box center [438, 458] width 684 height 73
paste textarea "el cambio de titularidad haciendo clic aquí https://www.mercadolibre.com.uy/ayu…"
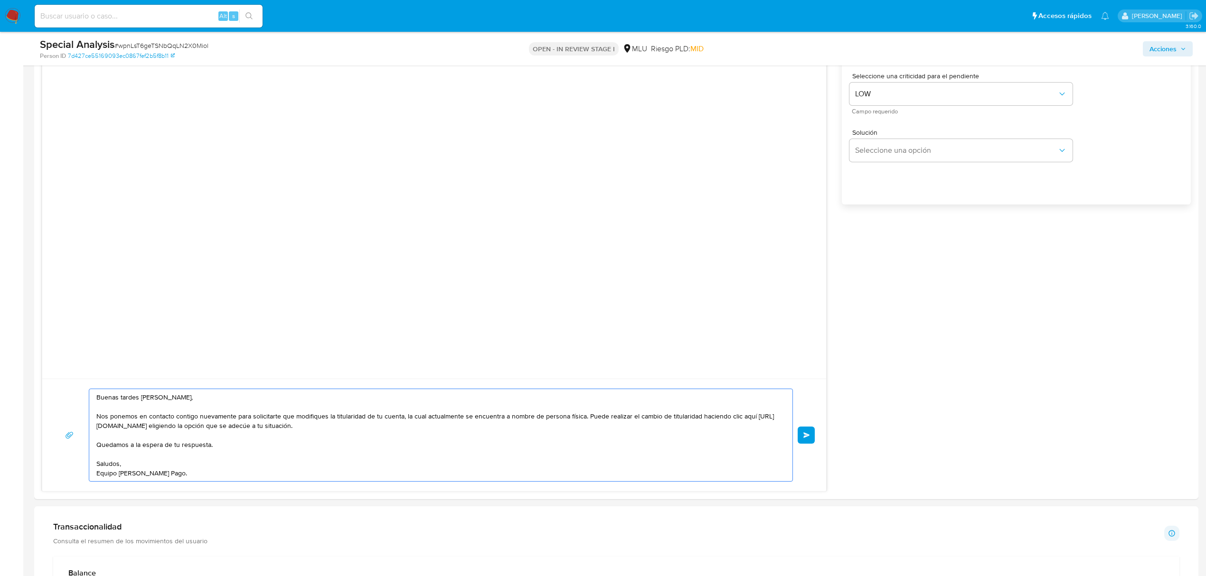
scroll to position [477, 0]
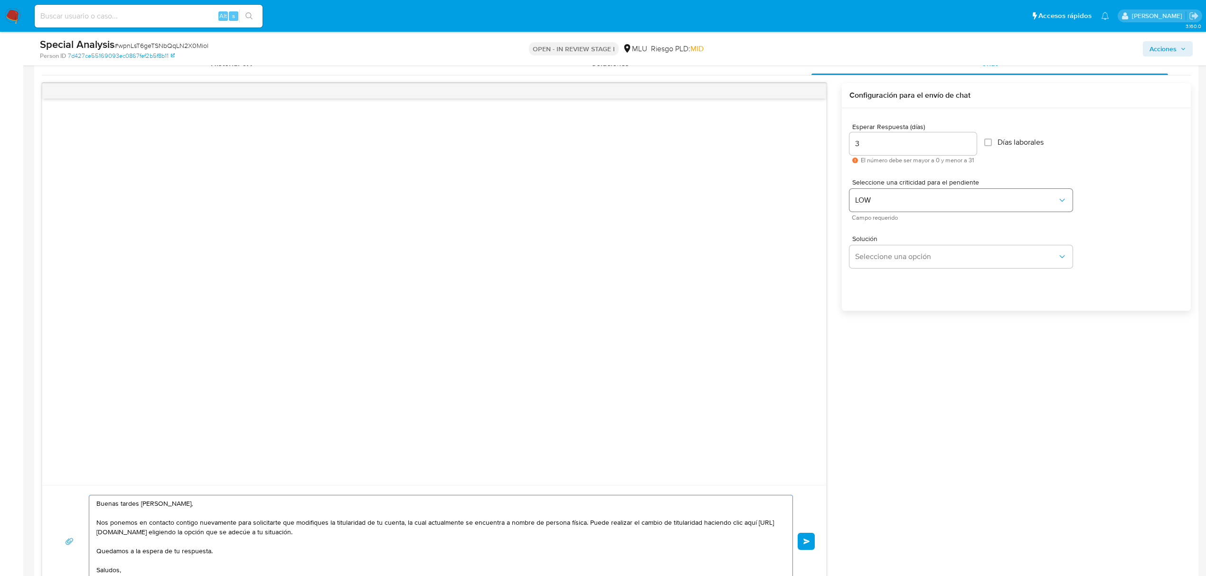
type textarea "Buenas tardes Lucas, Nos ponemos en contacto contigo nuevamente para solicitart…"
click at [961, 210] on button "LOW" at bounding box center [960, 200] width 223 height 23
click at [880, 226] on div "HIGH" at bounding box center [956, 220] width 202 height 19
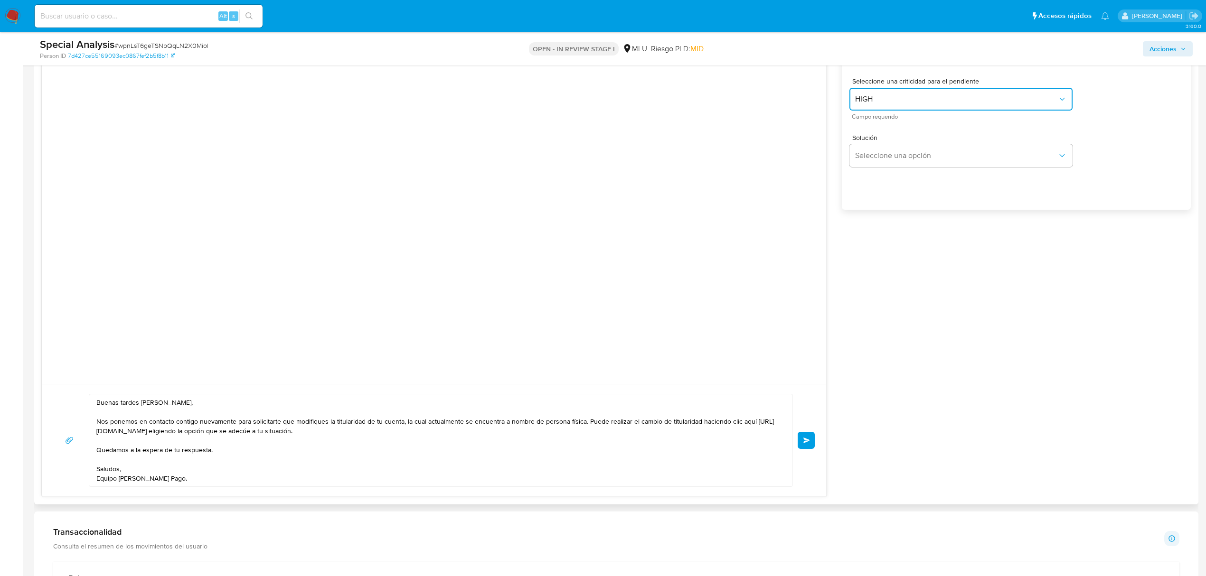
scroll to position [574, 0]
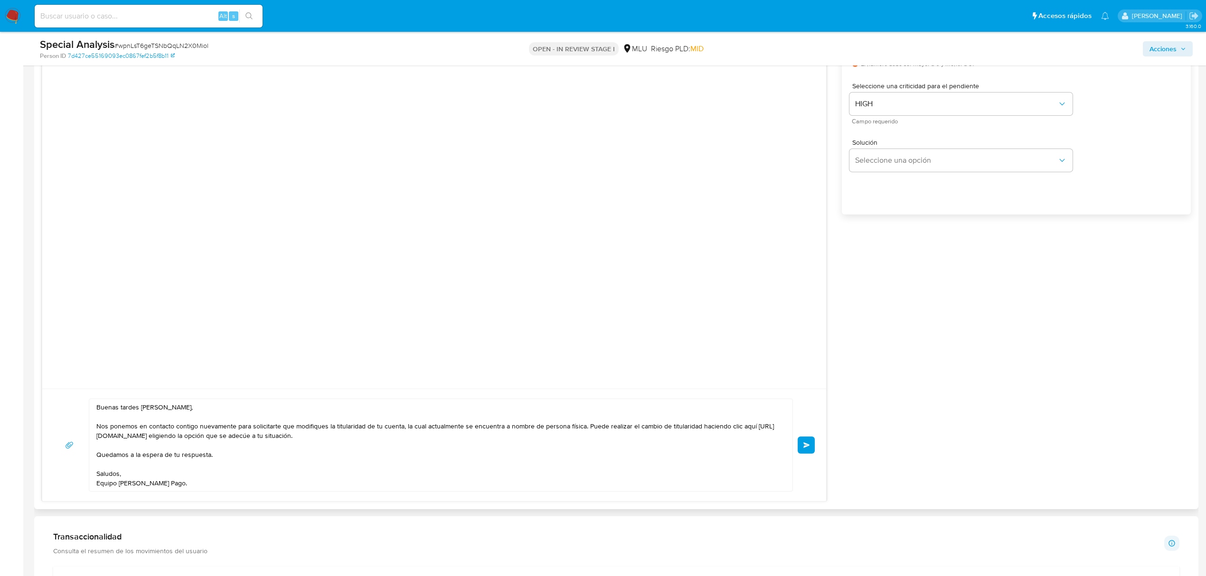
click at [810, 444] on span "Enviar" at bounding box center [806, 446] width 7 height 6
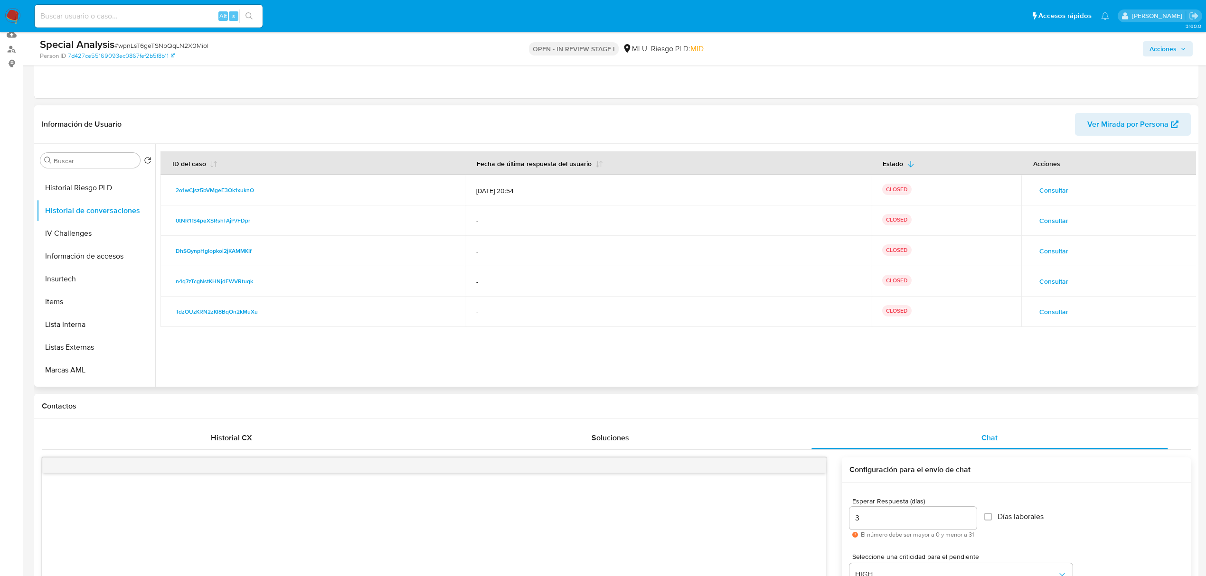
scroll to position [130, 0]
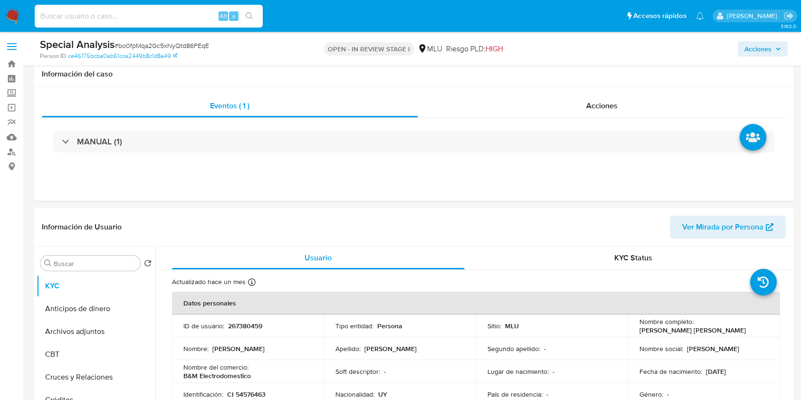
select select "10"
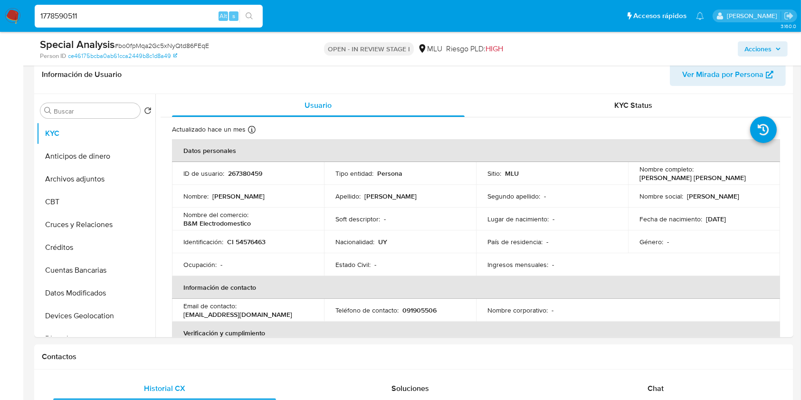
type input "1778590511"
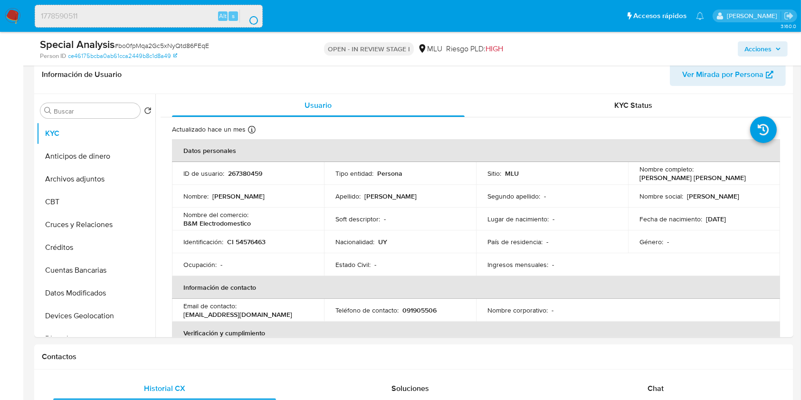
scroll to position [469, 0]
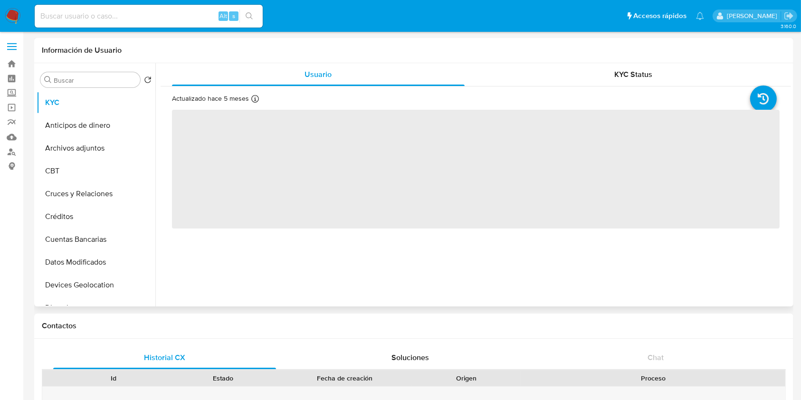
select select "10"
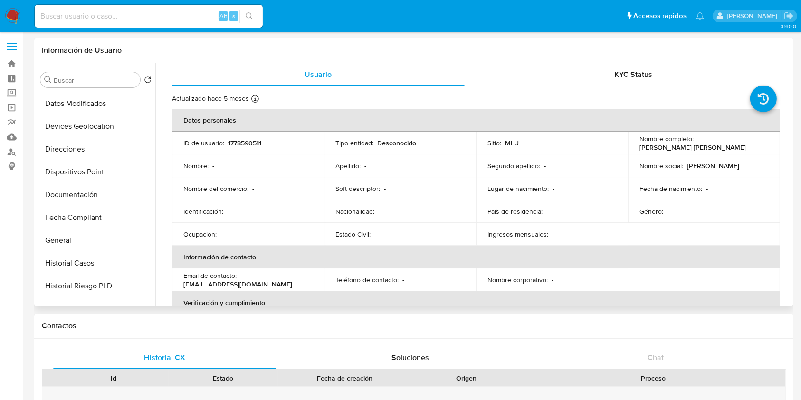
scroll to position [211, 0]
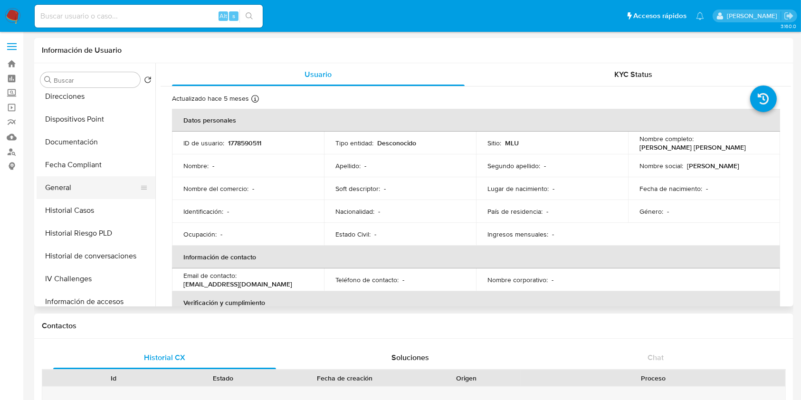
click at [108, 193] on button "General" at bounding box center [92, 187] width 111 height 23
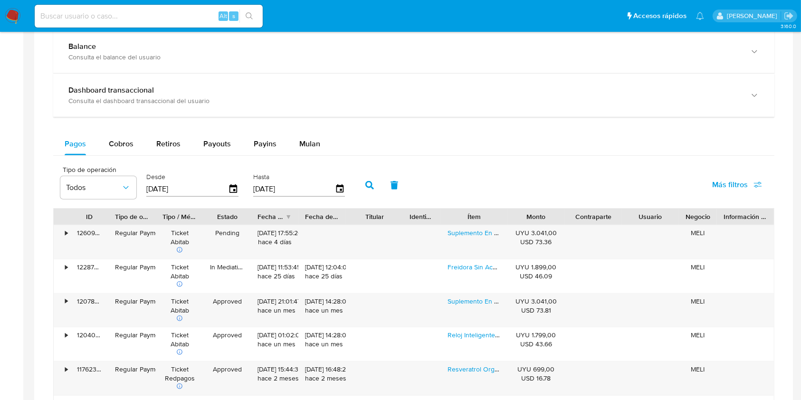
scroll to position [539, 0]
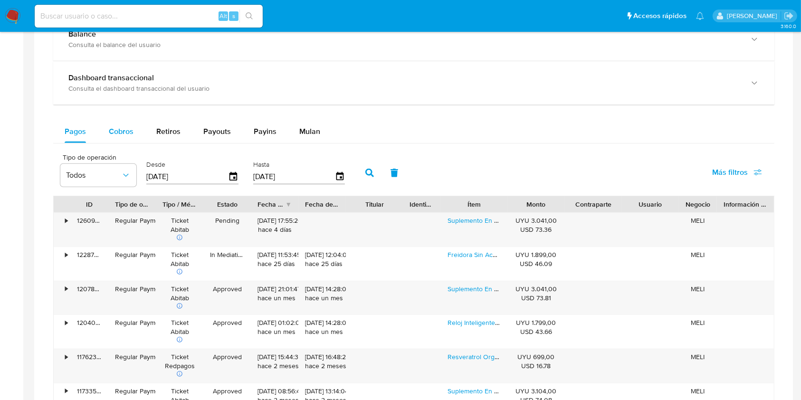
click at [125, 132] on span "Cobros" at bounding box center [121, 131] width 25 height 11
select select "10"
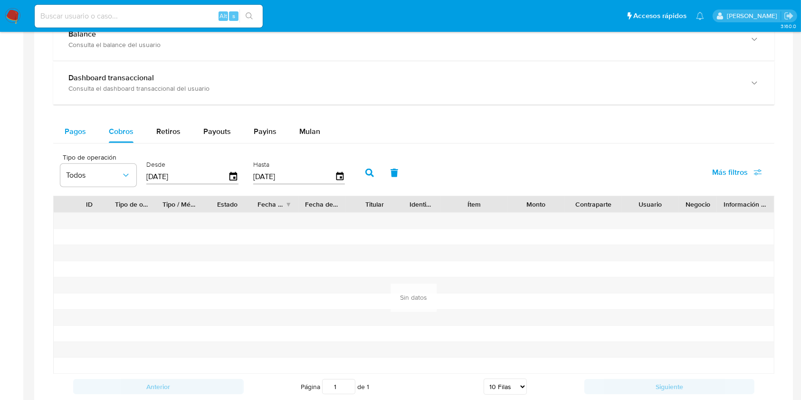
click at [81, 136] on span "Pagos" at bounding box center [75, 131] width 21 height 11
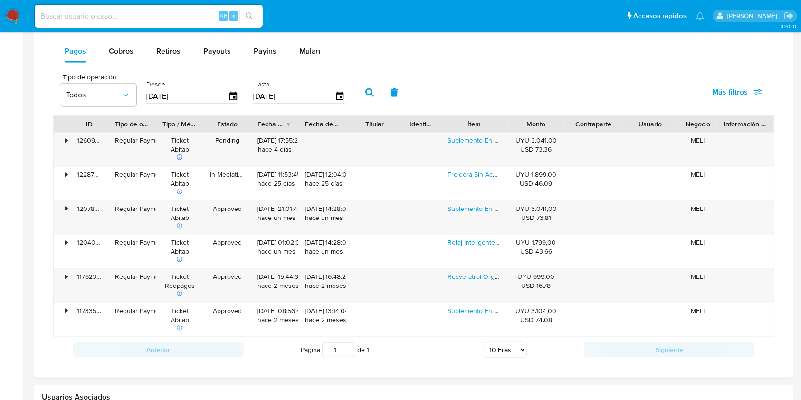
scroll to position [623, 0]
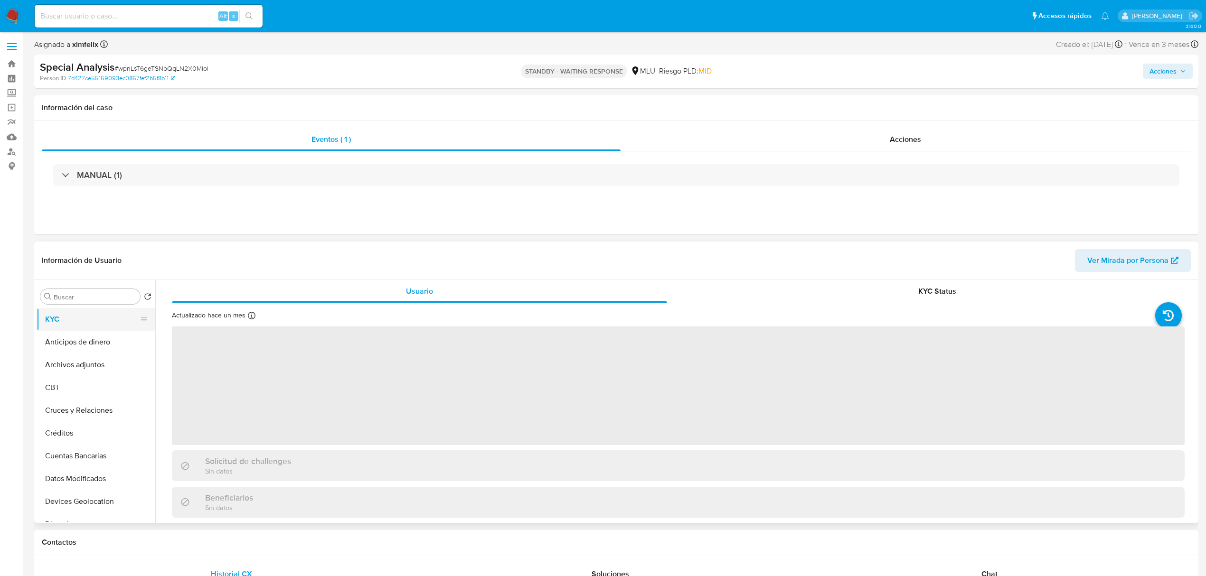
select select "10"
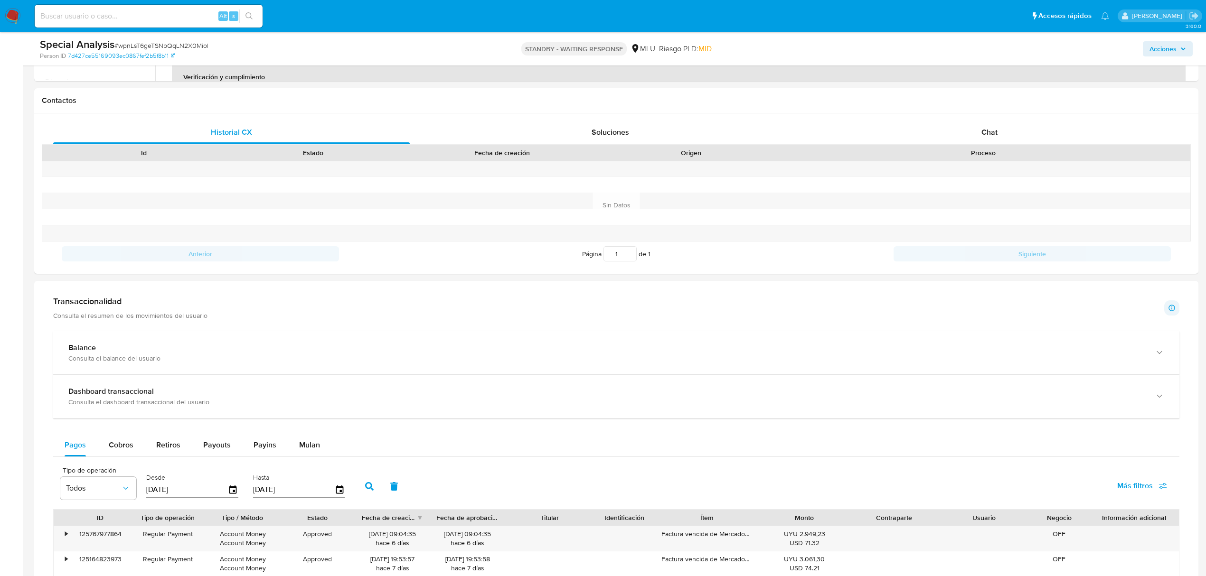
scroll to position [413, 0]
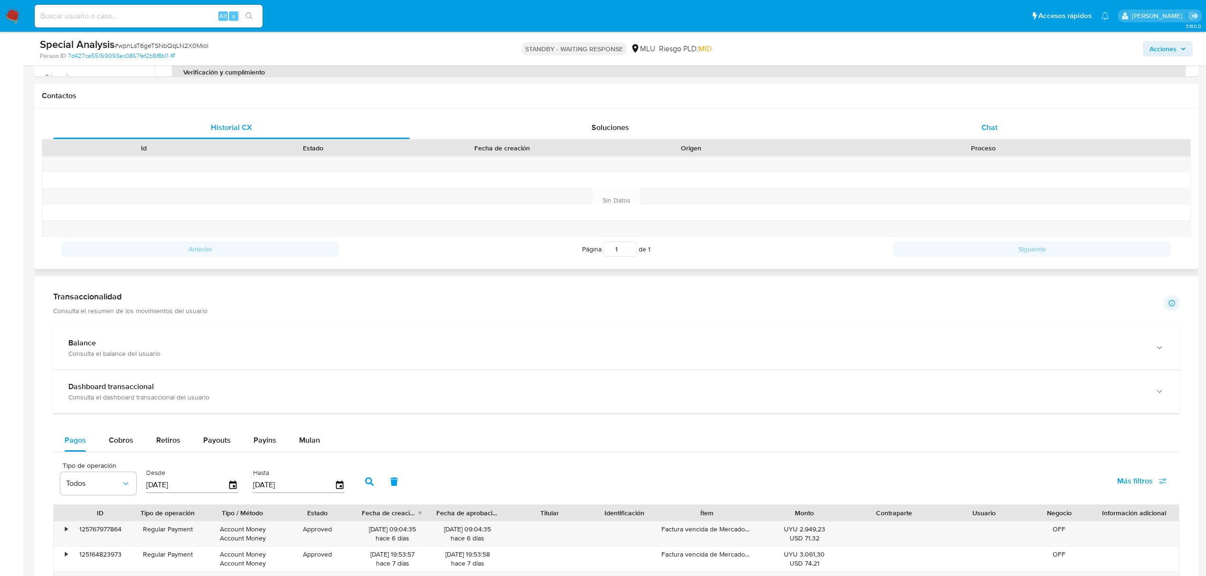
click at [1000, 120] on div "Chat" at bounding box center [989, 127] width 357 height 23
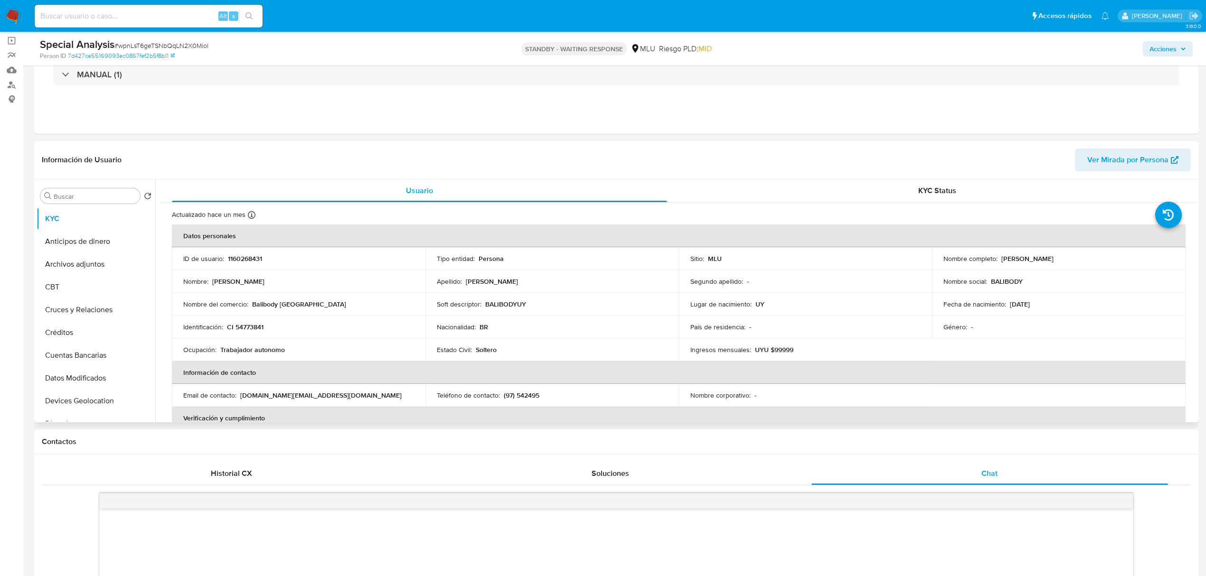
scroll to position [424, 0]
click at [63, 315] on button "Marcas AML" at bounding box center [92, 319] width 111 height 23
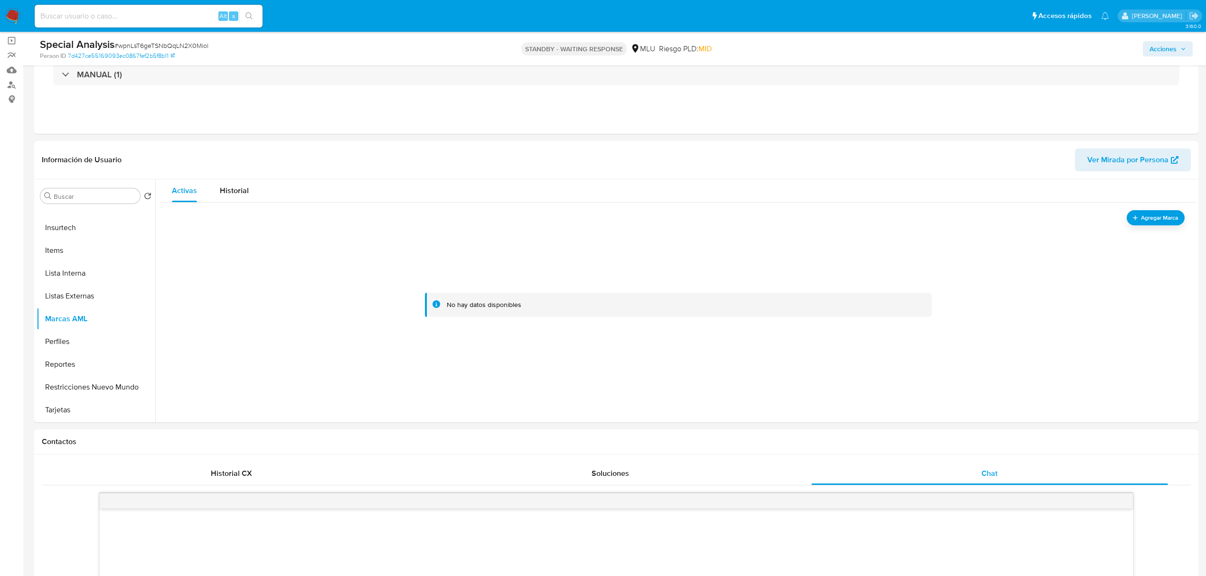
click at [151, 8] on div "Alt s" at bounding box center [149, 16] width 228 height 23
click at [146, 14] on input at bounding box center [149, 16] width 228 height 12
paste input "yzFKAUHdtOxMS3ds69sICLmY"
type input "yzFKAUHdtOxMS3ds69sICLmY"
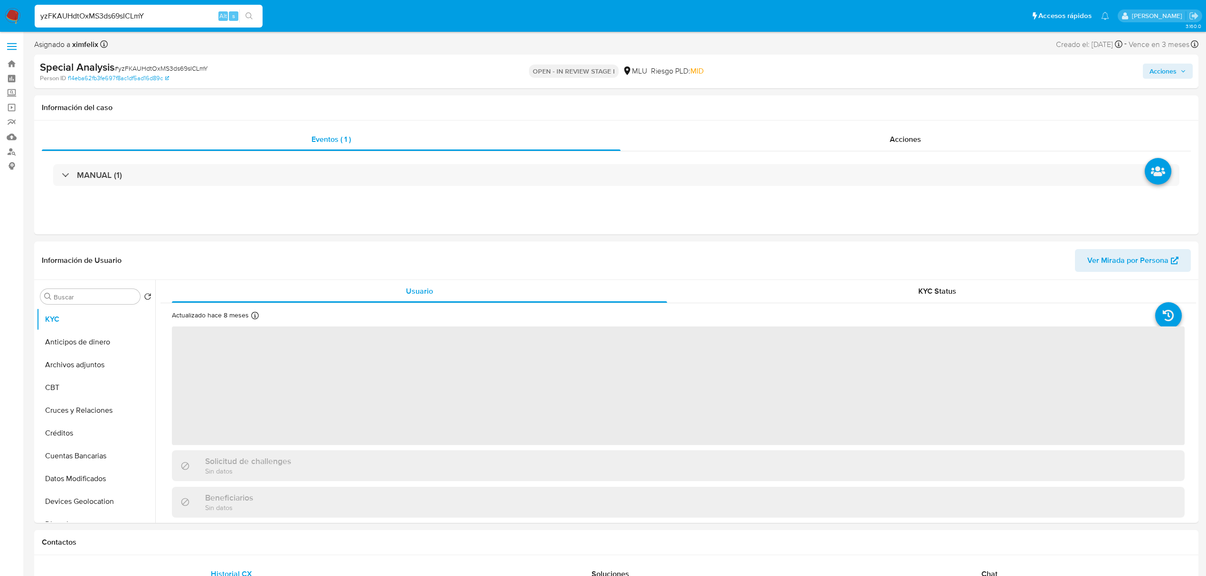
select select "10"
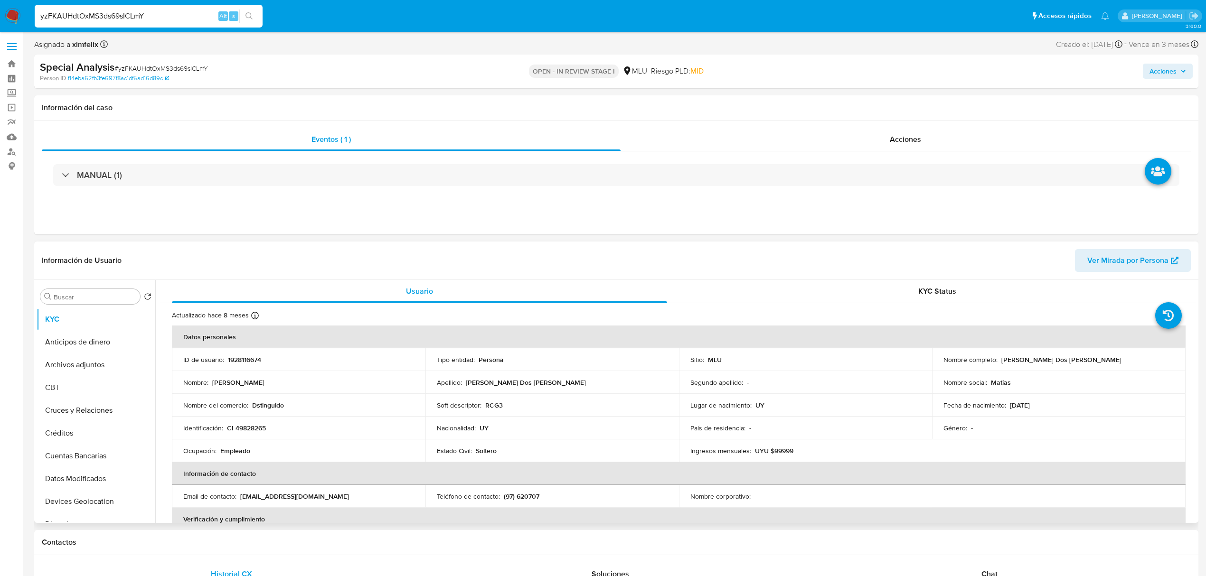
drag, startPoint x: 1087, startPoint y: 359, endPoint x: 998, endPoint y: 359, distance: 88.8
click at [998, 359] on div "Nombre completo : Matias Alexis Cardoso Dos Santos" at bounding box center [1058, 360] width 231 height 9
click at [78, 460] on button "Marcas AML" at bounding box center [92, 464] width 111 height 23
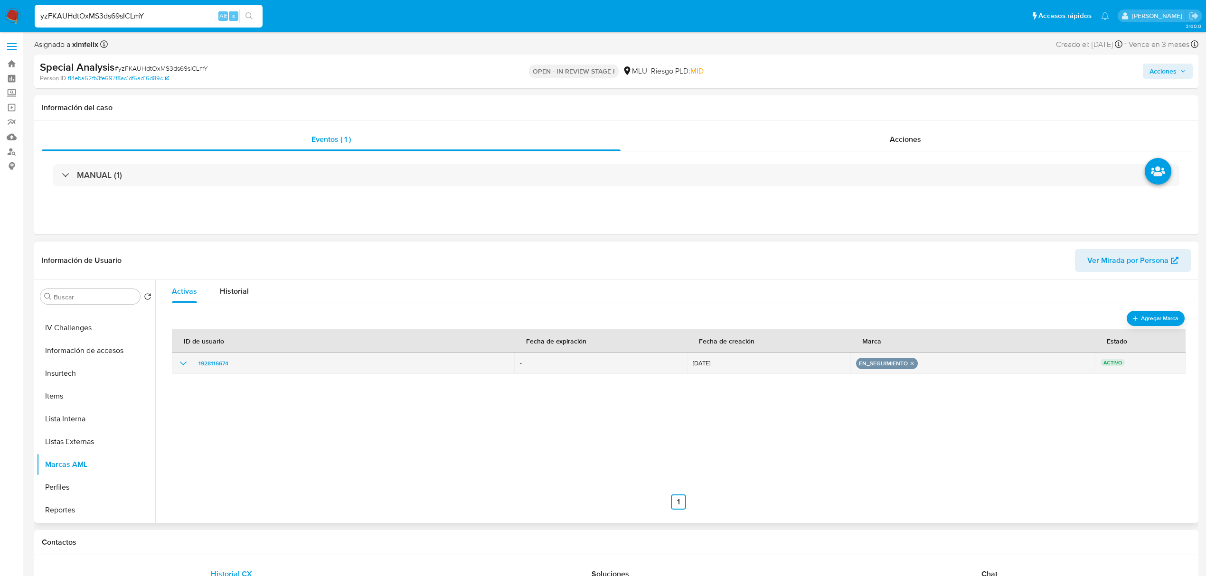
click at [180, 365] on icon "show_hidden_detail_by_id_1928116674" at bounding box center [183, 363] width 11 height 11
click at [82, 433] on button "Historial Casos" at bounding box center [92, 424] width 111 height 23
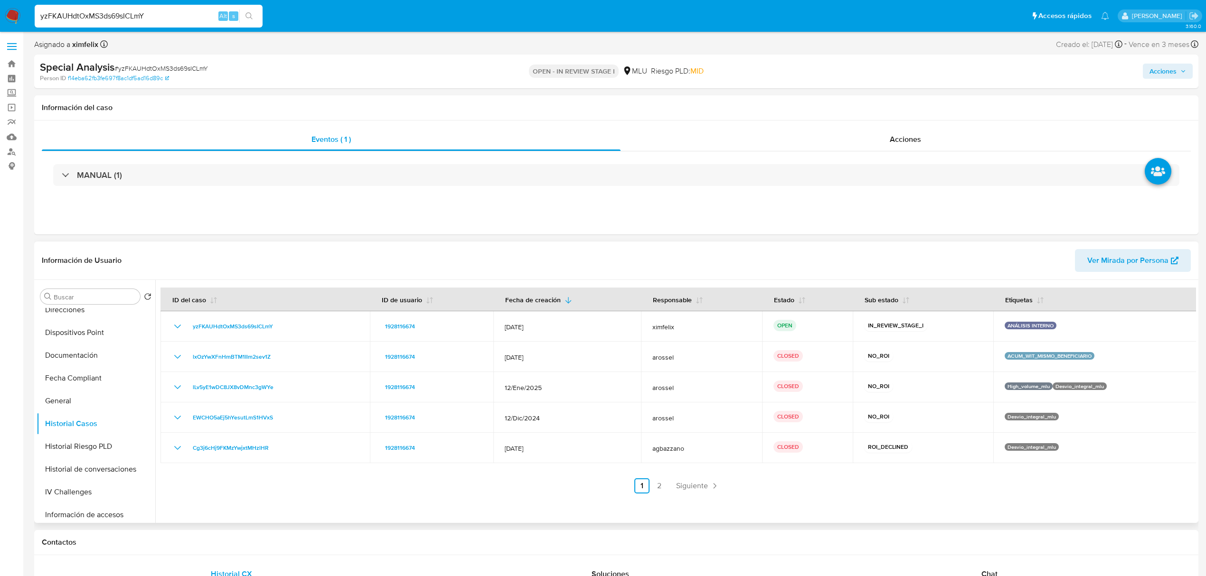
click at [1129, 273] on div "Información de Usuario Ver Mirada por Persona" at bounding box center [616, 261] width 1164 height 38
click at [1113, 252] on span "Ver Mirada por Persona" at bounding box center [1127, 260] width 81 height 23
click at [86, 490] on button "Restricciones Nuevo Mundo" at bounding box center [92, 488] width 111 height 23
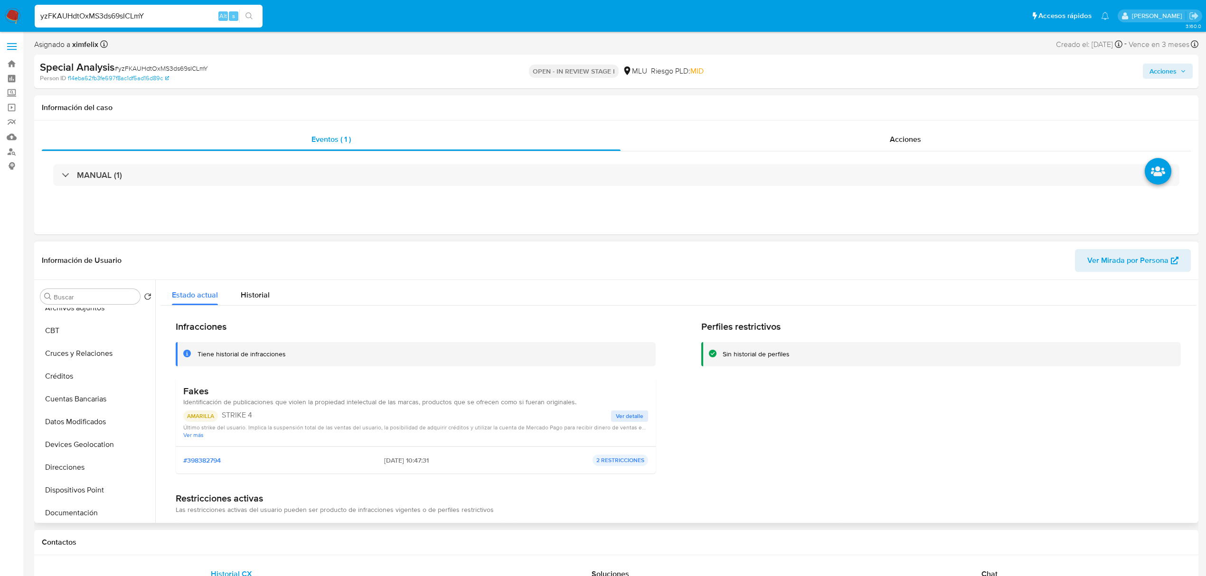
scroll to position [0, 0]
click at [81, 316] on button "KYC" at bounding box center [92, 319] width 111 height 23
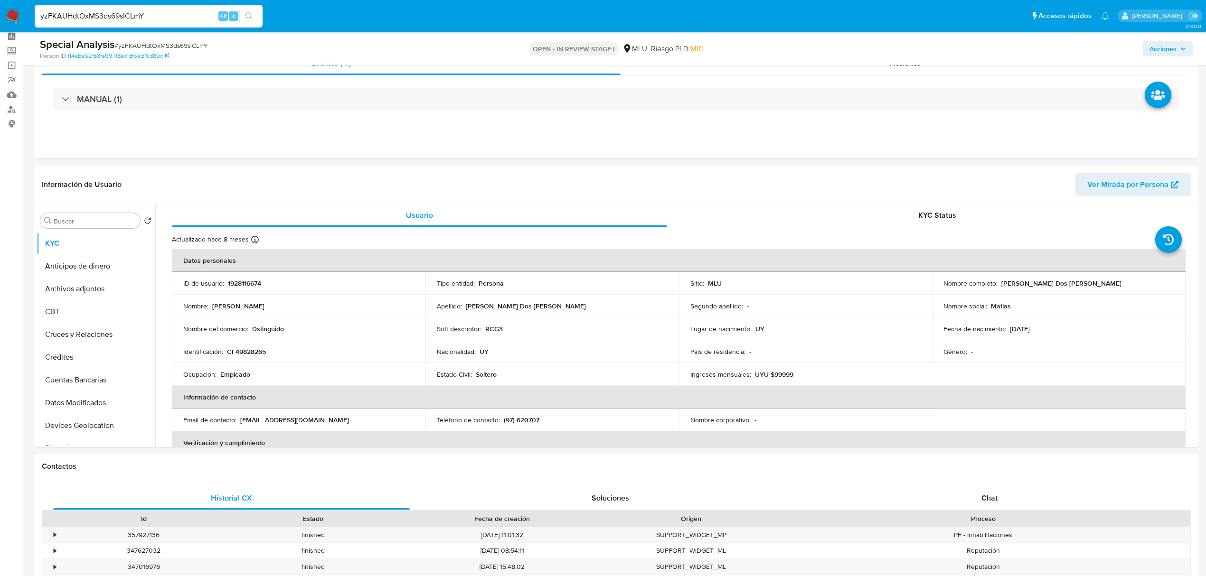
scroll to position [44, 0]
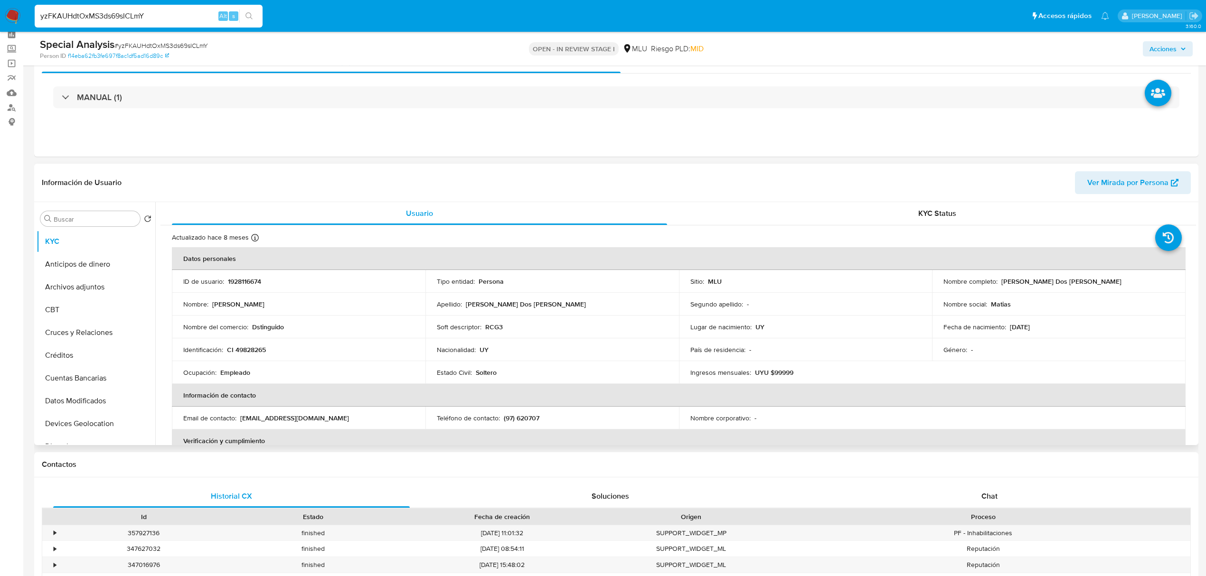
click at [249, 349] on p "CI 49828265" at bounding box center [246, 350] width 39 height 9
copy p "49828265"
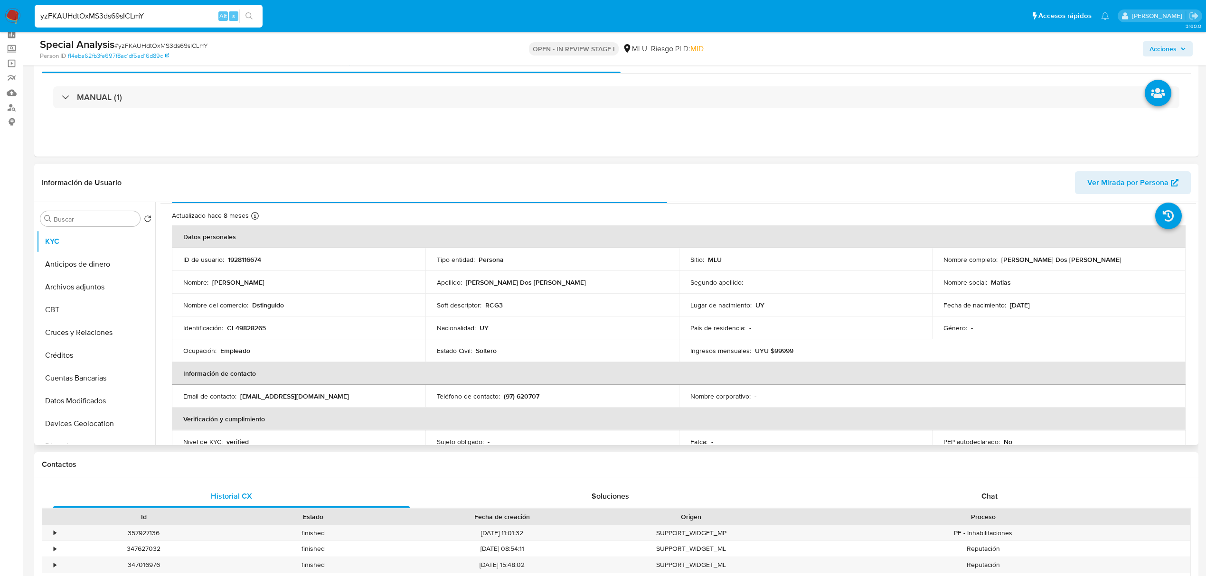
scroll to position [0, 0]
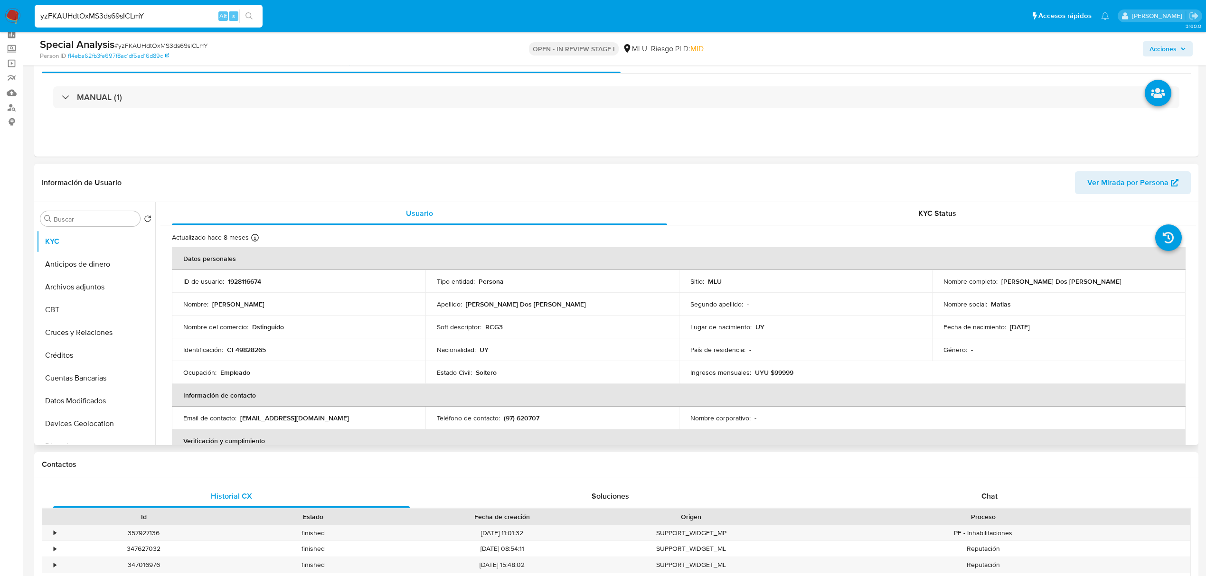
click at [257, 283] on p "1928116674" at bounding box center [244, 281] width 33 height 9
copy p "1928116674"
click at [244, 373] on p "Empleado" at bounding box center [235, 372] width 30 height 9
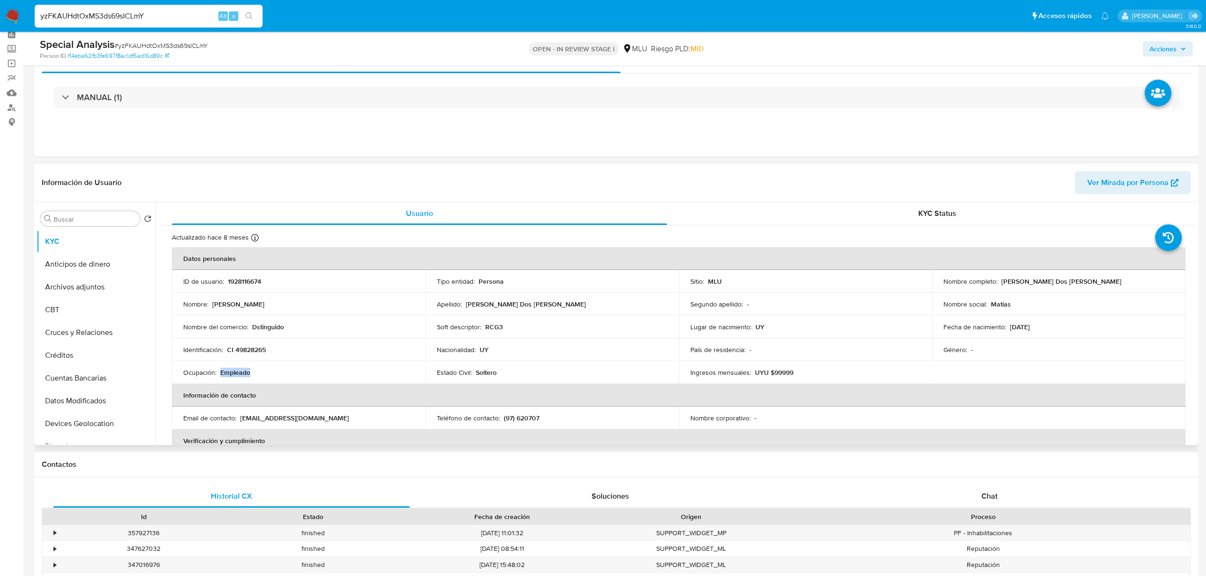
copy p "Empleado"
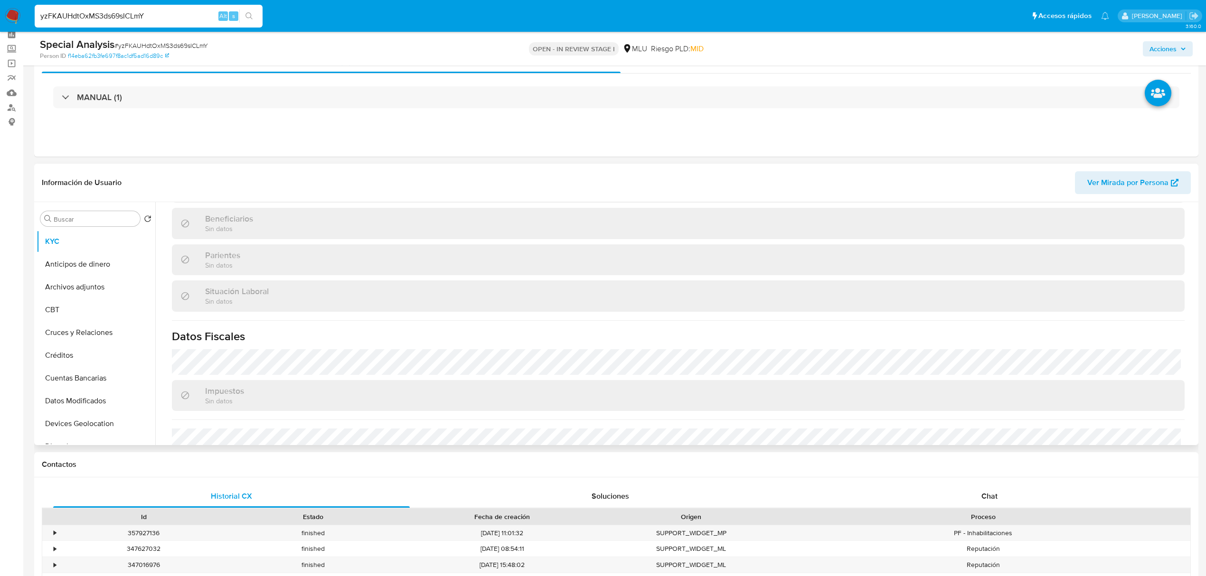
scroll to position [468, 0]
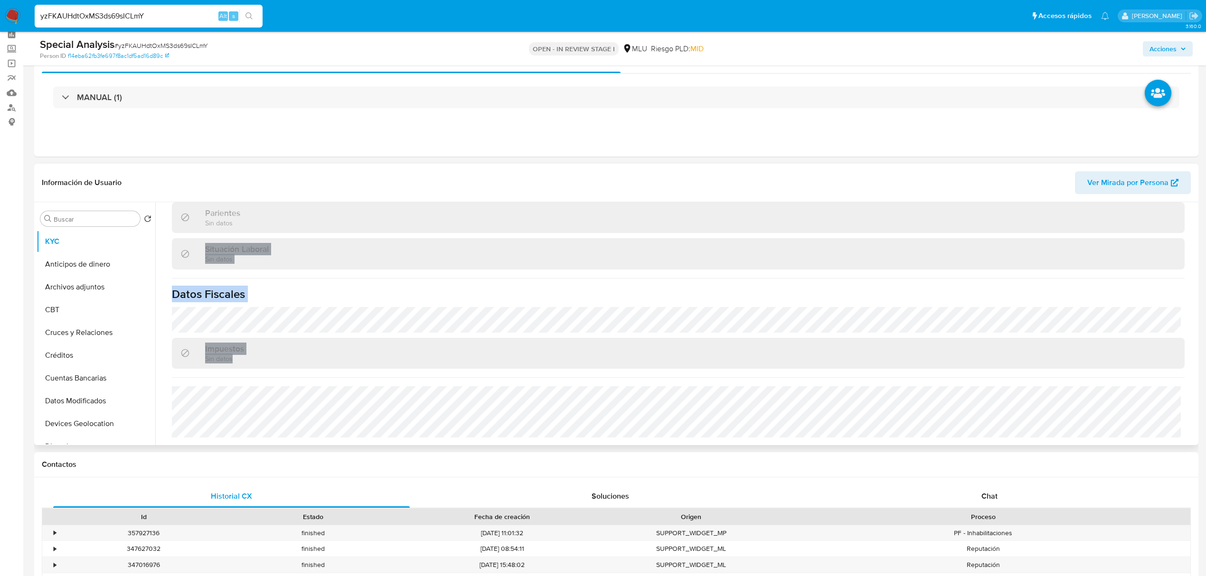
drag, startPoint x: 1196, startPoint y: 399, endPoint x: 1186, endPoint y: 268, distance: 130.9
click at [1186, 268] on div "Usuario KYC Status Actualizado hace 8 meses Creado: 01/08/2024 16:42:43 Actuali…" at bounding box center [675, 323] width 1041 height 243
click at [1187, 283] on div "Actualizado hace 8 meses Creado: 01/08/2024 16:42:43 Actualizado: 06/01/2025 12…" at bounding box center [678, 102] width 1036 height 688
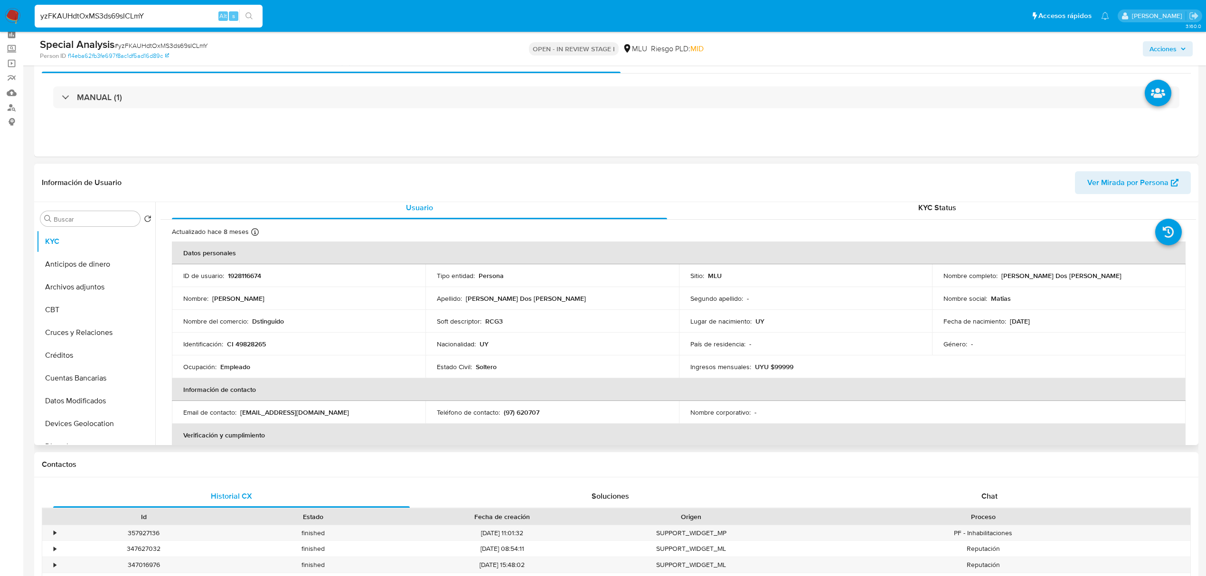
scroll to position [0, 0]
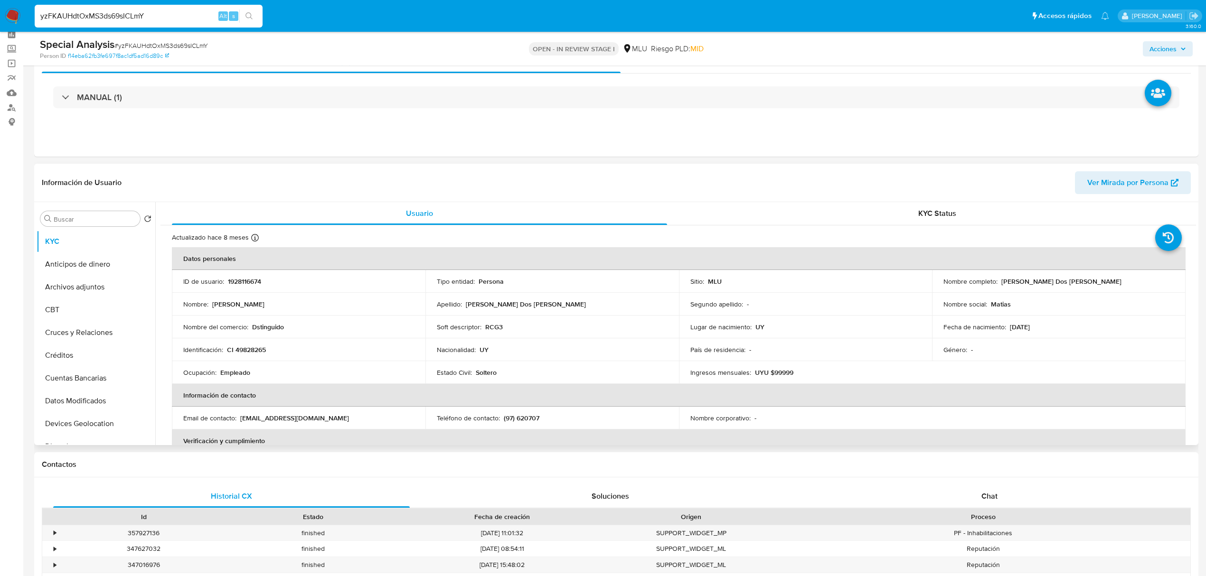
click at [273, 330] on p "Dstinguido" at bounding box center [268, 327] width 32 height 9
copy p "Dstinguido"
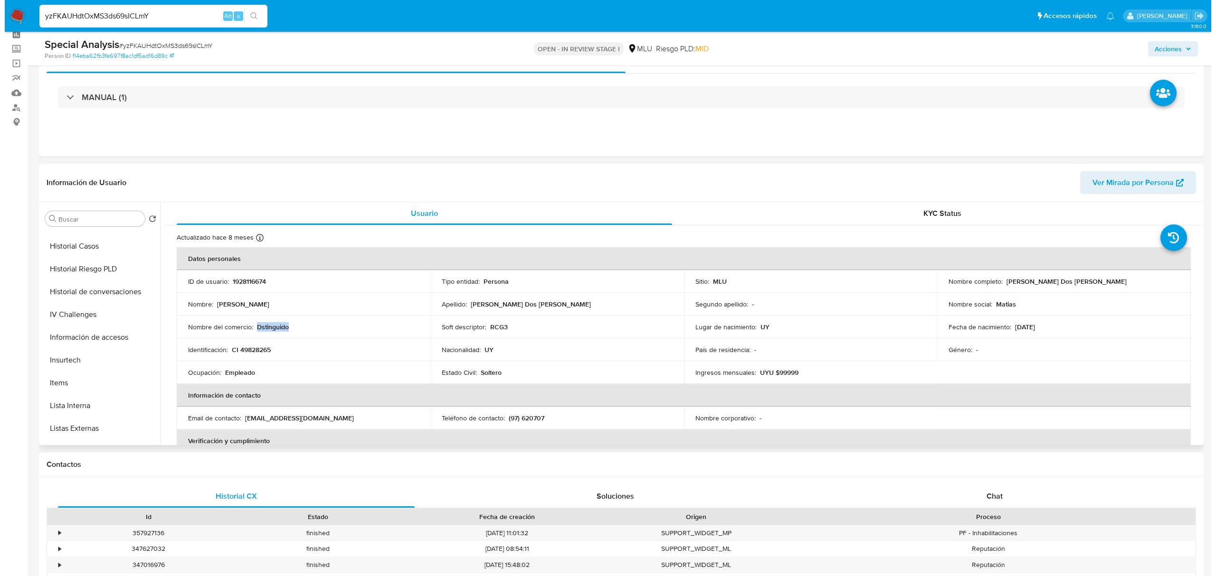
scroll to position [324, 0]
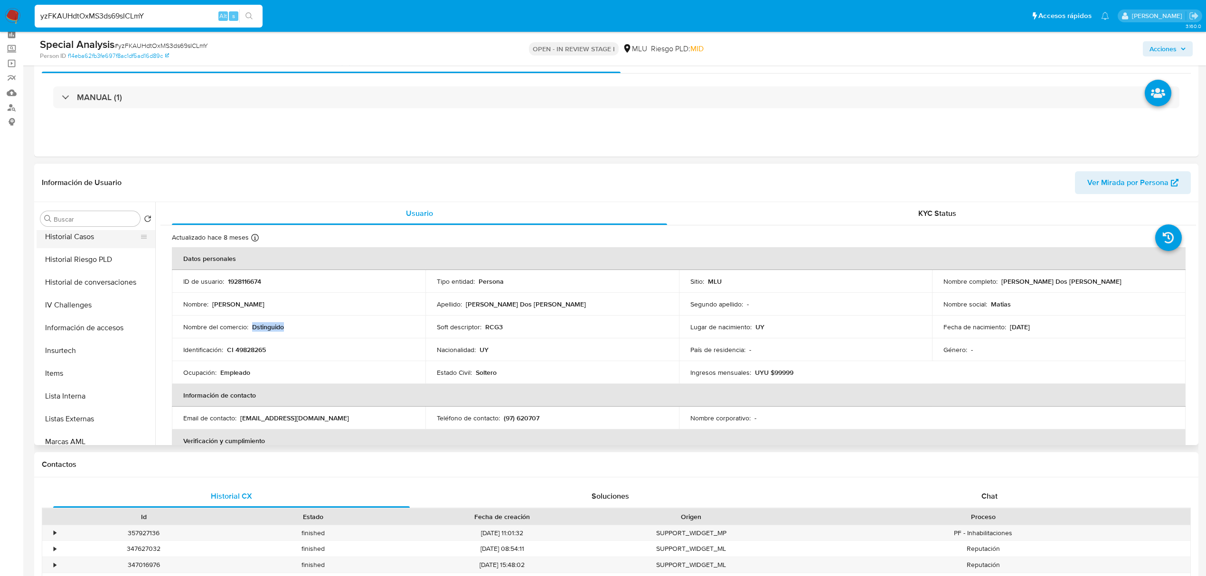
click at [93, 241] on button "Historial Casos" at bounding box center [92, 237] width 111 height 23
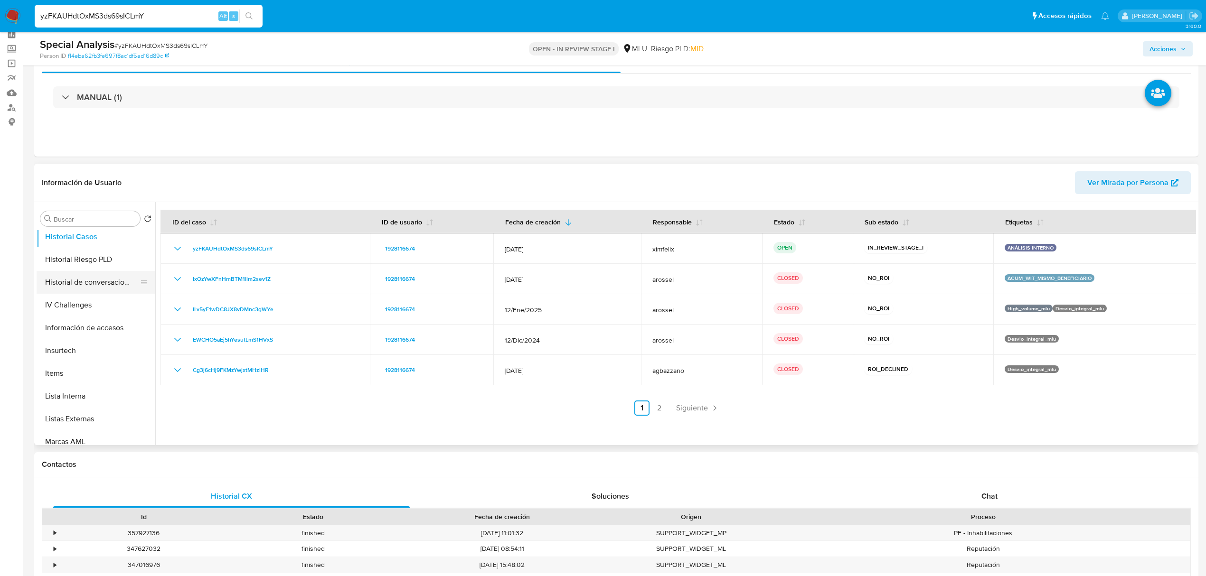
click at [102, 282] on button "Historial de conversaciones" at bounding box center [92, 282] width 111 height 23
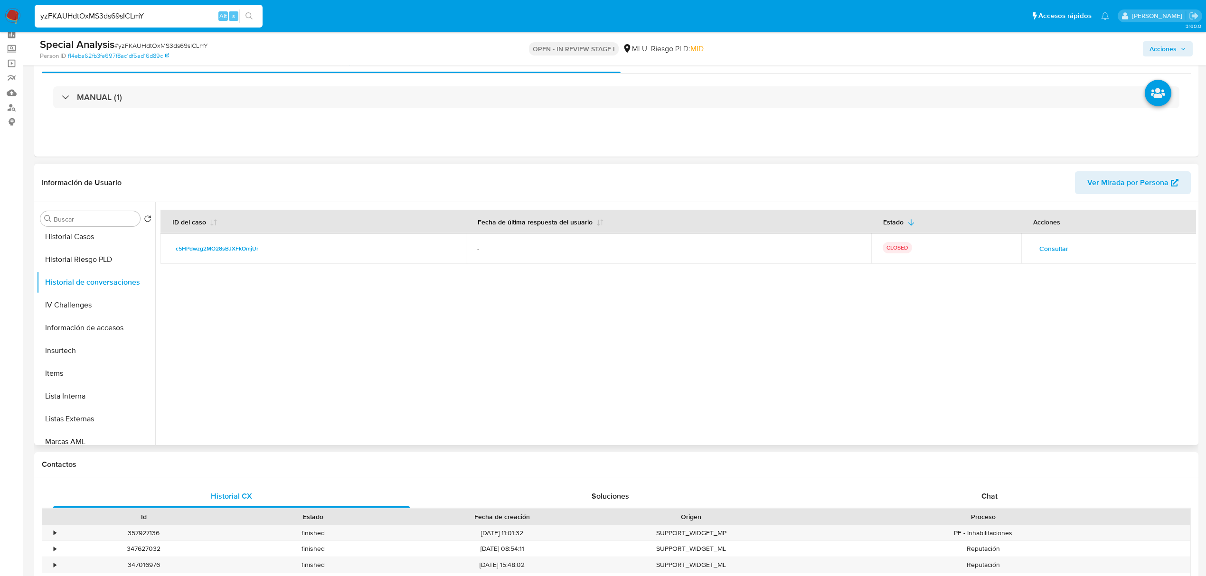
click at [1049, 252] on span "Consultar" at bounding box center [1053, 248] width 29 height 13
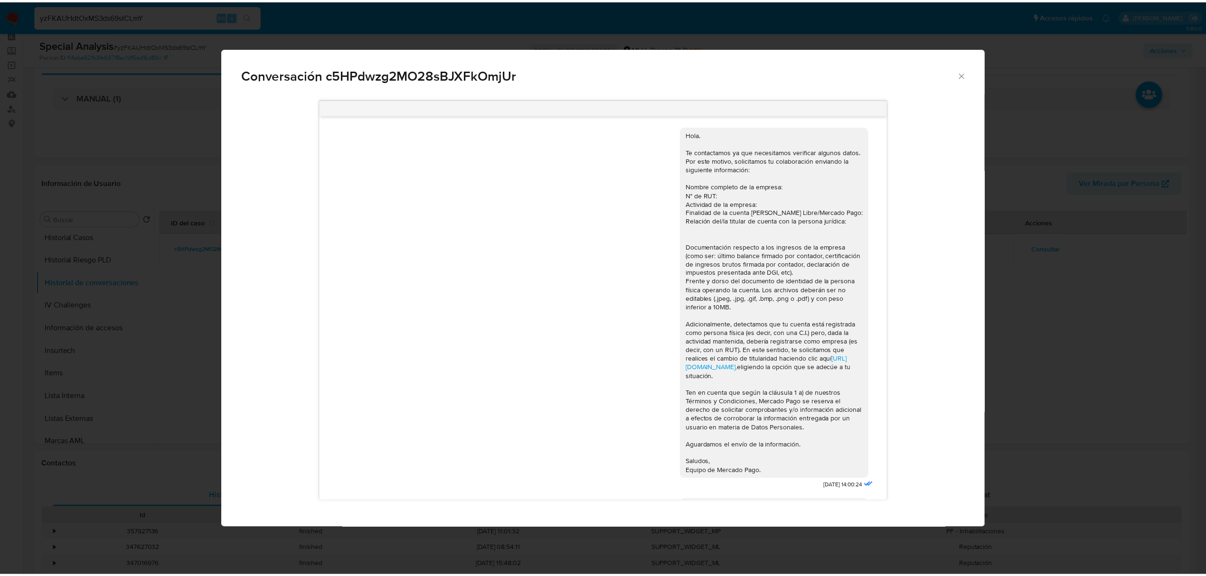
scroll to position [501, 0]
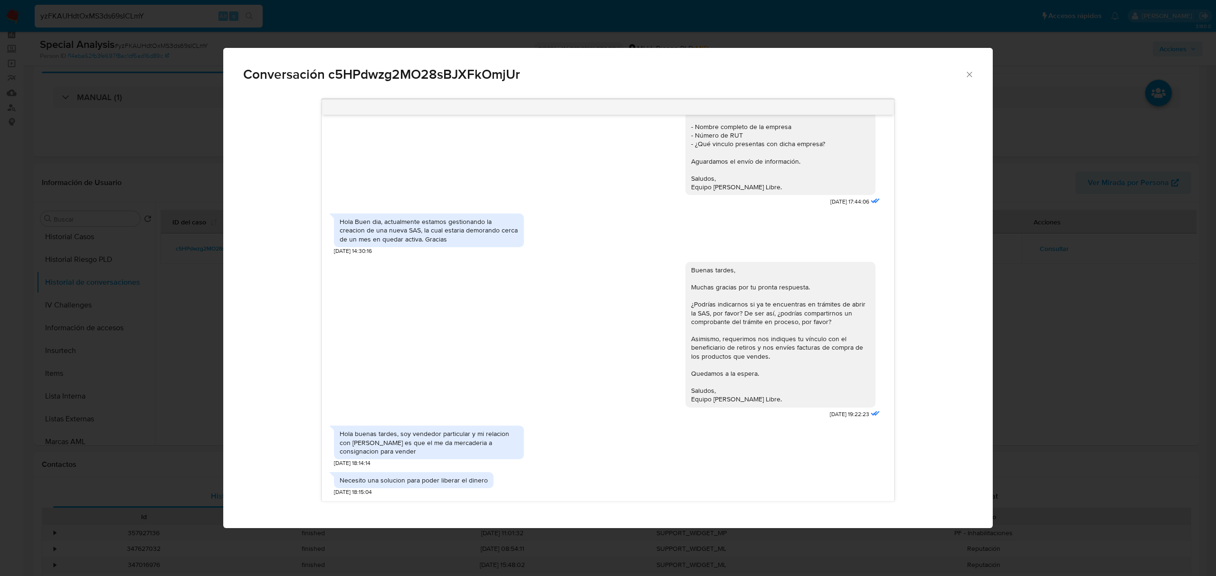
click at [971, 86] on div "Conversación c5HPdwzg2MO28sBJXFkOmjUr" at bounding box center [607, 70] width 769 height 45
click at [970, 75] on icon "Cerrar" at bounding box center [968, 74] width 5 height 5
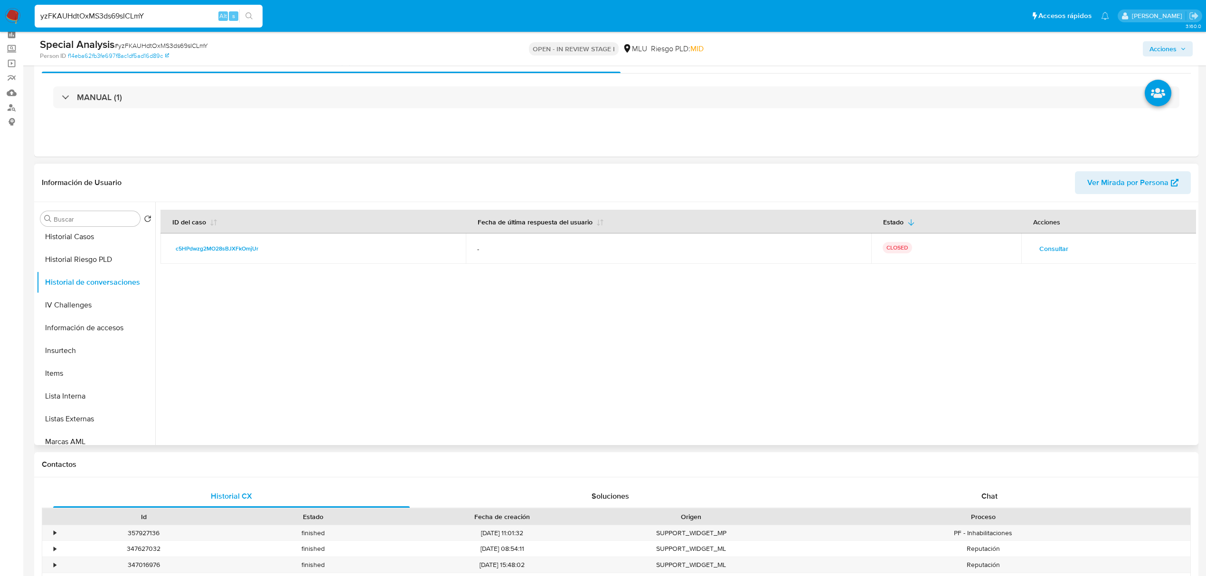
scroll to position [424, 0]
click at [84, 363] on button "Perfiles" at bounding box center [92, 364] width 111 height 23
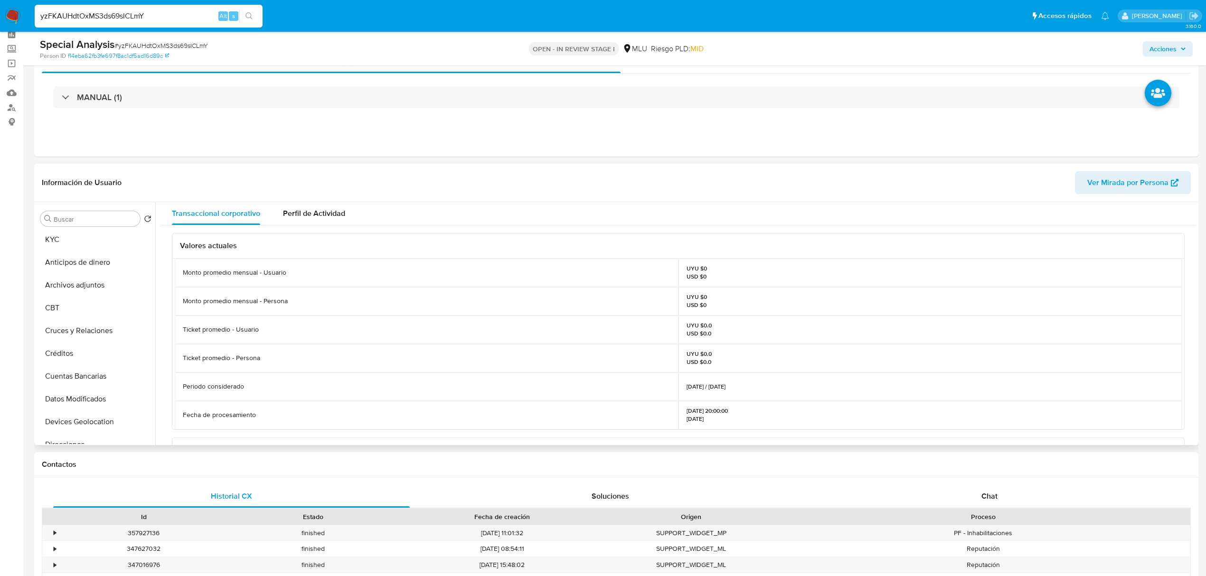
scroll to position [0, 0]
click at [82, 240] on button "KYC" at bounding box center [92, 241] width 111 height 23
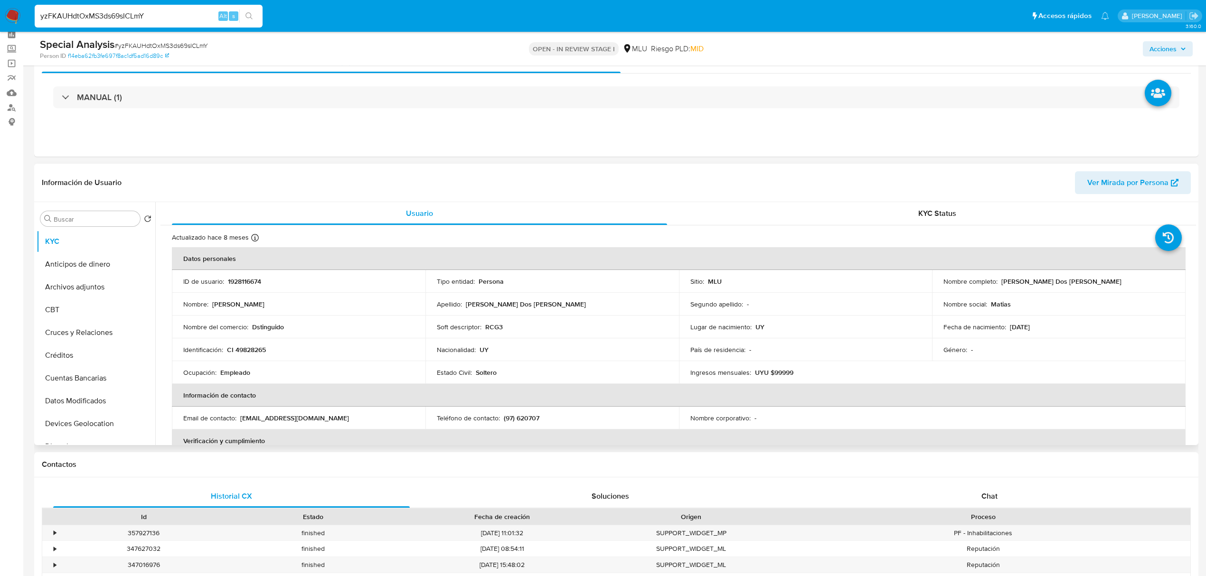
click at [908, 236] on div "Actualizado hace 8 meses Creado: 01/08/2024 16:42:43 Actualizado: 06/01/2025 12…" at bounding box center [666, 239] width 989 height 12
click at [925, 221] on div "KYC Status" at bounding box center [937, 213] width 495 height 23
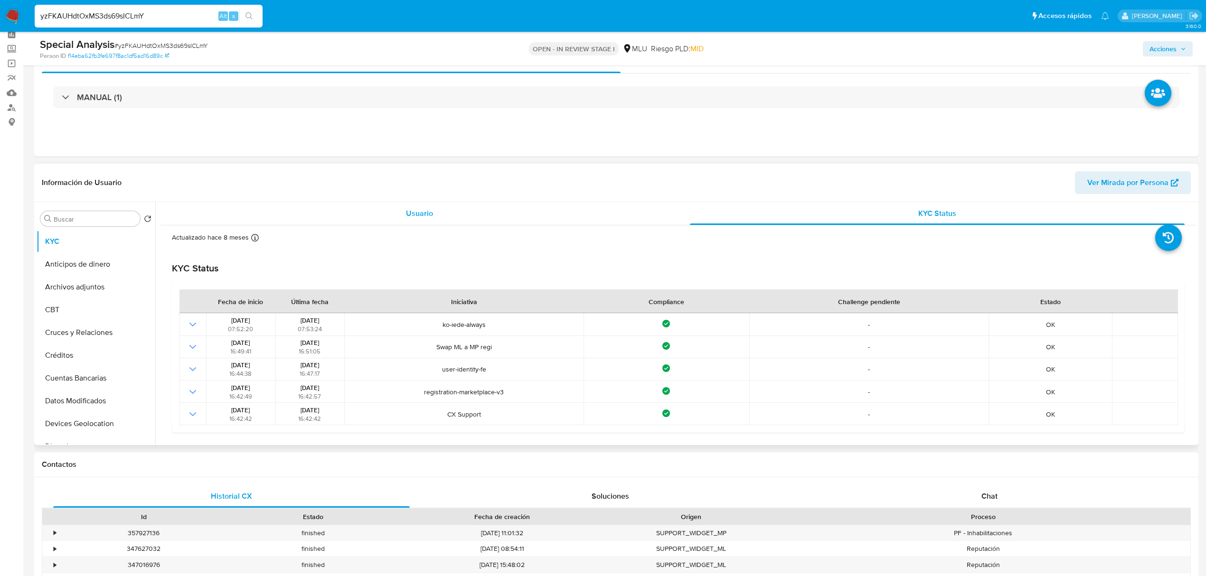
click at [423, 216] on span "Usuario" at bounding box center [419, 213] width 27 height 11
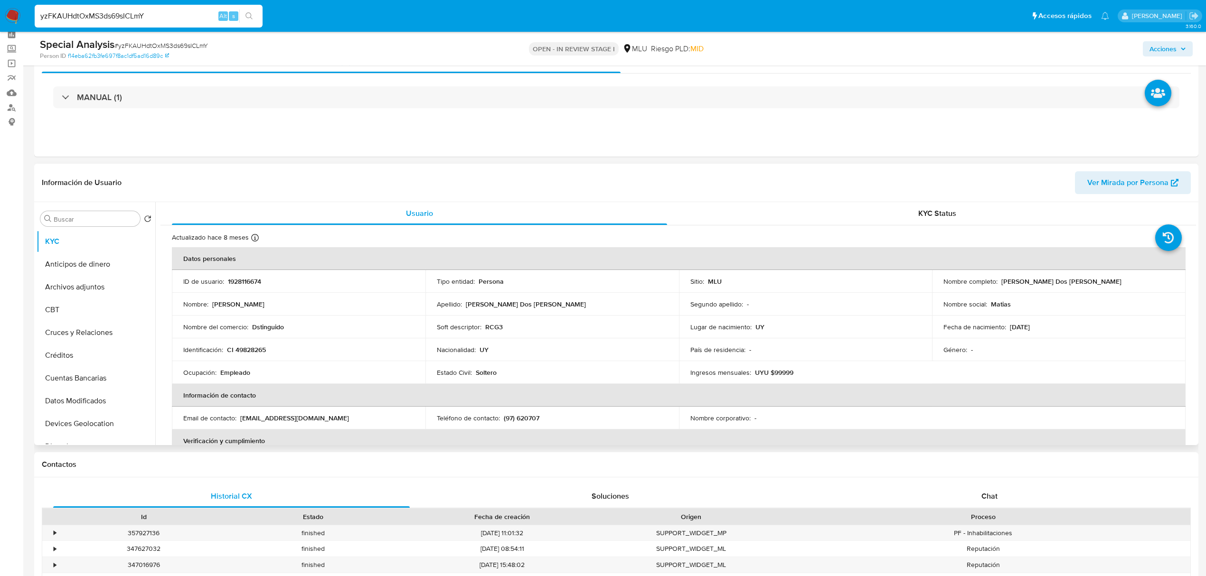
drag, startPoint x: 1102, startPoint y: 282, endPoint x: 998, endPoint y: 283, distance: 104.0
click at [998, 283] on div "Nombre completo : Matias Alexis Cardoso Dos Santos" at bounding box center [1058, 281] width 231 height 9
copy p "[PERSON_NAME] Dos [PERSON_NAME]"
click at [255, 348] on p "CI 49828265" at bounding box center [246, 350] width 39 height 9
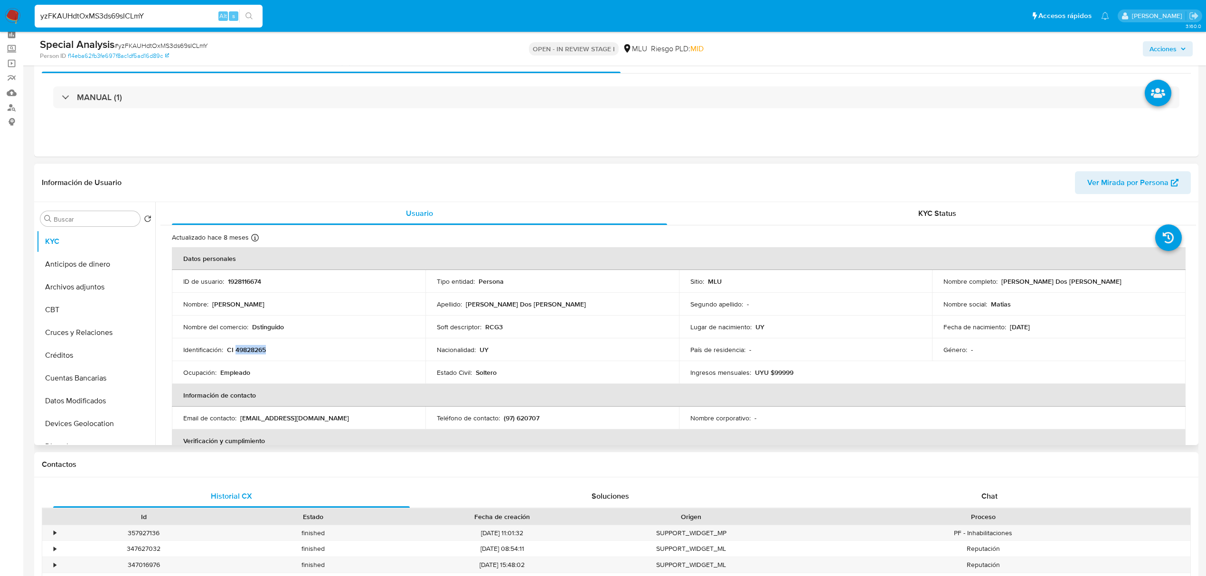
copy p "49828265"
click at [273, 324] on p "Dstinguido" at bounding box center [268, 327] width 32 height 9
copy p "Dstinguido"
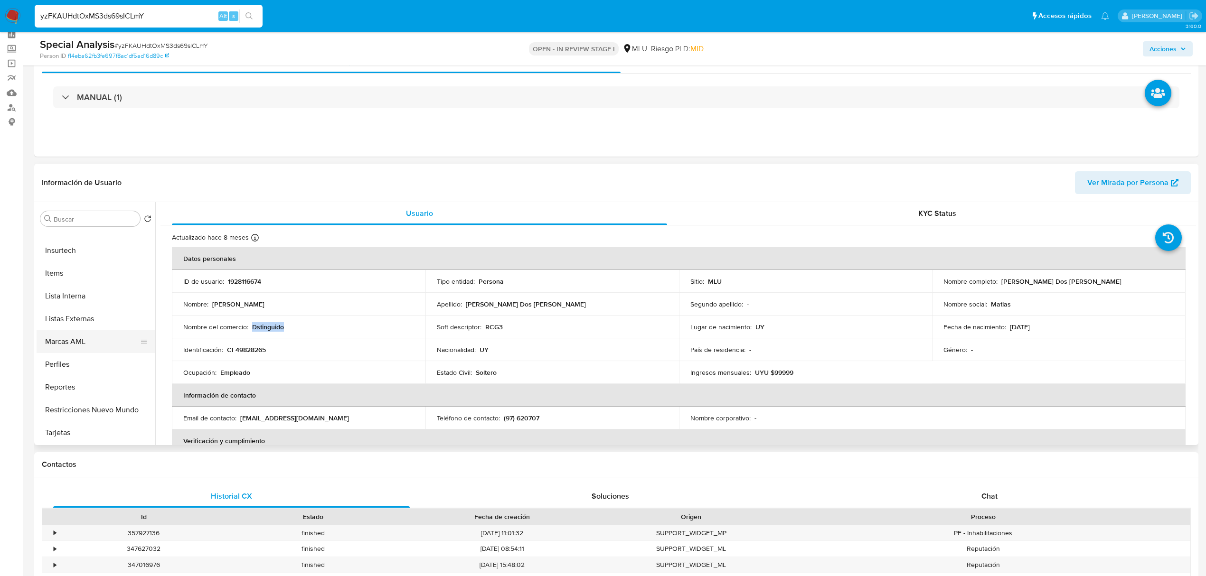
click at [92, 336] on button "Marcas AML" at bounding box center [92, 341] width 111 height 23
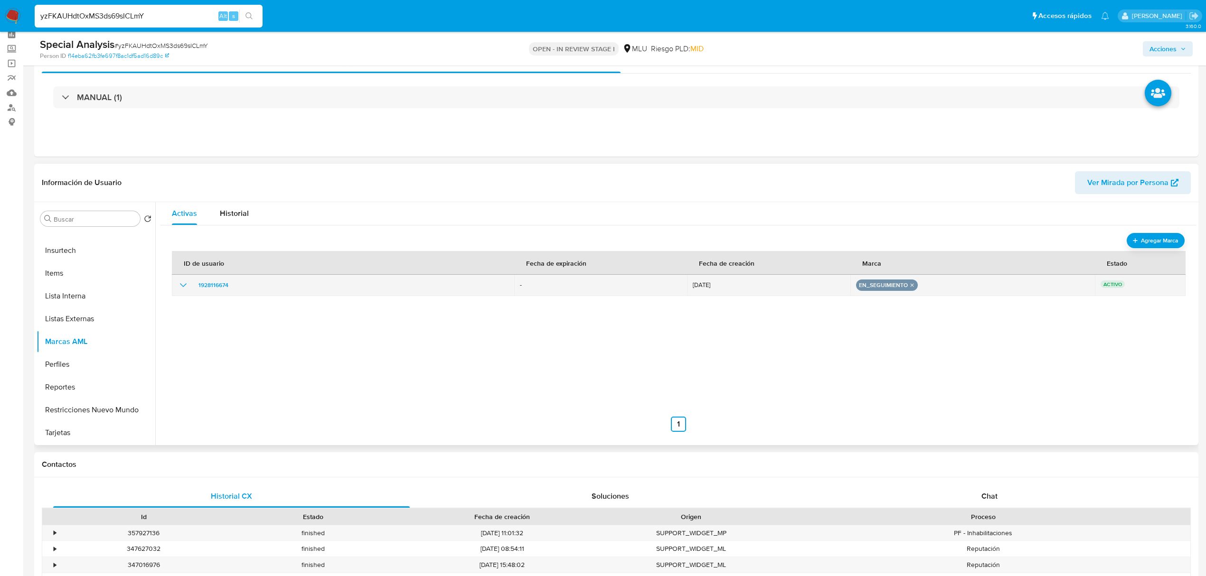
click at [184, 283] on icon "show_hidden_detail_by_id_1928116674" at bounding box center [183, 285] width 11 height 11
click at [910, 285] on icon "remove-mark-EN_SEGUIMIENTO" at bounding box center [912, 286] width 4 height 4
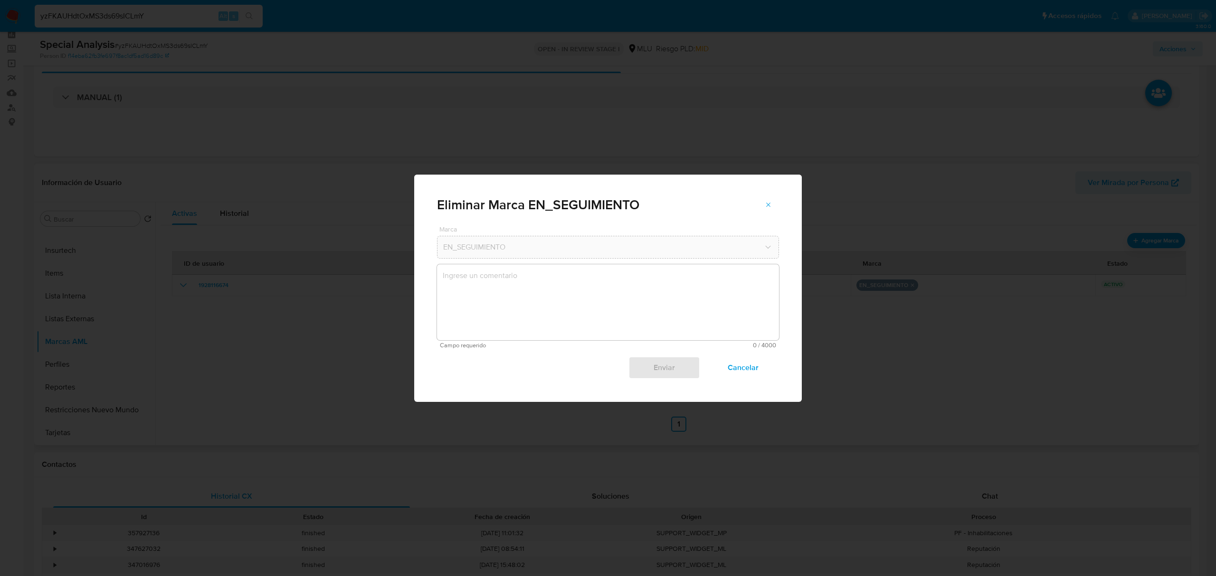
click at [650, 274] on textarea "marks-modal" at bounding box center [608, 302] width 342 height 76
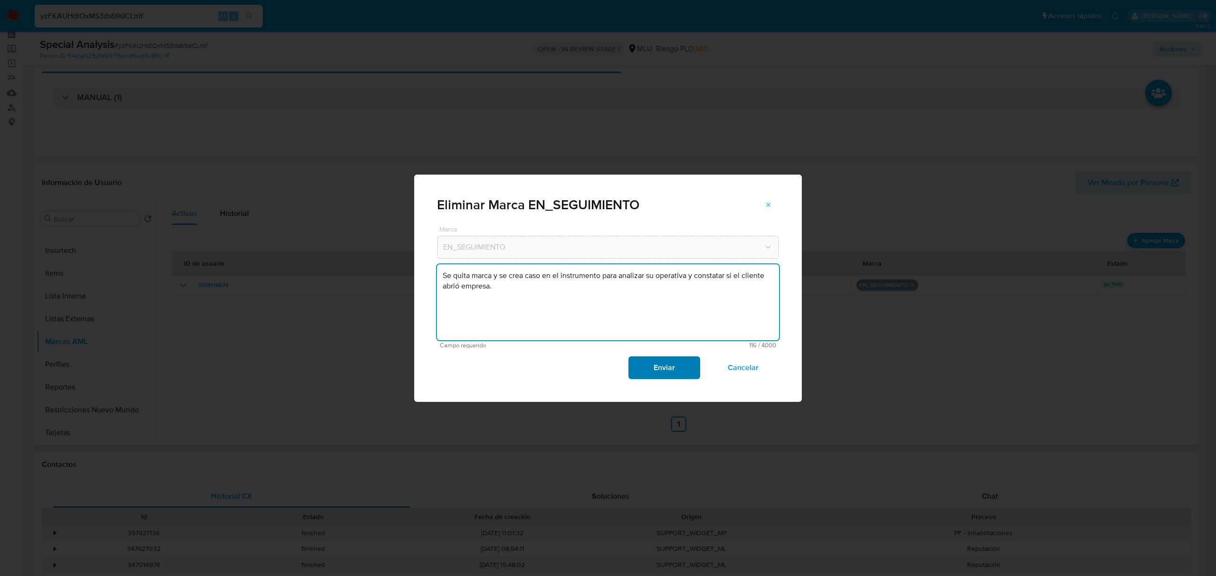
type textarea "Se quita marca y se crea caso en el instrumento para analizar su operativa y co…"
click at [650, 376] on span "Enviar" at bounding box center [664, 368] width 47 height 21
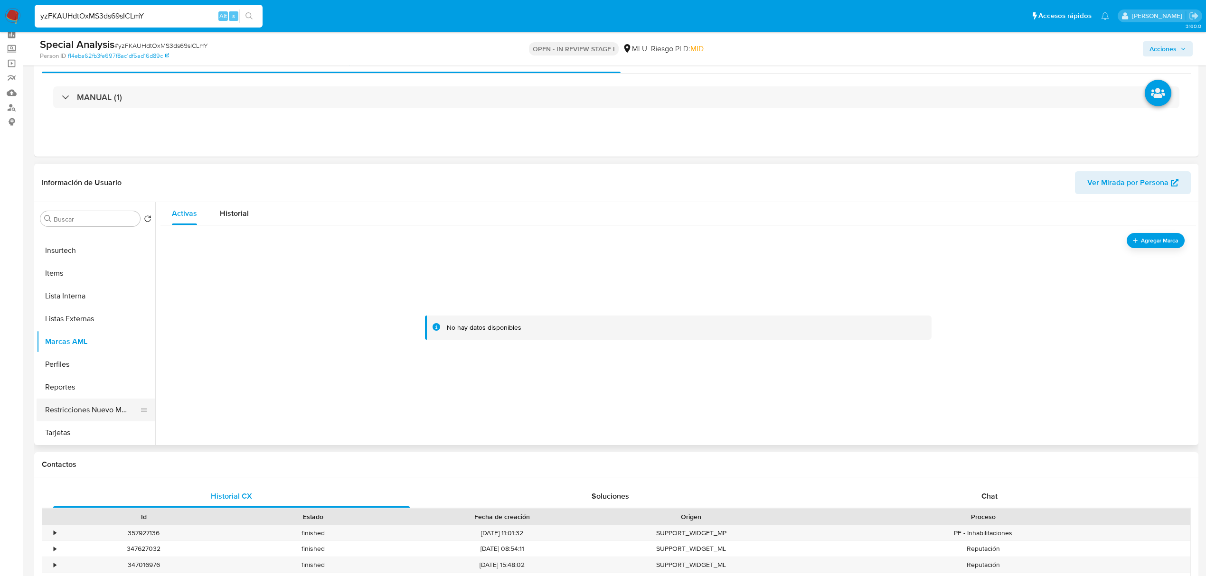
click at [117, 407] on button "Restricciones Nuevo Mundo" at bounding box center [92, 410] width 111 height 23
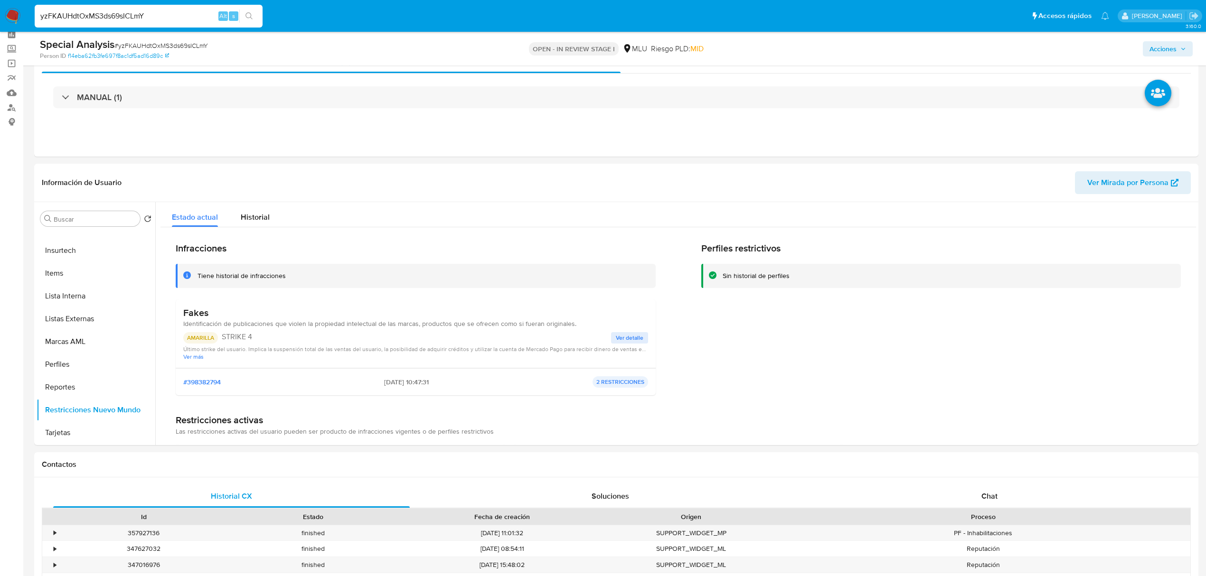
click at [625, 338] on span "Ver detalle" at bounding box center [630, 337] width 28 height 9
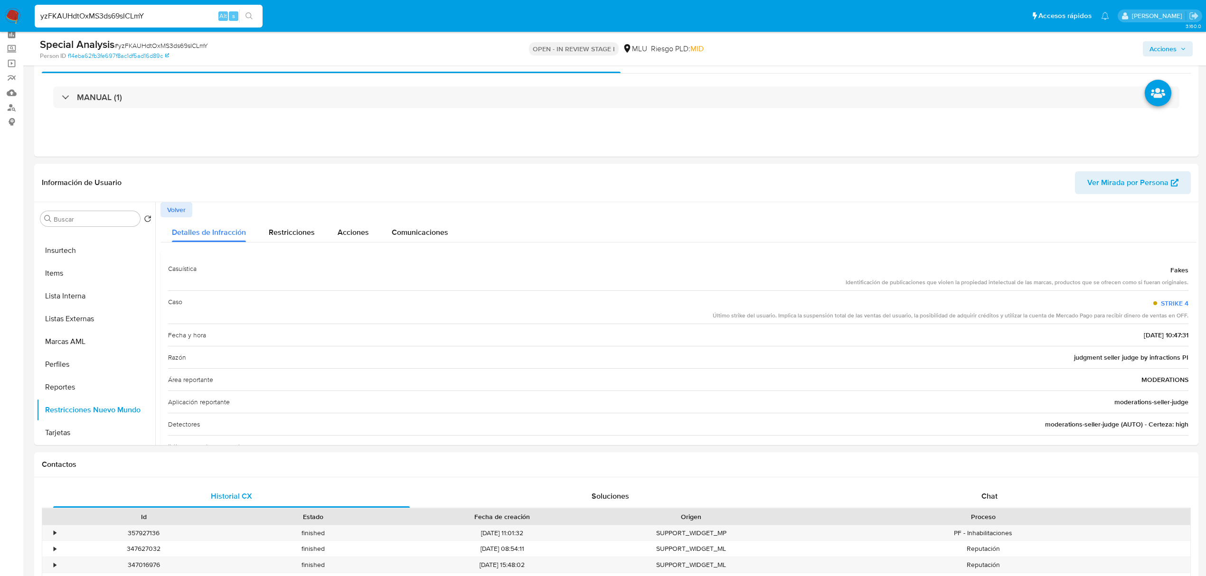
click at [183, 204] on span "Volver" at bounding box center [176, 209] width 19 height 13
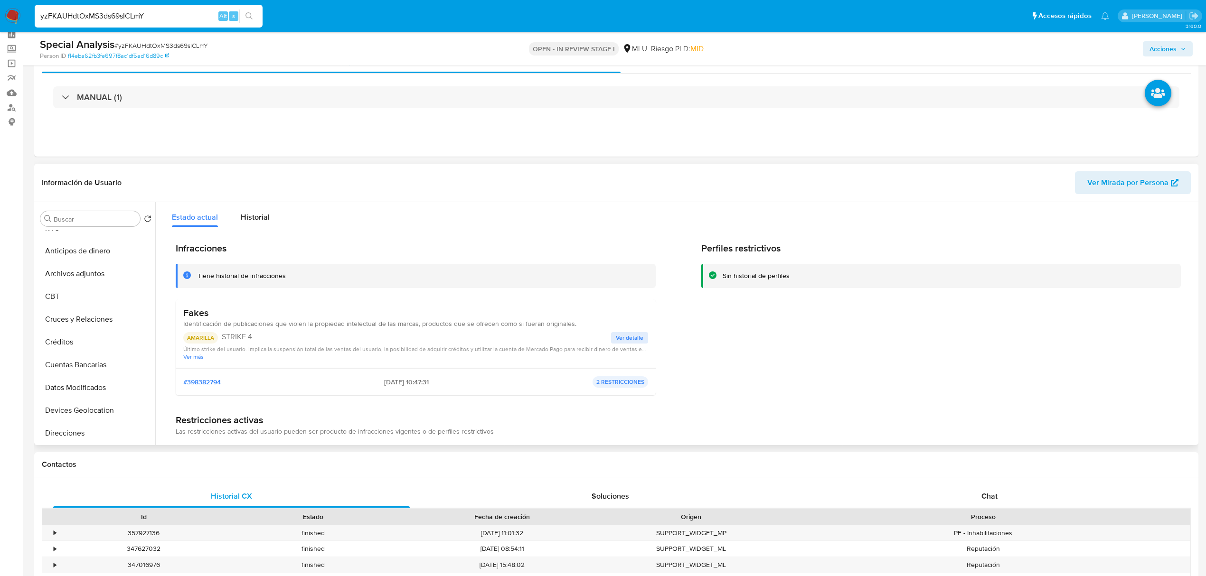
scroll to position [0, 0]
click at [99, 370] on button "Cuentas Bancarias" at bounding box center [92, 378] width 111 height 23
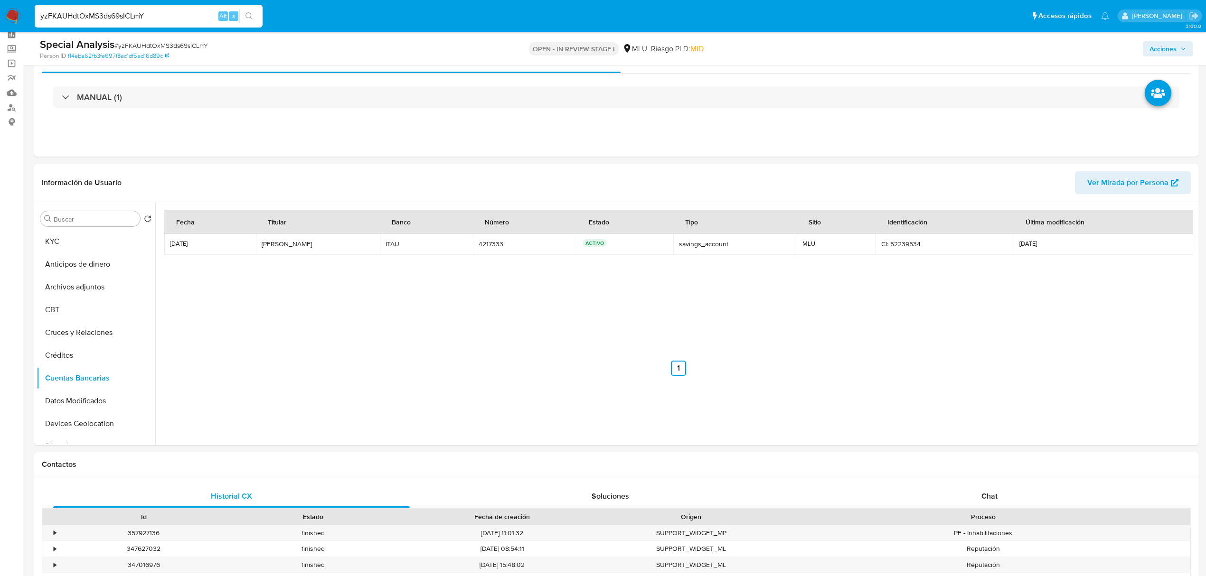
click at [283, 401] on div "Fecha Titular Banco Número Estado Tipo Sitio Identificación Última modificación…" at bounding box center [678, 317] width 1028 height 214
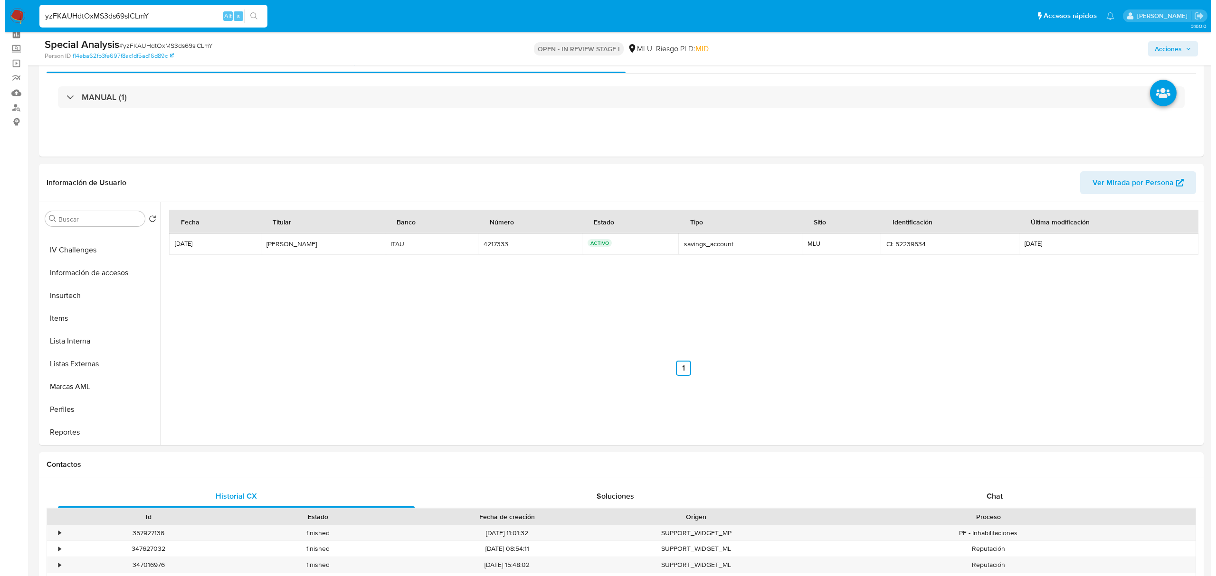
scroll to position [424, 0]
click at [102, 414] on button "Restricciones Nuevo Mundo" at bounding box center [92, 410] width 111 height 23
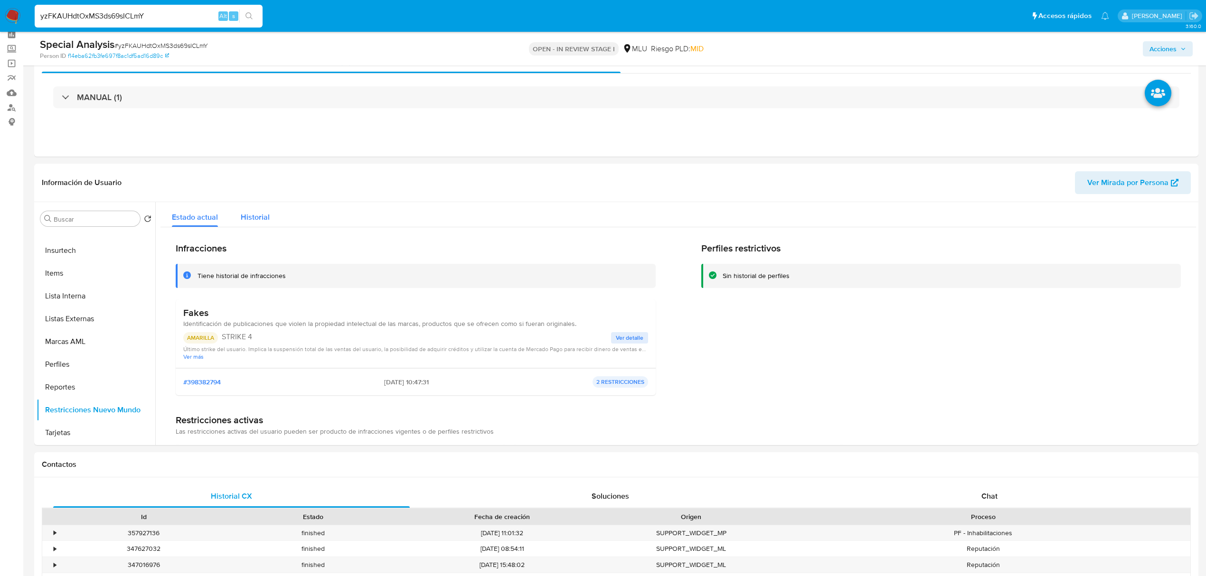
click at [253, 223] on span "Historial" at bounding box center [255, 217] width 29 height 11
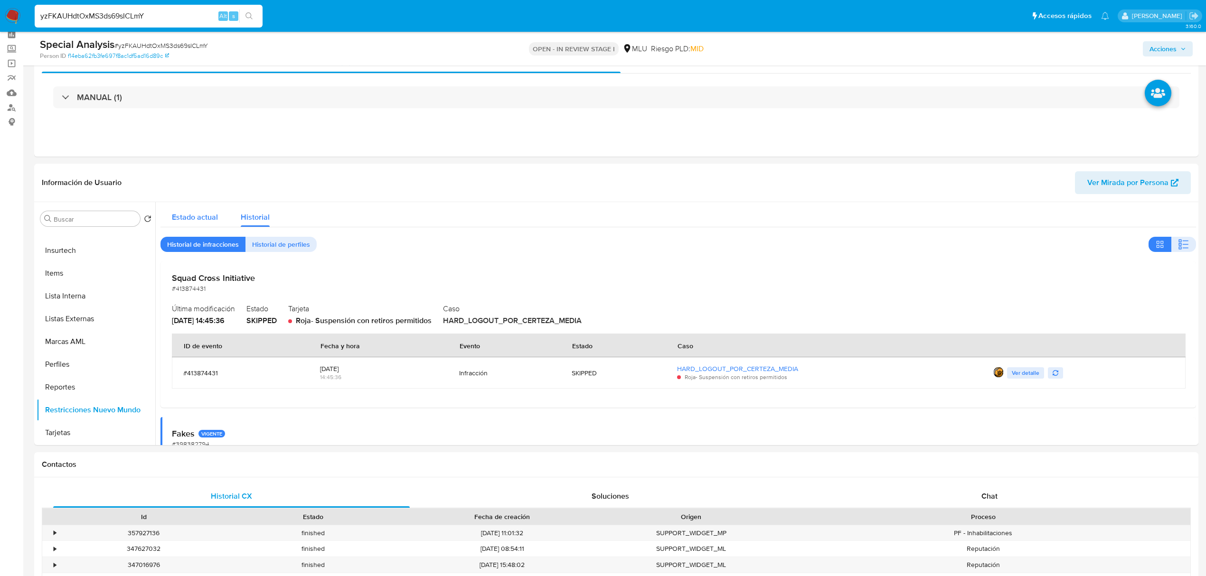
click at [213, 221] on span "Estado actual" at bounding box center [195, 217] width 46 height 11
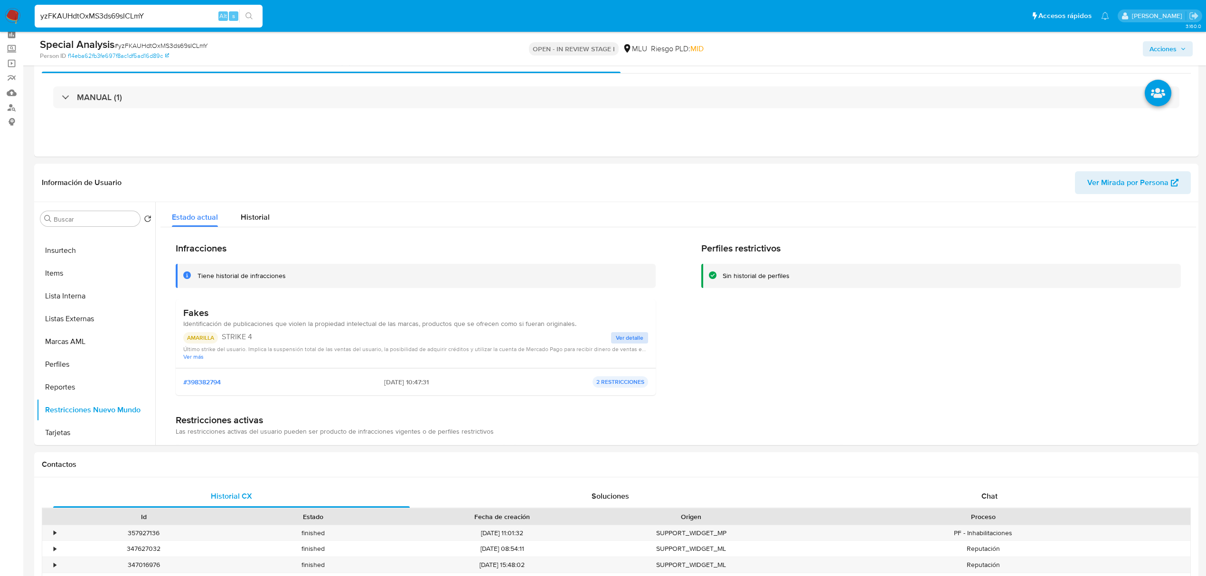
click at [617, 339] on span "Ver detalle" at bounding box center [630, 337] width 28 height 9
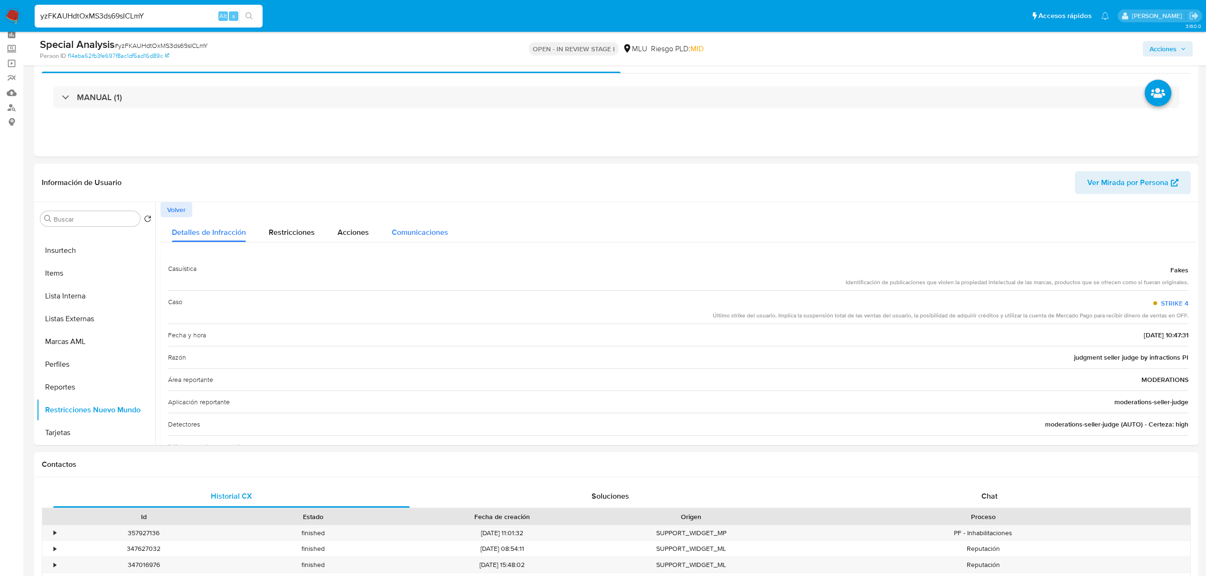
drag, startPoint x: 412, startPoint y: 245, endPoint x: 415, endPoint y: 236, distance: 9.8
click at [415, 236] on div "Detalles de Infracción Restricciones Acciones Comunicaciones Casuística Fakes I…" at bounding box center [678, 385] width 1036 height 337
click at [415, 236] on span "Comunicaciones" at bounding box center [420, 232] width 57 height 11
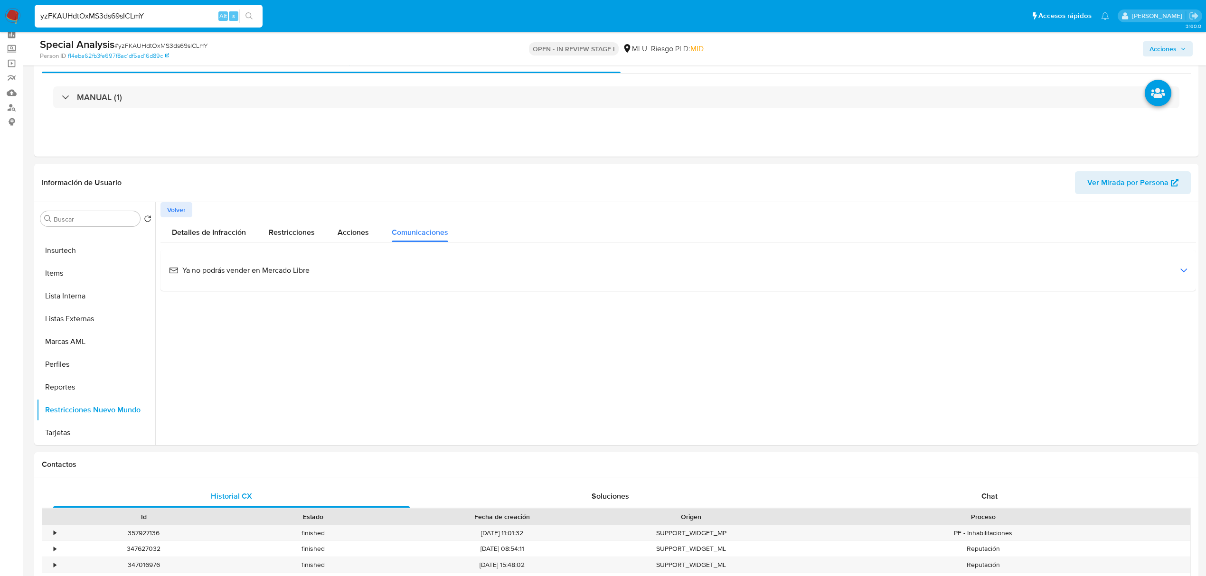
click at [329, 273] on div "Ya no podrás vender en Mercado Libre" at bounding box center [678, 271] width 1020 height 26
click at [199, 369] on span "Ver email" at bounding box center [189, 374] width 28 height 13
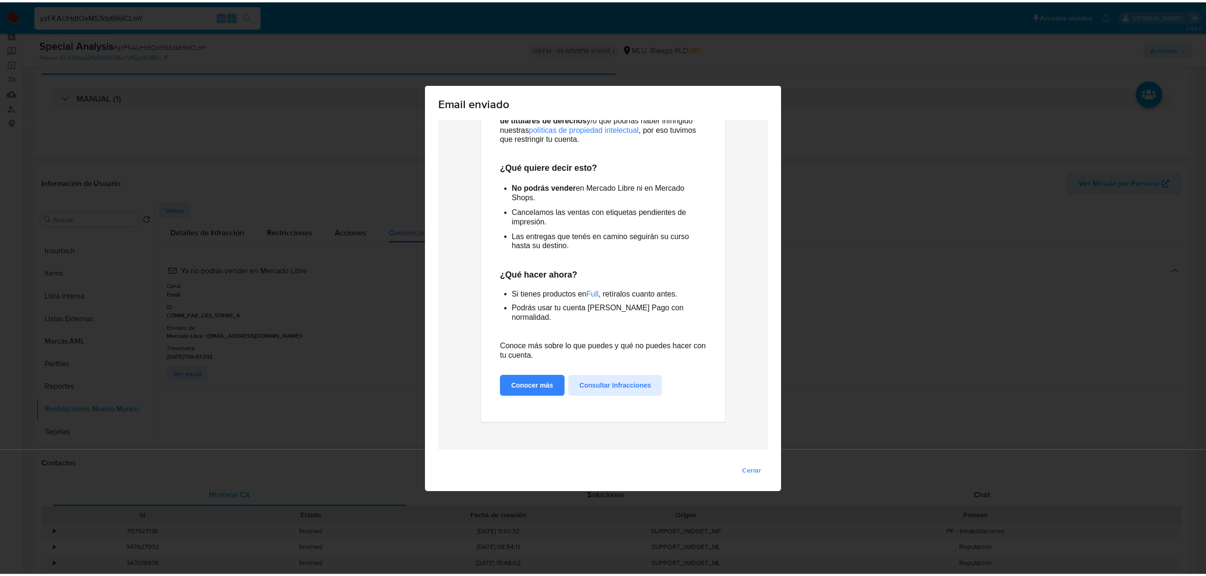
scroll to position [175, 0]
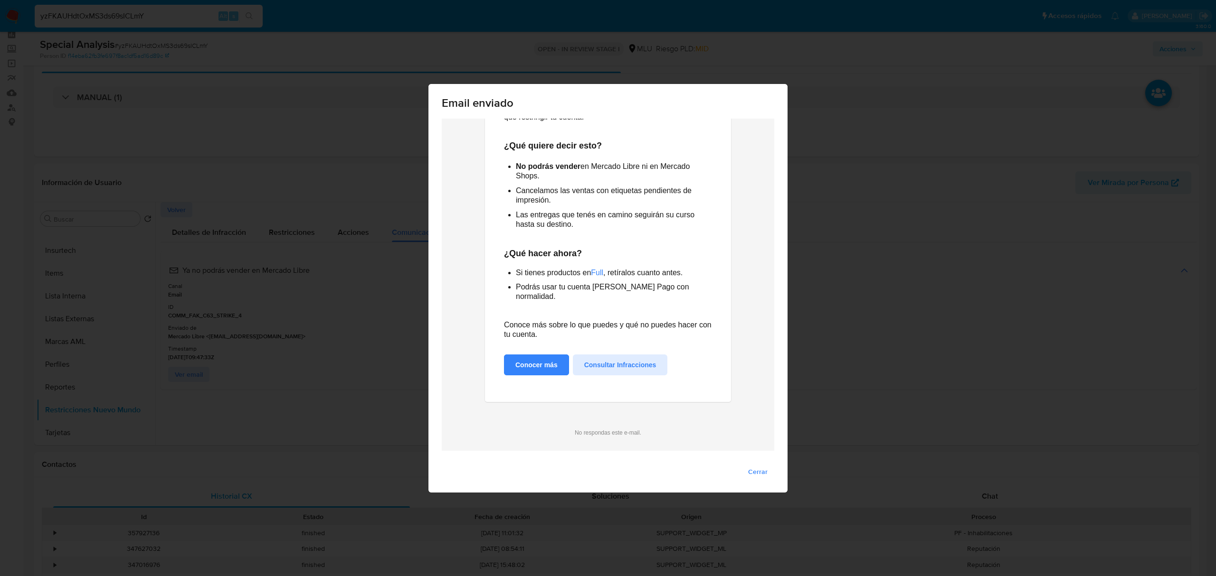
click at [791, 173] on div "Email enviado Cerrar" at bounding box center [608, 288] width 1216 height 576
click at [882, 187] on div "Email enviado Cerrar" at bounding box center [608, 288] width 1216 height 576
click at [759, 465] on span "Cerrar" at bounding box center [757, 471] width 19 height 13
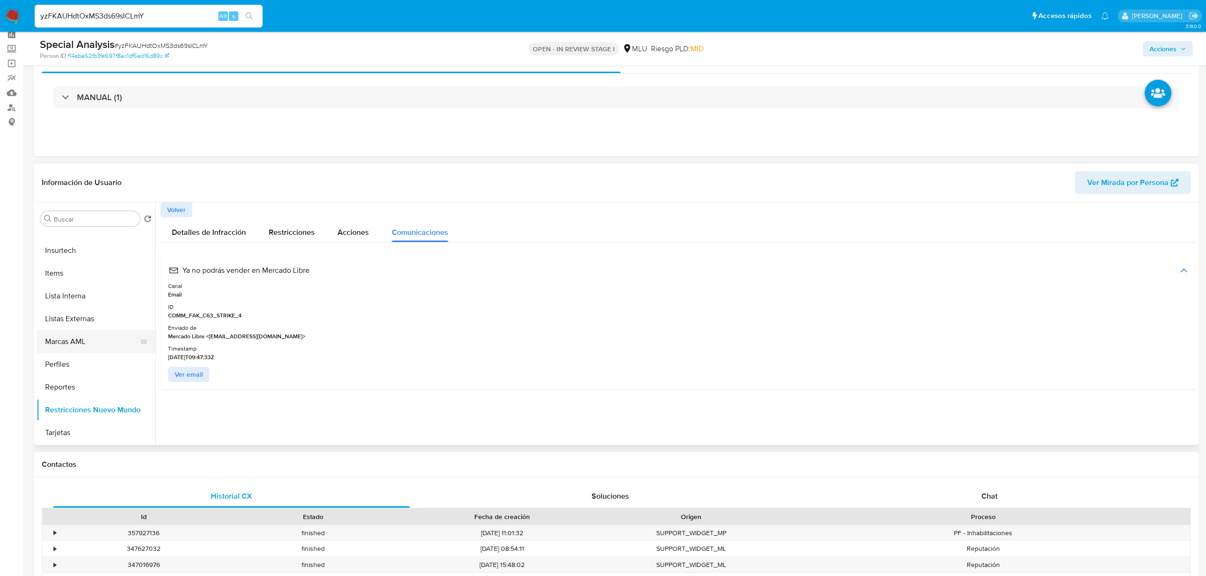
click at [79, 334] on button "Marcas AML" at bounding box center [92, 341] width 111 height 23
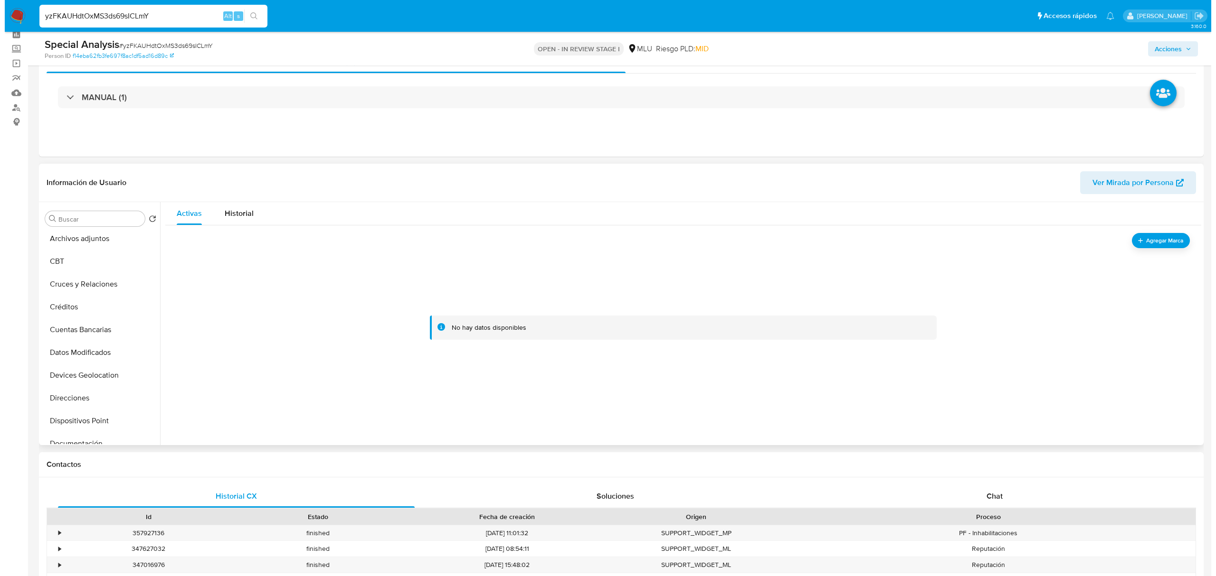
scroll to position [0, 0]
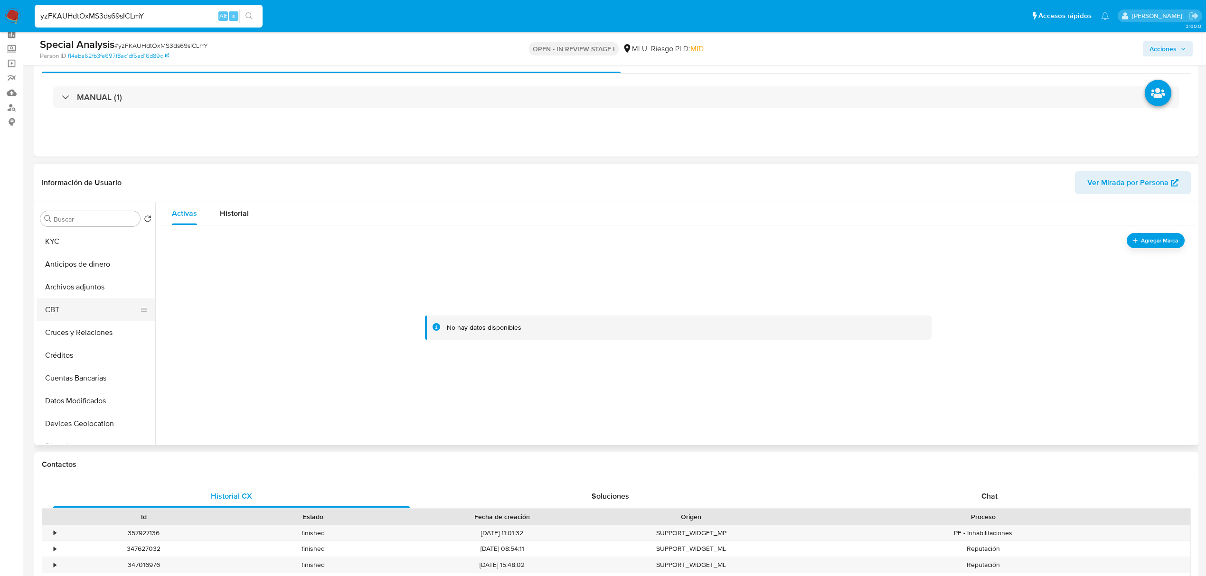
click at [94, 299] on button "CBT" at bounding box center [92, 310] width 111 height 23
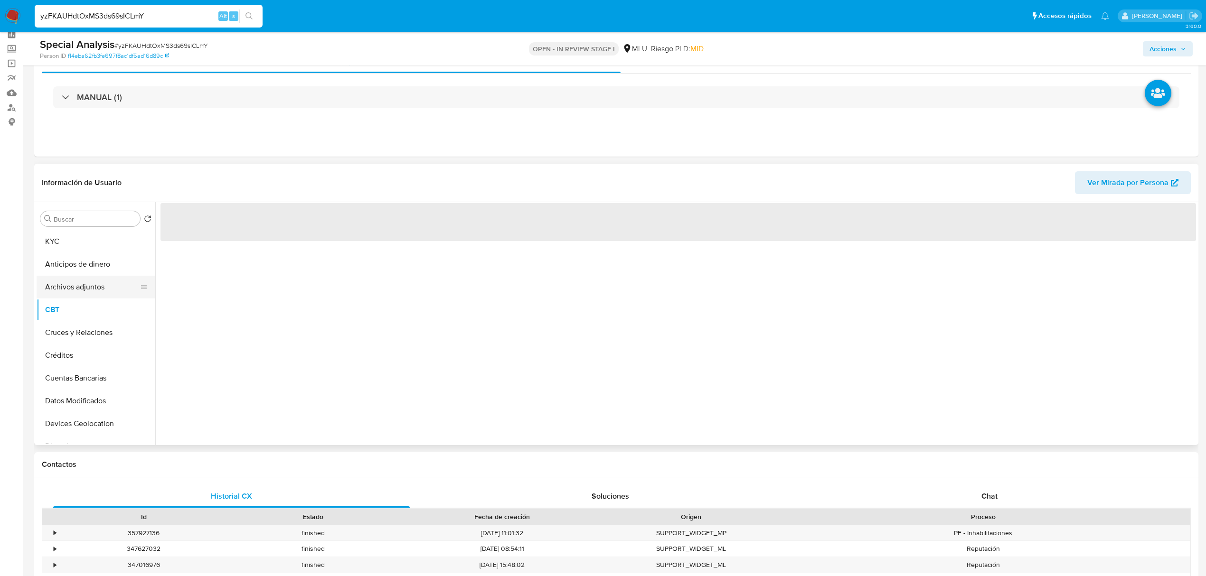
click at [105, 285] on button "Archivos adjuntos" at bounding box center [92, 287] width 111 height 23
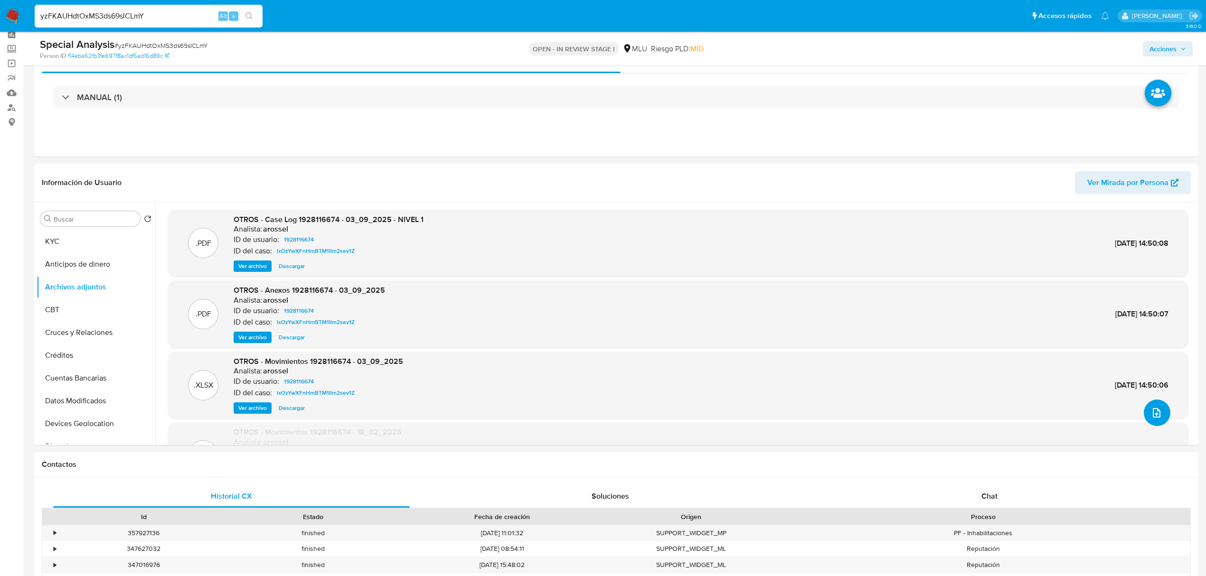
click at [1151, 423] on button "upload-file" at bounding box center [1157, 413] width 27 height 27
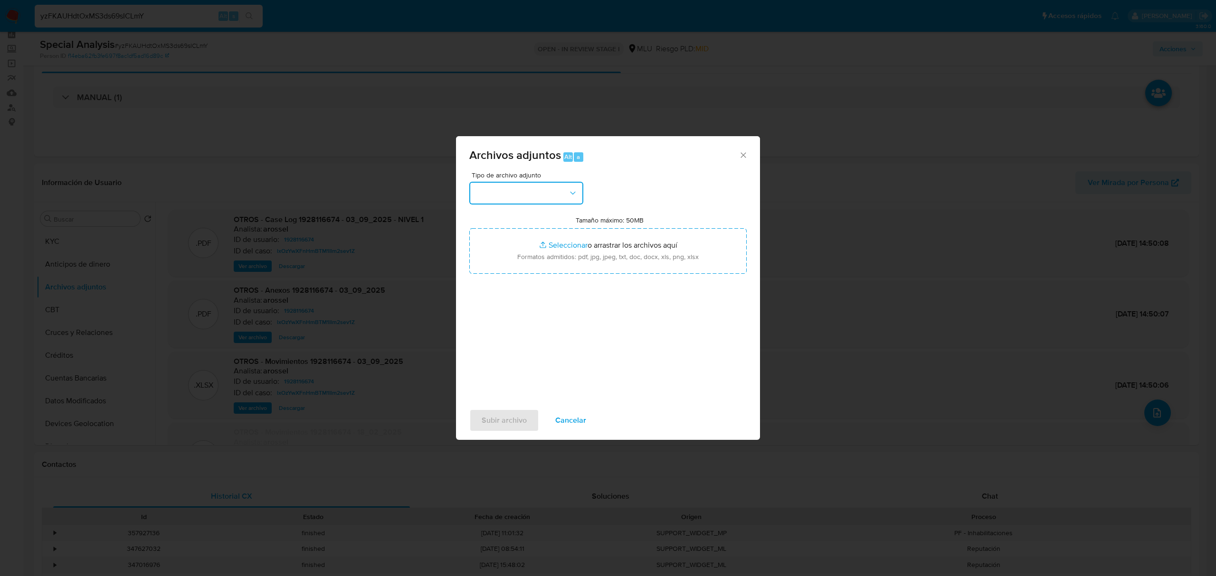
click at [561, 187] on button "button" at bounding box center [526, 193] width 114 height 23
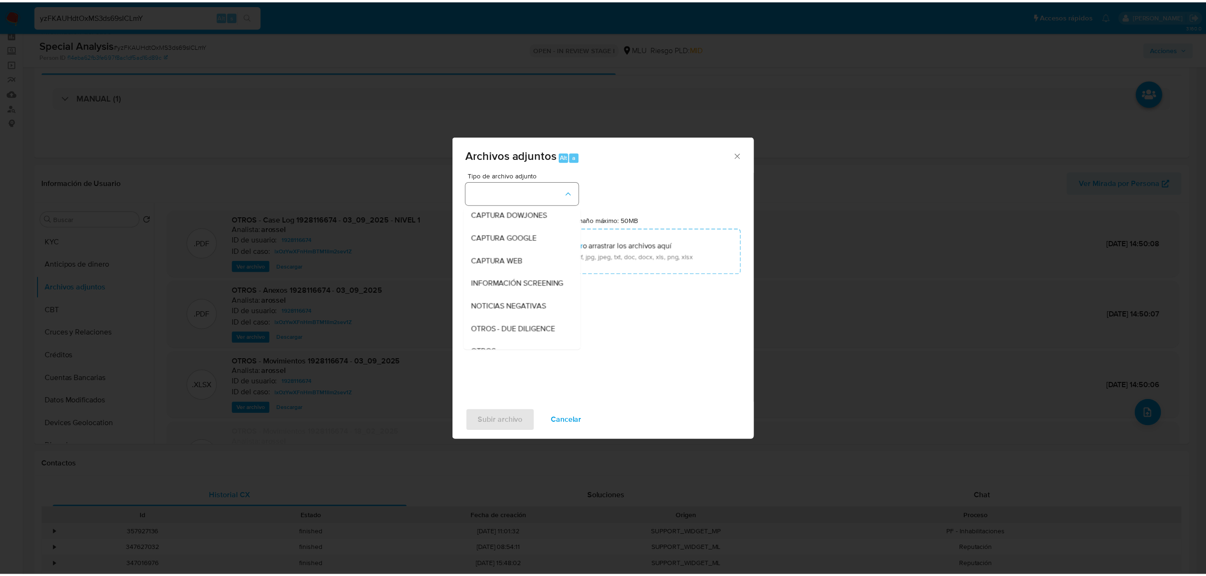
scroll to position [49, 0]
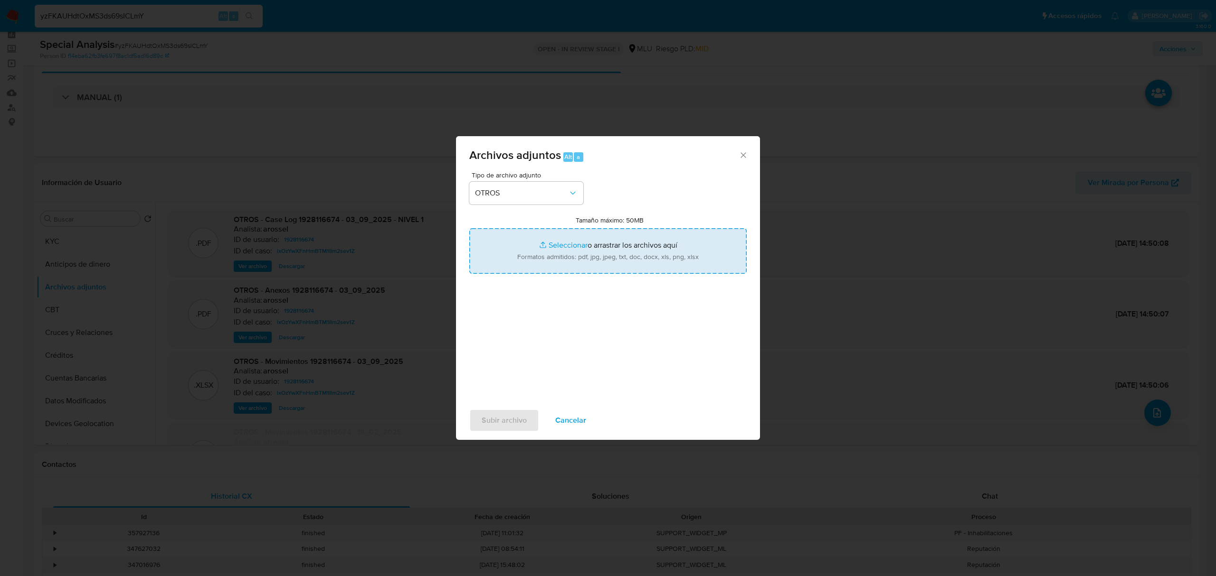
type input "C:\fakepath\Anexo 1928116674 - 16_09_2025.pdf"
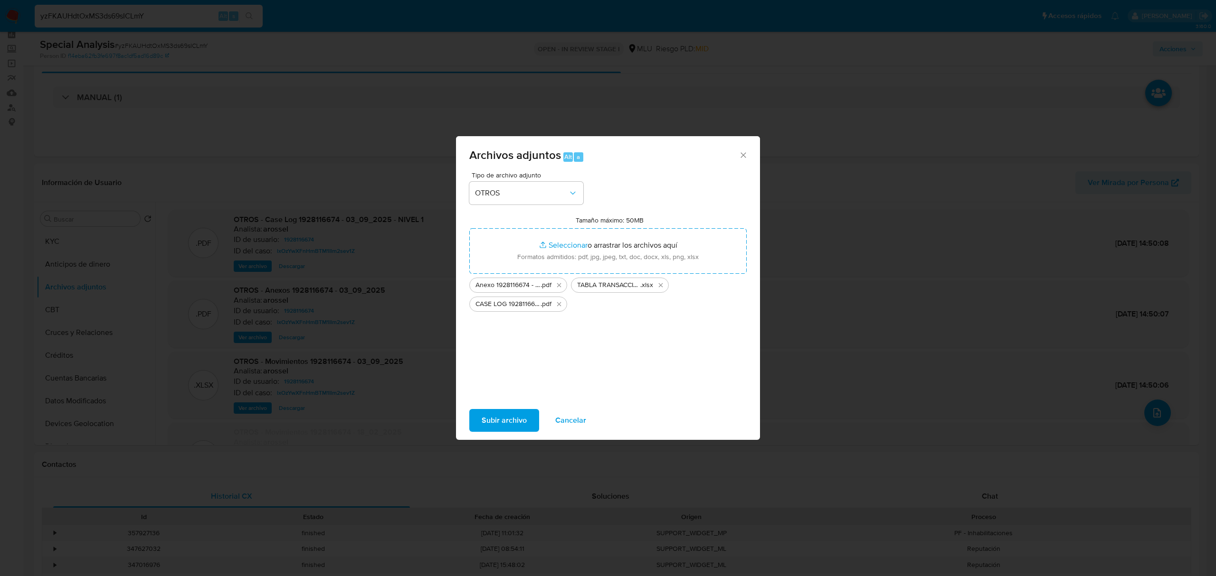
click at [498, 415] on span "Subir archivo" at bounding box center [503, 420] width 45 height 21
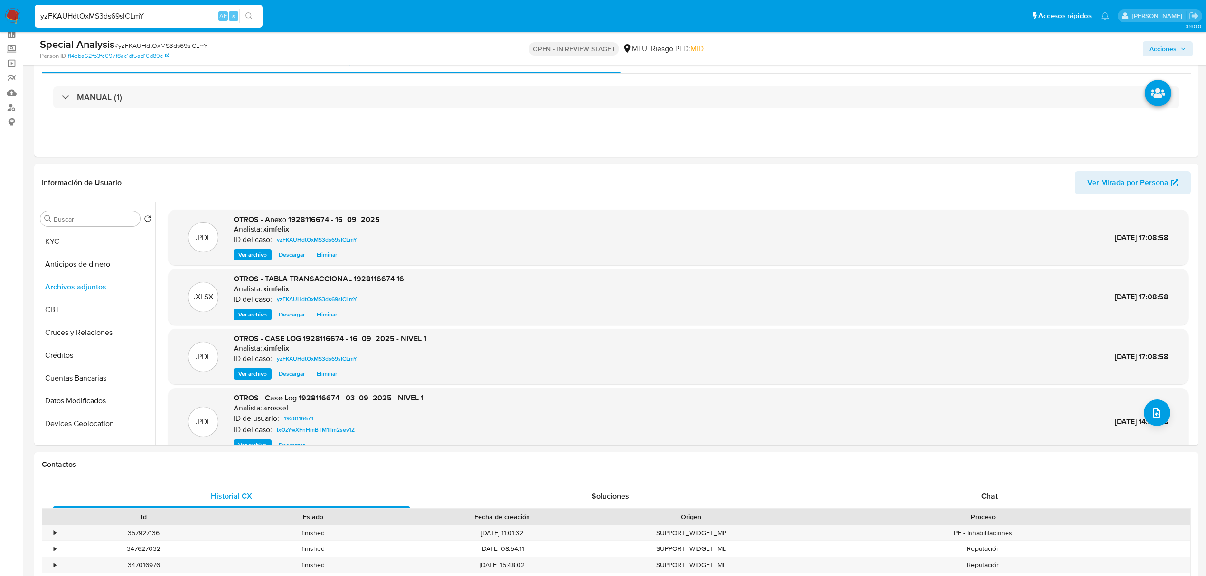
click at [1181, 55] on span "Acciones" at bounding box center [1168, 48] width 37 height 13
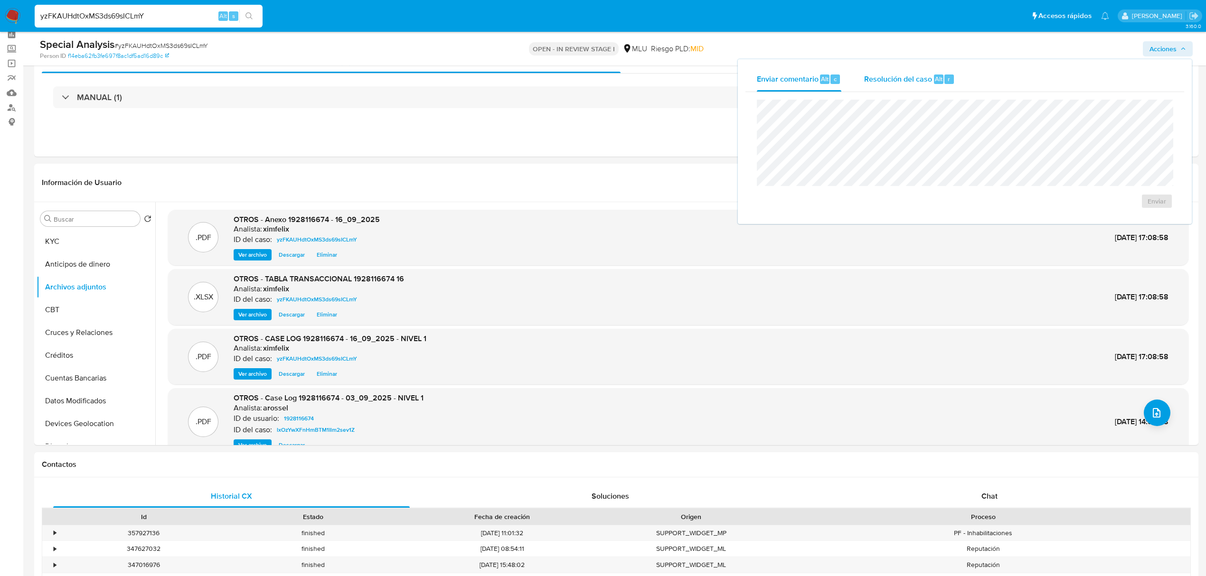
click at [933, 69] on div "Resolución del caso Alt r" at bounding box center [909, 79] width 91 height 25
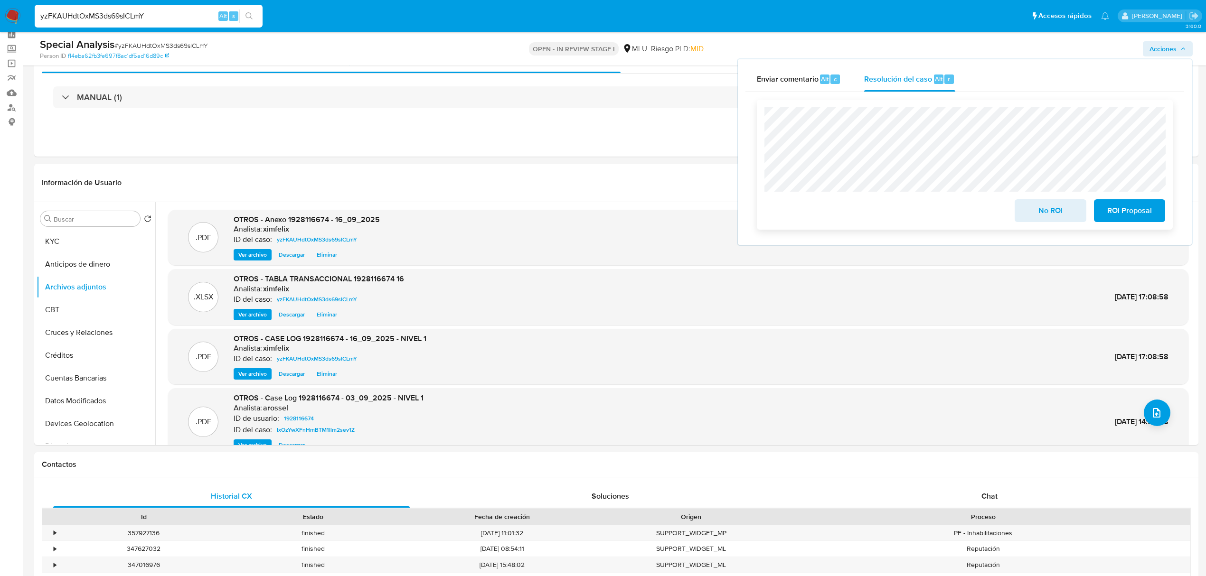
click at [1045, 210] on span "No ROI" at bounding box center [1050, 210] width 47 height 21
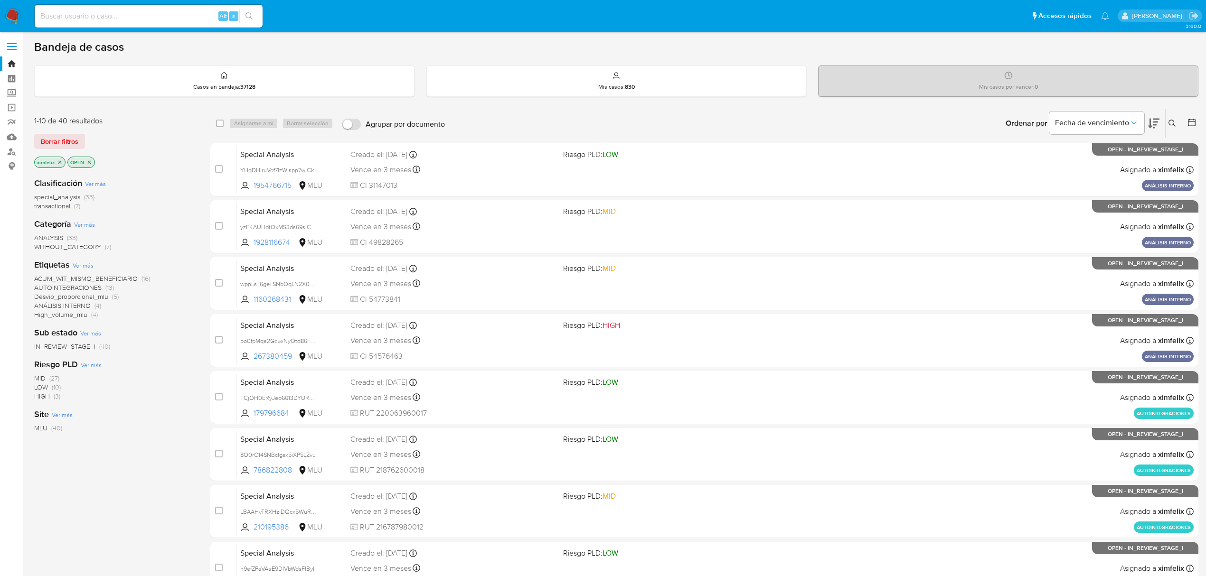
click at [7, 19] on img at bounding box center [13, 16] width 16 height 16
click at [18, 12] on img at bounding box center [13, 16] width 16 height 16
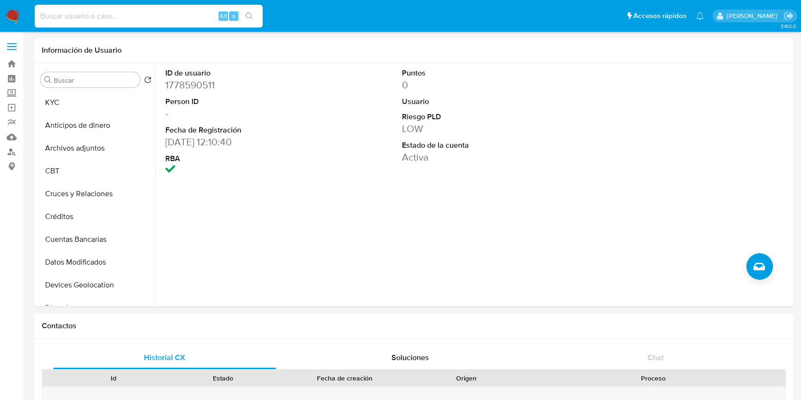
select select "10"
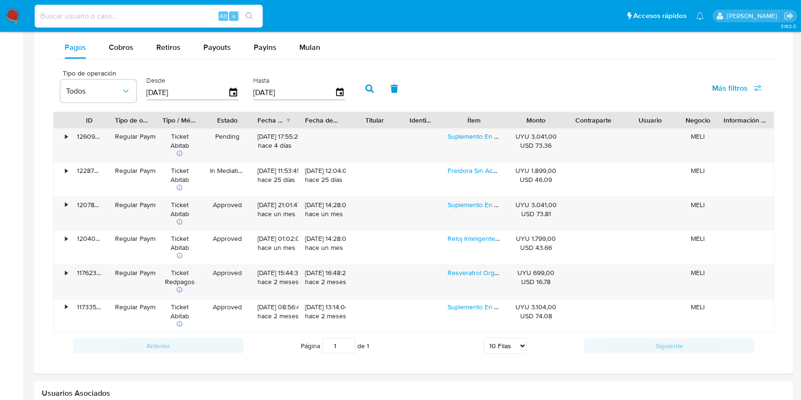
scroll to position [211, 0]
type input "yzFKAUHdtOxMS3ds69sICLmY"
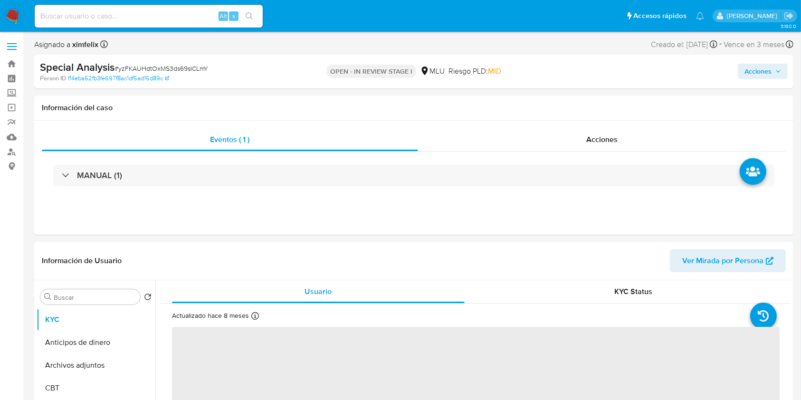
select select "10"
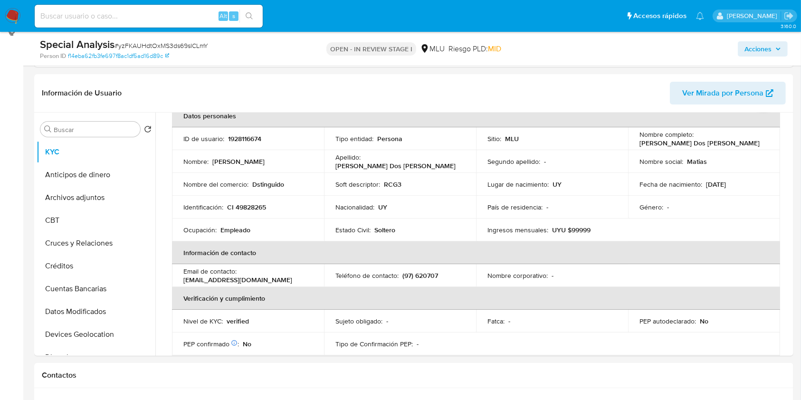
scroll to position [130, 0]
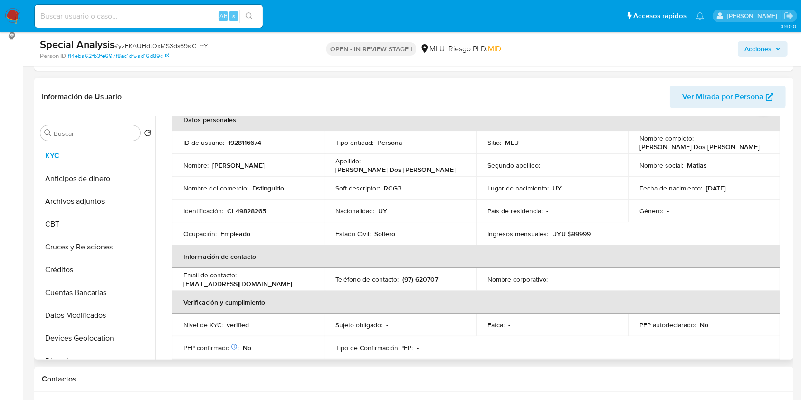
click at [742, 225] on table "Datos personales ID de usuario : 1928116674 Tipo entidad : Persona Sitio : MLU …" at bounding box center [476, 279] width 608 height 342
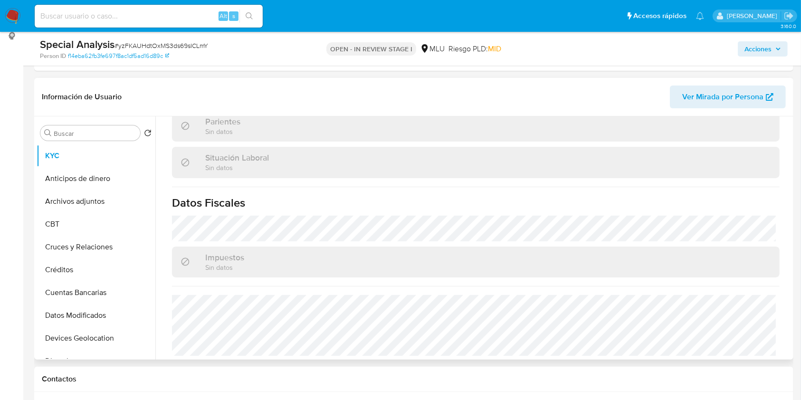
scroll to position [477, 0]
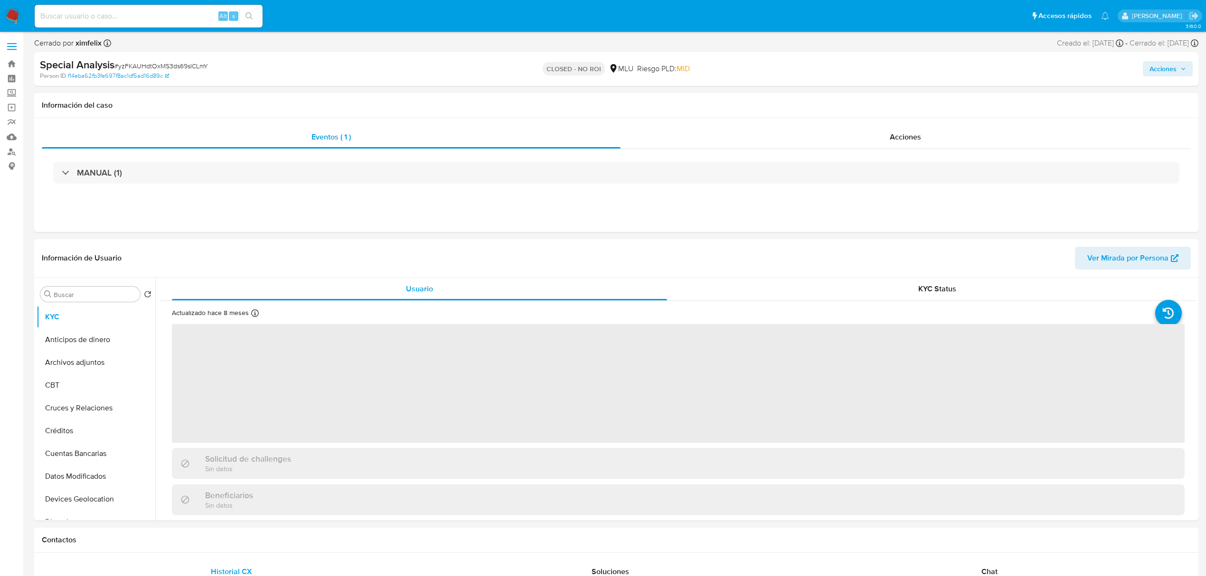
select select "10"
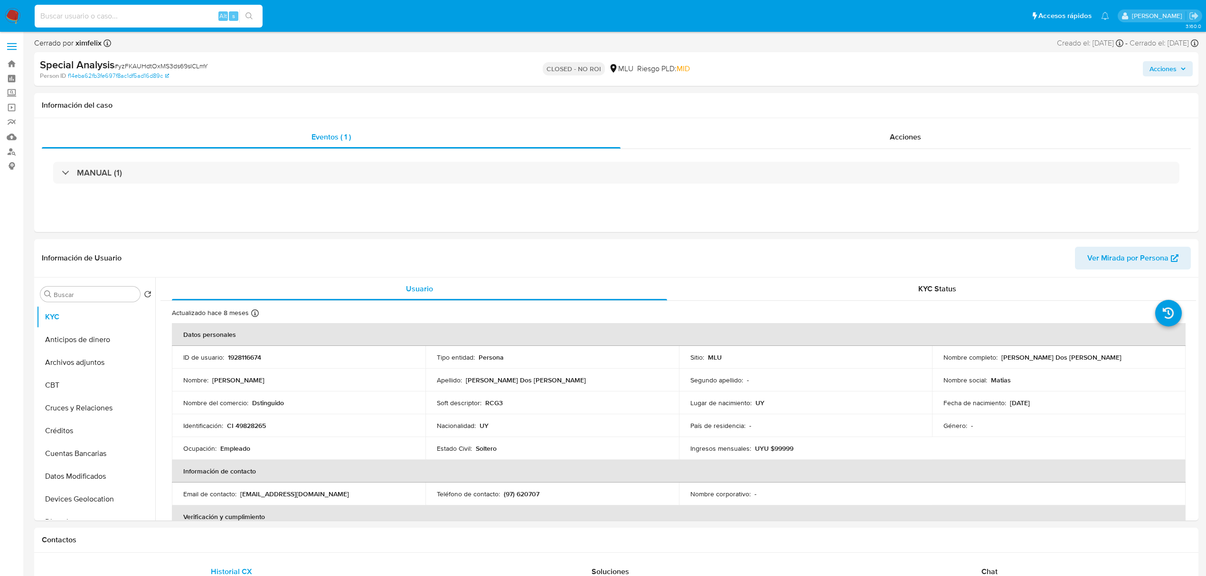
click at [160, 14] on input at bounding box center [149, 16] width 228 height 12
type input "v"
paste input "YHgDHIruVof7IzWispn7wiCk"
type input "YHgDHIruVof7IzWispn7wiCk"
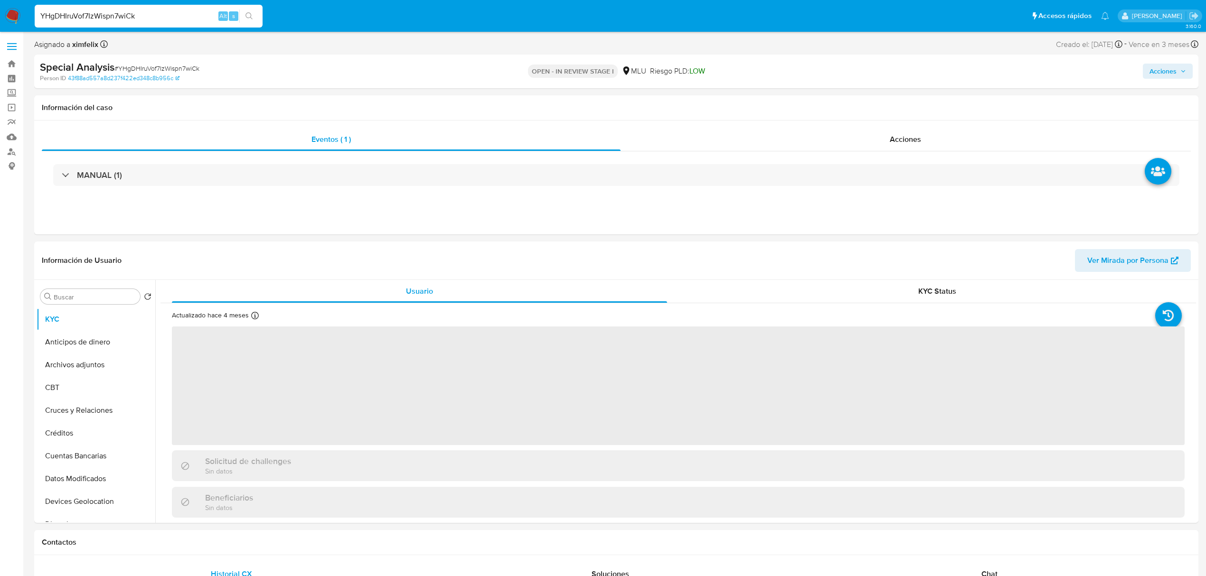
select select "10"
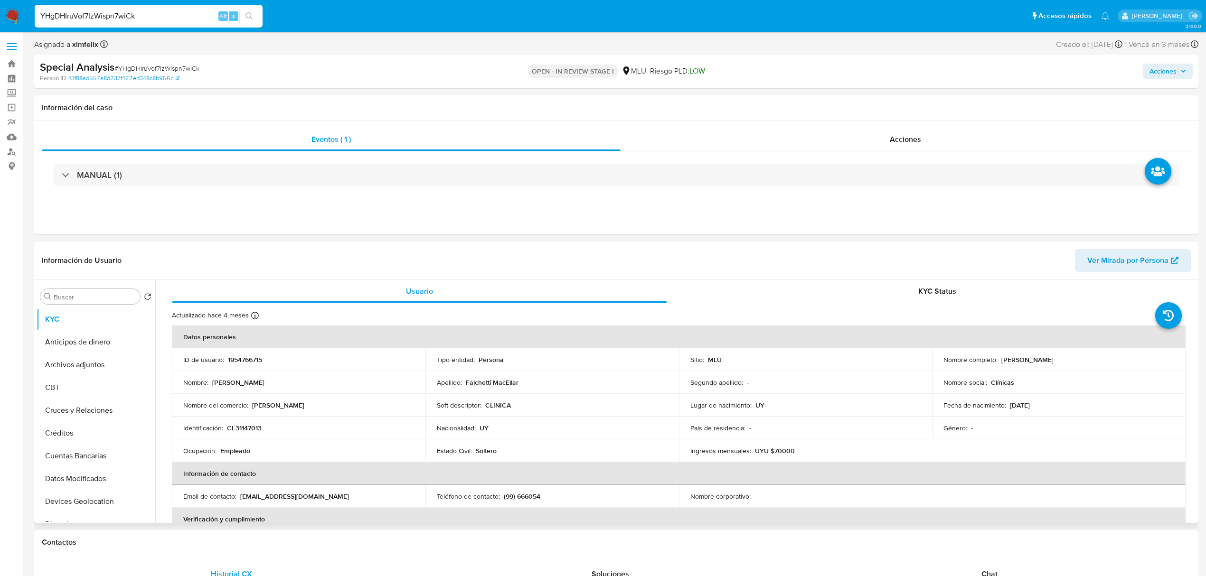
drag, startPoint x: 1108, startPoint y: 358, endPoint x: 1000, endPoint y: 359, distance: 108.3
click at [1000, 359] on div "Nombre completo : [PERSON_NAME]" at bounding box center [1058, 360] width 231 height 9
copy p "[PERSON_NAME]"
click at [253, 430] on p "CI 31147013" at bounding box center [244, 428] width 35 height 9
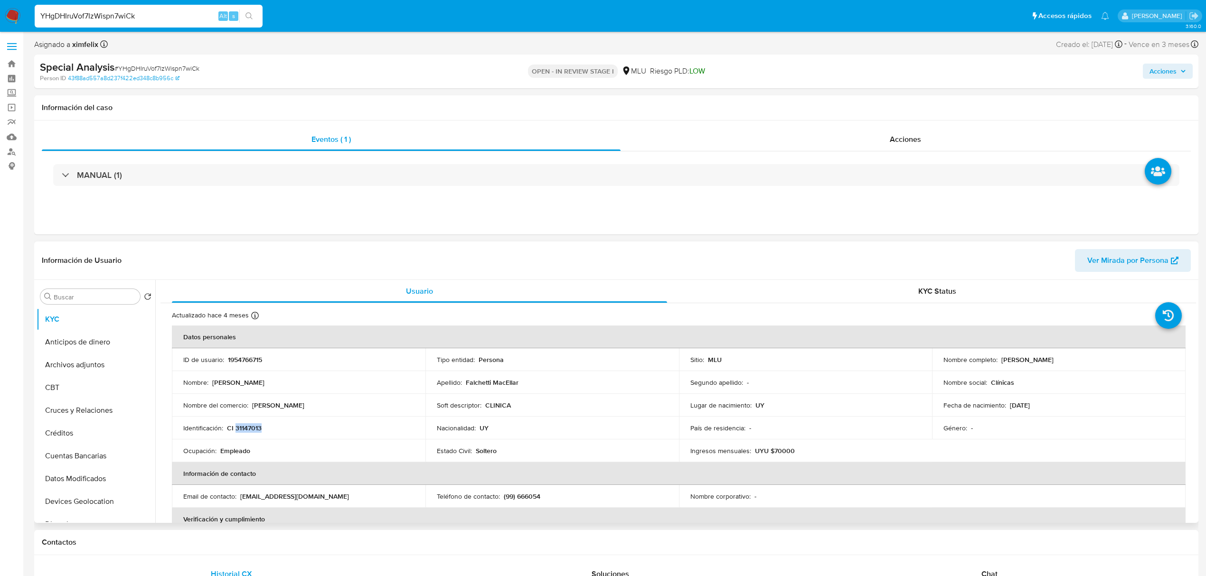
copy p "31147013"
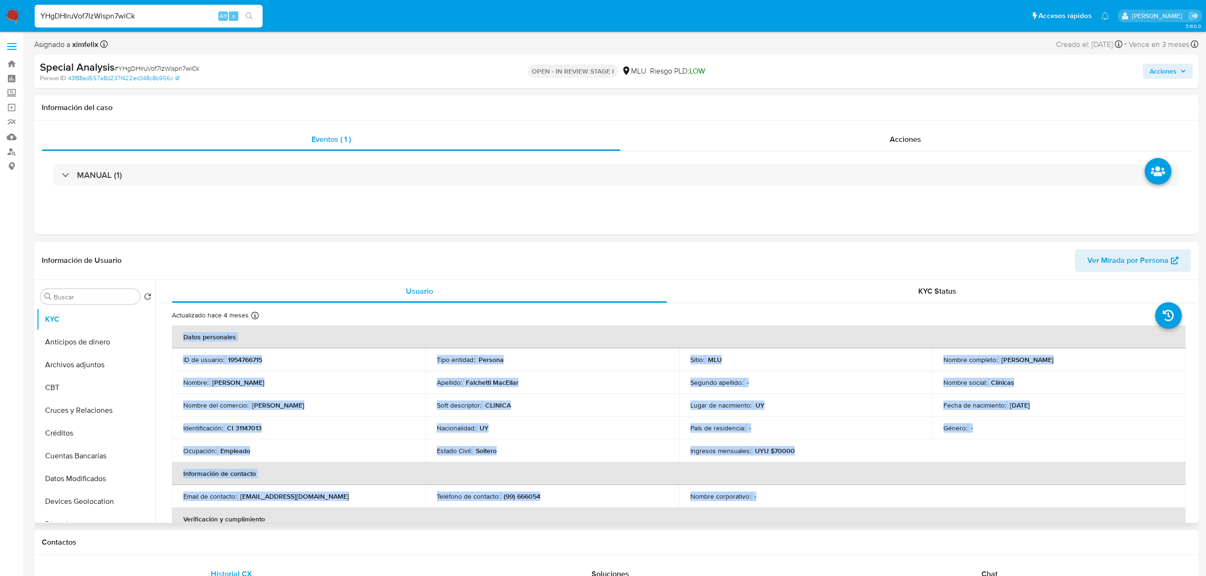
drag, startPoint x: 1192, startPoint y: 333, endPoint x: 1170, endPoint y: 492, distance: 160.0
click at [1142, 266] on span "Ver Mirada por Persona" at bounding box center [1127, 260] width 81 height 23
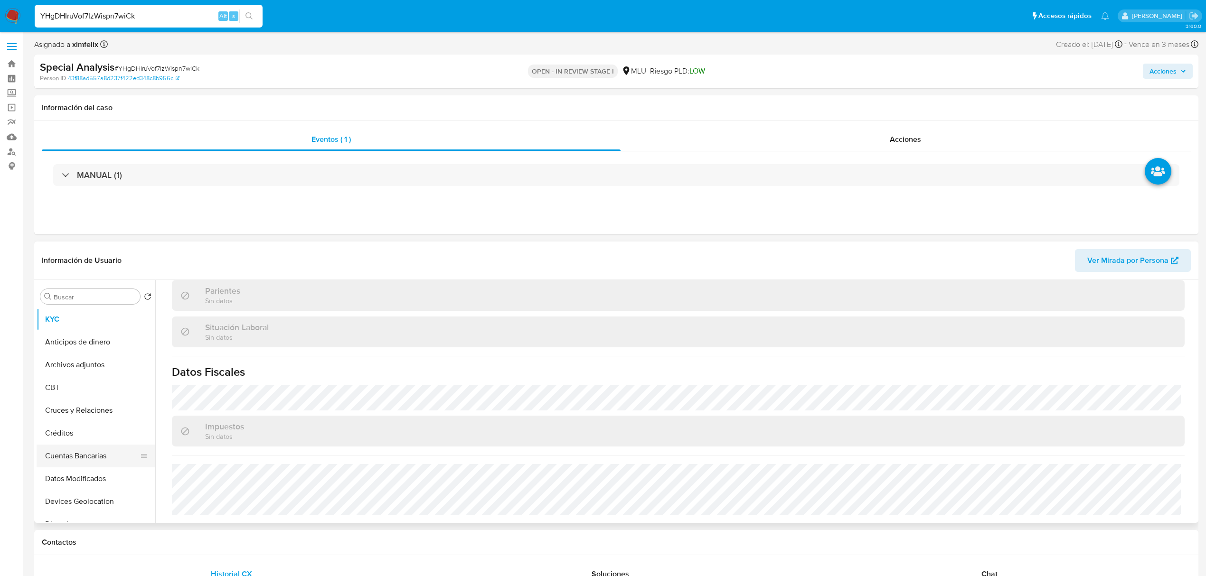
scroll to position [424, 0]
click at [87, 422] on button "Marcas AML" at bounding box center [92, 419] width 111 height 23
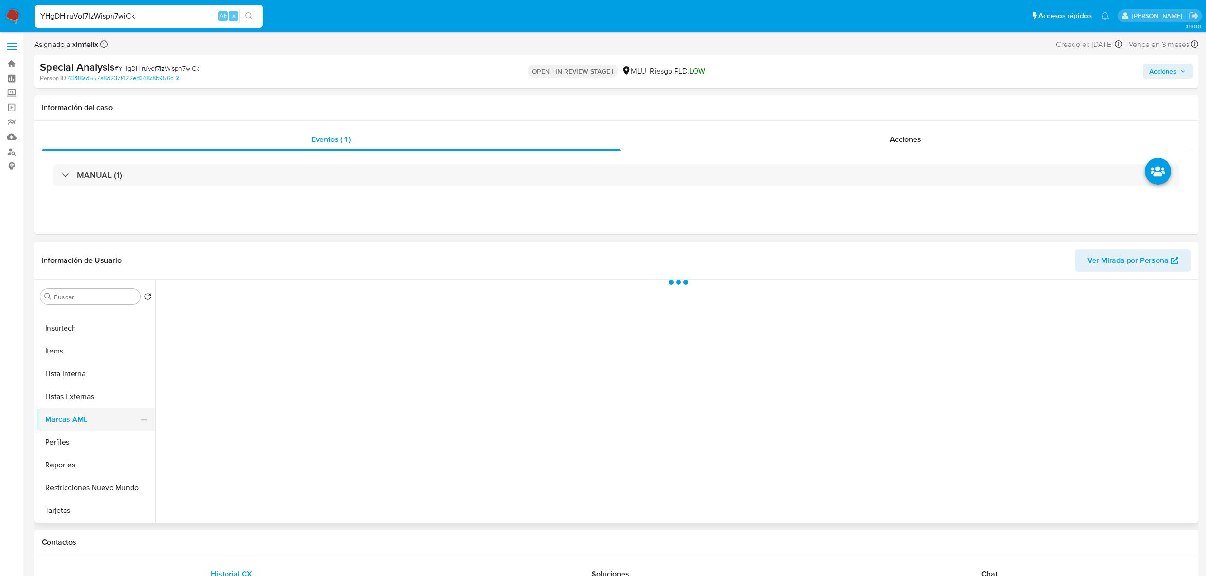
scroll to position [0, 0]
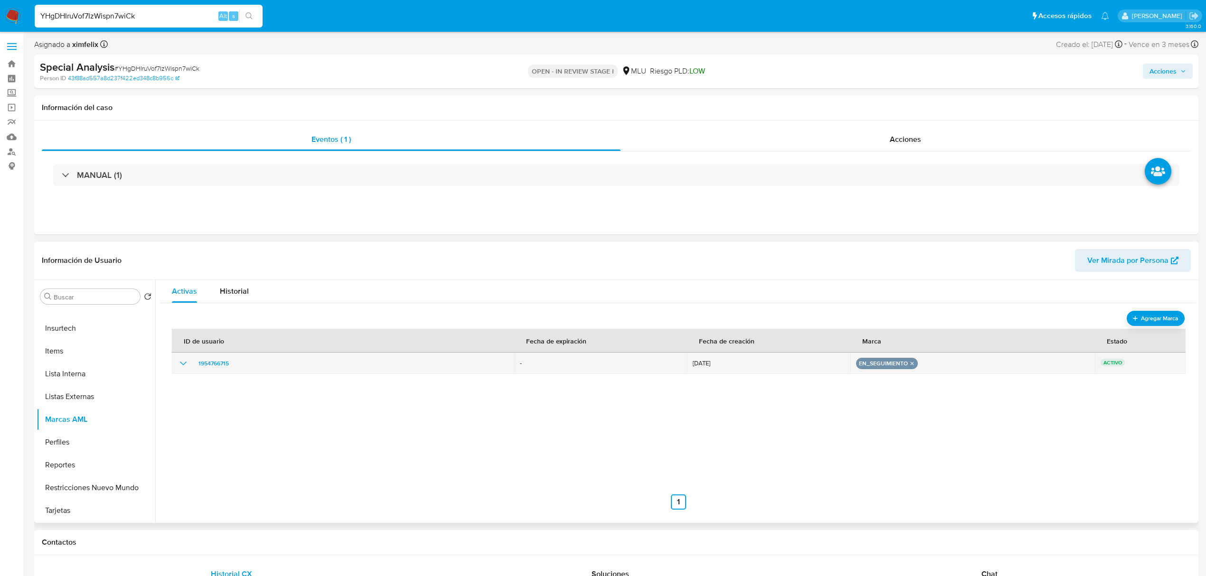
click at [179, 363] on icon "show_hidden_detail_by_id_1954766715" at bounding box center [183, 363] width 11 height 11
click at [904, 363] on div "en_seguimiento" at bounding box center [887, 363] width 62 height 11
click at [909, 363] on icon "remove-mark-EN_SEGUIMIENTO" at bounding box center [912, 363] width 6 height 6
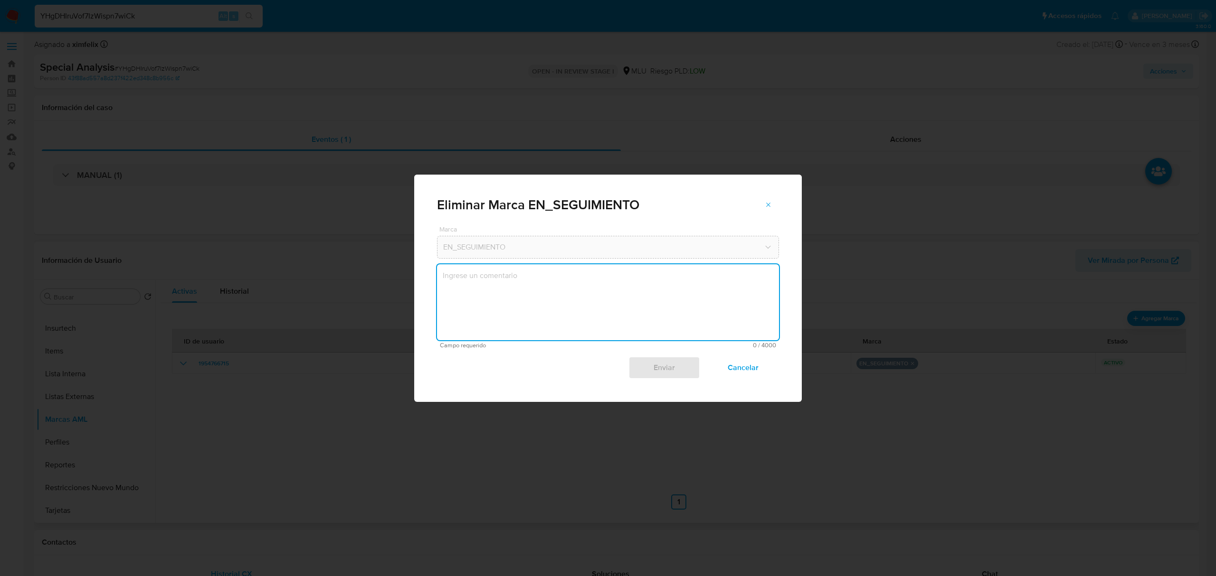
click at [649, 306] on textarea "marks-modal" at bounding box center [608, 302] width 342 height 76
type textarea "Se Quita marca y se crea caso manual para analizar su operativa."
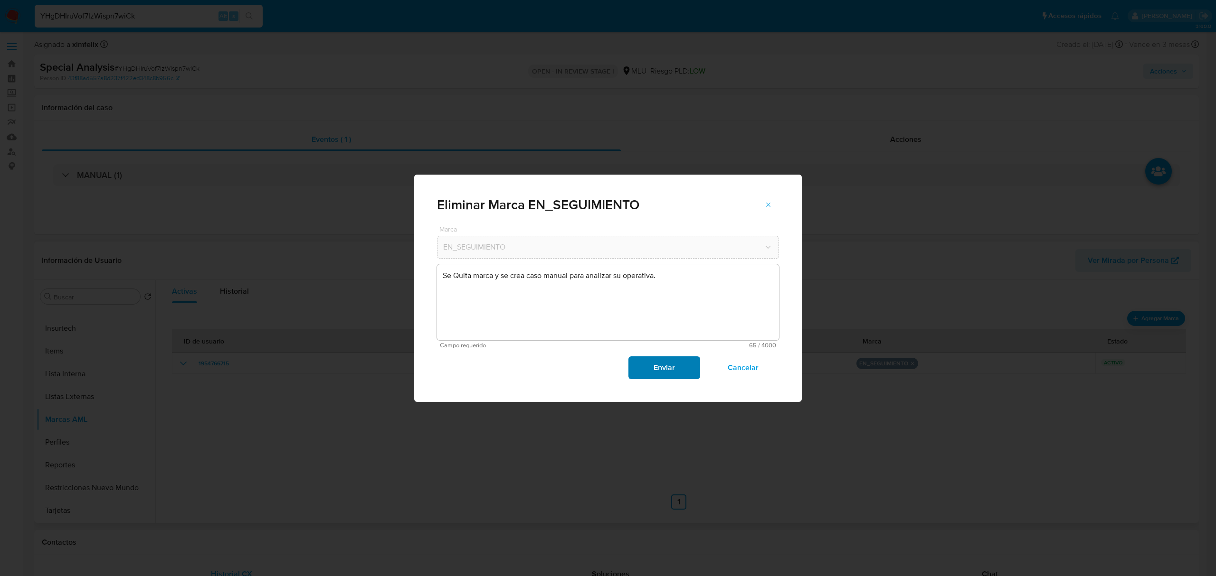
click at [667, 363] on span "Enviar" at bounding box center [664, 368] width 47 height 21
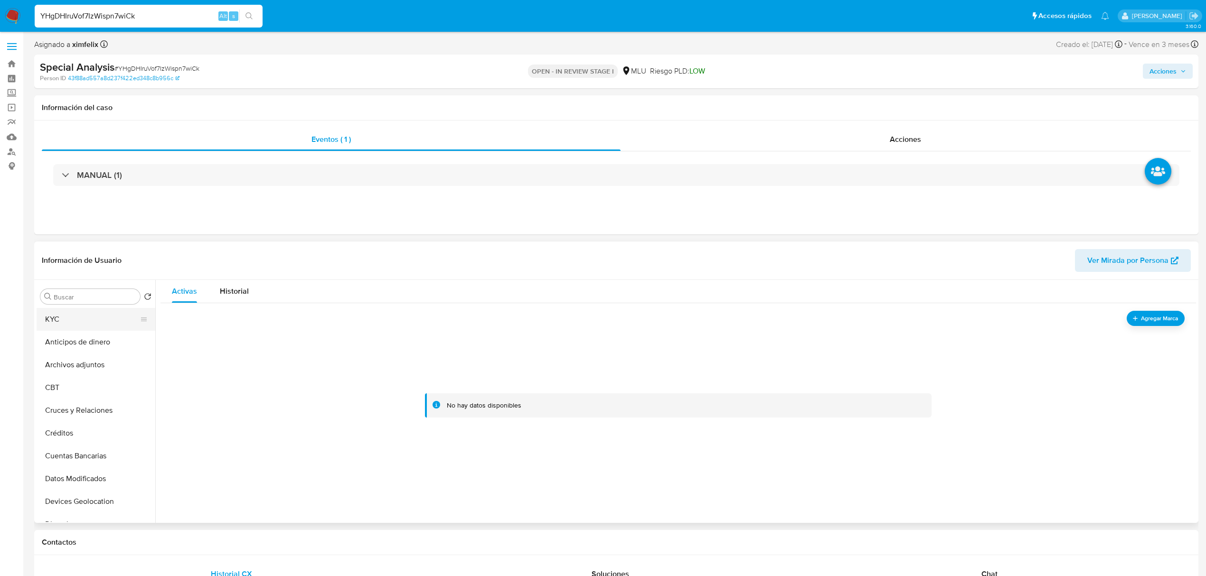
click at [86, 314] on button "KYC" at bounding box center [92, 319] width 111 height 23
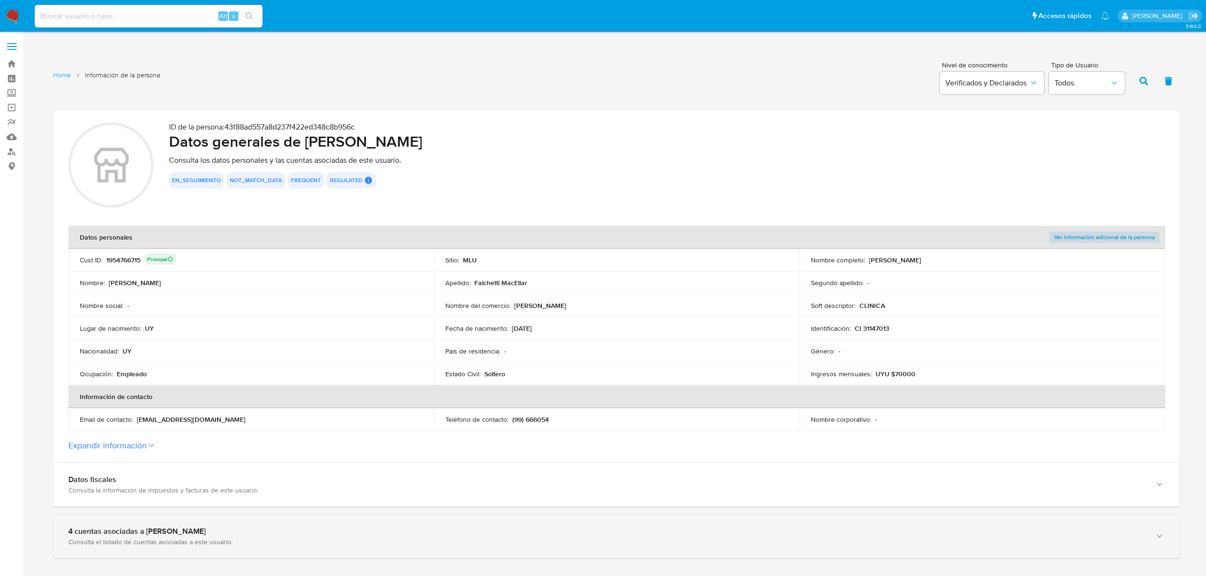
click at [316, 523] on div "4 cuentas asociadas a Alejandro Daniel Falchetti MacEllar Consulta el listado d…" at bounding box center [616, 536] width 1126 height 43
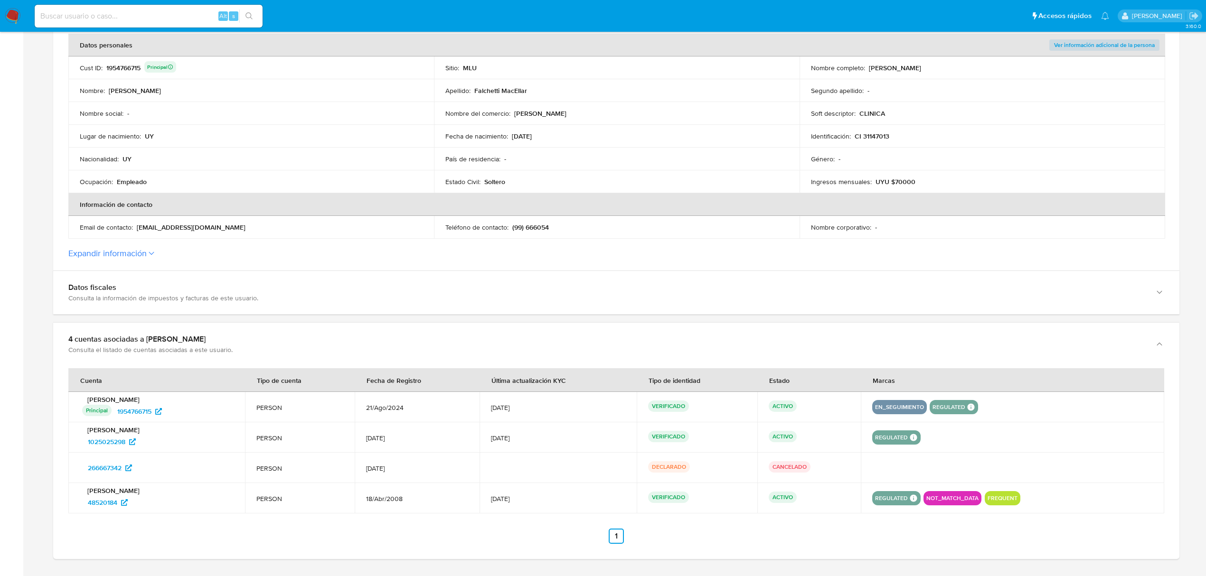
scroll to position [197, 0]
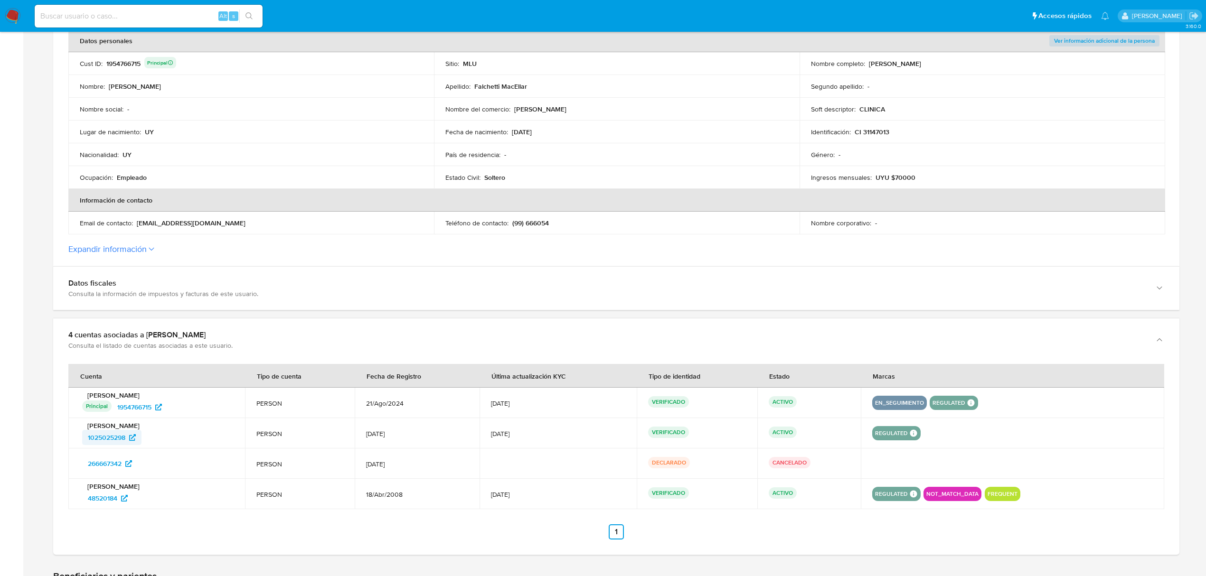
drag, startPoint x: 168, startPoint y: 436, endPoint x: 87, endPoint y: 439, distance: 80.3
click at [87, 439] on div "1025025298" at bounding box center [157, 437] width 151 height 15
drag, startPoint x: 152, startPoint y: 468, endPoint x: 87, endPoint y: 470, distance: 65.1
click at [87, 470] on div "266667342" at bounding box center [157, 463] width 151 height 15
drag, startPoint x: 151, startPoint y: 508, endPoint x: 80, endPoint y: 506, distance: 71.2
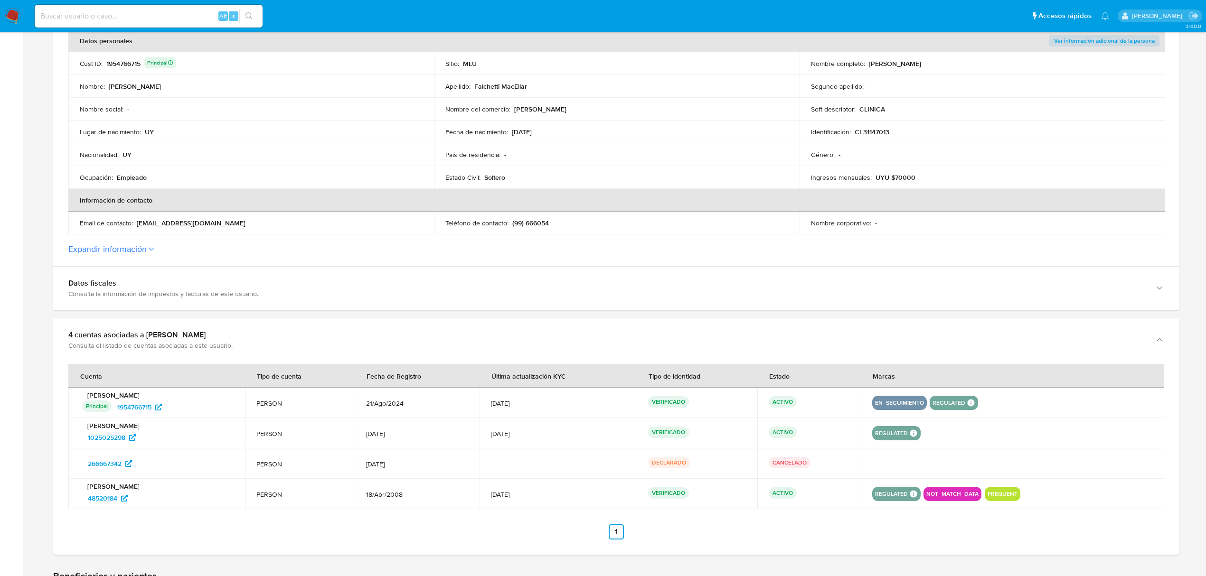
click at [80, 506] on td "Alejandro Daniel Falchetti MacEllar 48520184" at bounding box center [156, 494] width 177 height 30
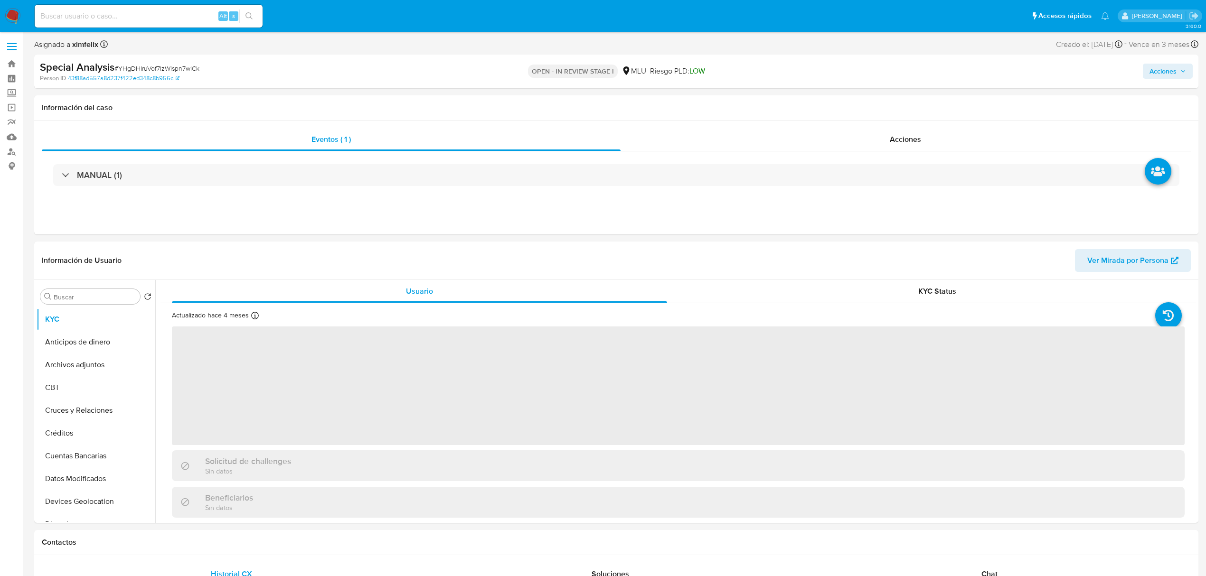
select select "10"
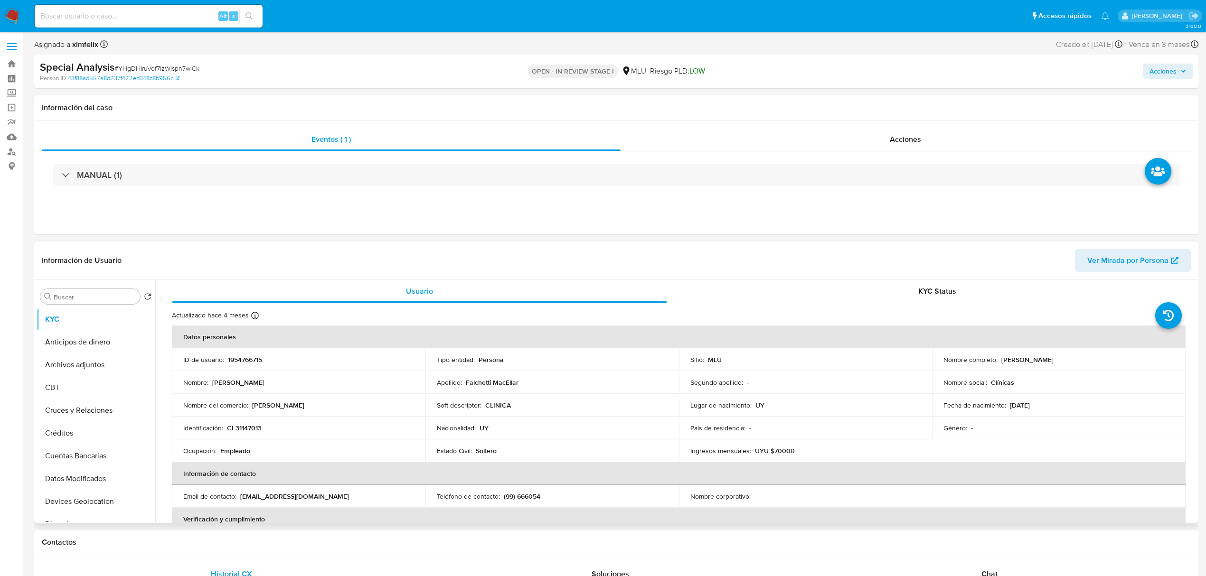
click at [241, 449] on p "Empleado" at bounding box center [235, 451] width 30 height 9
copy p "Empleado"
drag, startPoint x: 294, startPoint y: 404, endPoint x: 253, endPoint y: 405, distance: 41.8
click at [253, 405] on div "Nombre del comercio : [PERSON_NAME]" at bounding box center [298, 405] width 231 height 9
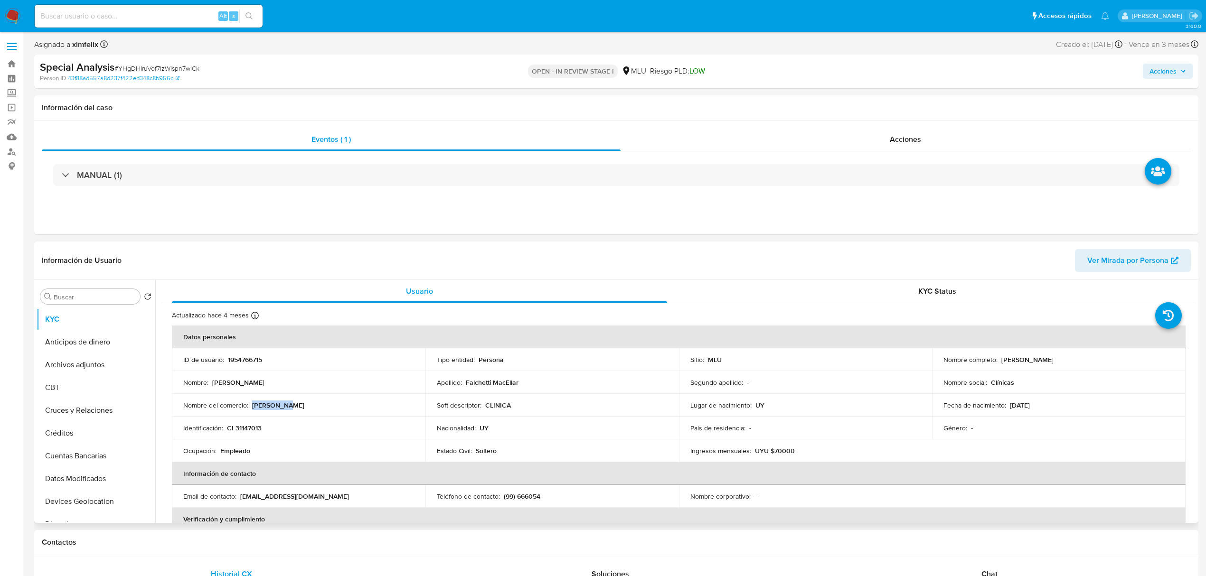
copy p "[PERSON_NAME]"
click at [92, 366] on button "Archivos adjuntos" at bounding box center [92, 365] width 111 height 23
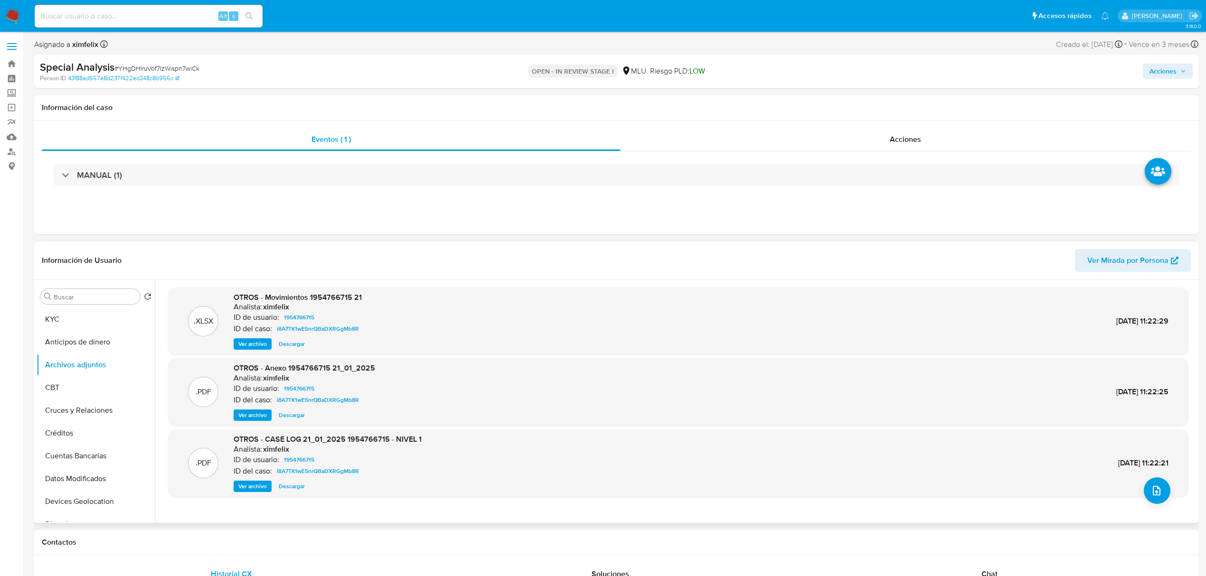
click at [255, 485] on span "Ver archivo" at bounding box center [252, 486] width 28 height 9
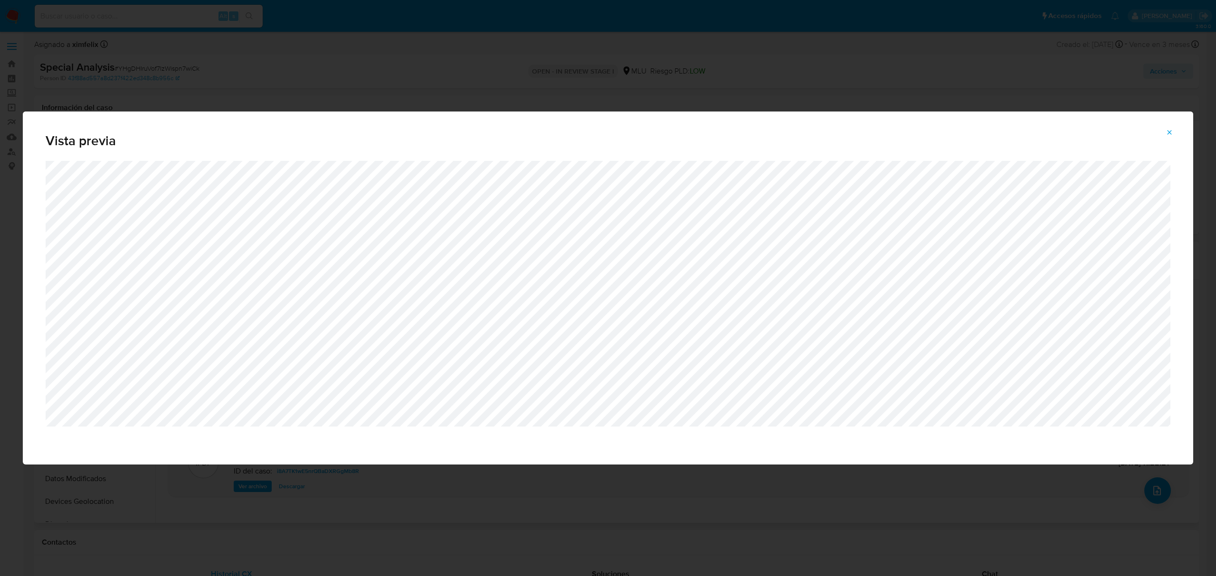
click at [1163, 132] on button "Attachment preview" at bounding box center [1169, 132] width 21 height 15
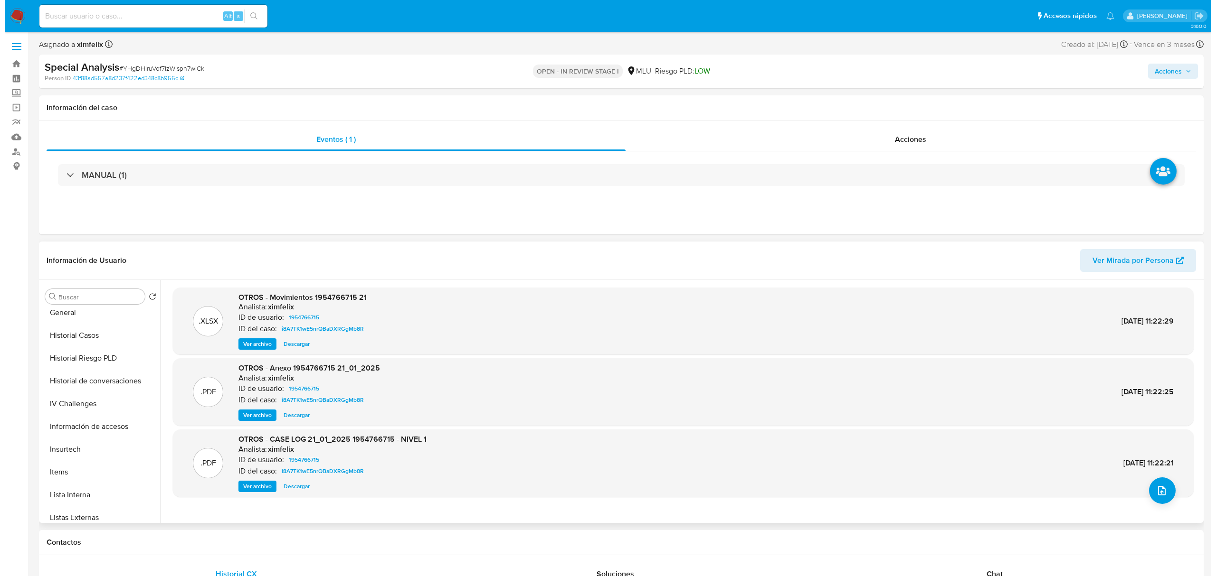
scroll to position [297, 0]
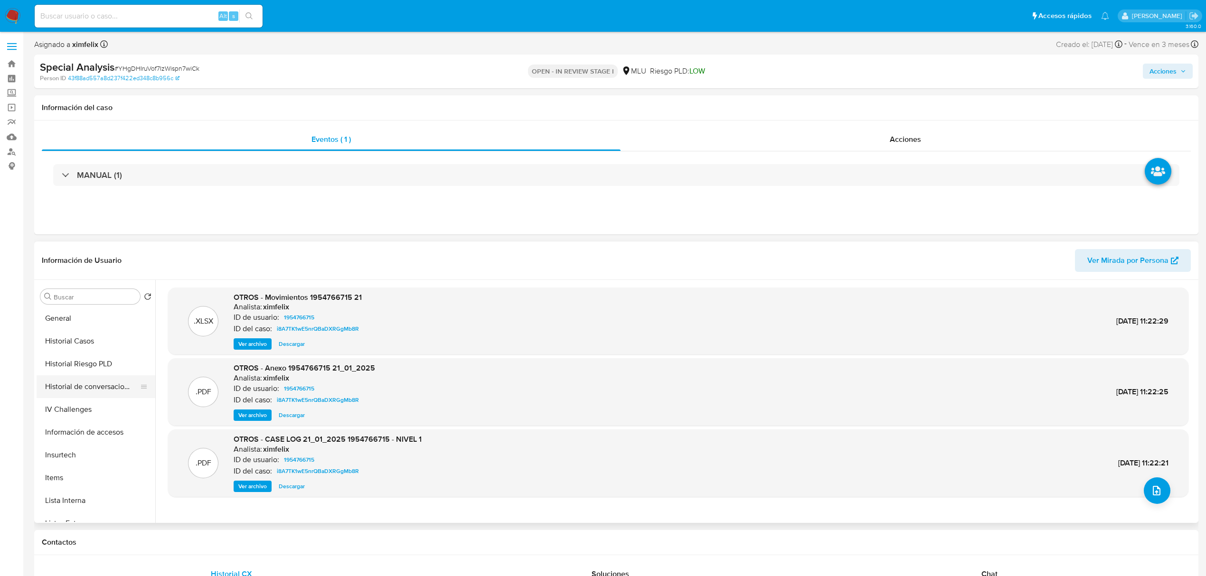
click at [92, 384] on button "Historial de conversaciones" at bounding box center [92, 387] width 111 height 23
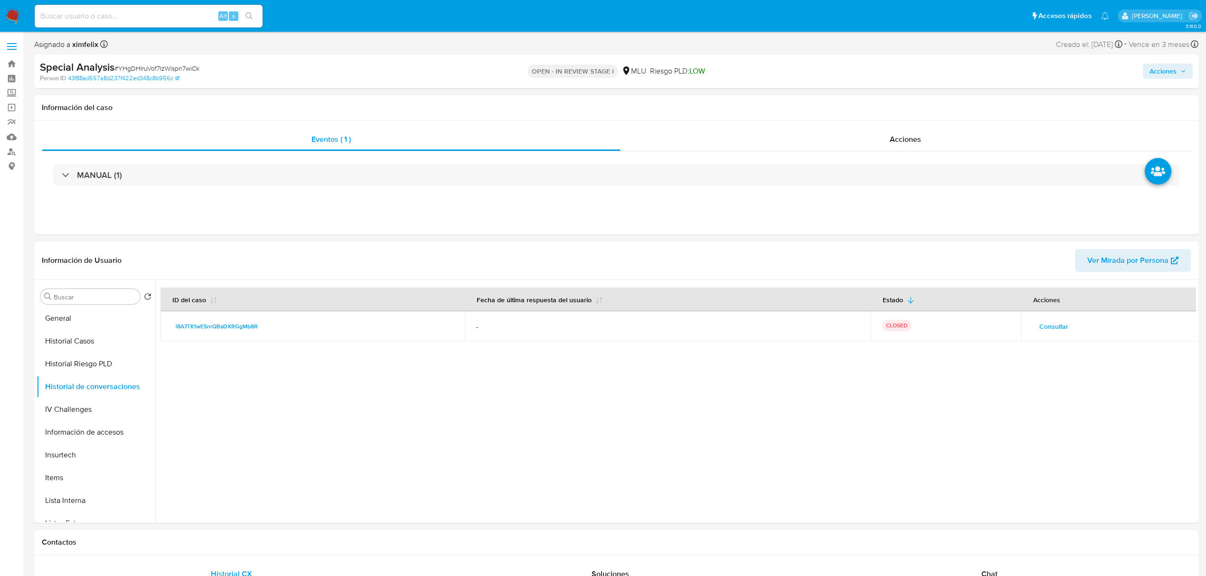
click at [1048, 330] on span "Consultar" at bounding box center [1053, 326] width 29 height 13
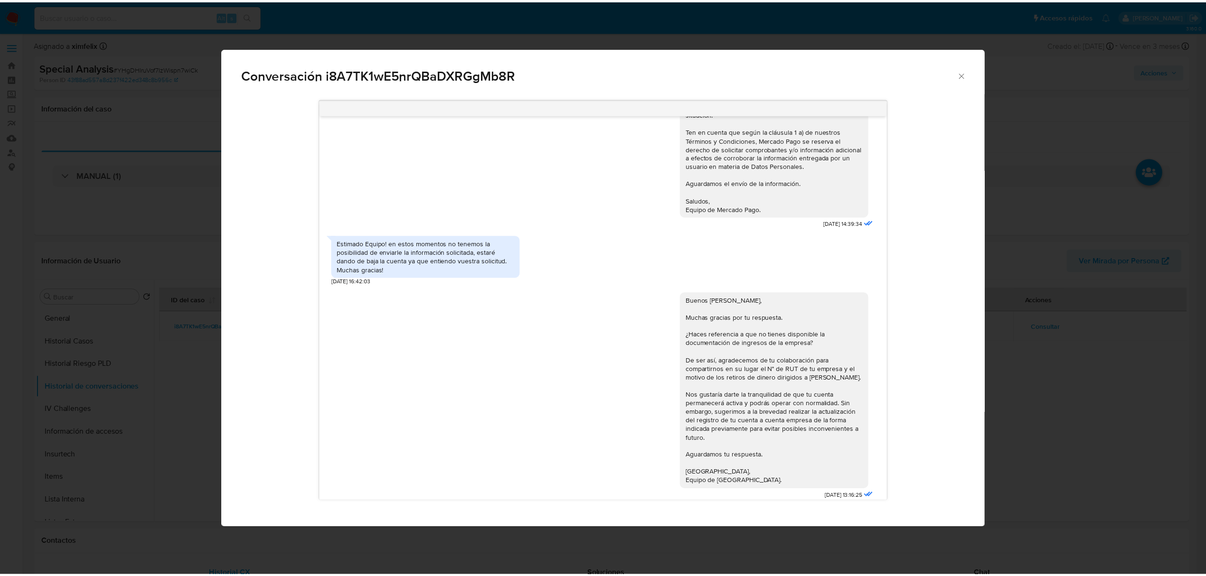
scroll to position [251, 0]
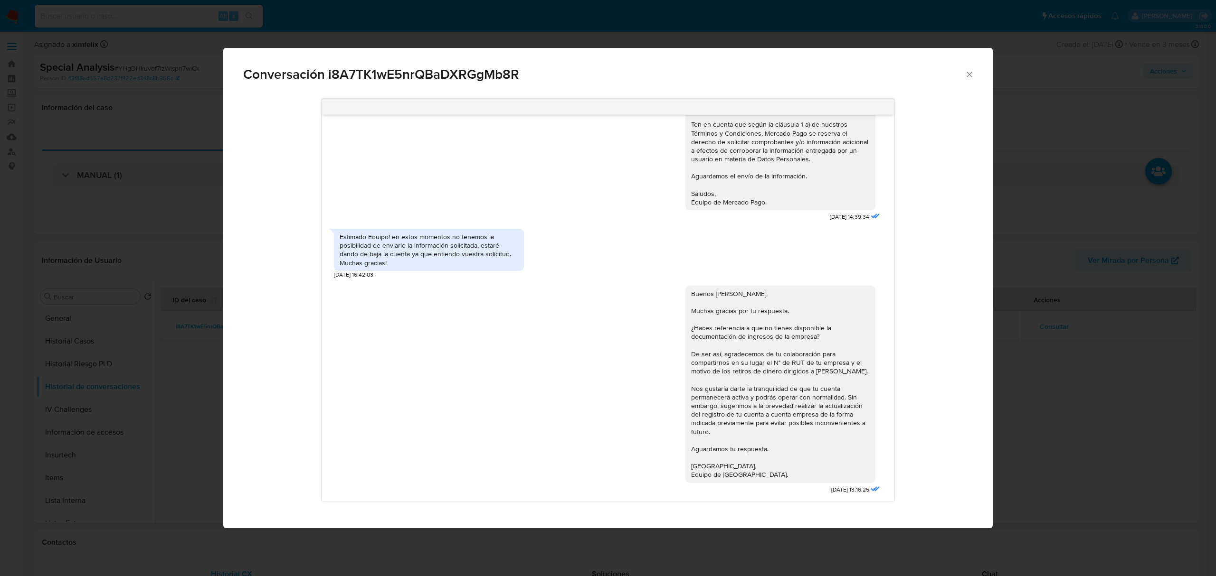
click at [972, 72] on icon "Cerrar" at bounding box center [968, 74] width 9 height 9
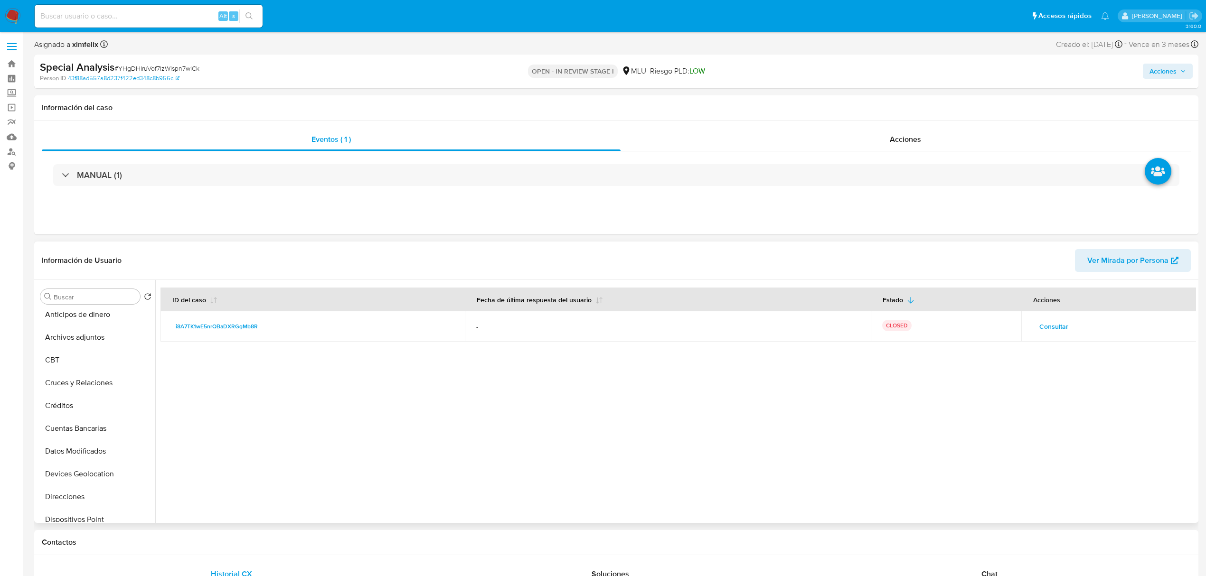
scroll to position [0, 0]
click at [95, 324] on button "KYC" at bounding box center [92, 319] width 111 height 23
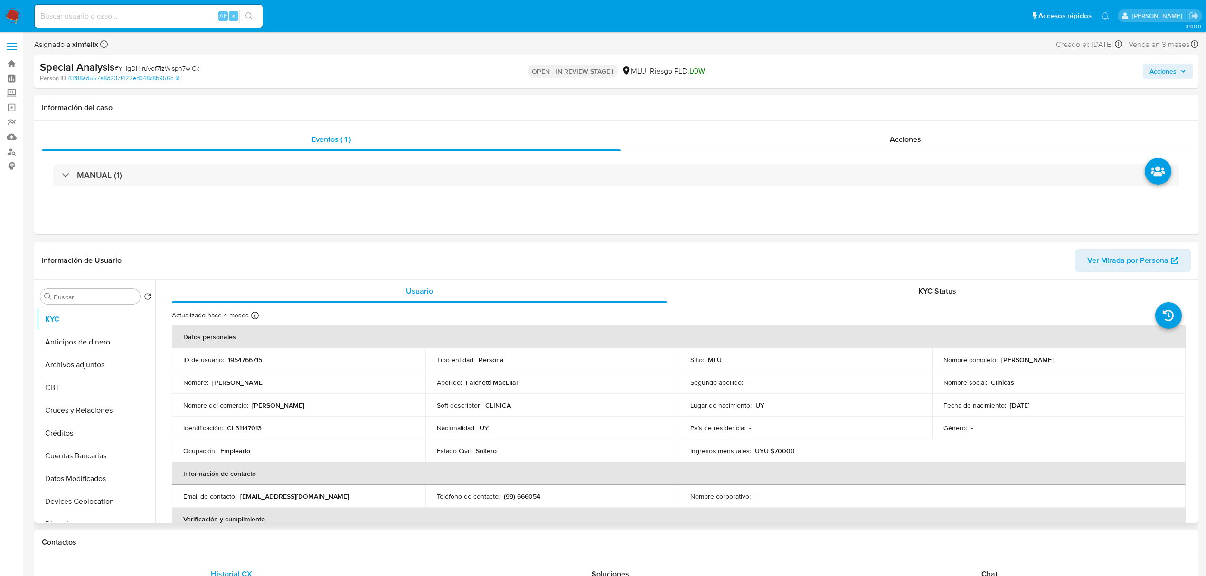
click at [784, 452] on p "UYU $70000" at bounding box center [775, 451] width 40 height 9
copy p "70000"
click at [76, 439] on button "Perfiles" at bounding box center [92, 442] width 111 height 23
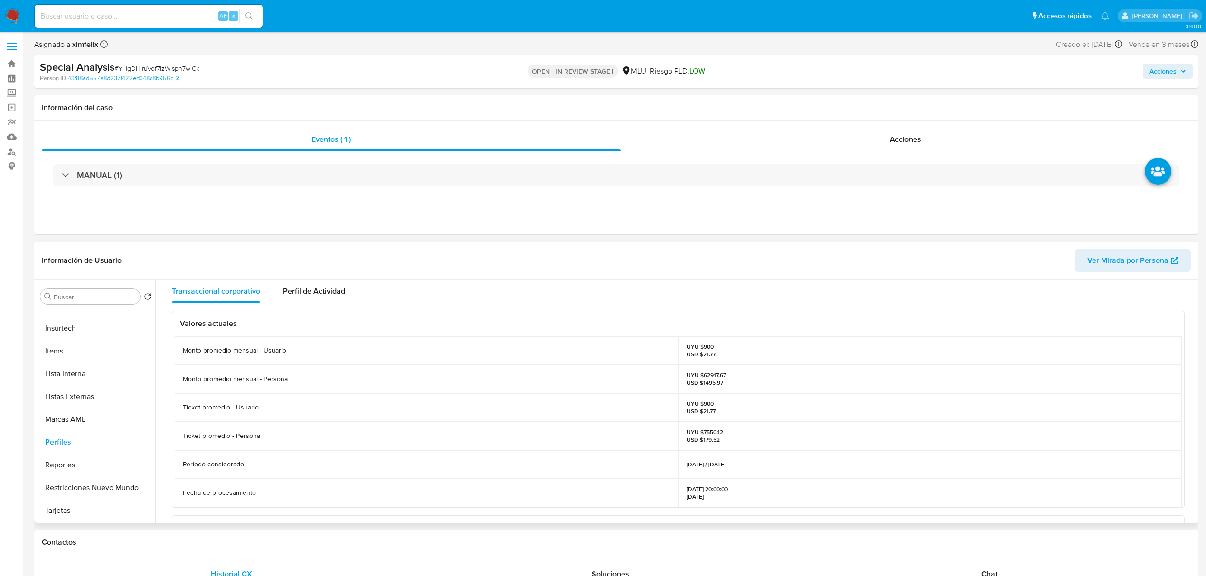
click at [705, 377] on p "UYU $62917.67 USD $1495.97" at bounding box center [706, 379] width 39 height 15
copy p "62917.67"
click at [82, 321] on button "KYC" at bounding box center [92, 319] width 111 height 23
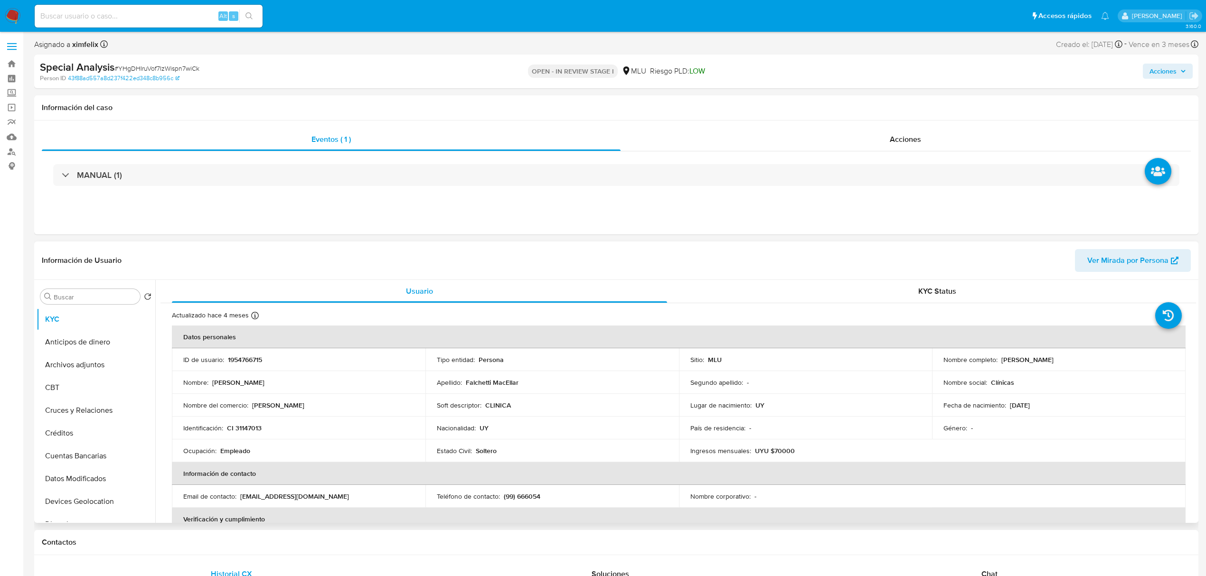
drag, startPoint x: 1107, startPoint y: 361, endPoint x: 998, endPoint y: 360, distance: 109.2
click at [998, 360] on div "Nombre completo : Alejandro Daniel Falchetti MacEllar" at bounding box center [1058, 360] width 231 height 9
copy p "[PERSON_NAME]"
click at [249, 428] on p "CI 31147013" at bounding box center [244, 428] width 35 height 9
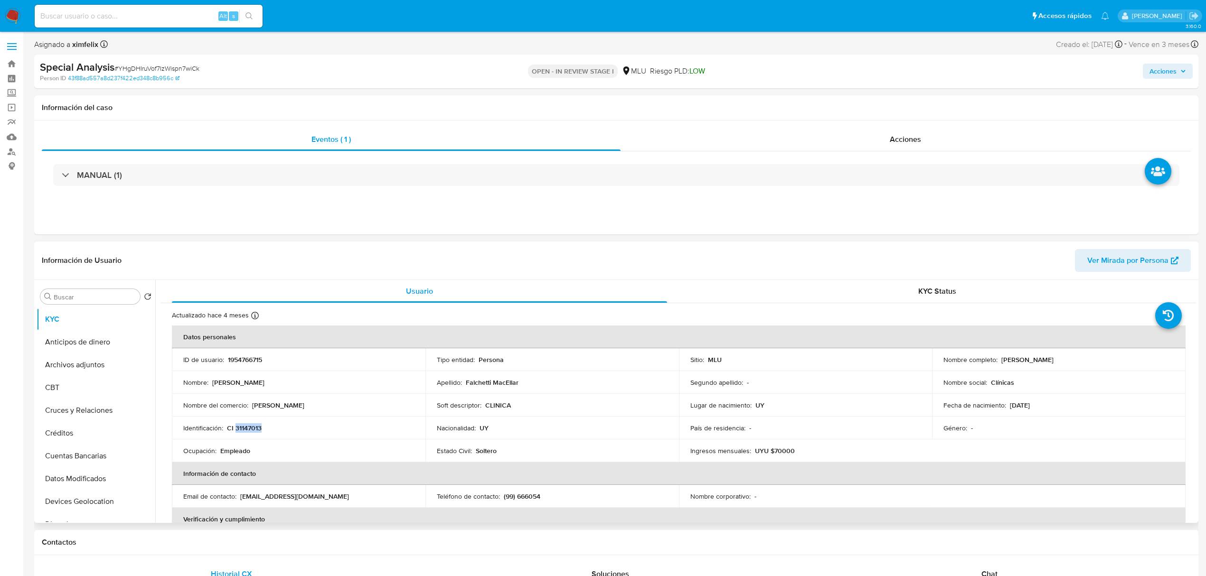
copy p "31147013"
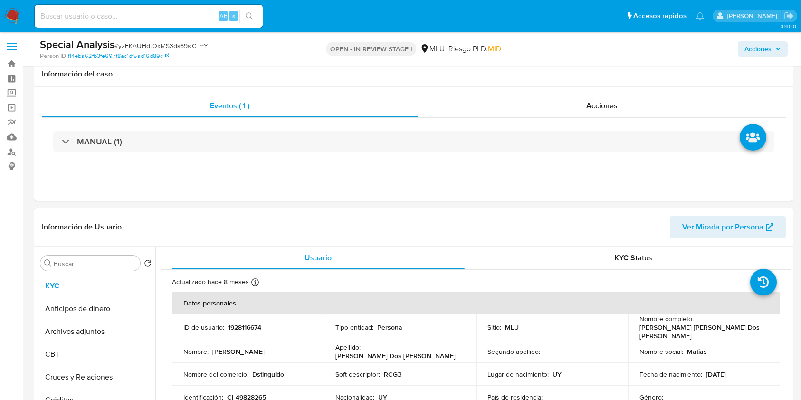
select select "10"
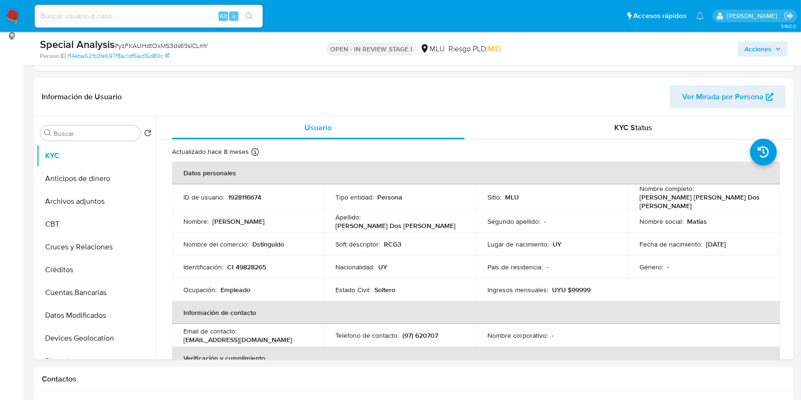
click at [153, 20] on input at bounding box center [149, 16] width 228 height 12
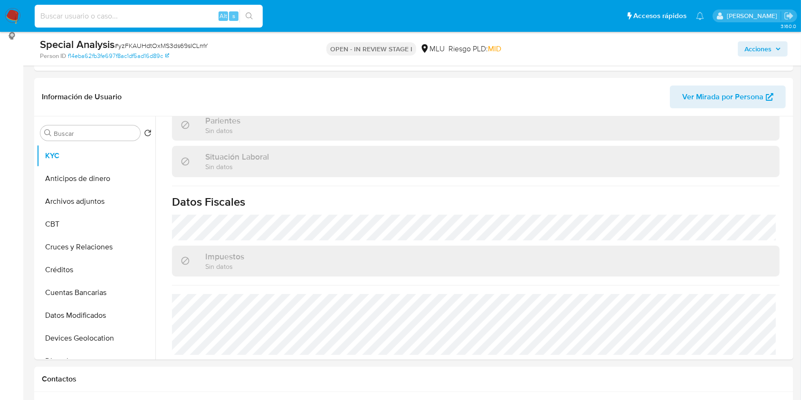
paste input "48520184"
type input "48520184"
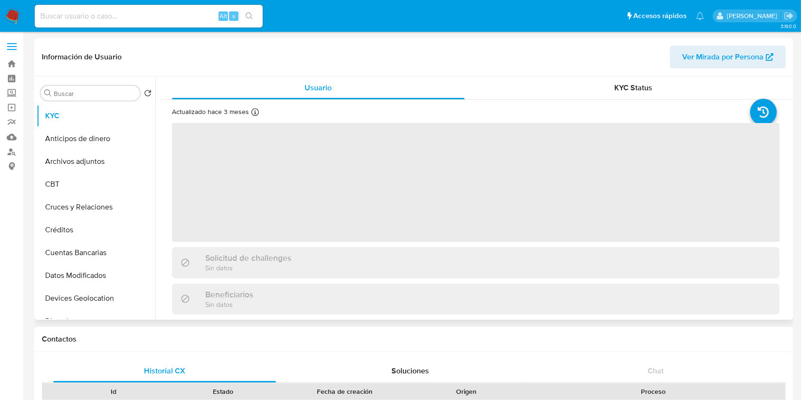
select select "10"
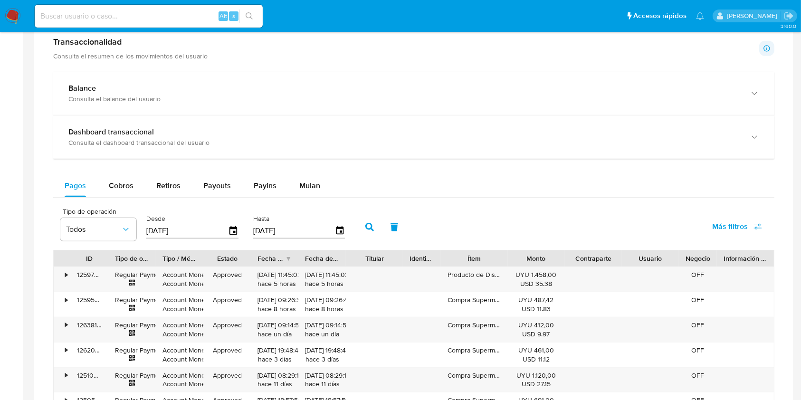
scroll to position [527, 0]
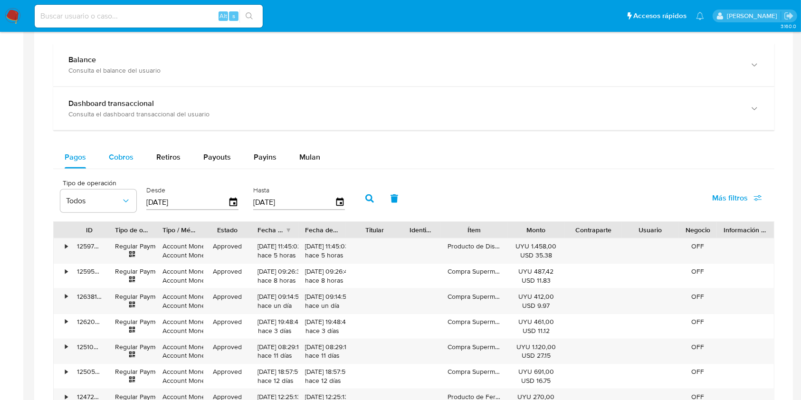
click at [100, 154] on button "Cobros" at bounding box center [120, 157] width 47 height 23
select select "10"
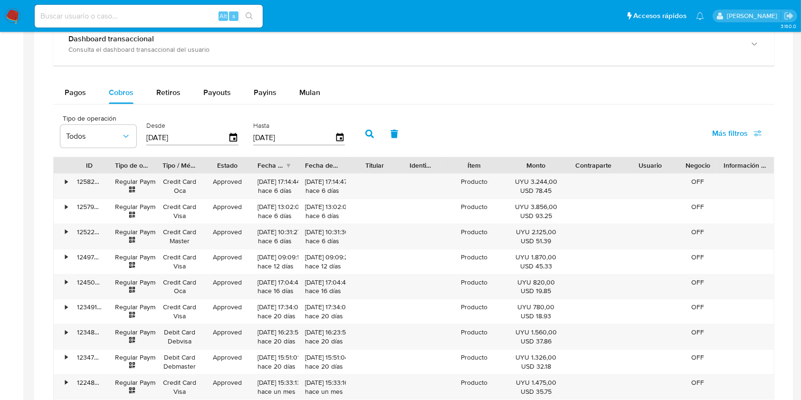
scroll to position [597, 0]
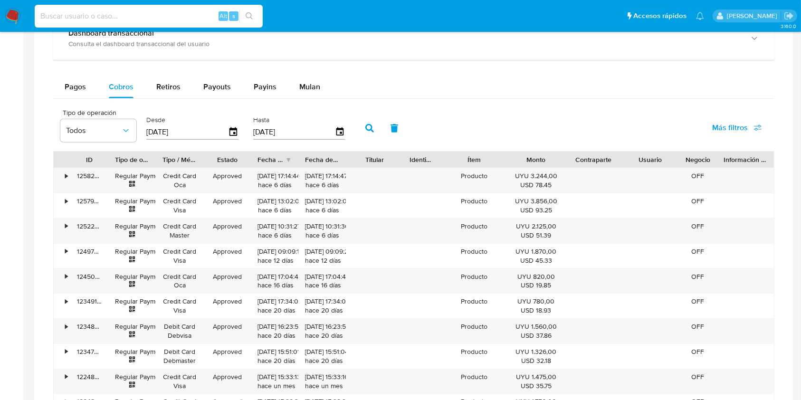
click at [113, 16] on input at bounding box center [149, 16] width 228 height 12
paste input "1954766715"
type input "1954766715"
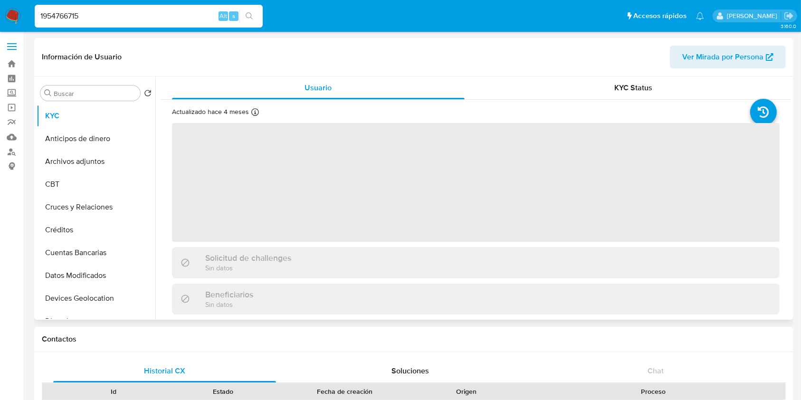
select select "10"
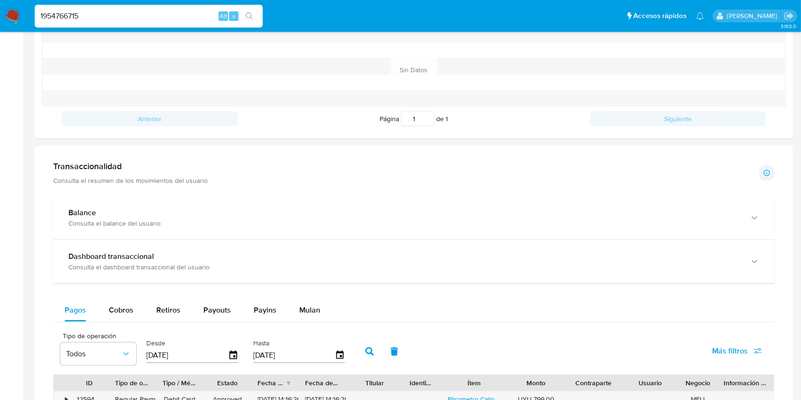
scroll to position [392, 0]
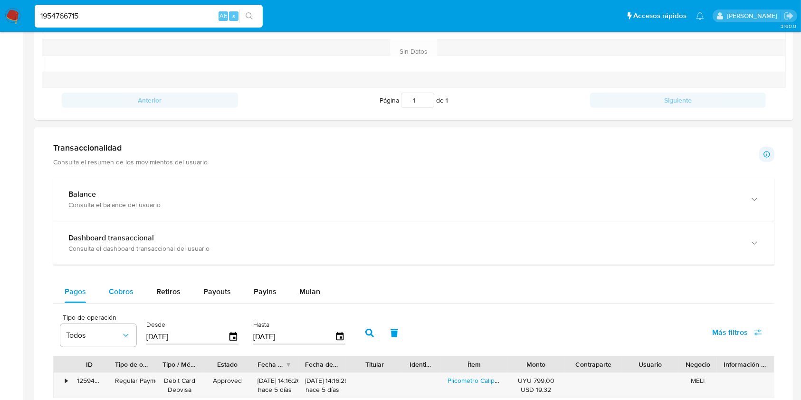
click at [139, 282] on button "Cobros" at bounding box center [120, 291] width 47 height 23
select select "10"
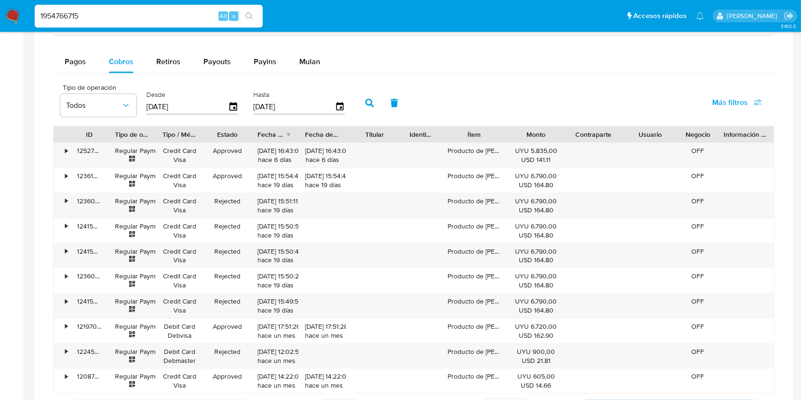
scroll to position [654, 0]
